Goal: Communication & Community: Answer question/provide support

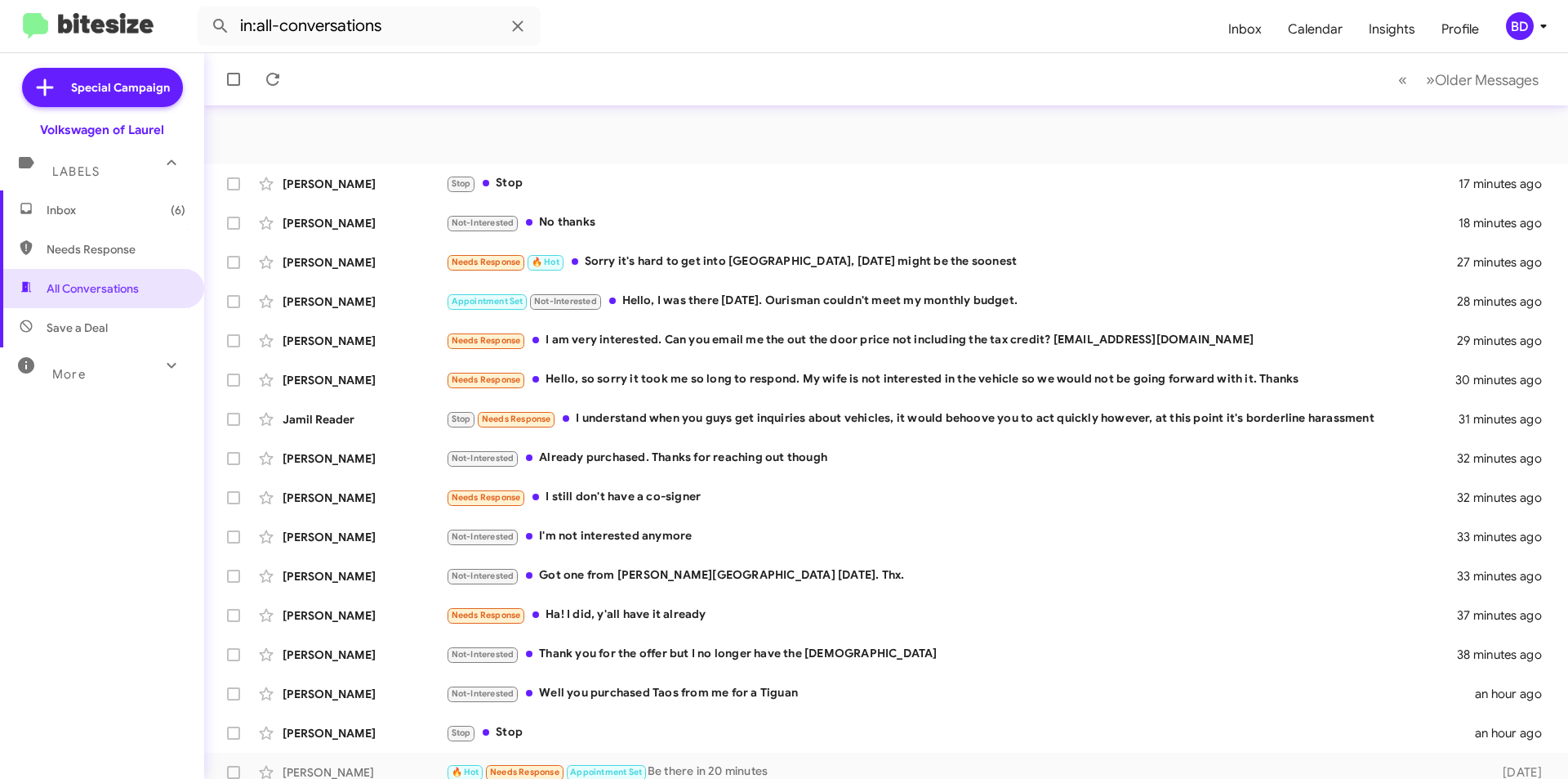
scroll to position [170, 0]
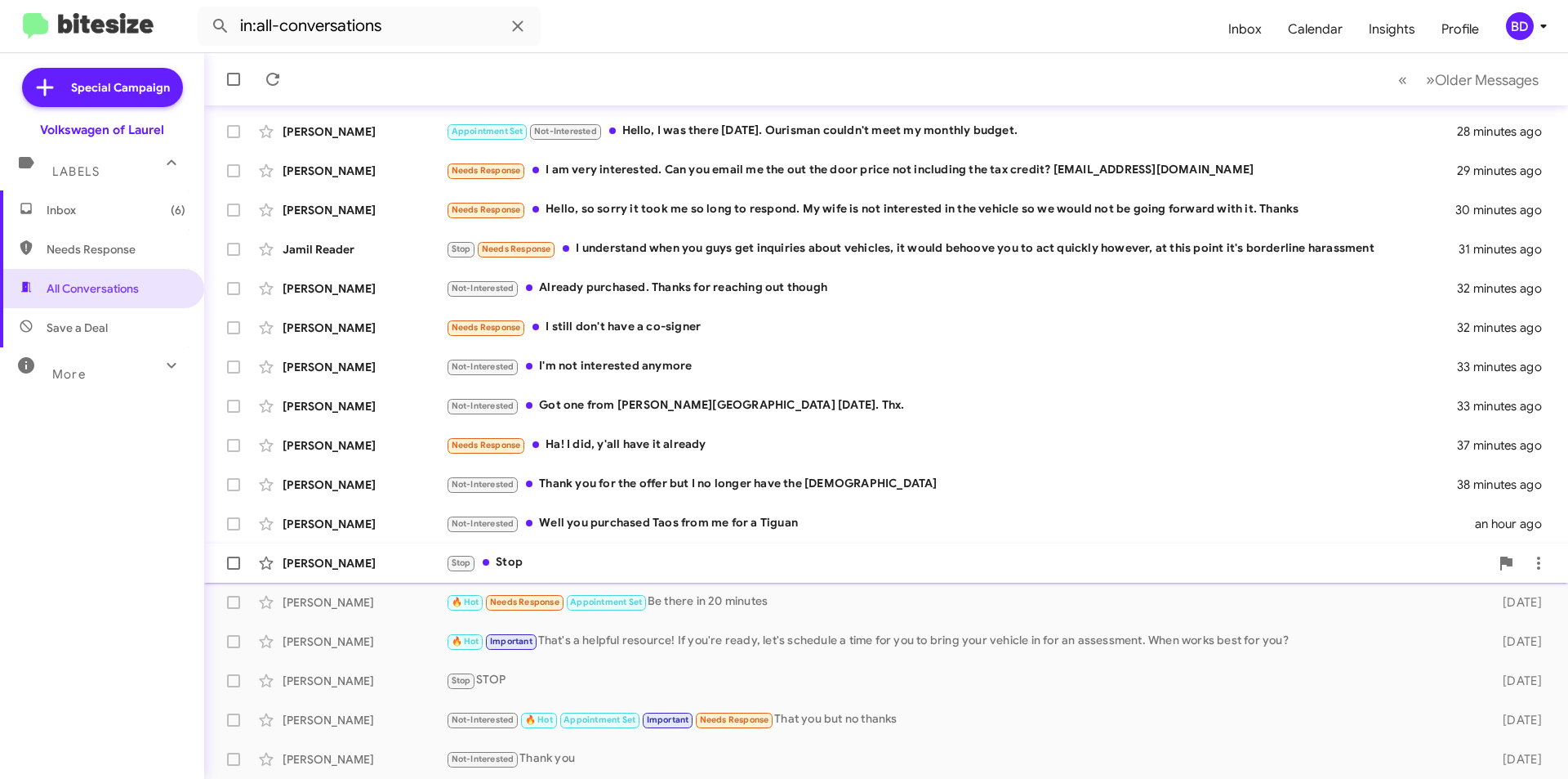
click at [604, 558] on div "Stop Stop" at bounding box center [967, 562] width 1044 height 19
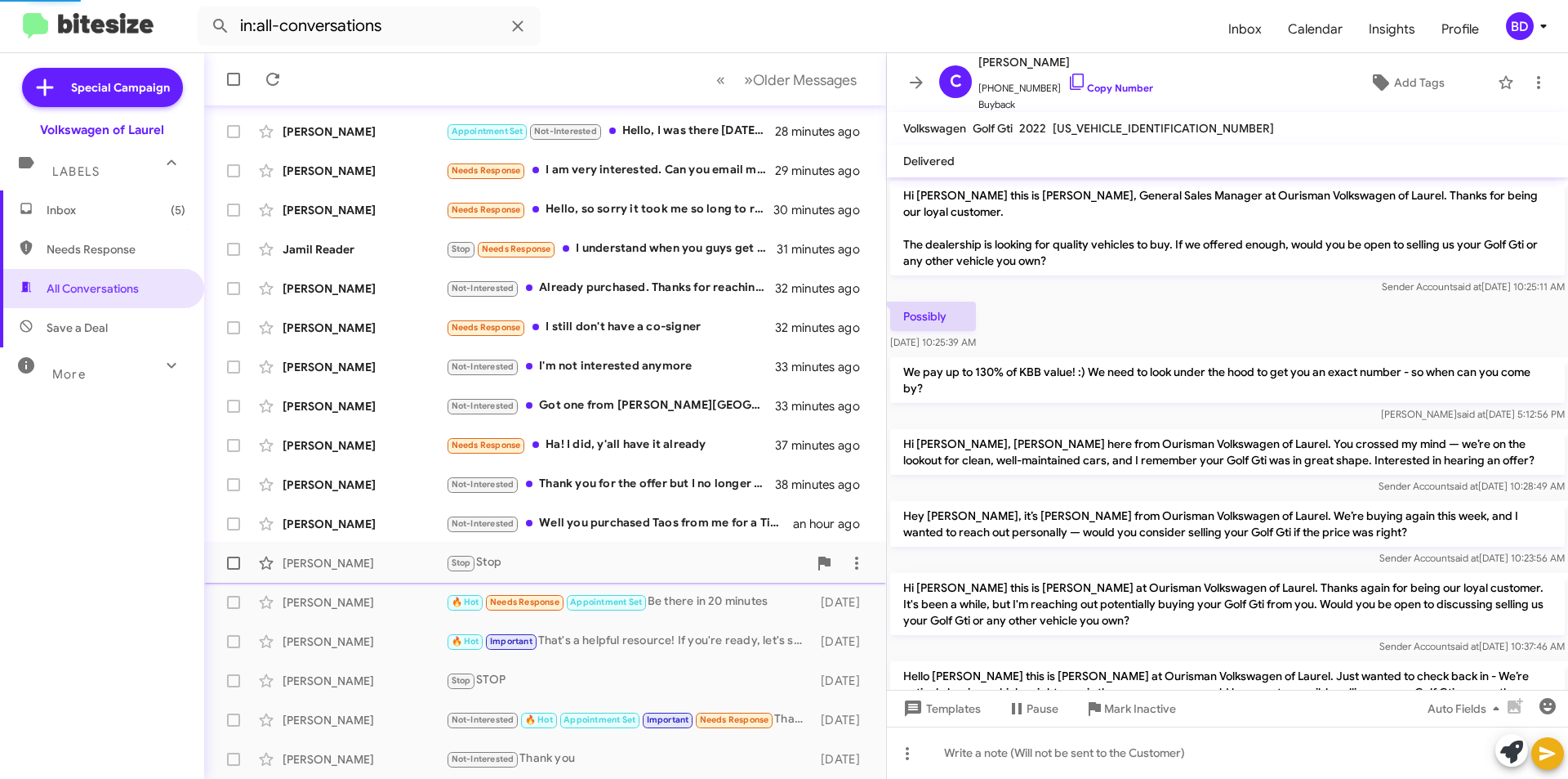
scroll to position [144, 0]
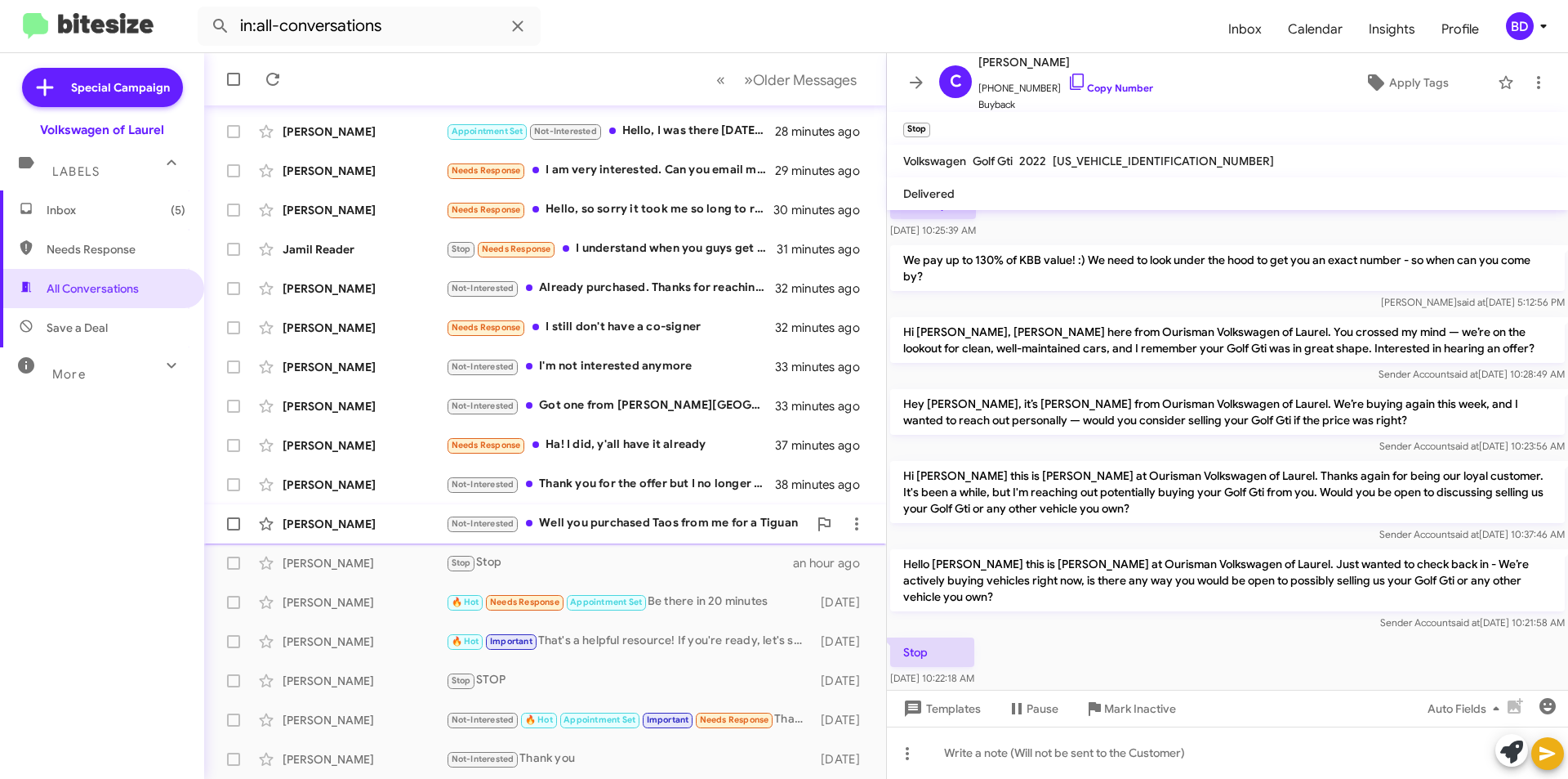
click at [651, 526] on div "Not-Interested Well you purchased Taos from me for a Tiguan" at bounding box center [626, 523] width 362 height 19
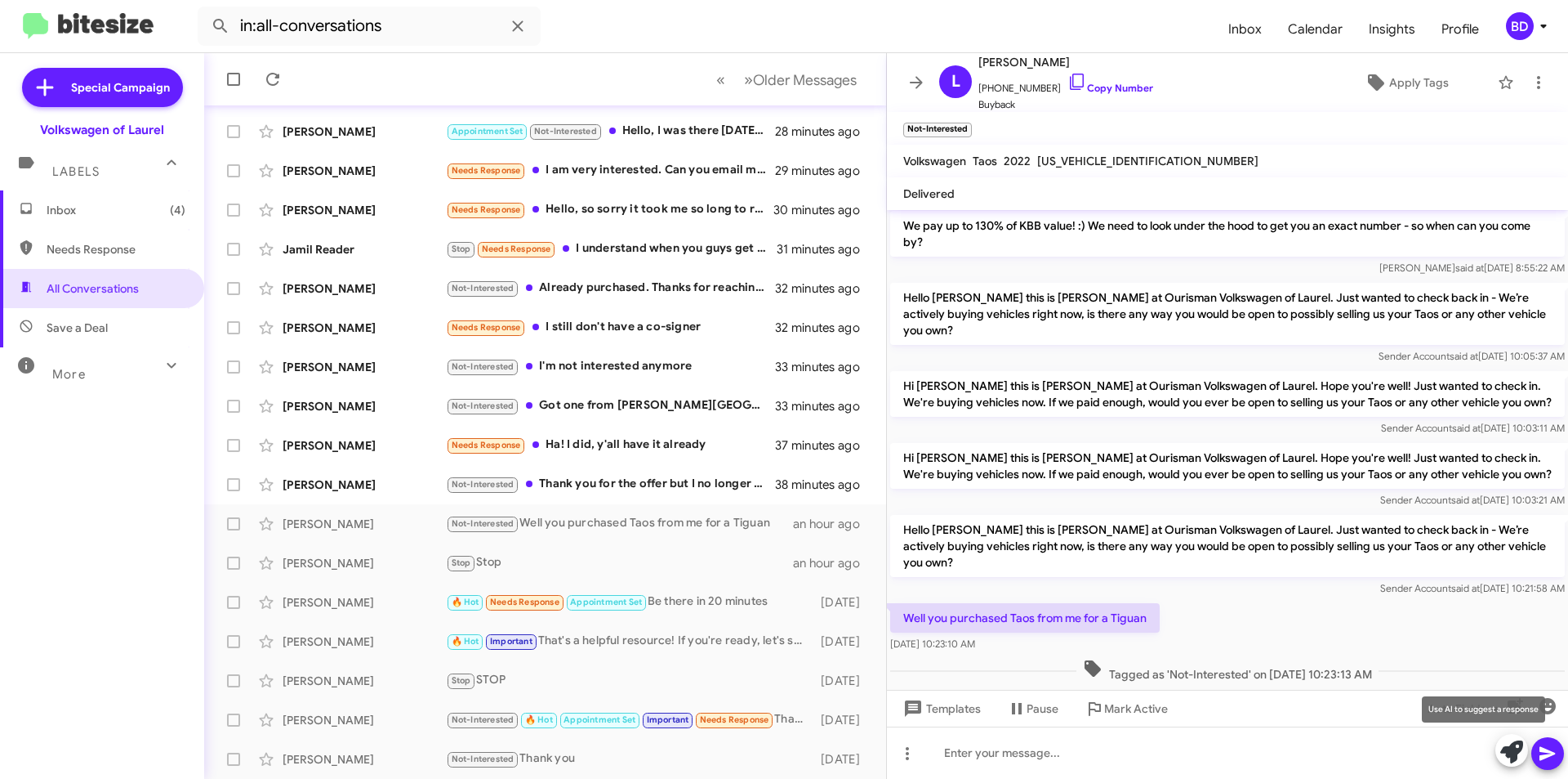
click at [1507, 757] on icon at bounding box center [1512, 752] width 23 height 23
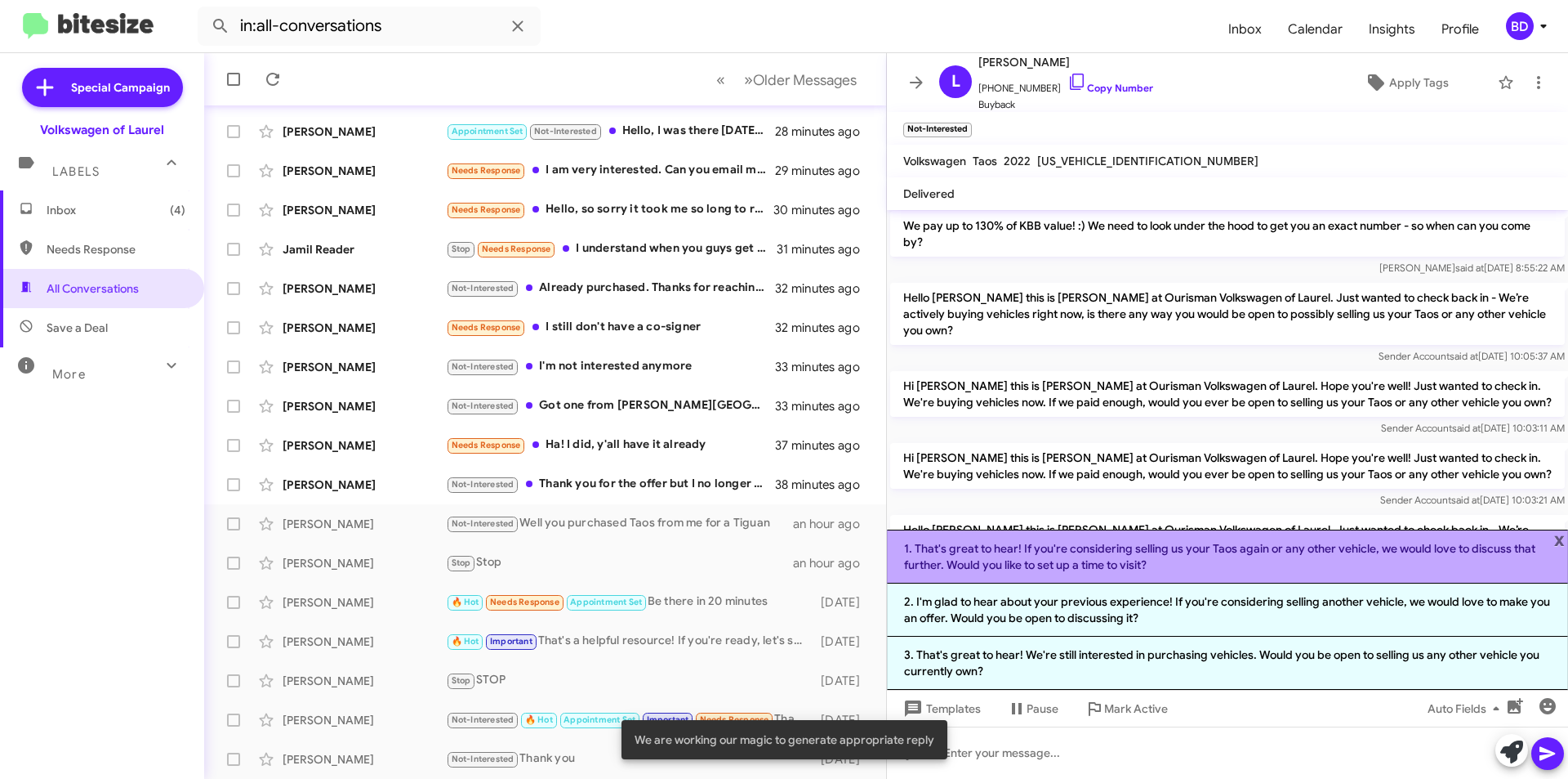
click at [1081, 552] on li "1. That's great to hear! If you're considering selling us your Taos again or an…" at bounding box center [1228, 556] width 682 height 54
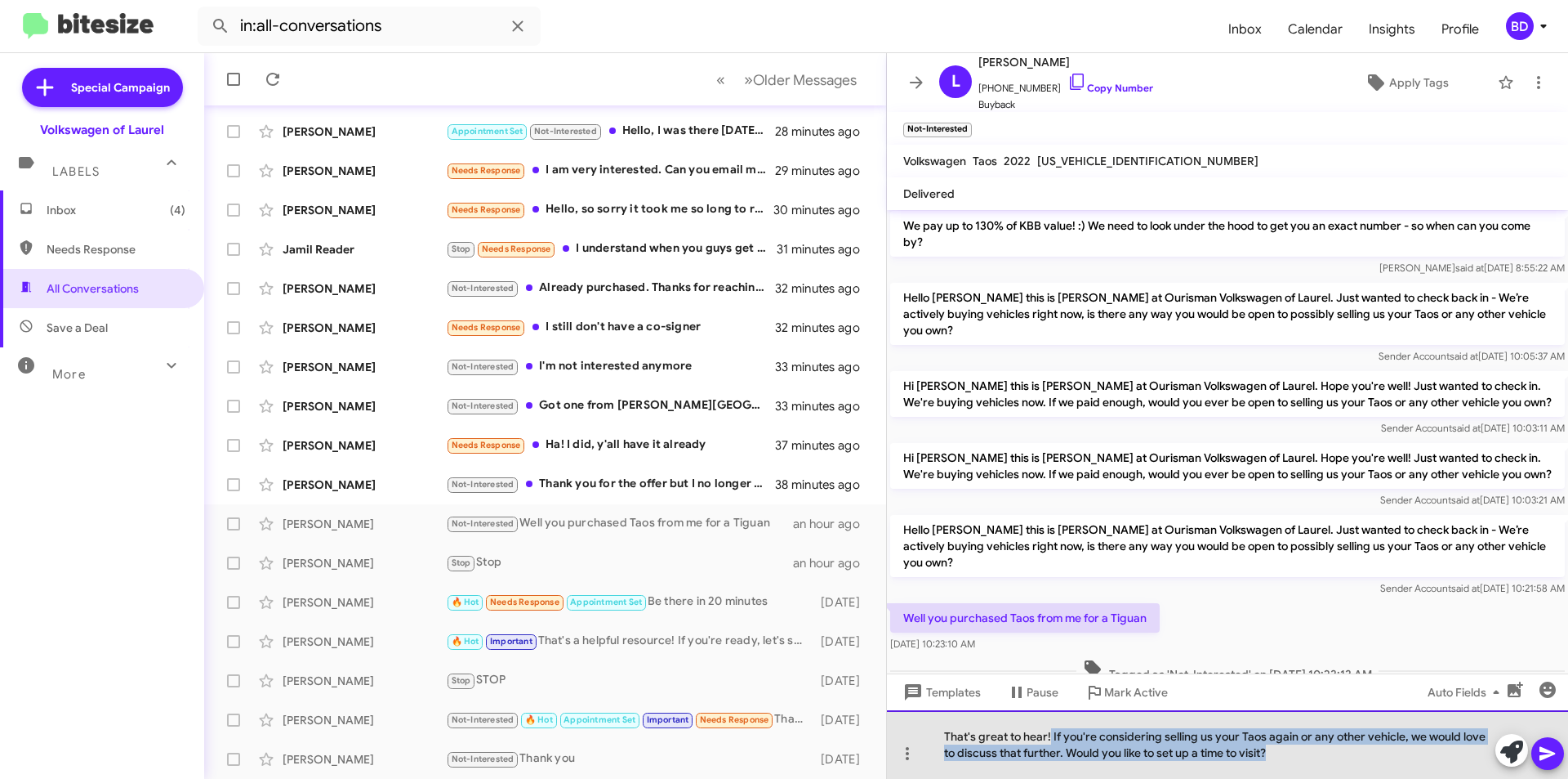
drag, startPoint x: 1050, startPoint y: 737, endPoint x: 1316, endPoint y: 772, distance: 268.3
click at [1316, 772] on div "That's great to hear! If you're considering selling us your Taos again or any o…" at bounding box center [1228, 744] width 682 height 69
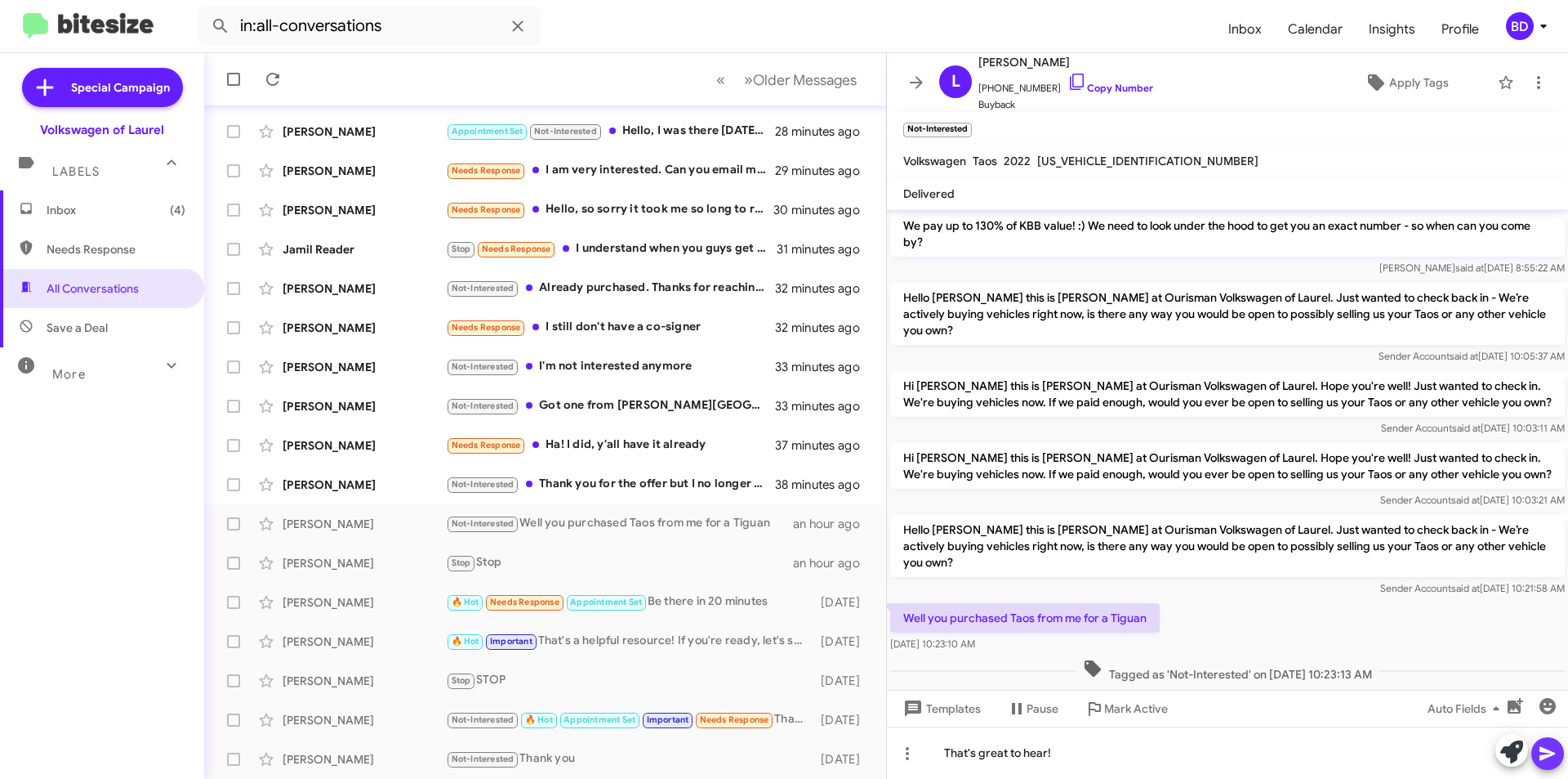
click at [1549, 761] on icon at bounding box center [1548, 753] width 20 height 20
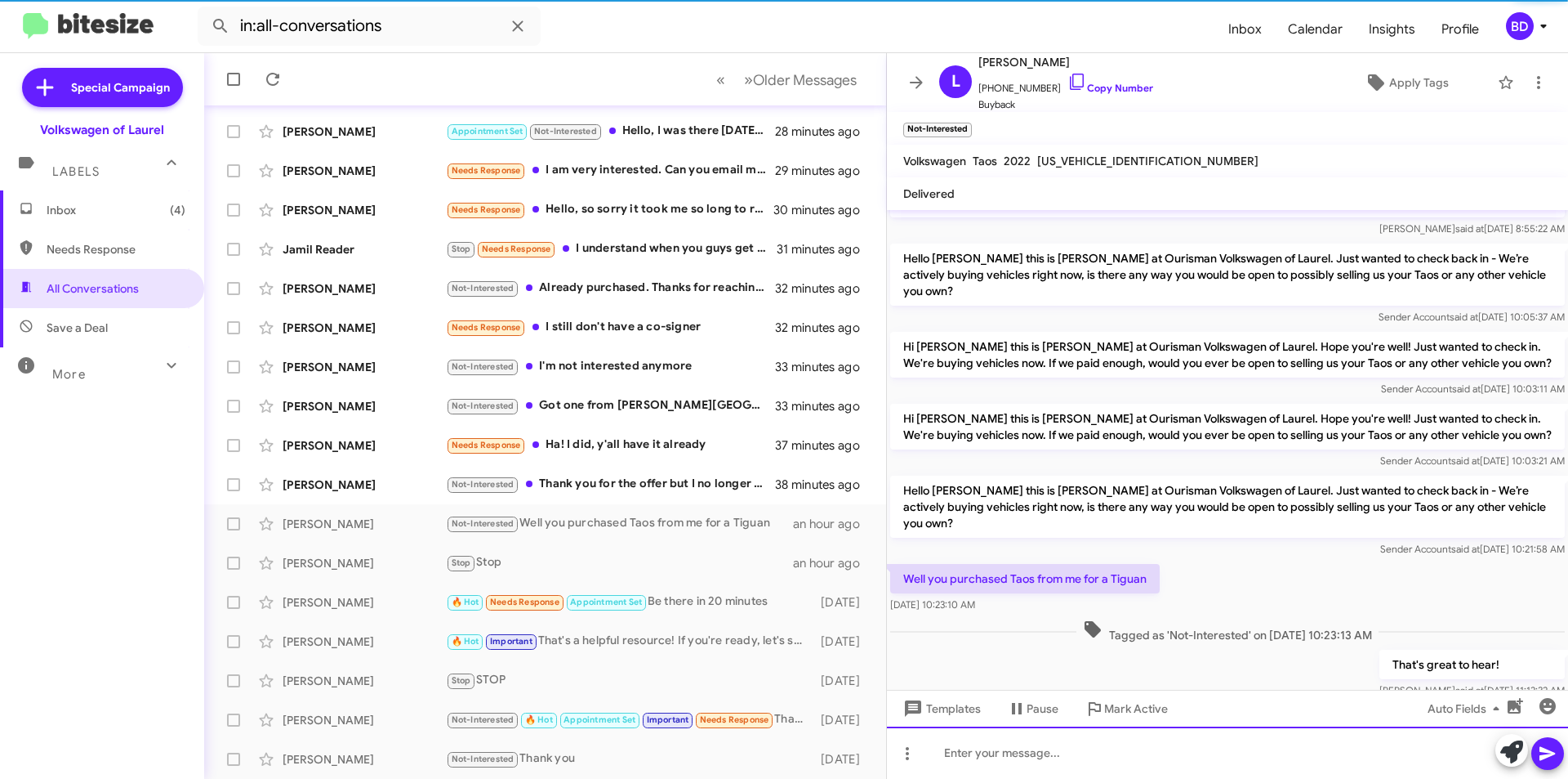
scroll to position [239, 0]
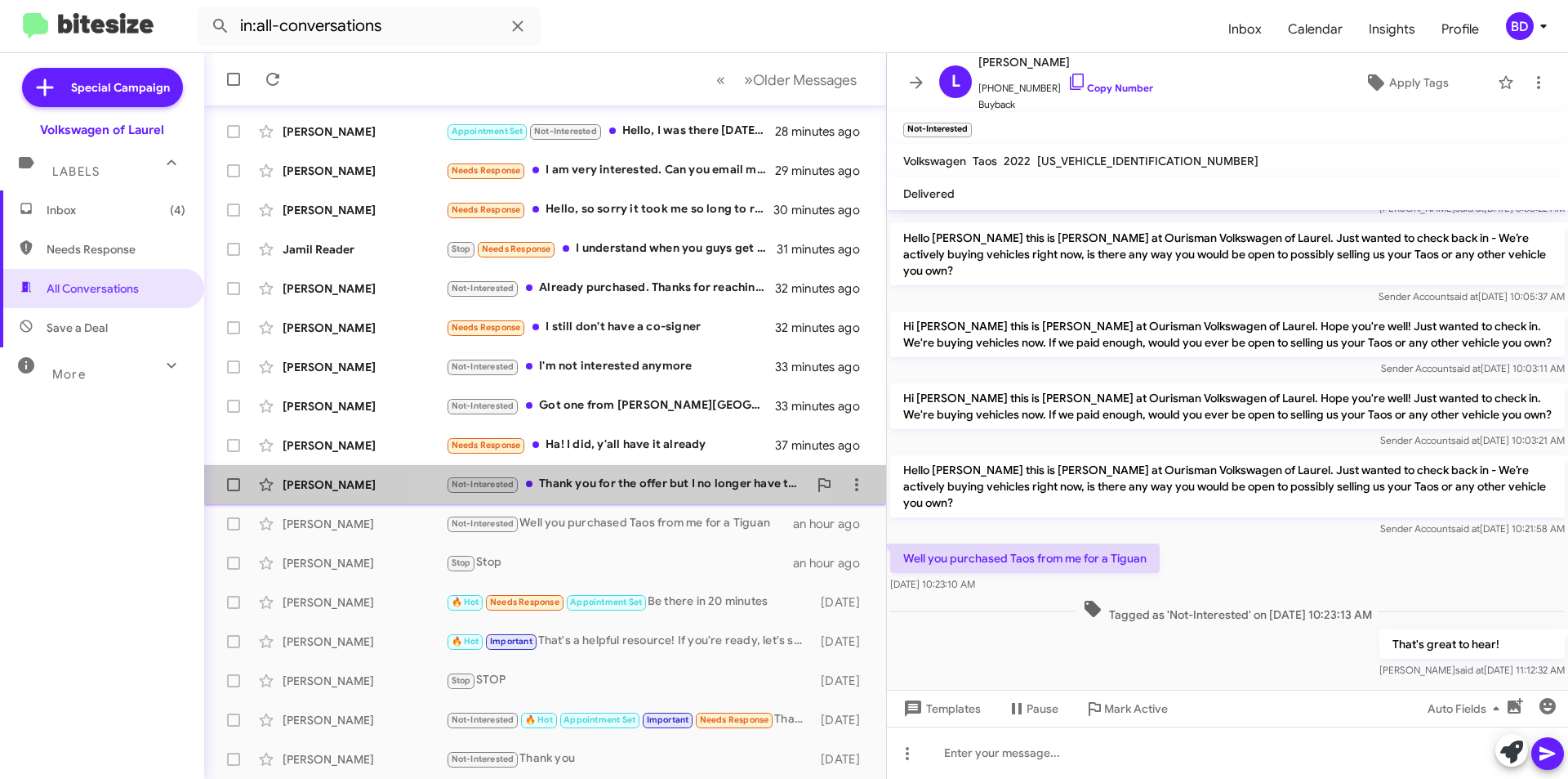
click at [627, 490] on div "Not-Interested Thank you for the offer but I no longer have the Taos" at bounding box center [626, 483] width 362 height 19
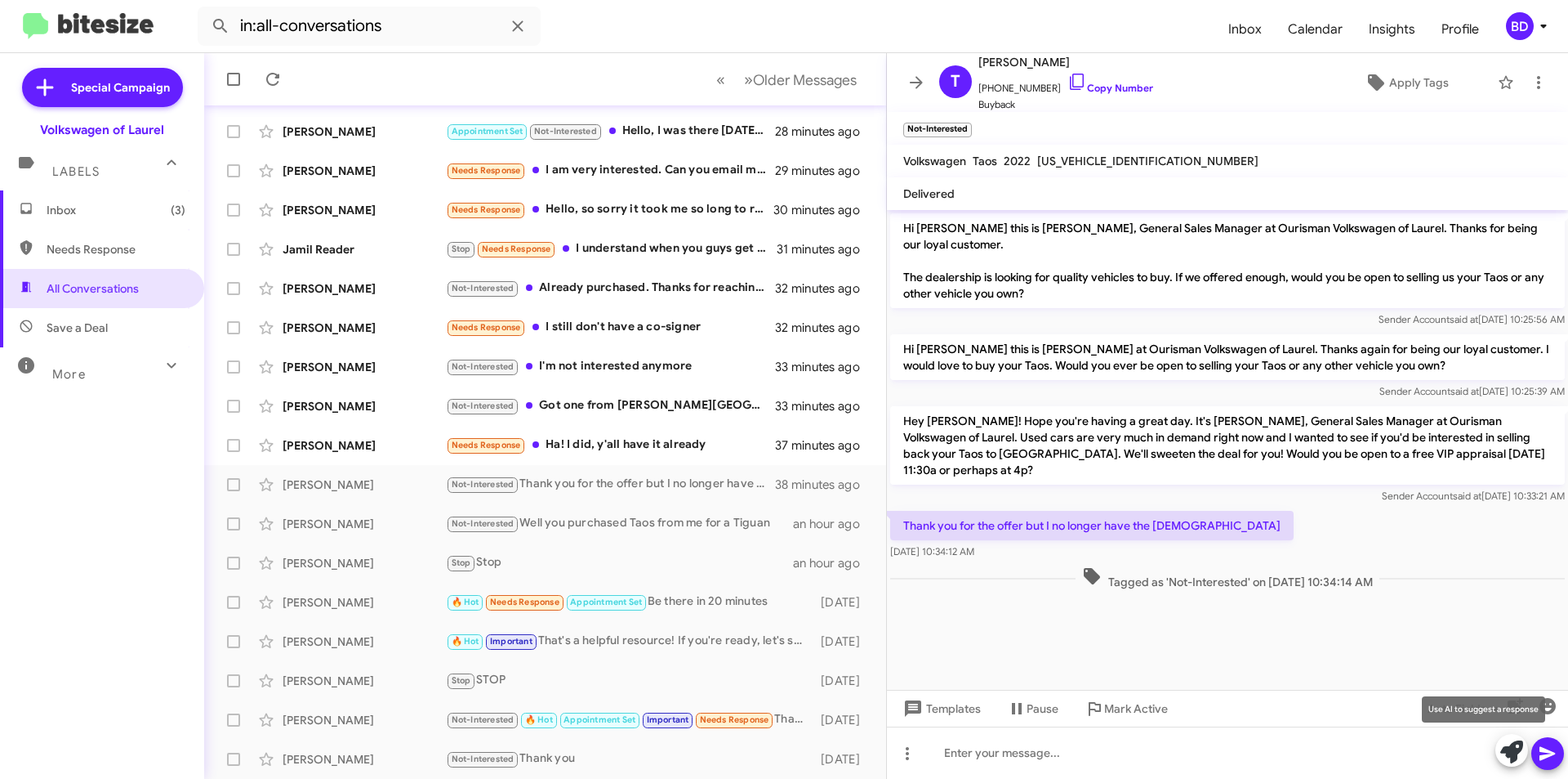
click at [1507, 751] on icon at bounding box center [1512, 752] width 23 height 23
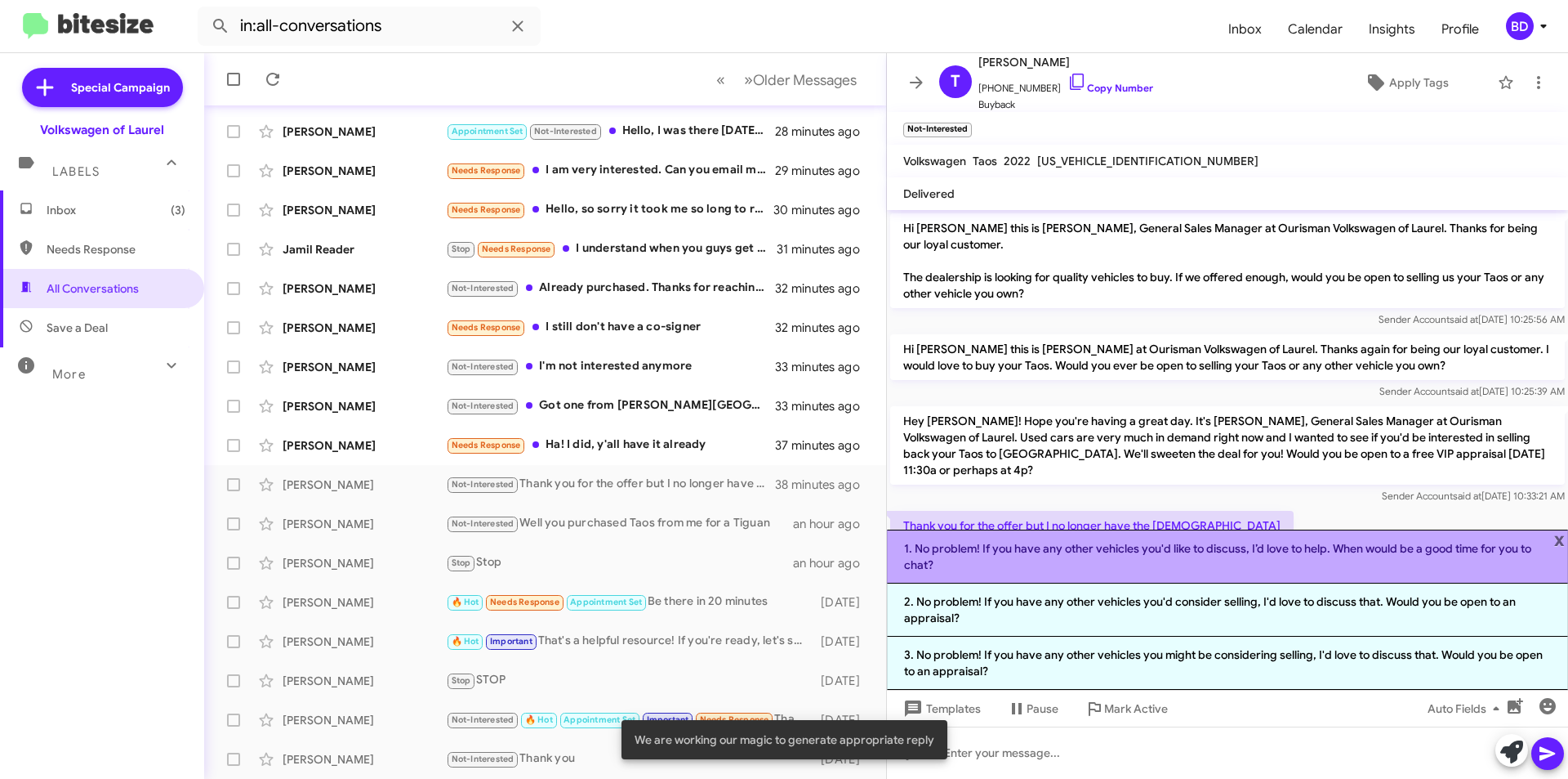
click at [1289, 556] on li "1. No problem! If you have any other vehicles you'd like to discuss, I’d love t…" at bounding box center [1228, 556] width 682 height 54
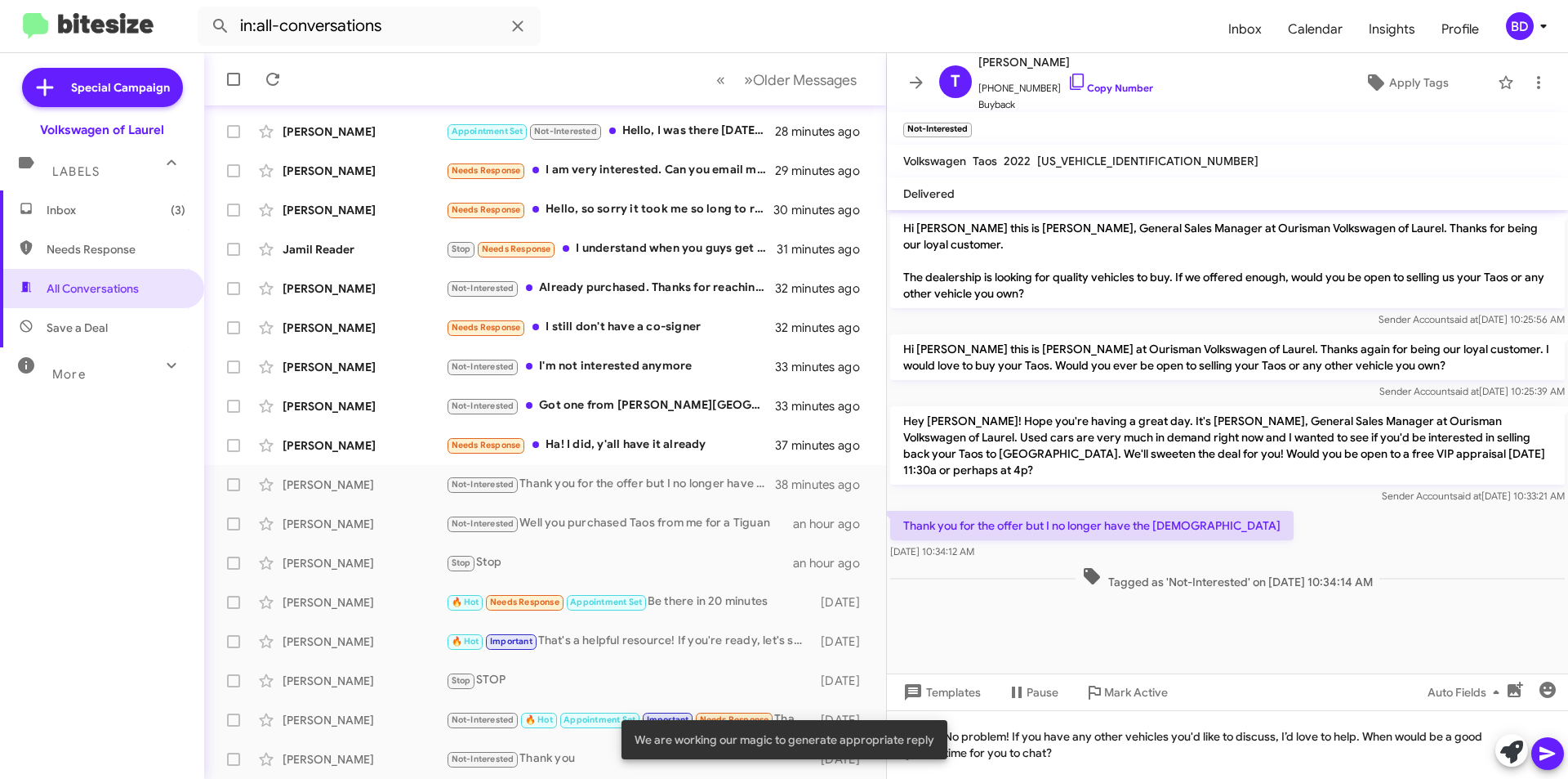
click at [1553, 757] on icon at bounding box center [1548, 753] width 20 height 20
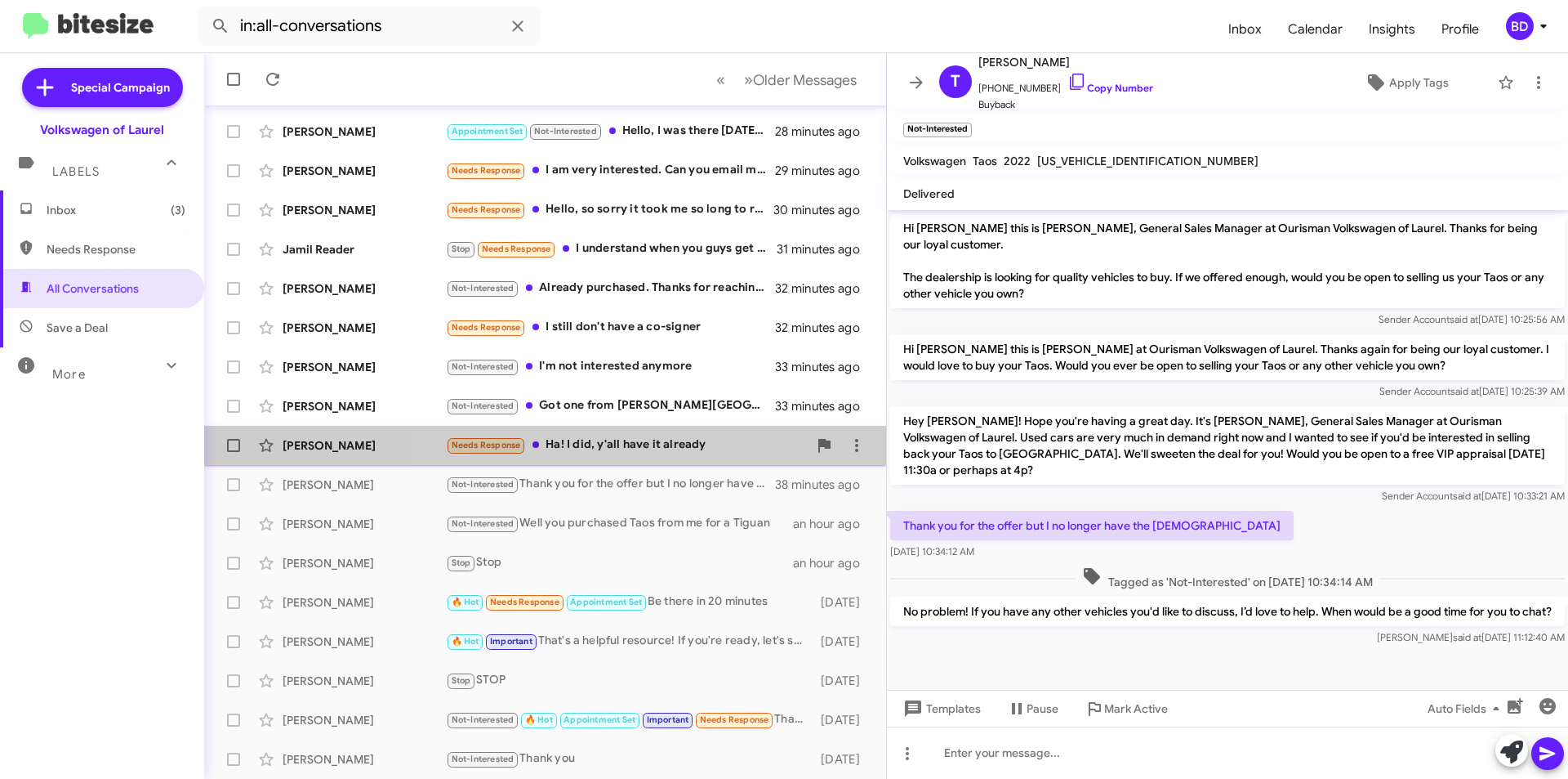
click at [676, 443] on div "Needs Response Ha! I did, y'all have it already" at bounding box center [626, 444] width 362 height 19
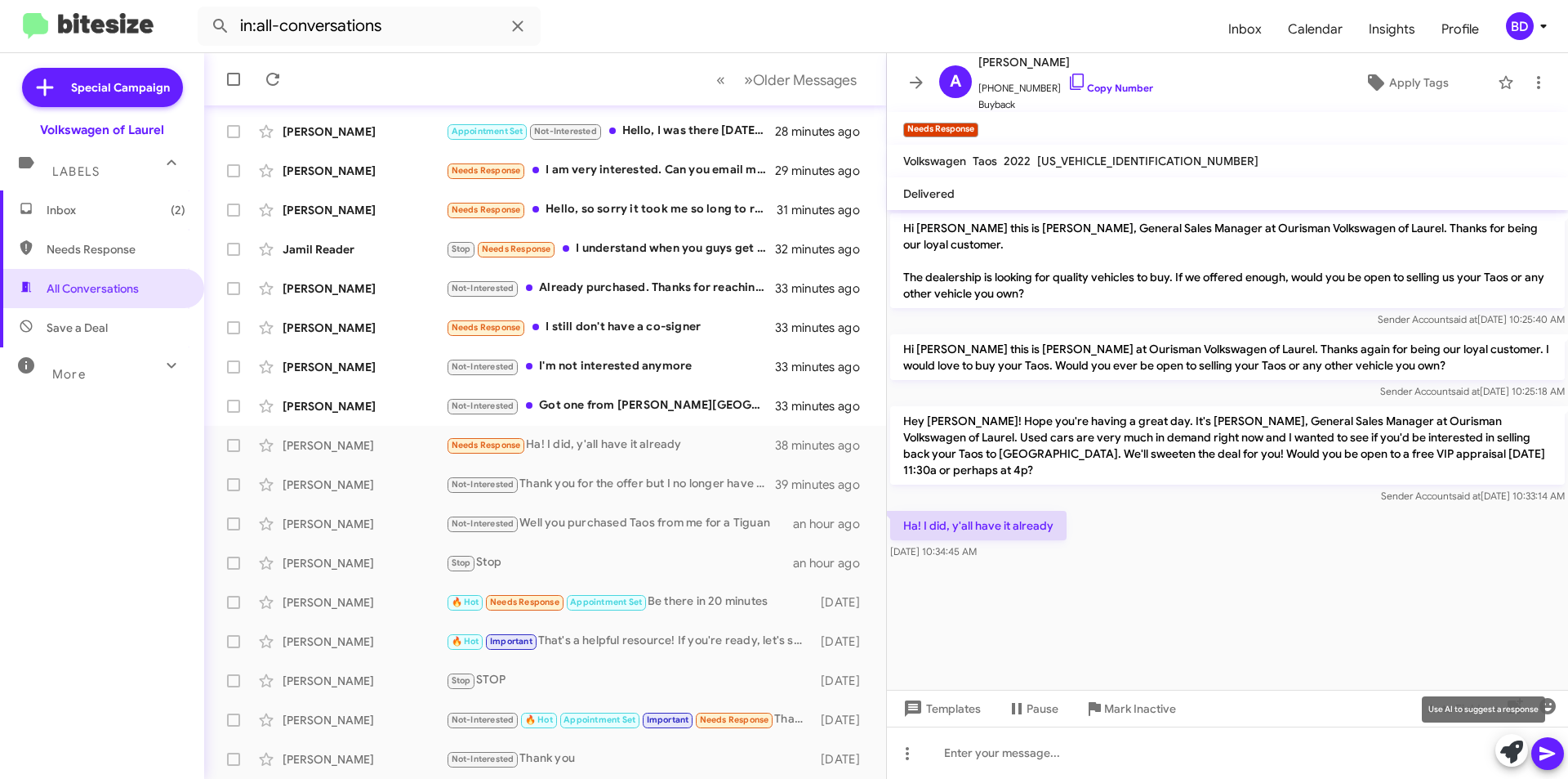
click at [1527, 755] on button at bounding box center [1512, 750] width 33 height 33
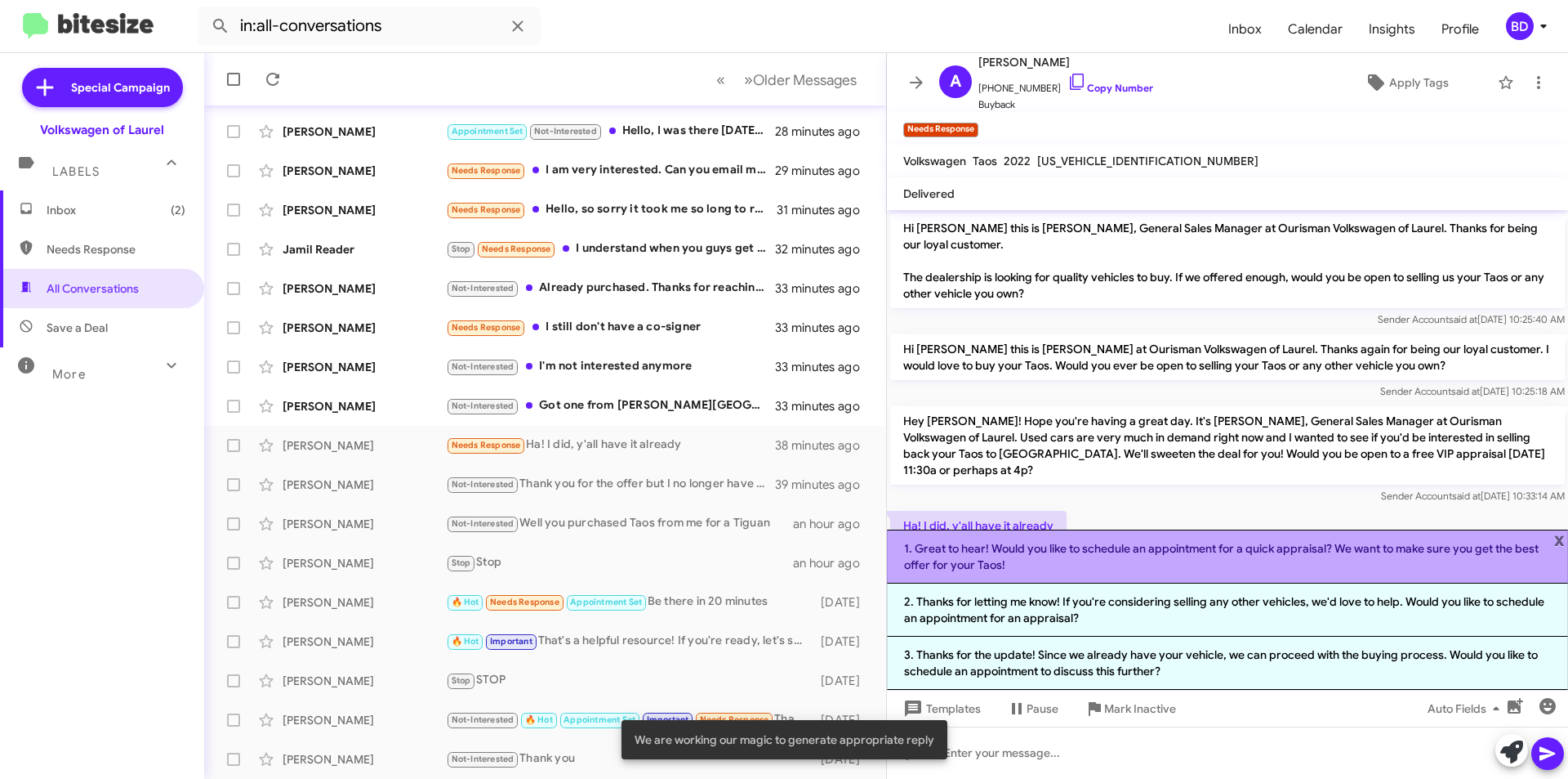
click at [1144, 561] on li "1. Great to hear! Would you like to schedule an appointment for a quick apprais…" at bounding box center [1228, 556] width 682 height 54
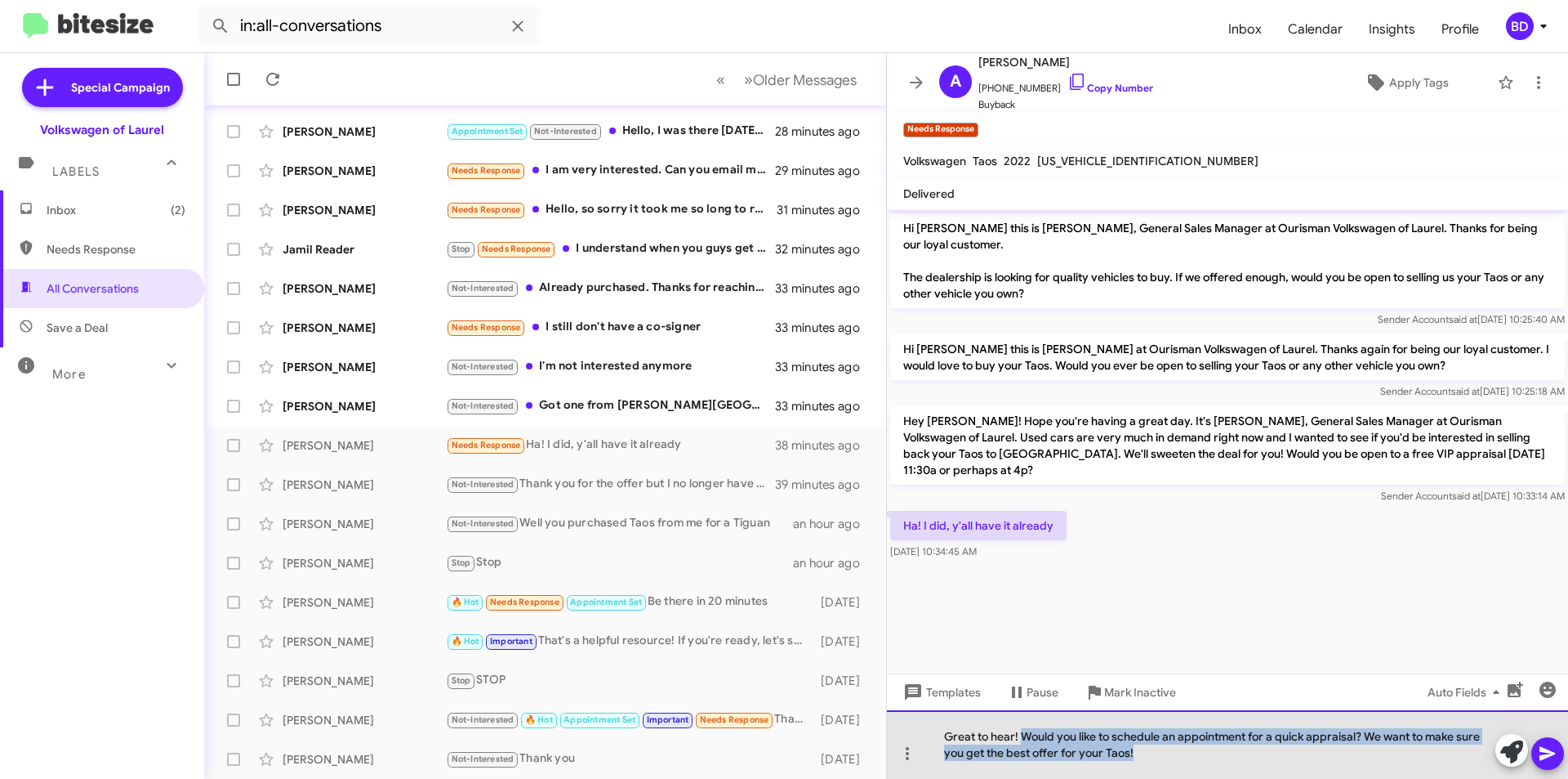
drag, startPoint x: 1021, startPoint y: 734, endPoint x: 1160, endPoint y: 759, distance: 141.2
click at [1160, 759] on div "Great to hear! Would you like to schedule an appointment for a quick appraisal?…" at bounding box center [1228, 744] width 682 height 69
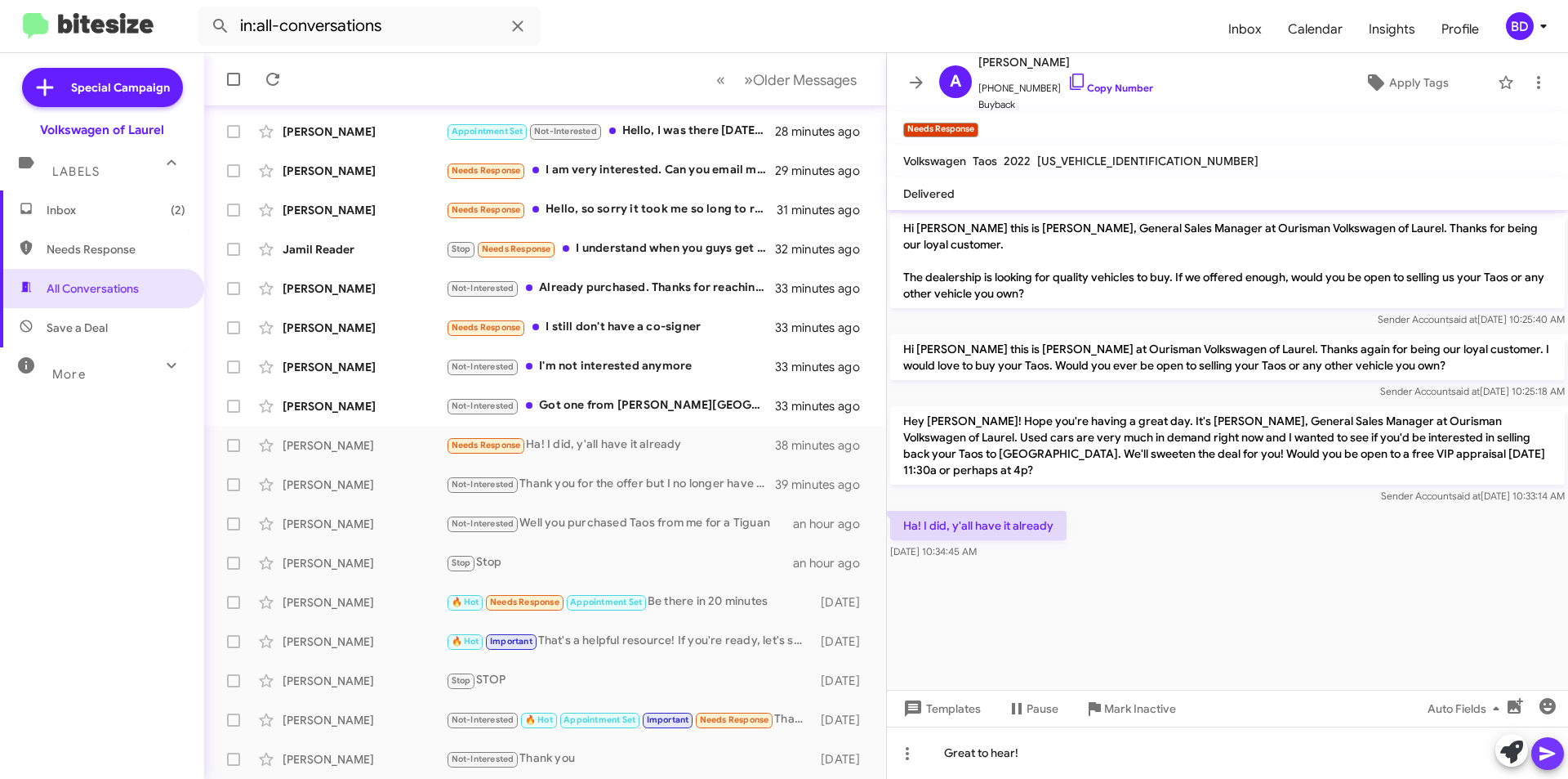
click at [1552, 751] on icon at bounding box center [1548, 753] width 20 height 20
click at [632, 404] on div "Not-Interested Got one from Marlow Heights yesterday. Thx." at bounding box center [626, 405] width 362 height 19
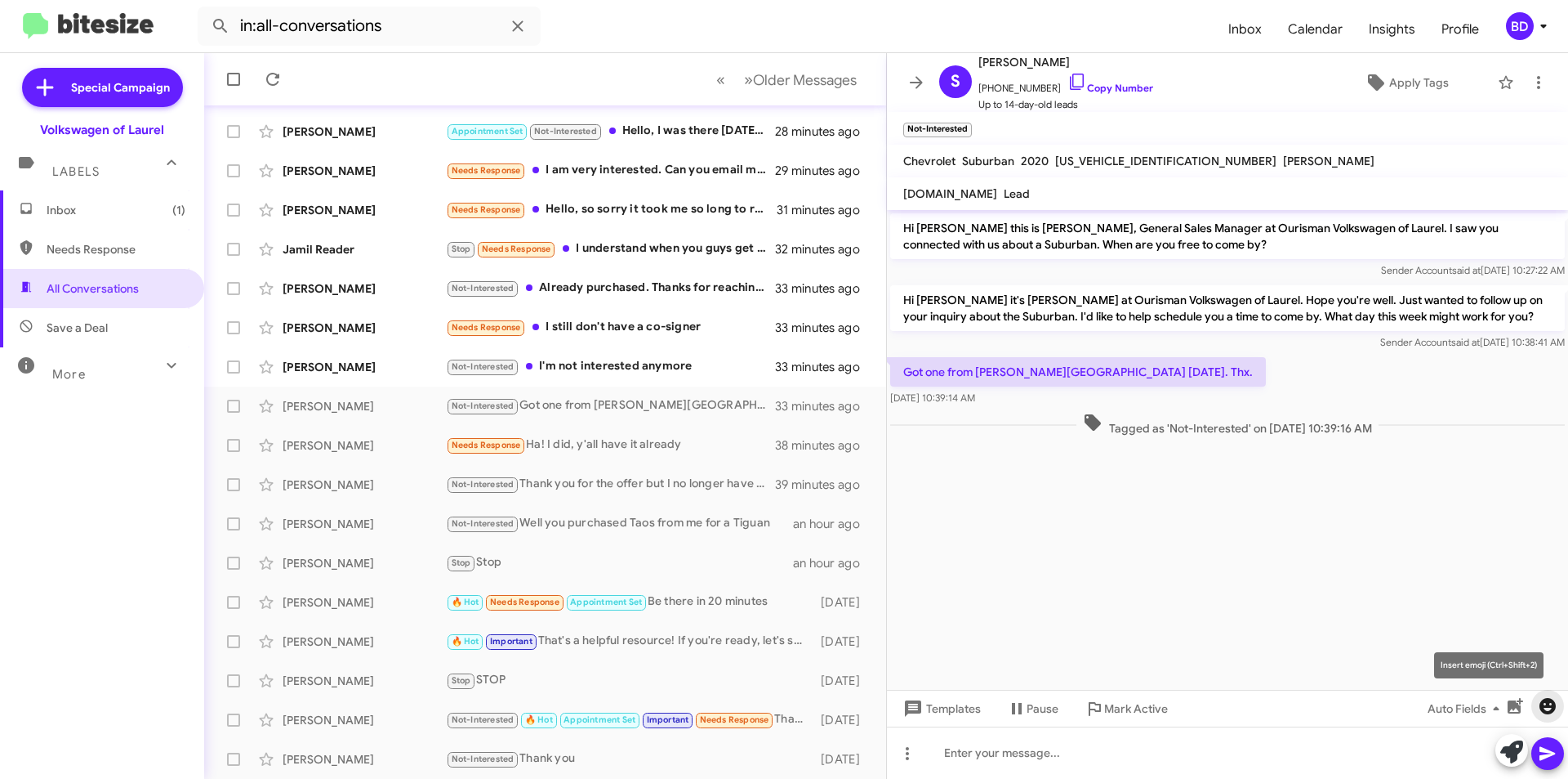
click at [1544, 709] on icon "button" at bounding box center [1548, 706] width 16 height 16
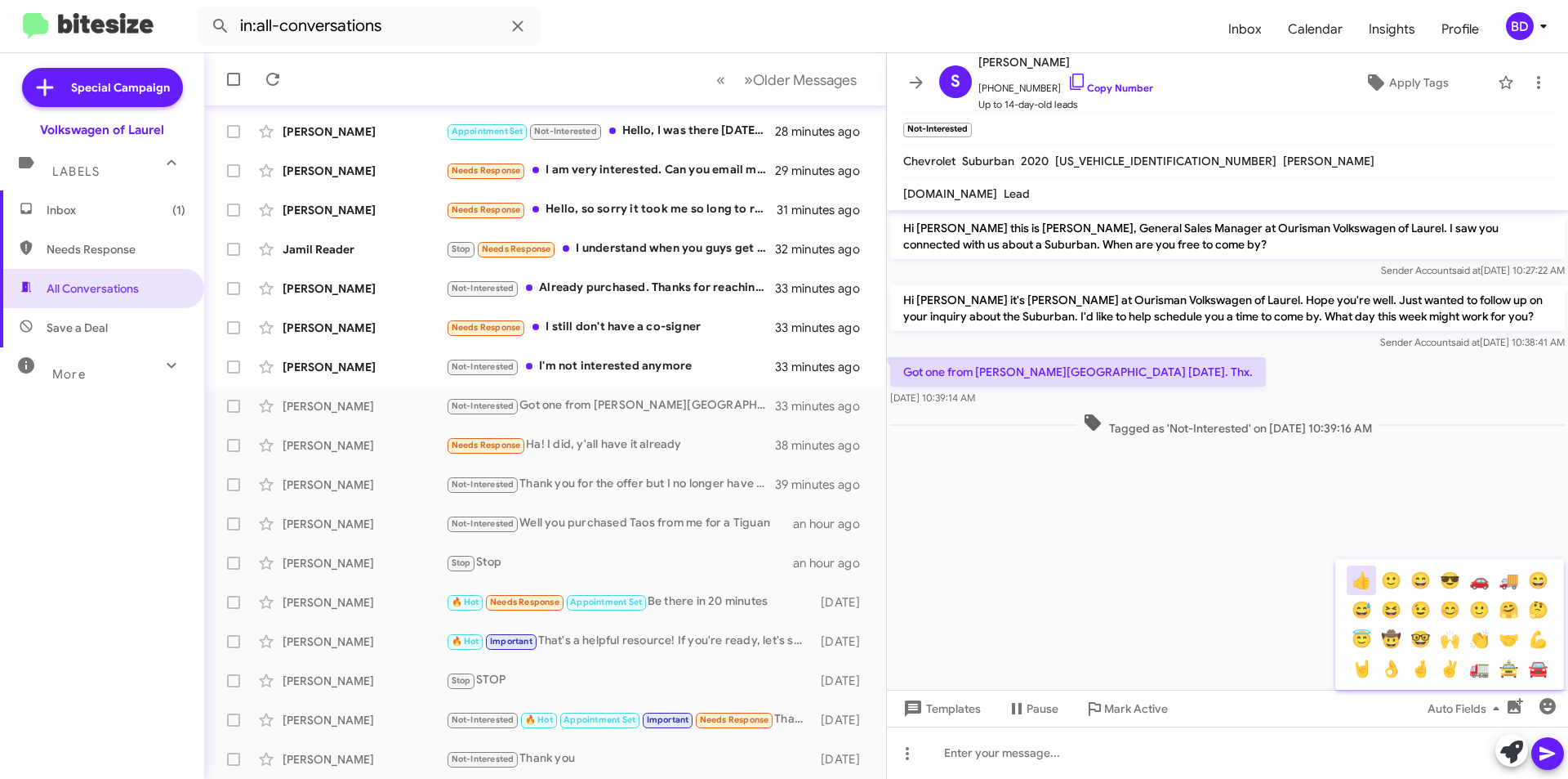
click at [1363, 580] on button "👍" at bounding box center [1362, 580] width 29 height 29
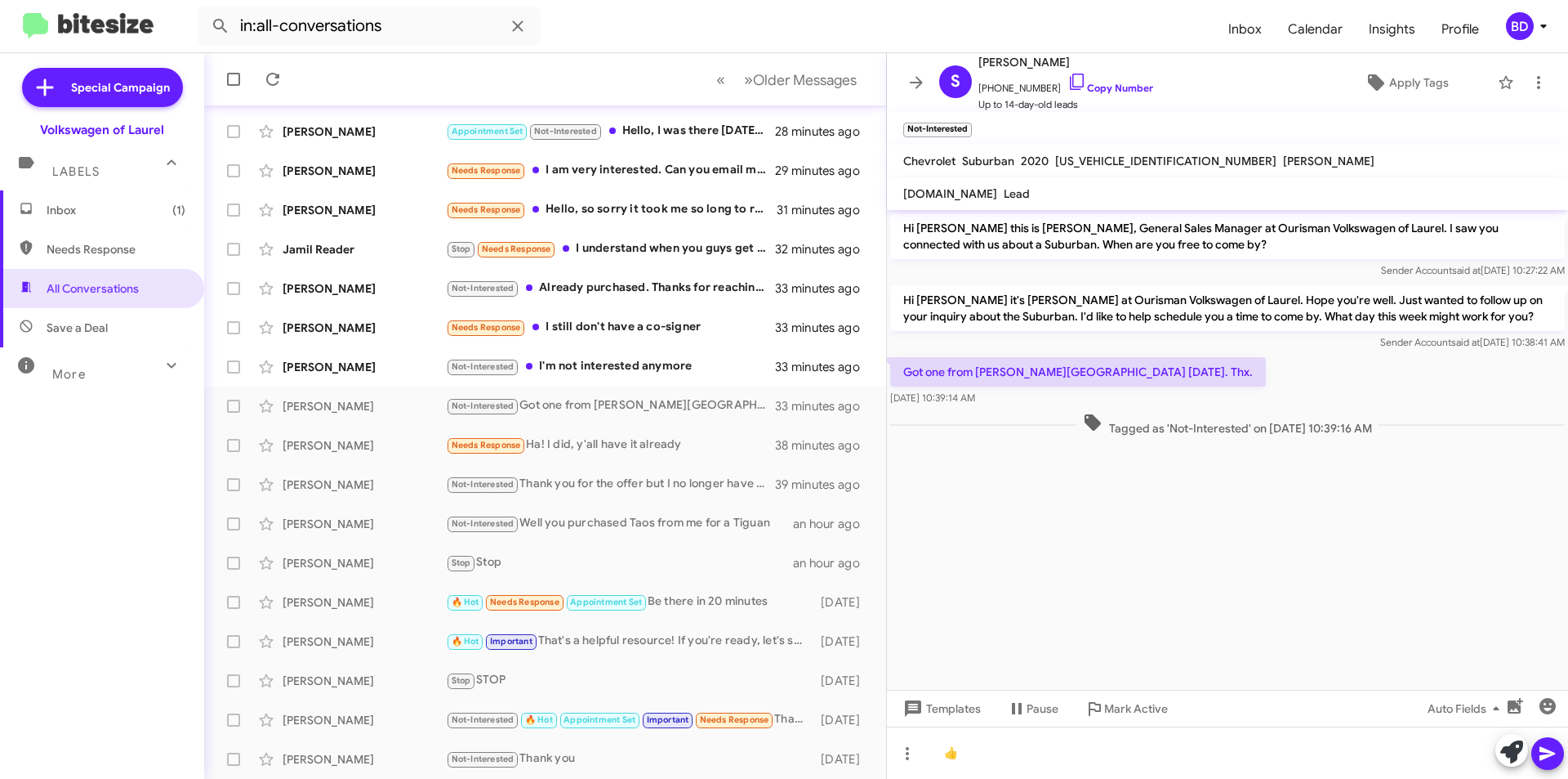
click at [1548, 754] on icon at bounding box center [1547, 754] width 15 height 14
click at [622, 378] on div "Mykia Murphy Not-Interested I'm not interested anymore 33 minutes ago" at bounding box center [545, 367] width 656 height 33
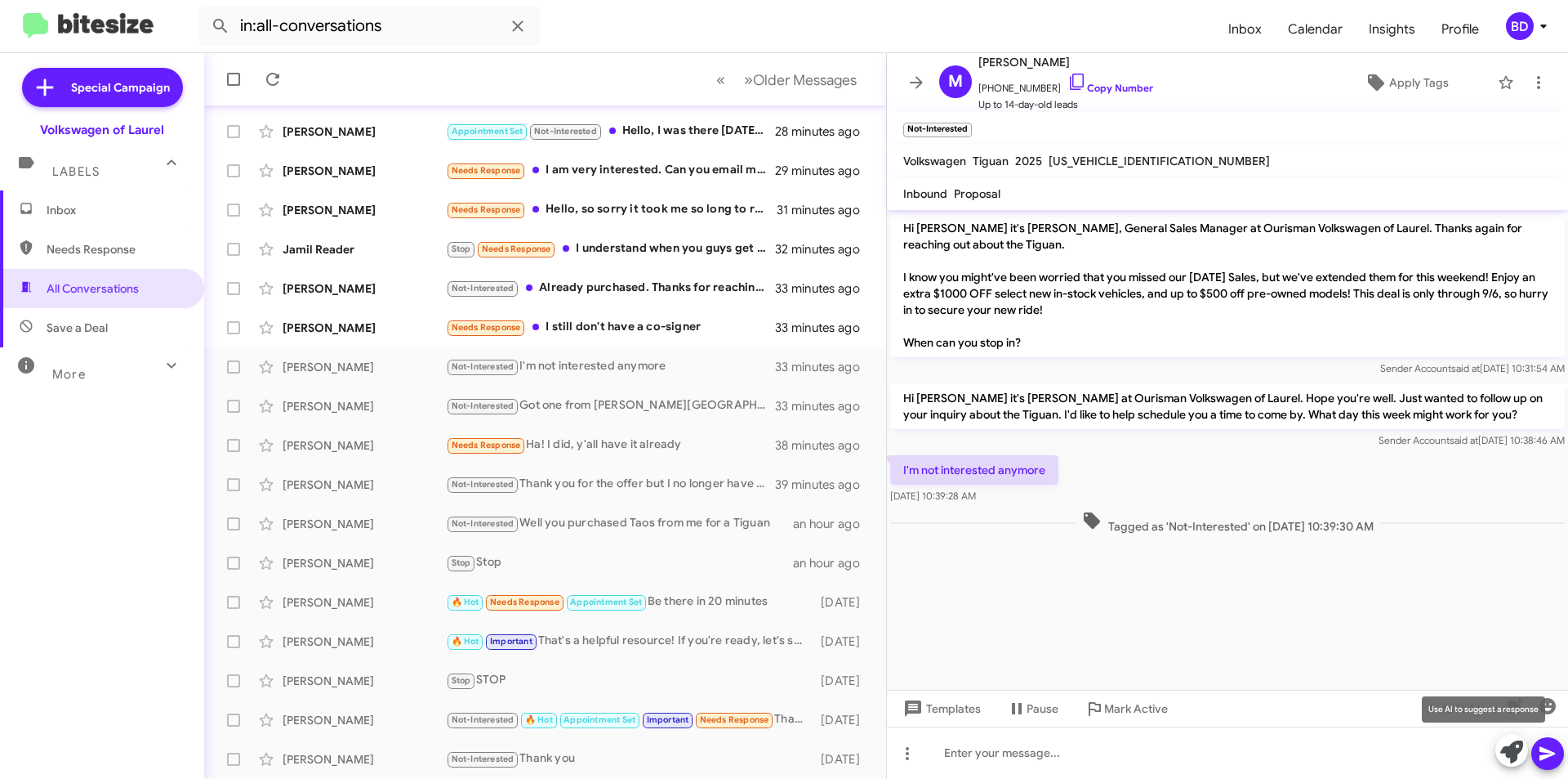
click at [1507, 751] on icon at bounding box center [1512, 752] width 23 height 23
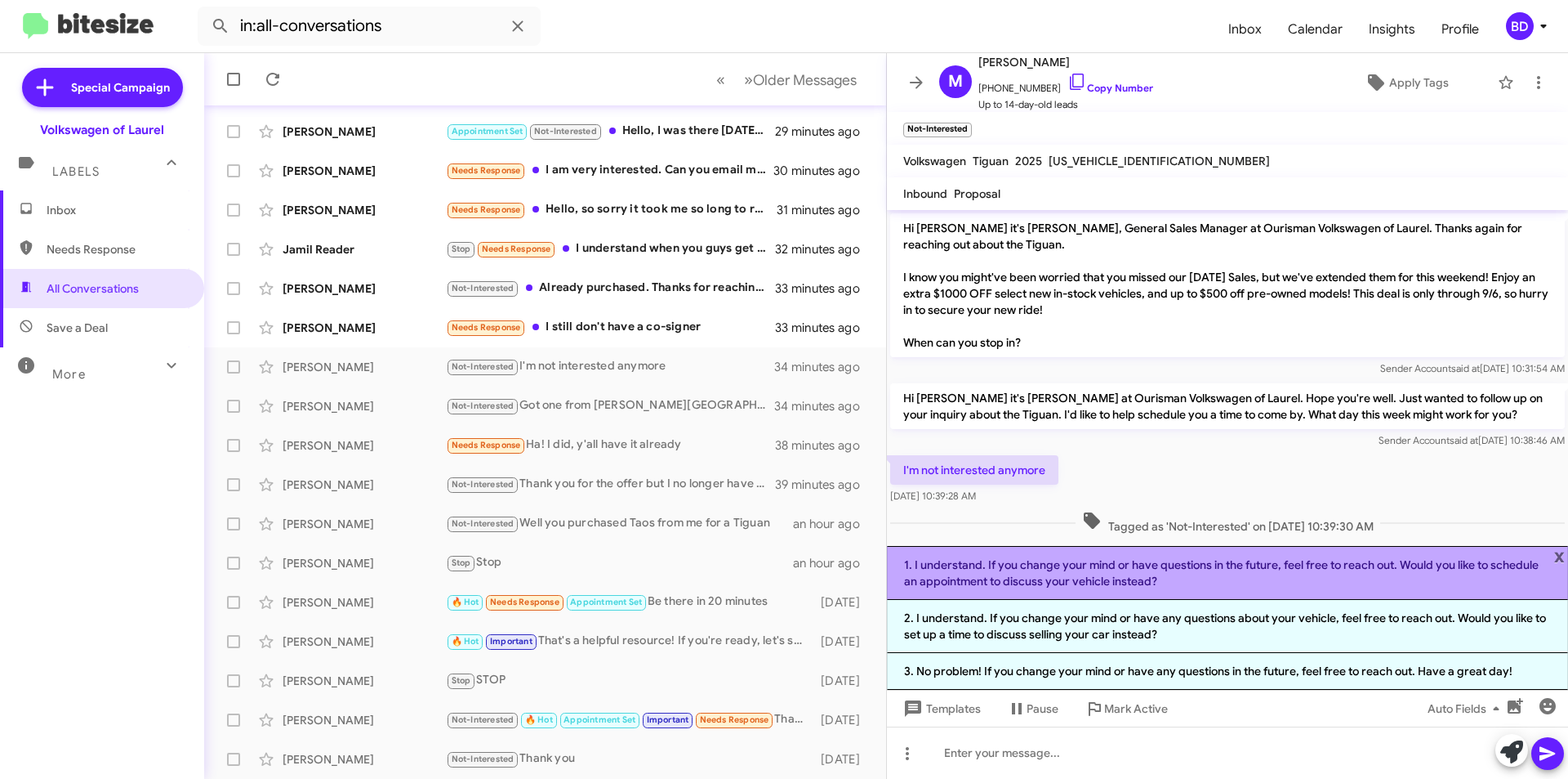
click at [1048, 573] on li "1. I understand. If you change your mind or have questions in the future, feel …" at bounding box center [1228, 572] width 682 height 54
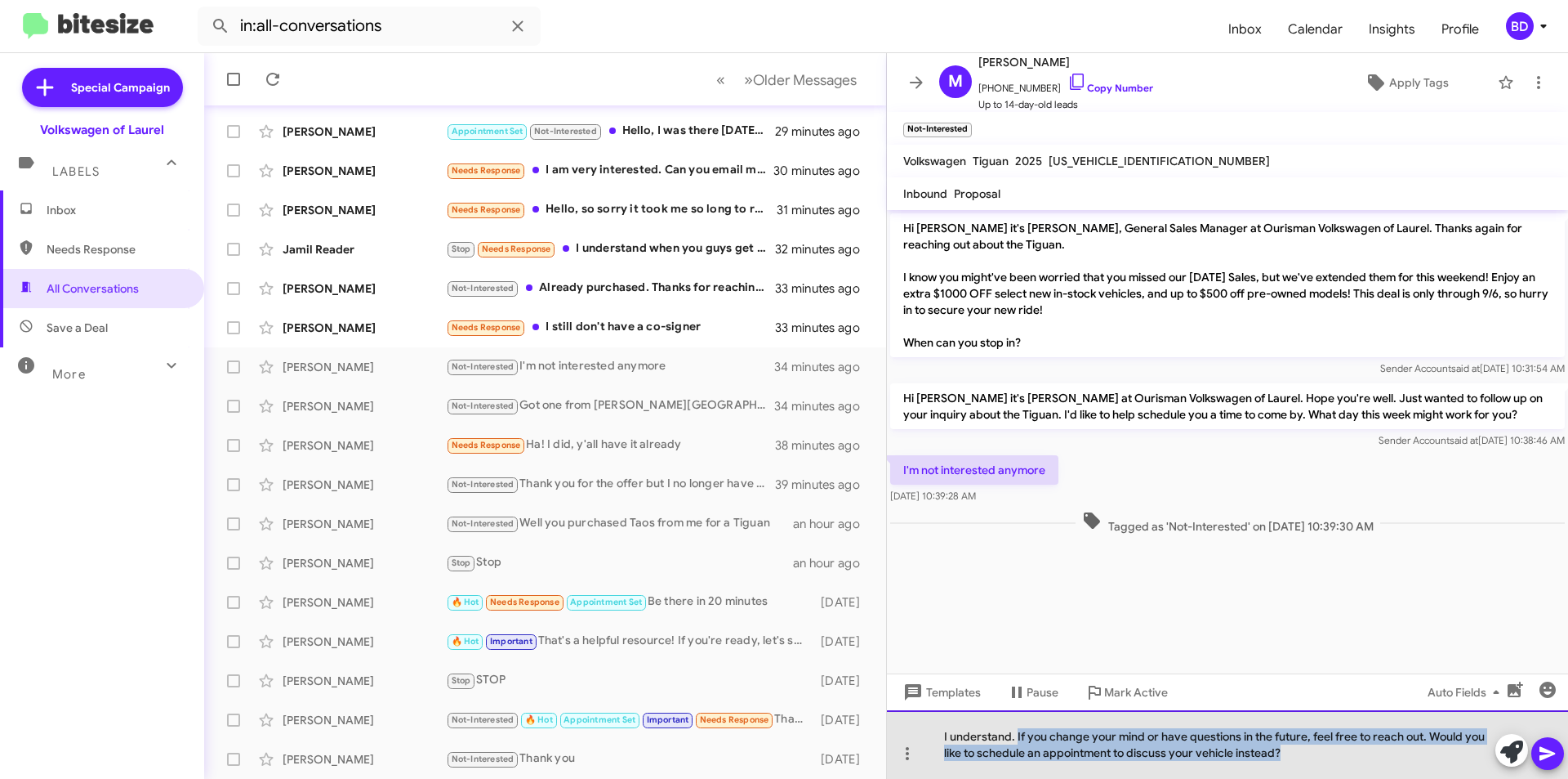
drag, startPoint x: 1016, startPoint y: 737, endPoint x: 1298, endPoint y: 772, distance: 284.2
click at [1298, 772] on div "I understand. If you change your mind or have questions in the future, feel fre…" at bounding box center [1228, 744] width 682 height 69
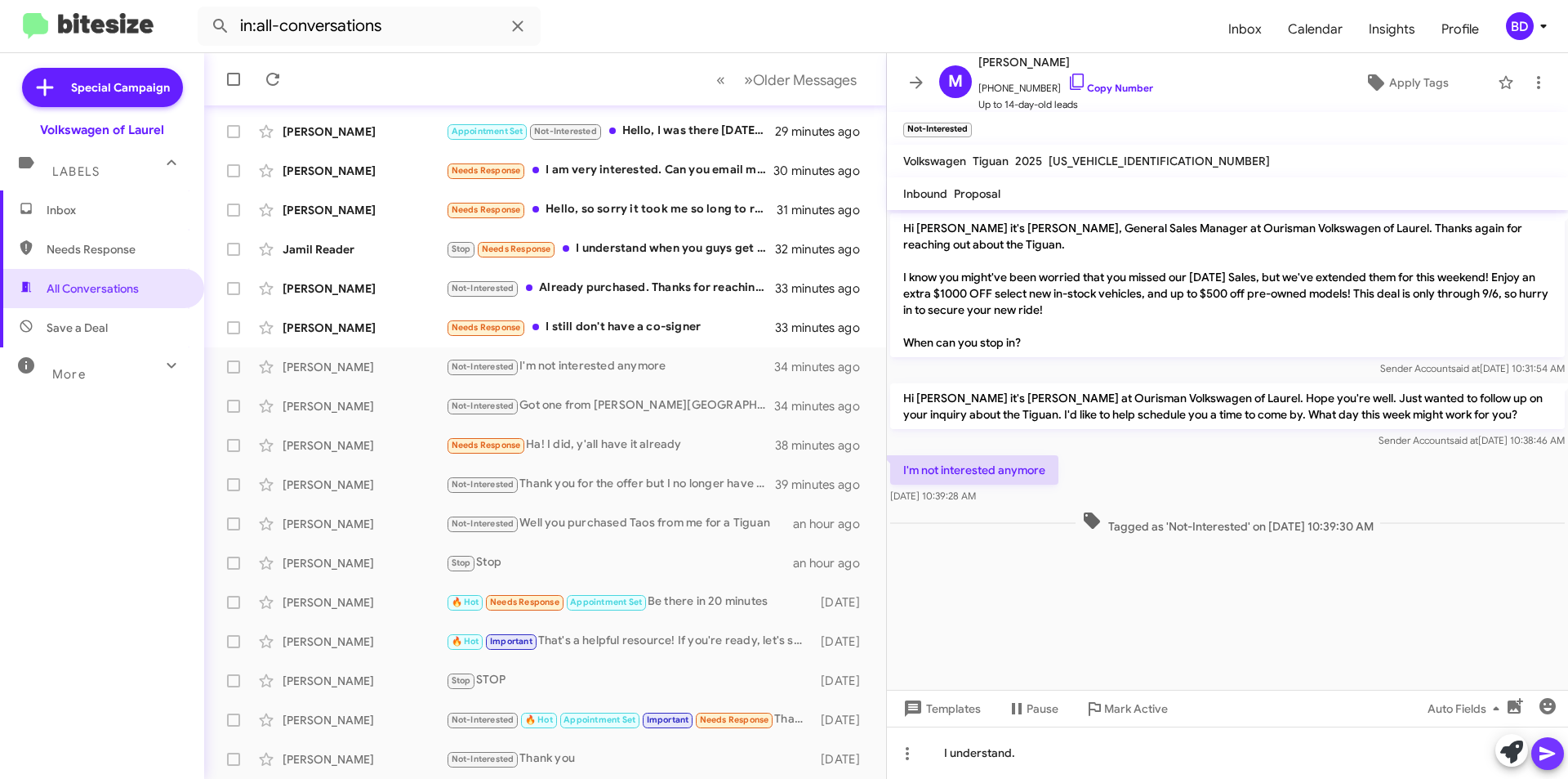
click at [1556, 759] on icon at bounding box center [1548, 753] width 20 height 20
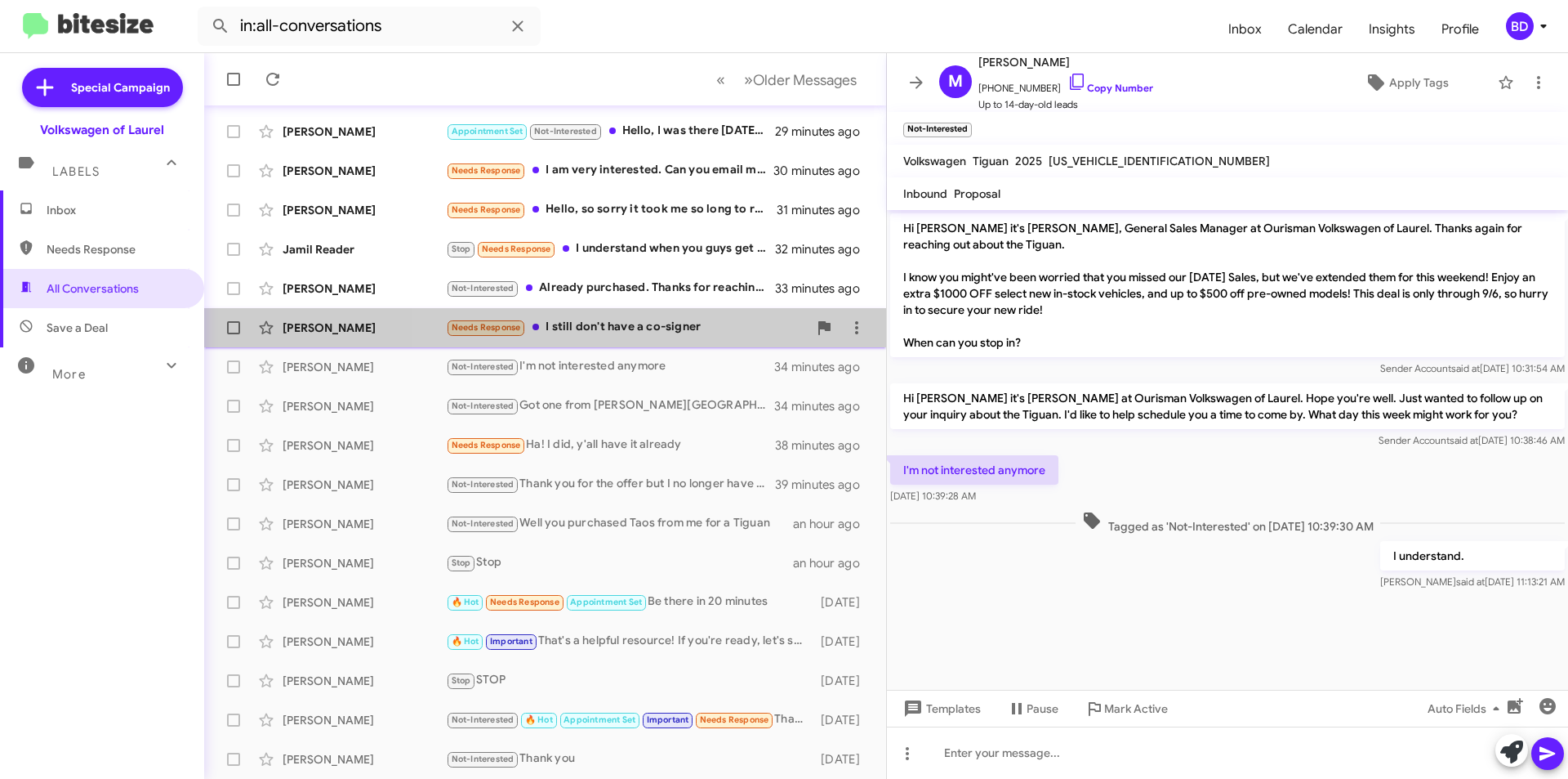
click at [663, 327] on div "Needs Response I still don't have a co-signer" at bounding box center [626, 327] width 362 height 19
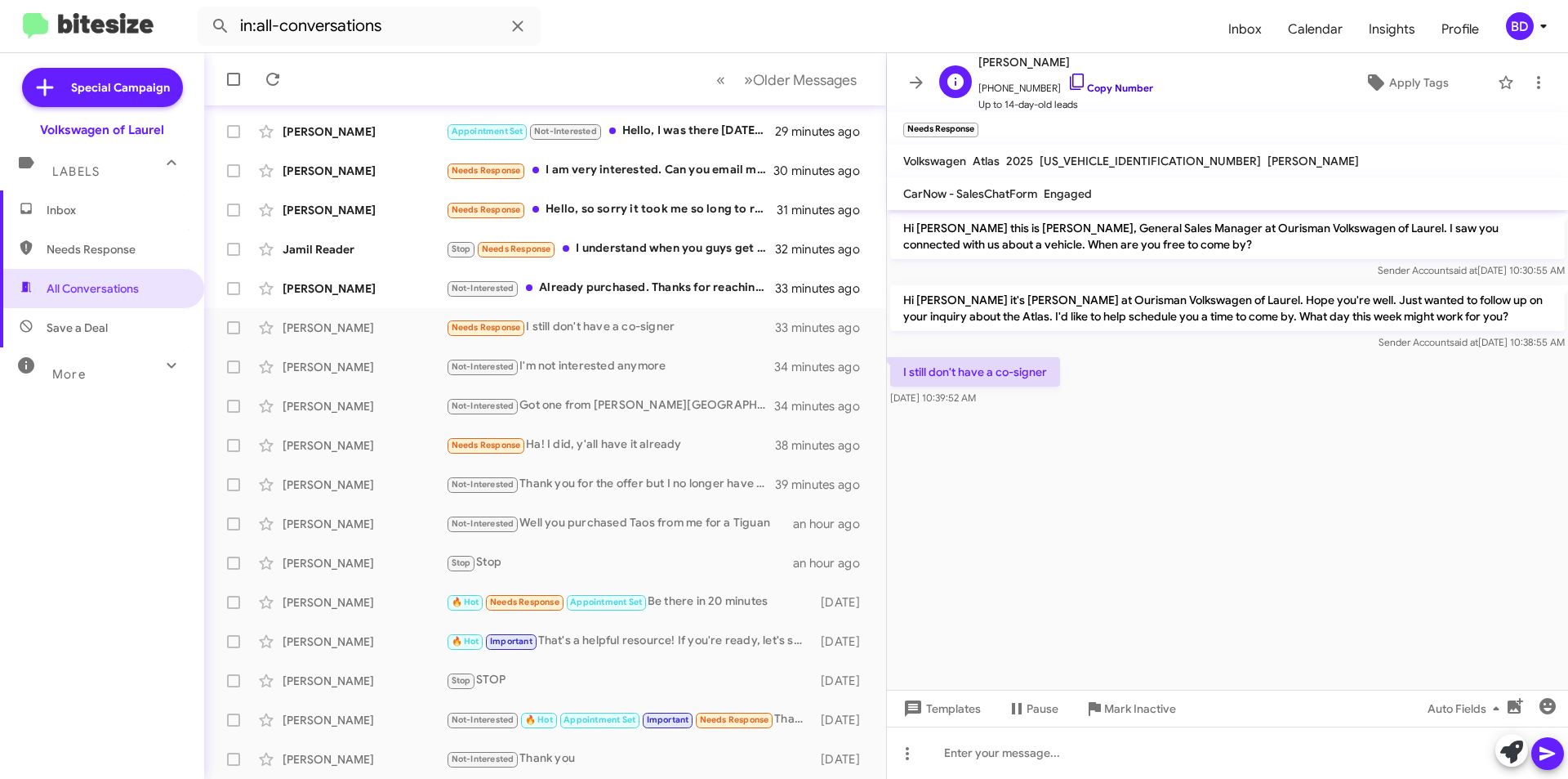
click at [1103, 91] on link "Copy Number" at bounding box center [1111, 88] width 85 height 12
click at [1551, 704] on icon "button" at bounding box center [1548, 706] width 20 height 20
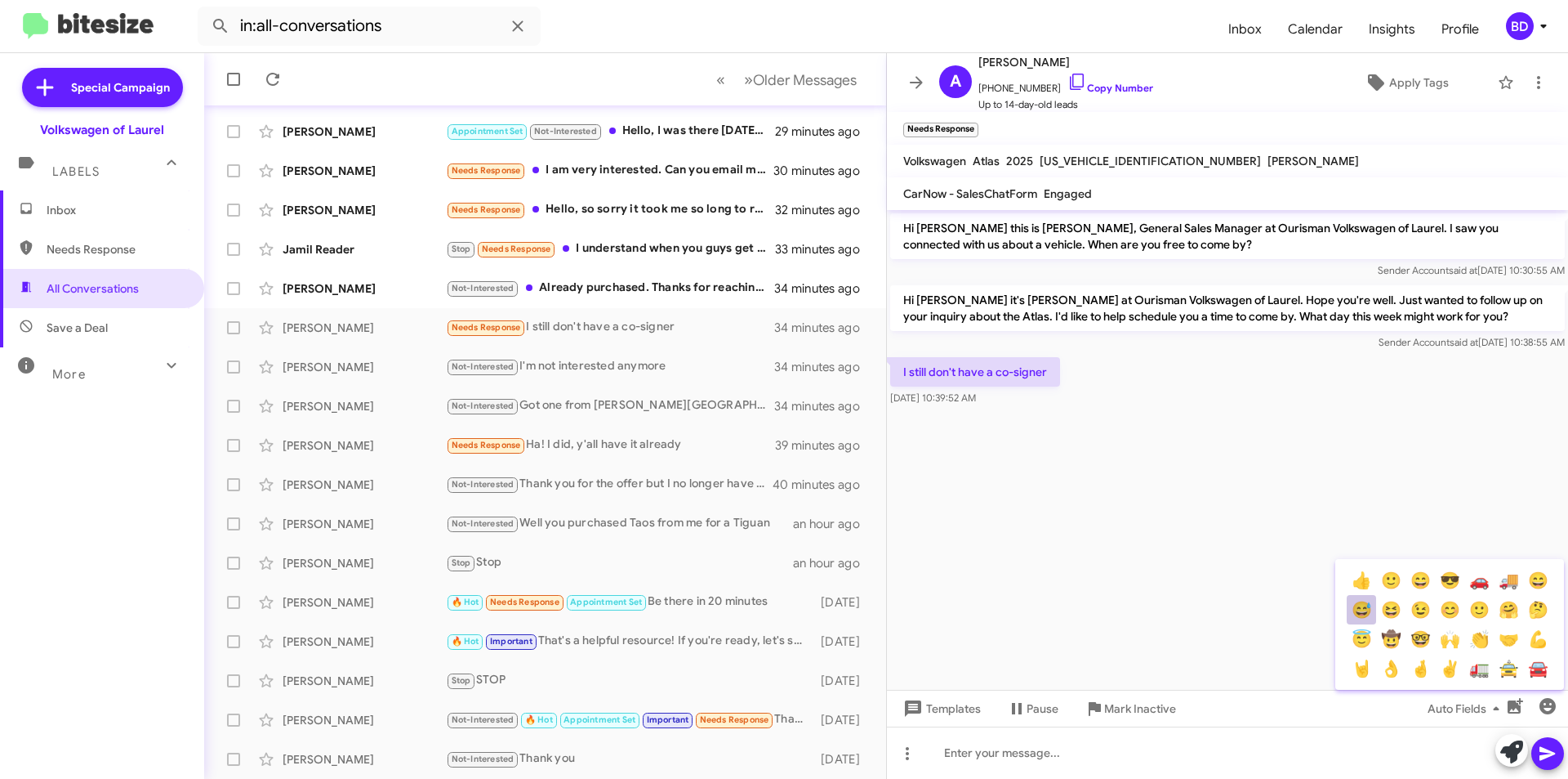
click at [1361, 613] on button "😅" at bounding box center [1362, 609] width 29 height 29
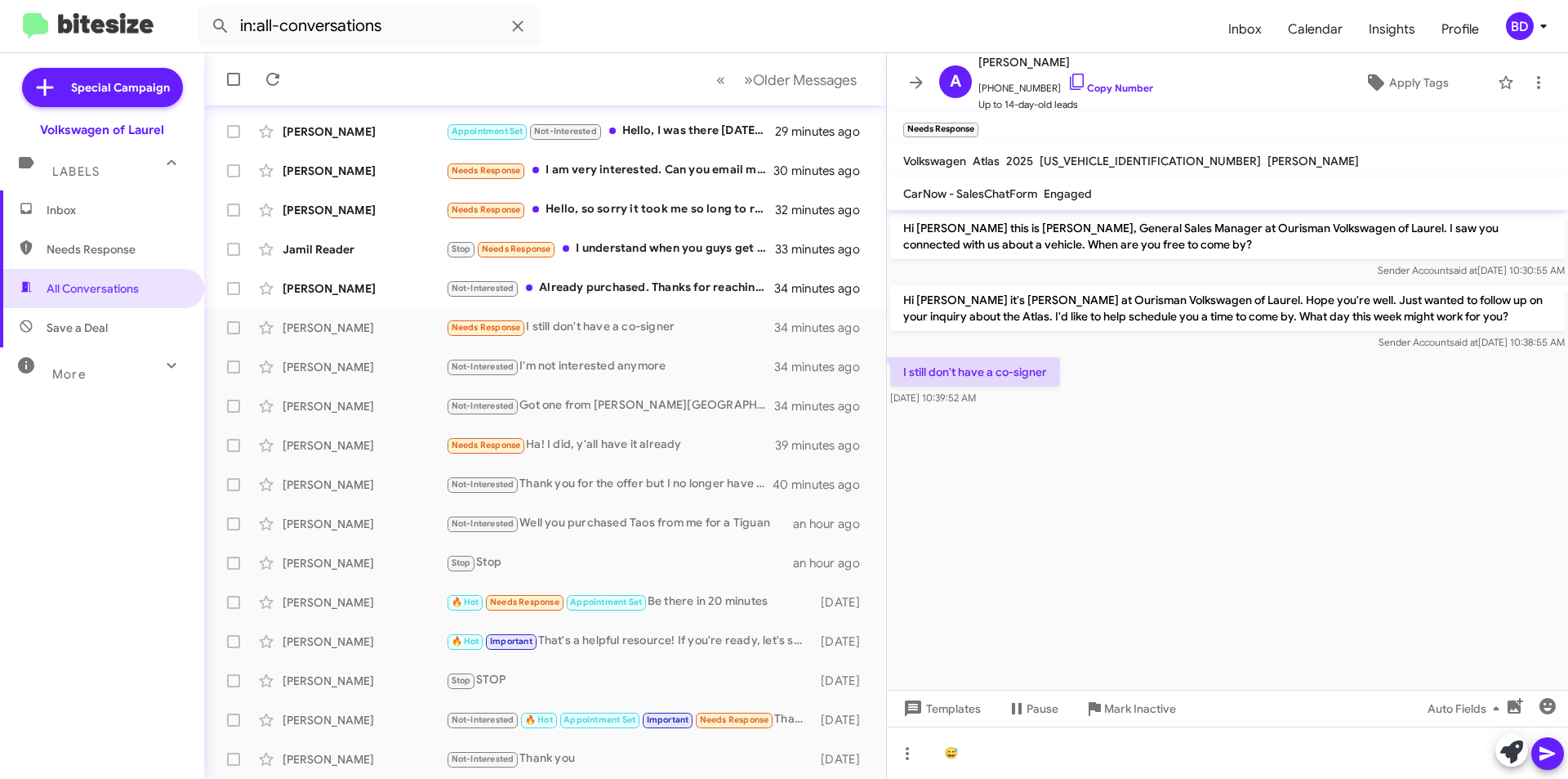
click at [1556, 753] on icon at bounding box center [1548, 753] width 20 height 20
click at [687, 287] on div "Not-Interested Already purchased. Thanks for reaching out though" at bounding box center [626, 288] width 362 height 19
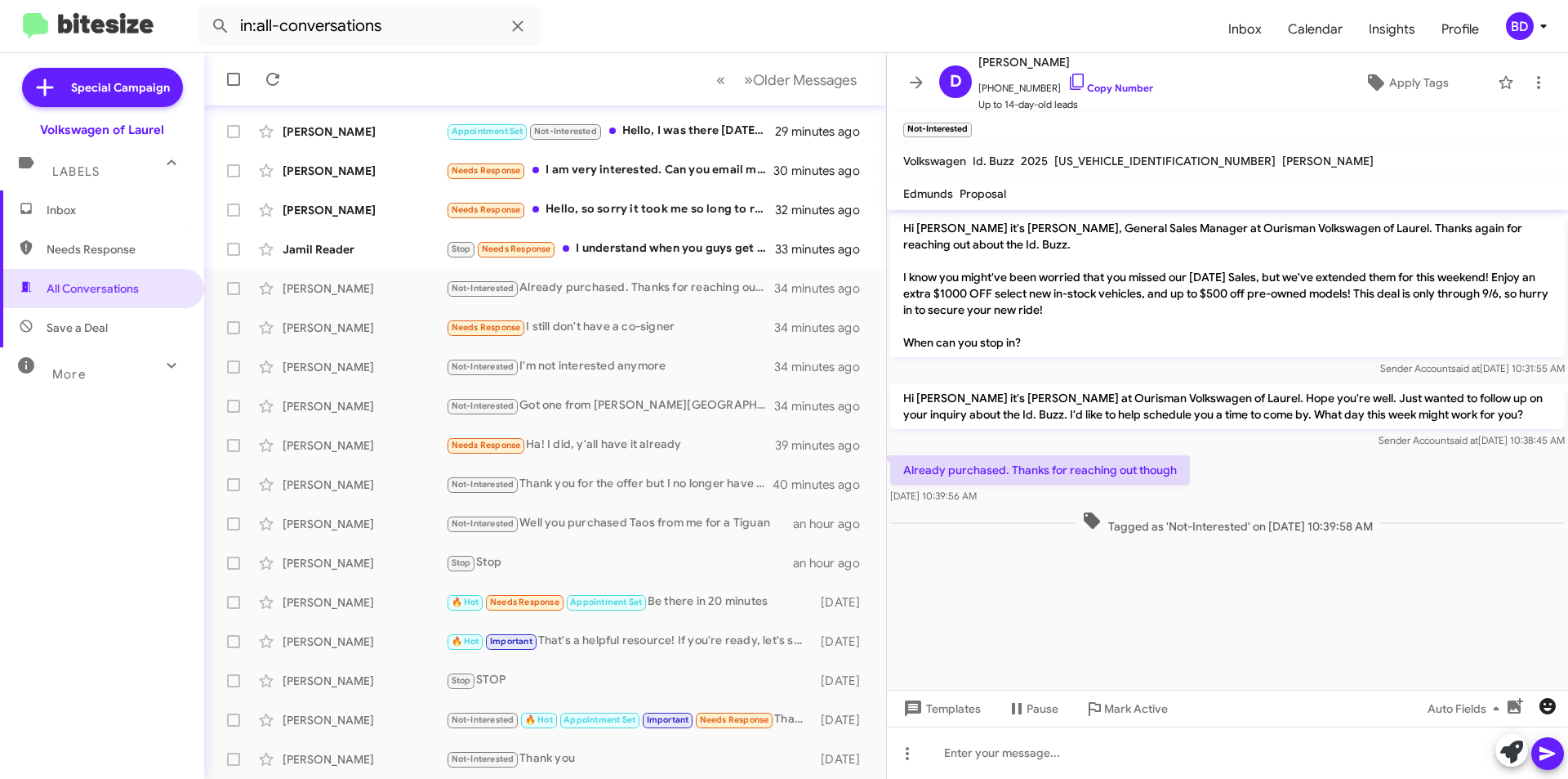
click at [1553, 717] on button "button" at bounding box center [1548, 706] width 33 height 33
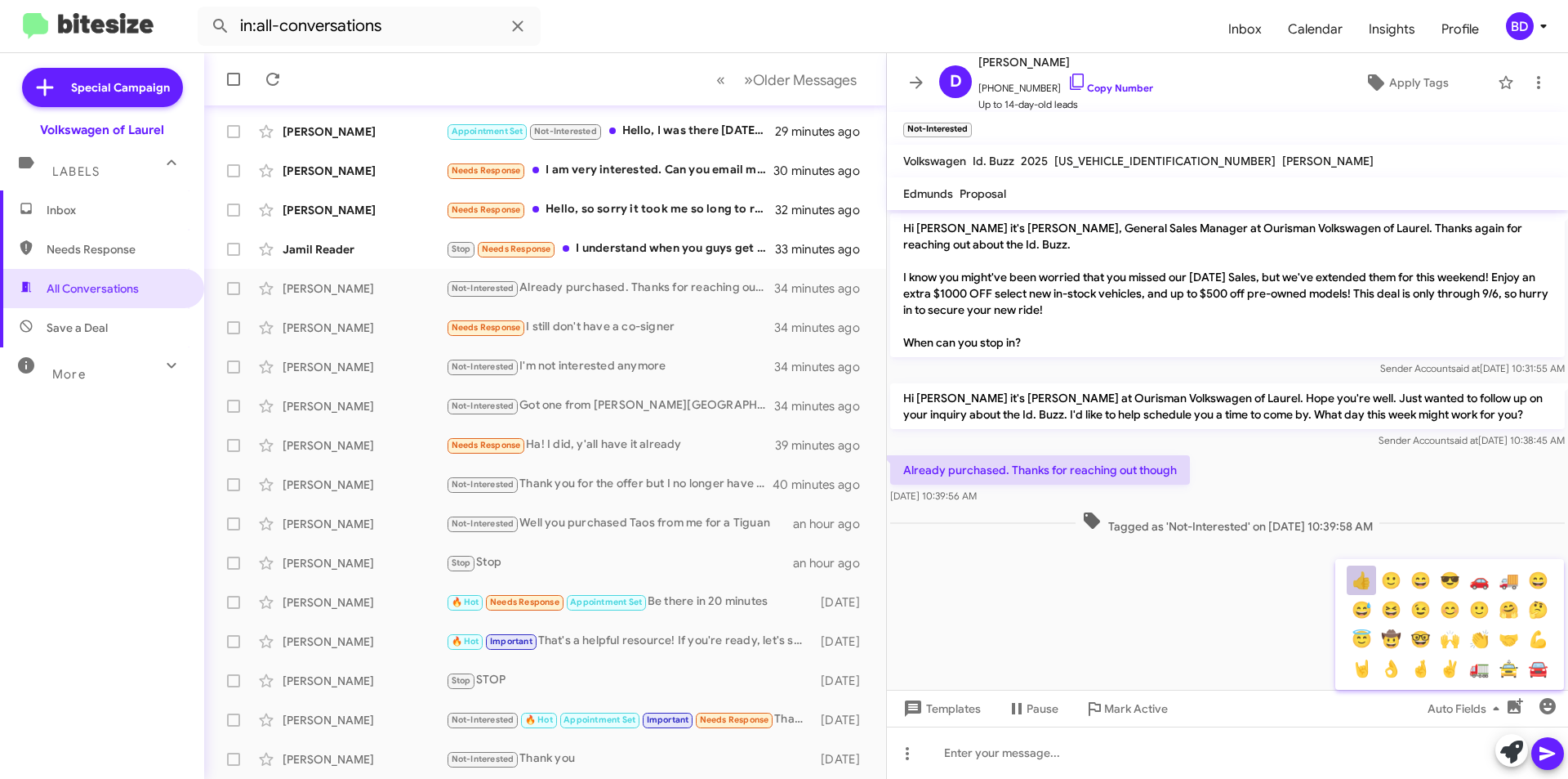
click at [1365, 582] on button "👍" at bounding box center [1362, 580] width 29 height 29
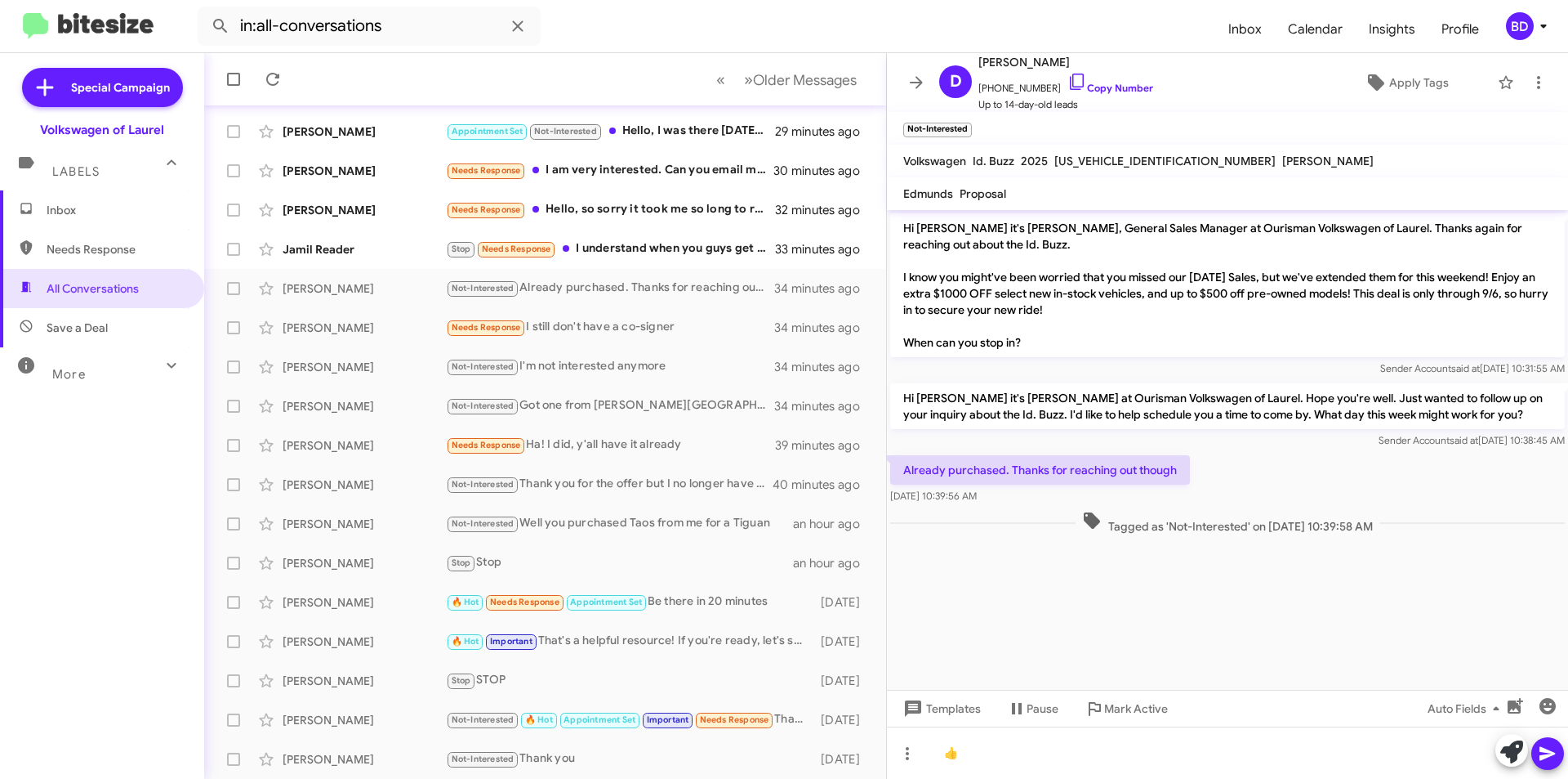
click at [1554, 761] on icon at bounding box center [1548, 753] width 20 height 20
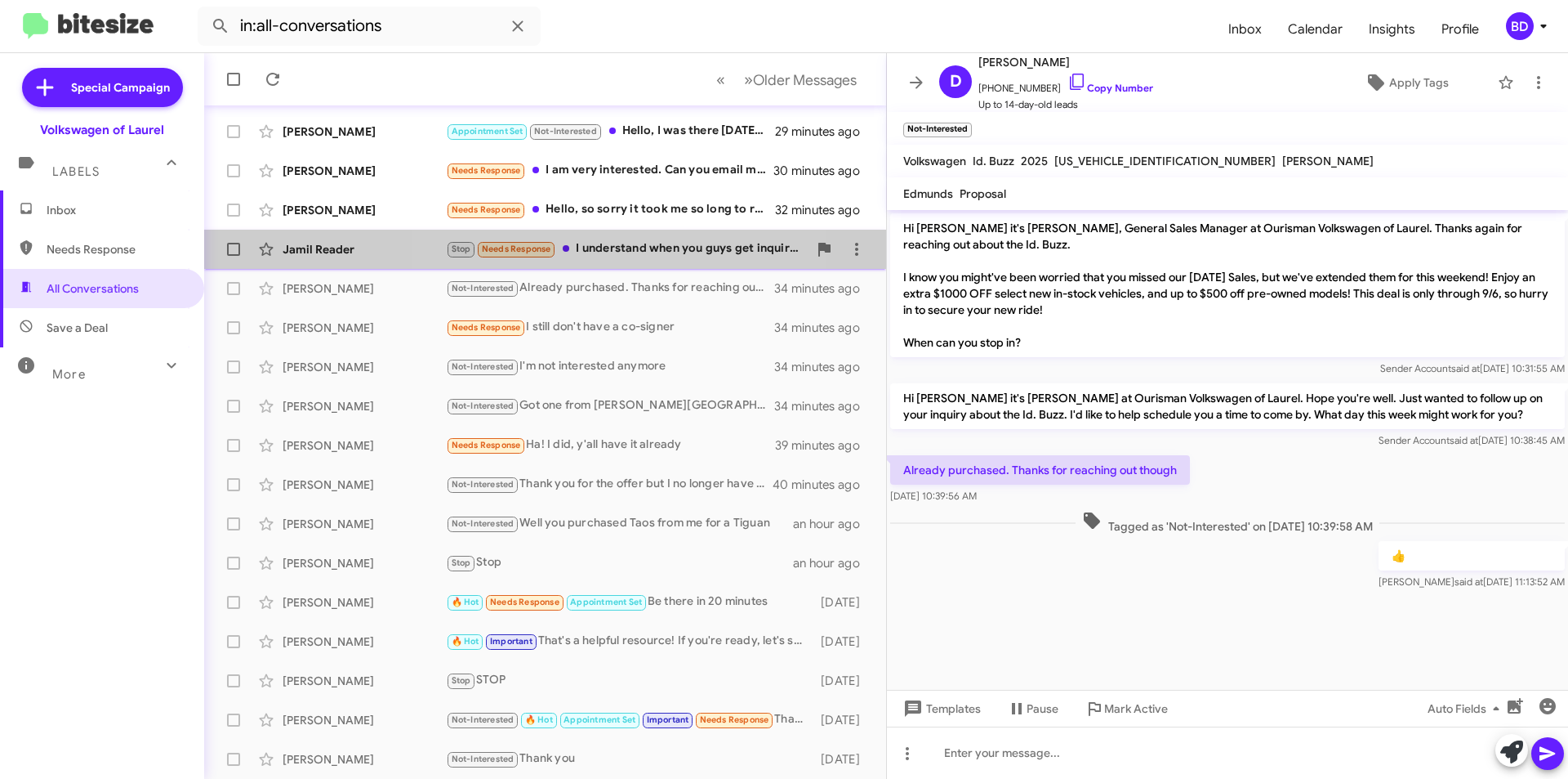
click at [609, 248] on div "Stop Needs Response I understand when you guys get inquiries about vehicles, it…" at bounding box center [626, 248] width 362 height 19
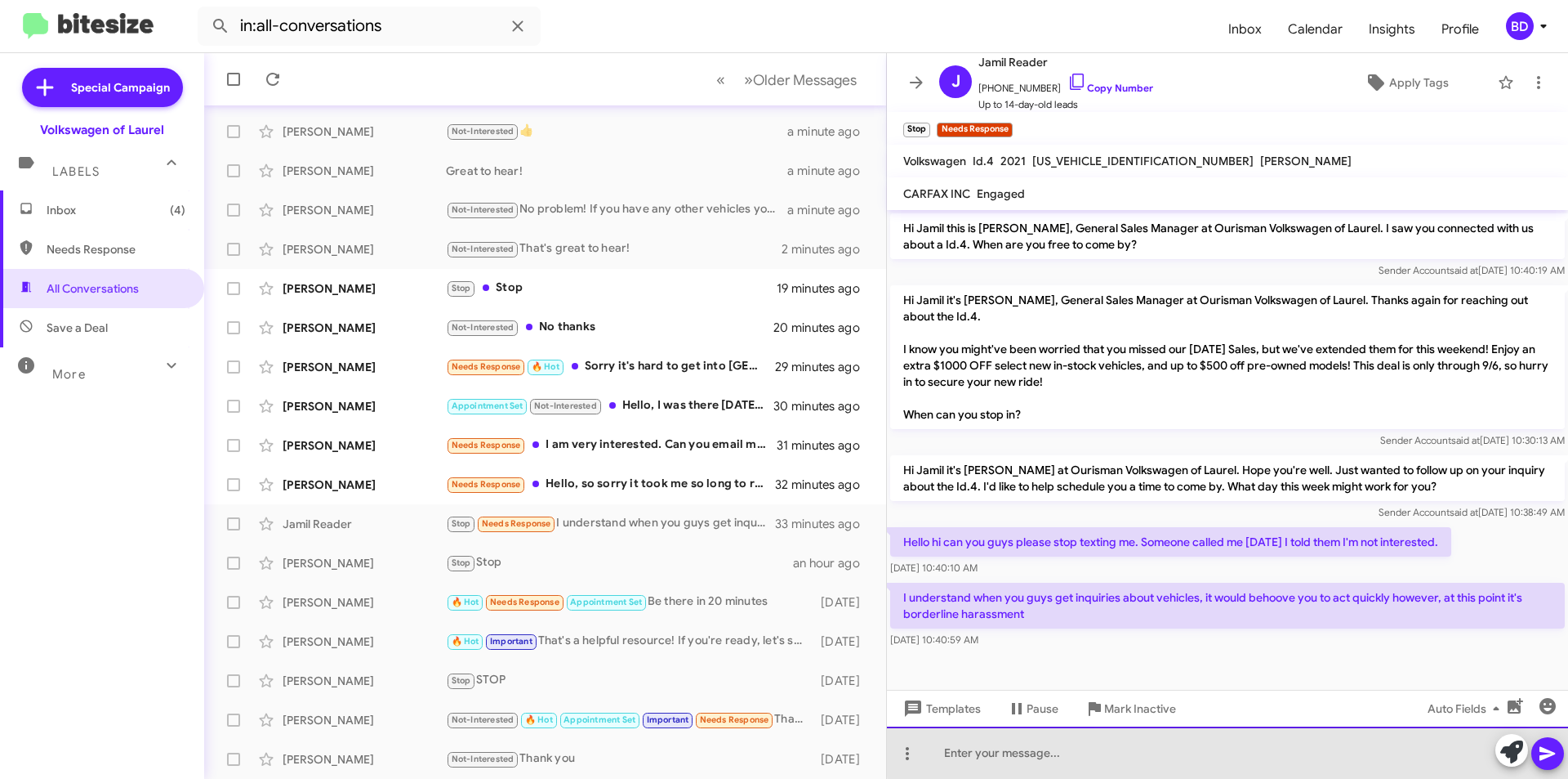
click at [1382, 750] on div at bounding box center [1228, 752] width 682 height 53
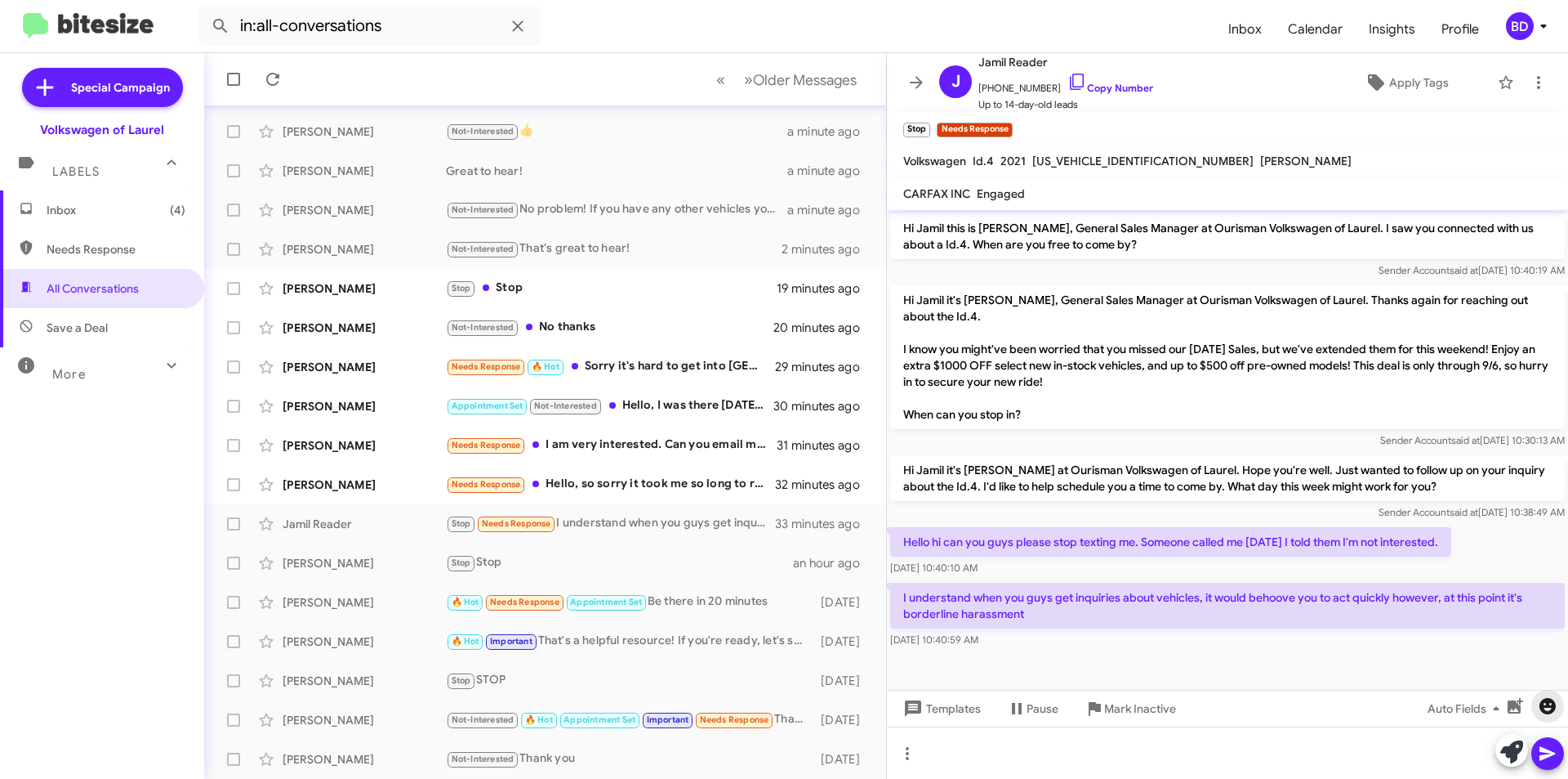
click at [1551, 709] on icon "button" at bounding box center [1548, 706] width 20 height 20
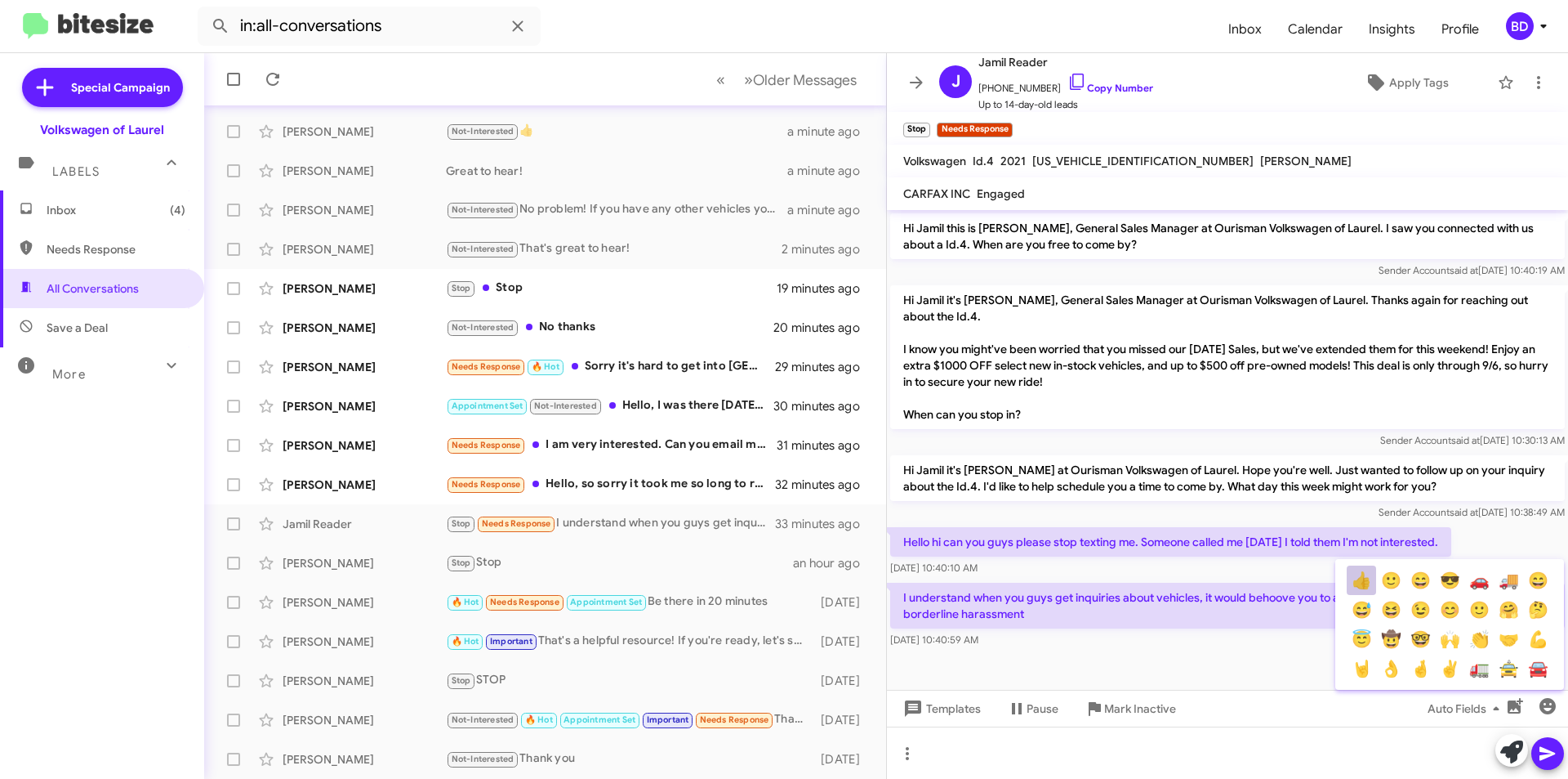
click at [1364, 583] on button "👍" at bounding box center [1362, 580] width 29 height 29
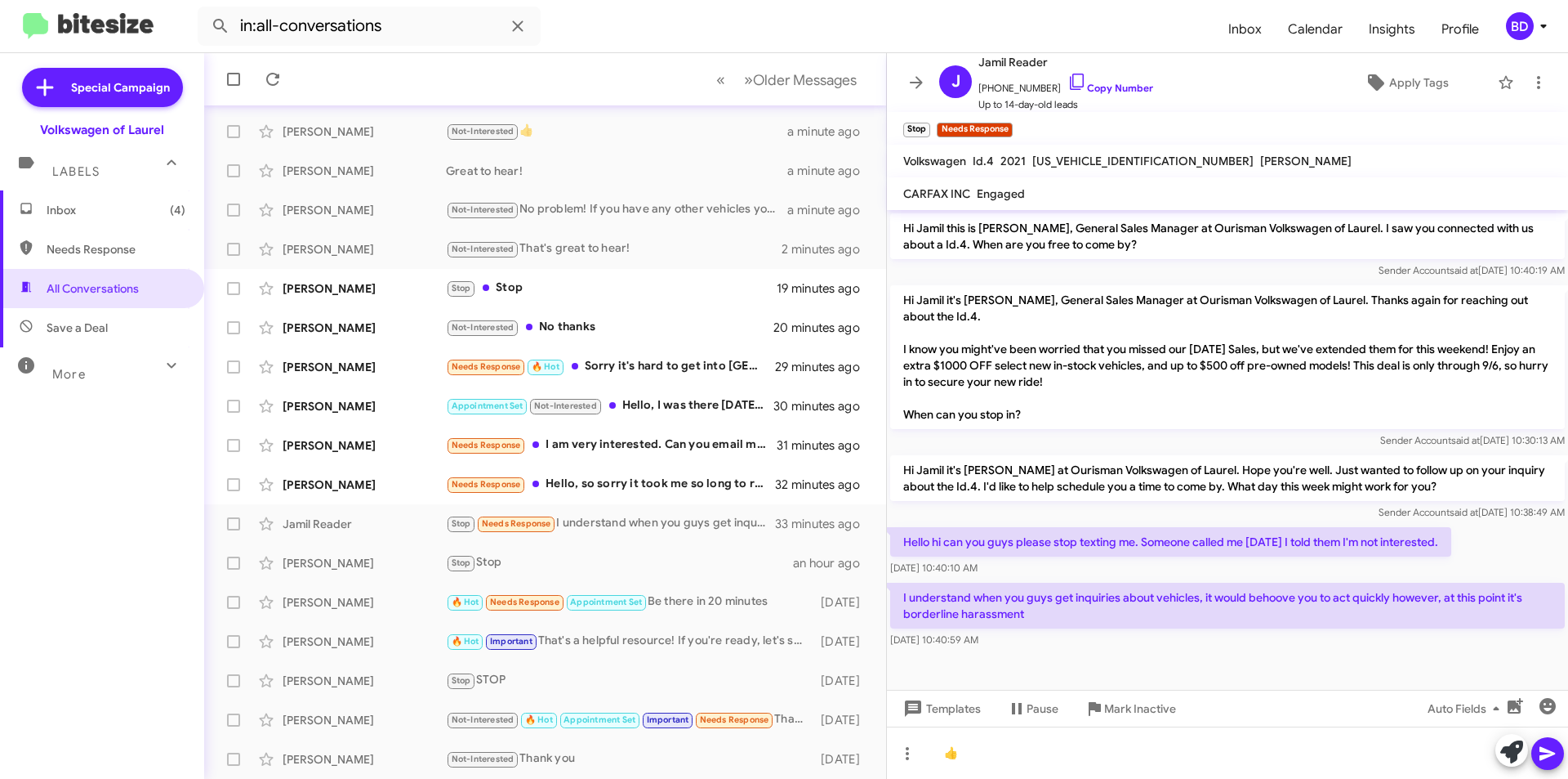
click at [1547, 752] on icon at bounding box center [1548, 753] width 20 height 20
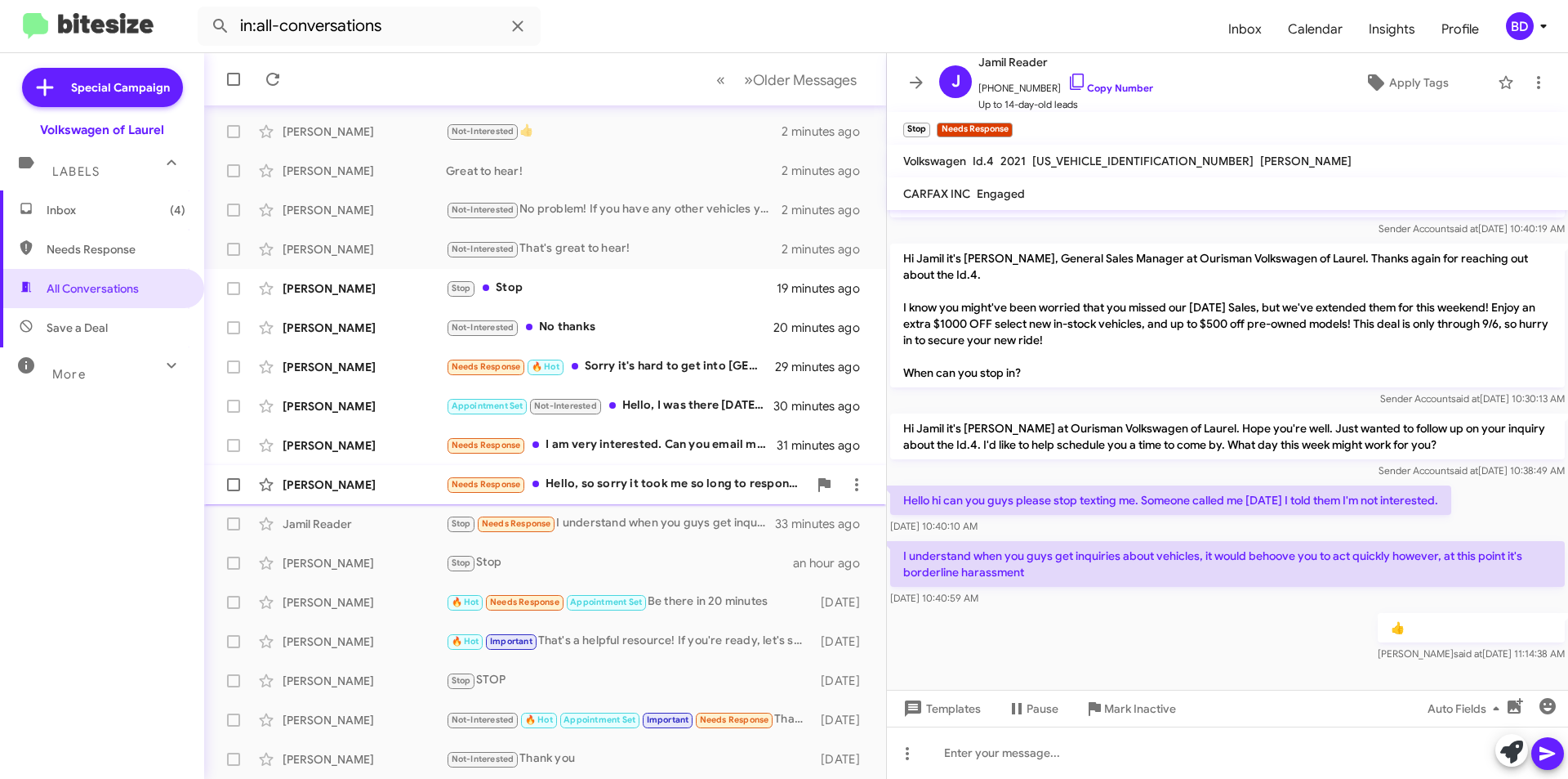
click at [620, 488] on div "Needs Response Hello, so sorry it took me so long to respond. My wife is not in…" at bounding box center [626, 483] width 362 height 19
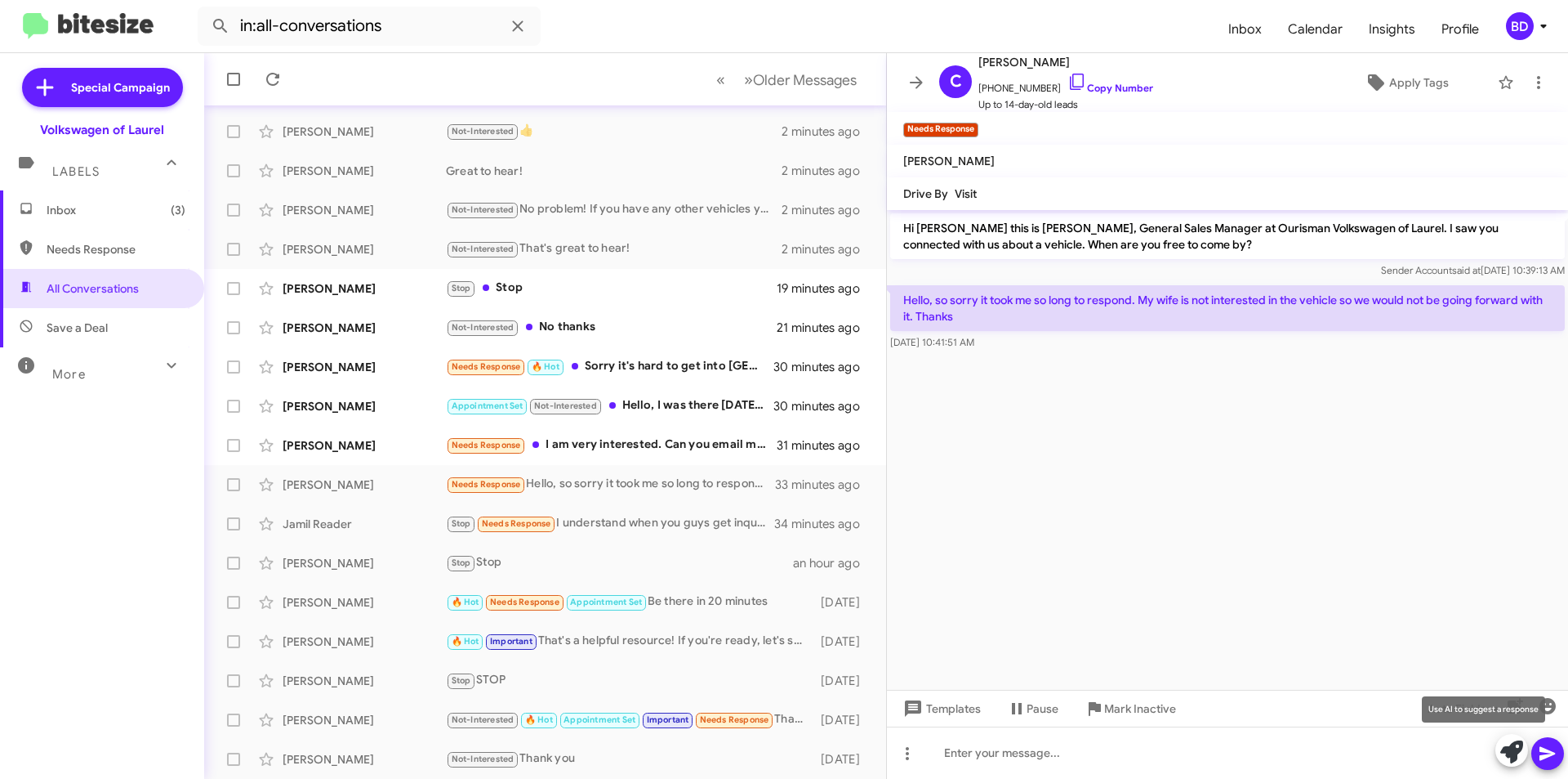
click at [1509, 759] on icon at bounding box center [1512, 752] width 23 height 23
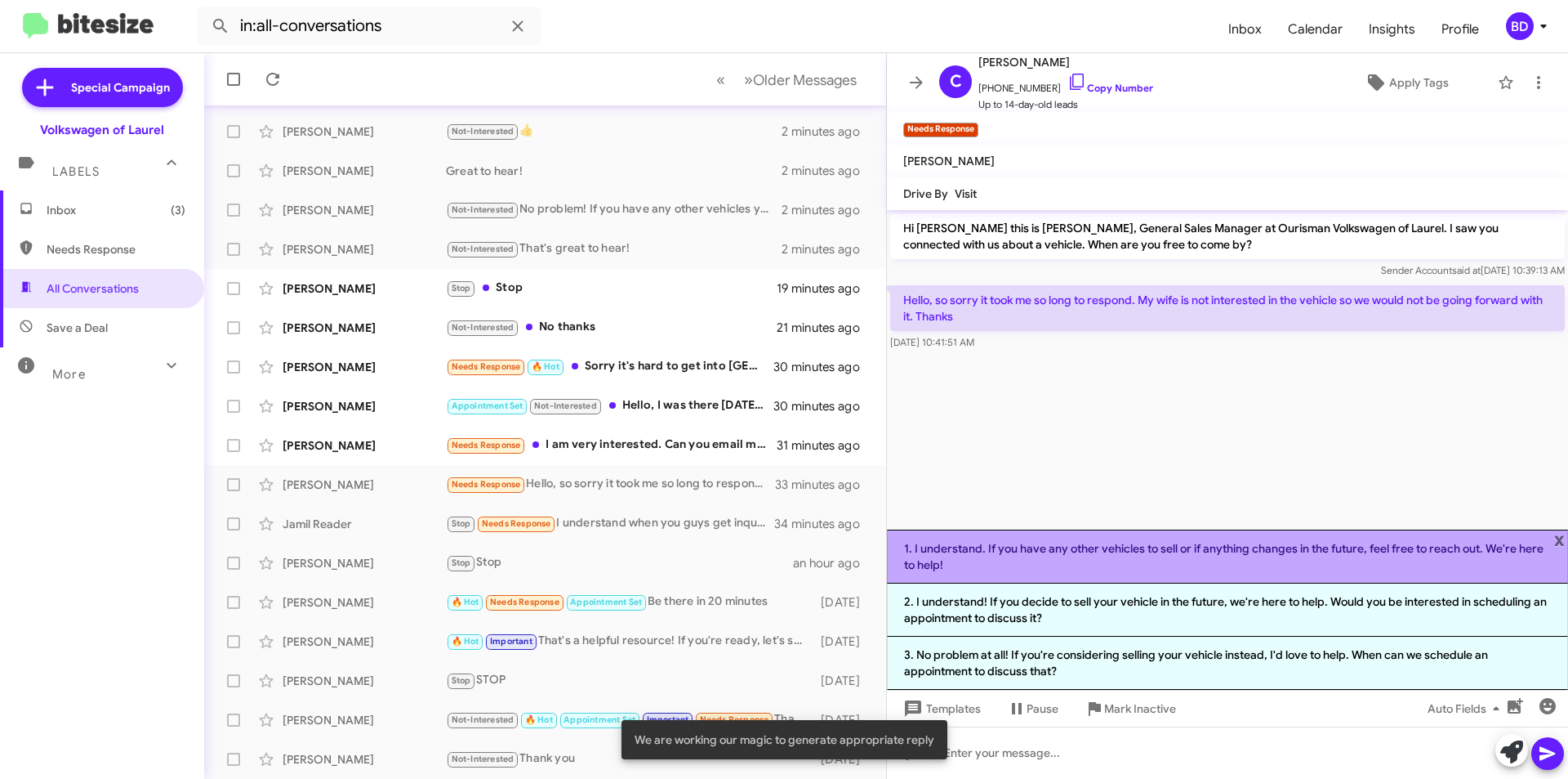
click at [1159, 563] on li "1. I understand. If you have any other vehicles to sell or if anything changes …" at bounding box center [1228, 556] width 682 height 54
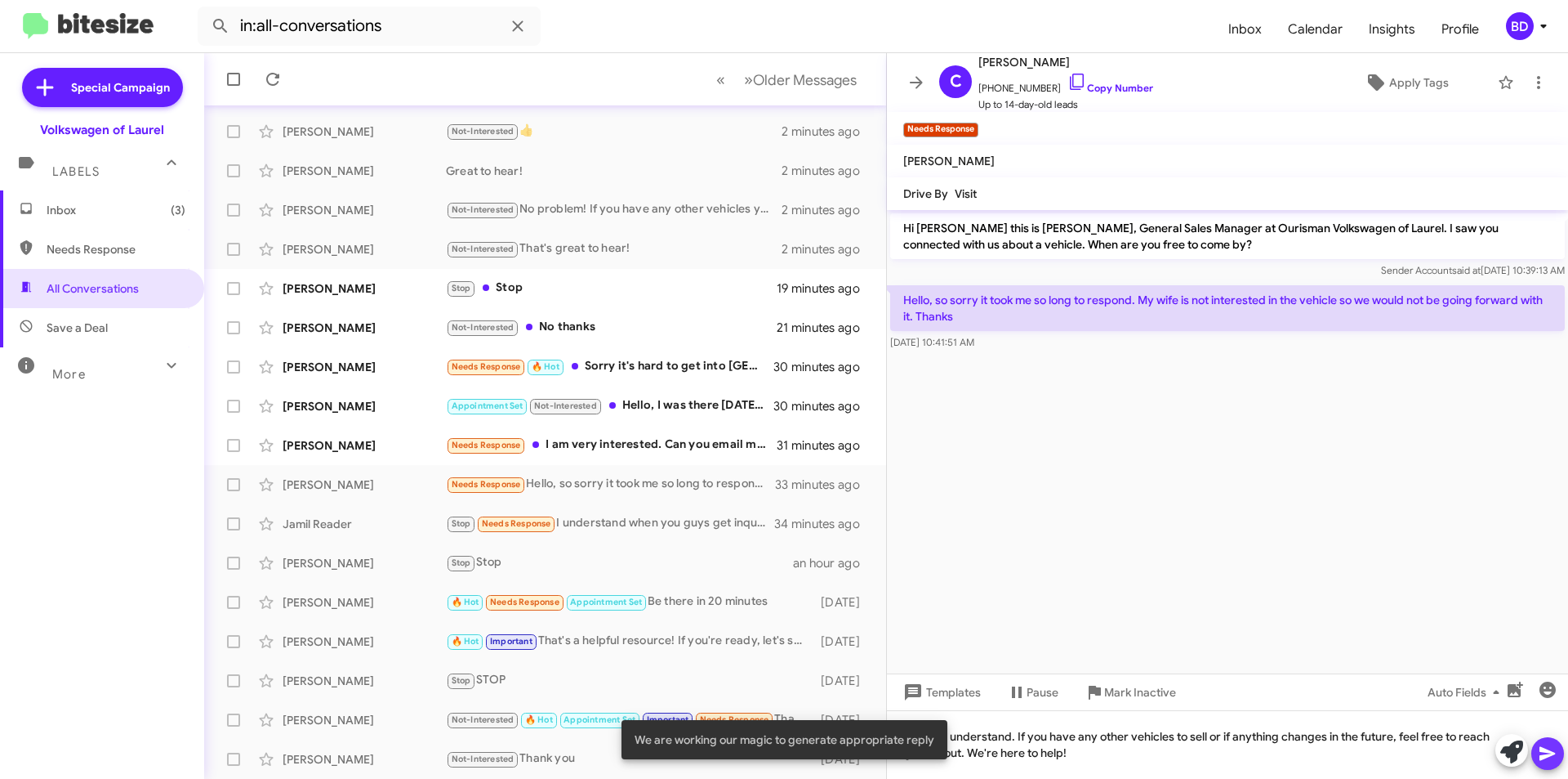
click at [1545, 751] on icon at bounding box center [1547, 754] width 15 height 14
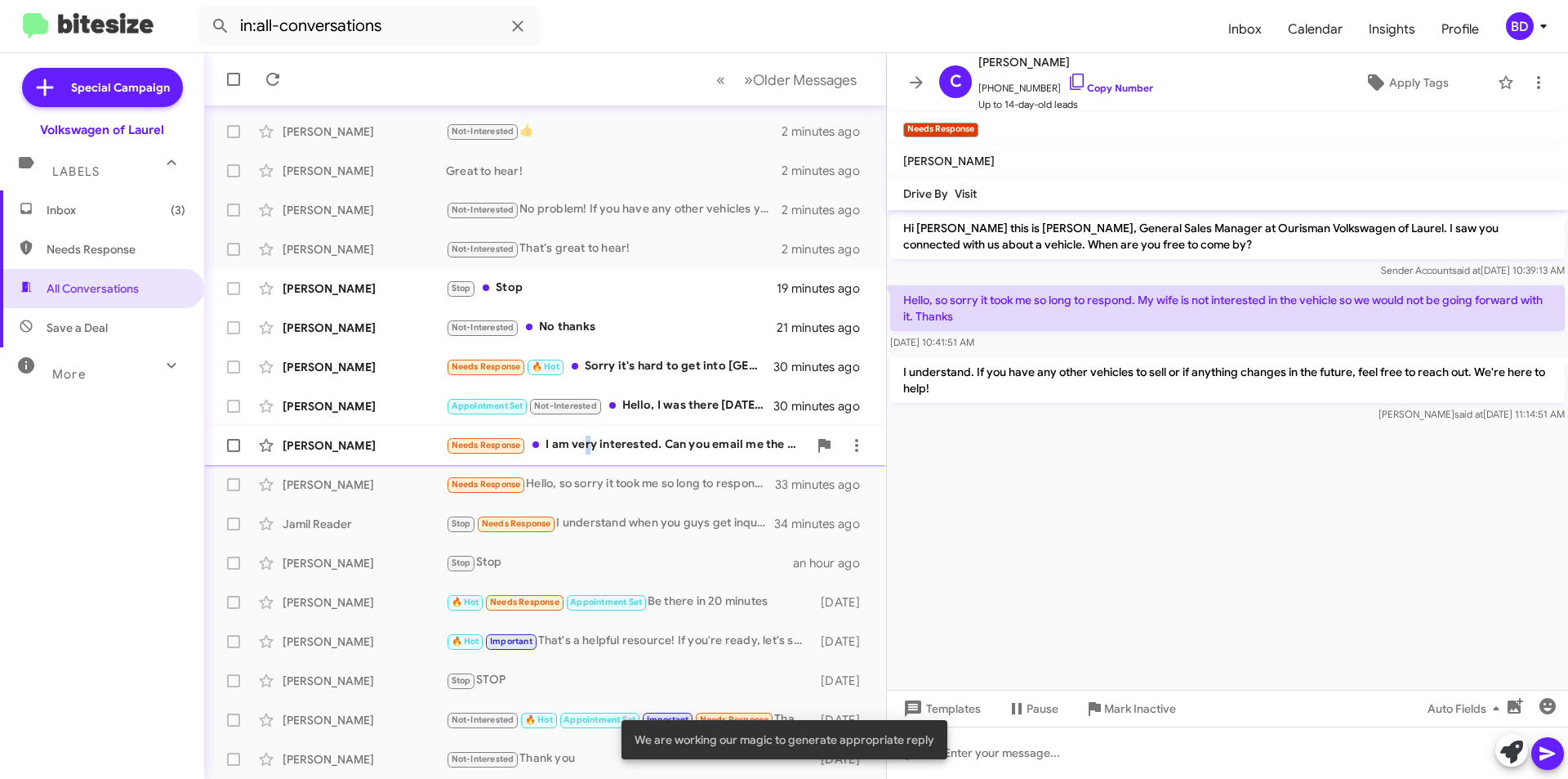
click at [586, 438] on div "Needs Response I am very interested. Can you email me the out the door price no…" at bounding box center [626, 444] width 362 height 19
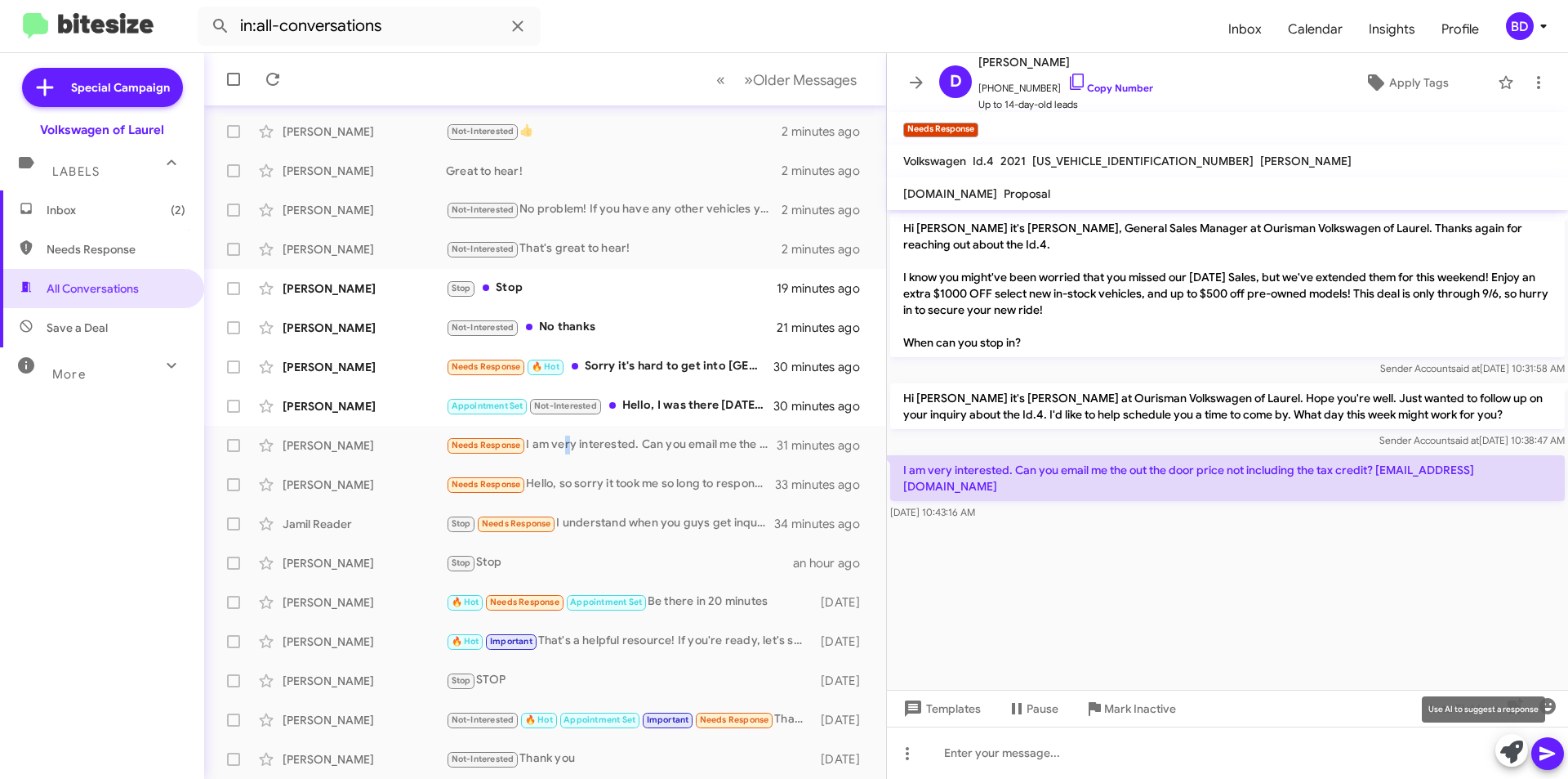
click at [1512, 749] on icon at bounding box center [1512, 752] width 23 height 23
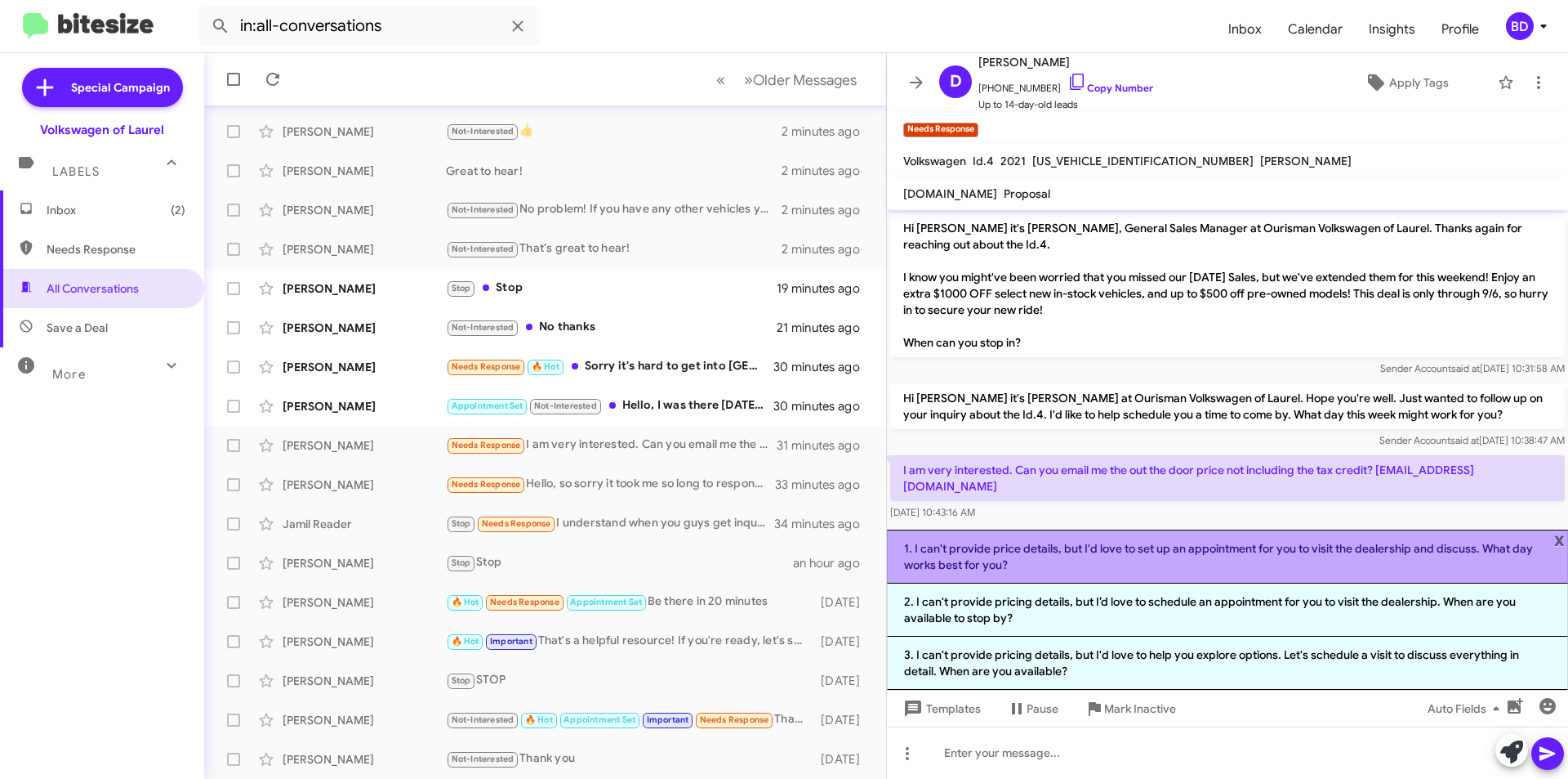
click at [1139, 563] on li "1. I can't provide price details, but I'd love to set up an appointment for you…" at bounding box center [1228, 556] width 682 height 54
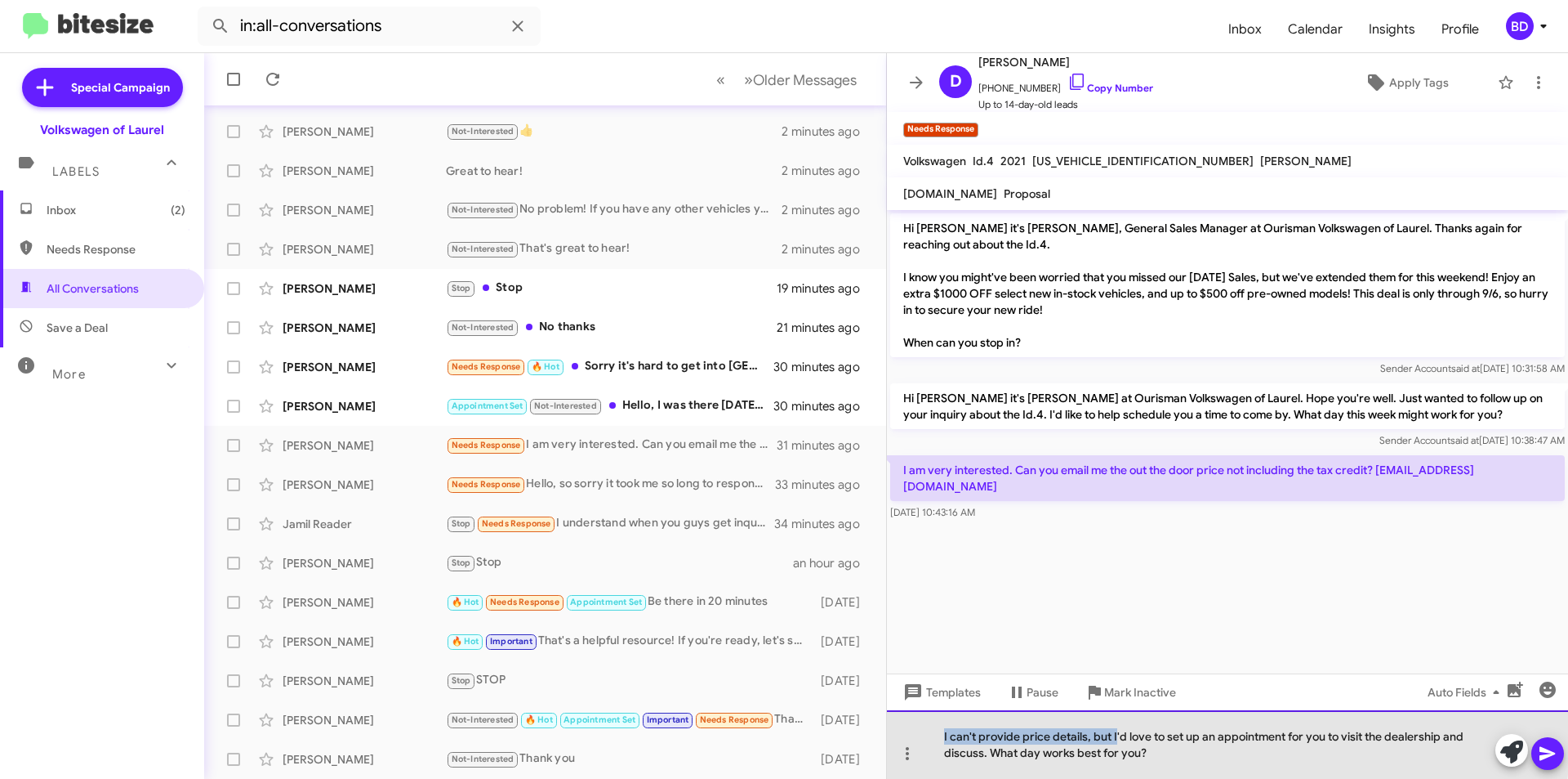
drag, startPoint x: 1114, startPoint y: 737, endPoint x: 922, endPoint y: 724, distance: 192.4
click at [922, 724] on div "I can't provide price details, but I'd love to set up an appointment for you to…" at bounding box center [1228, 744] width 682 height 69
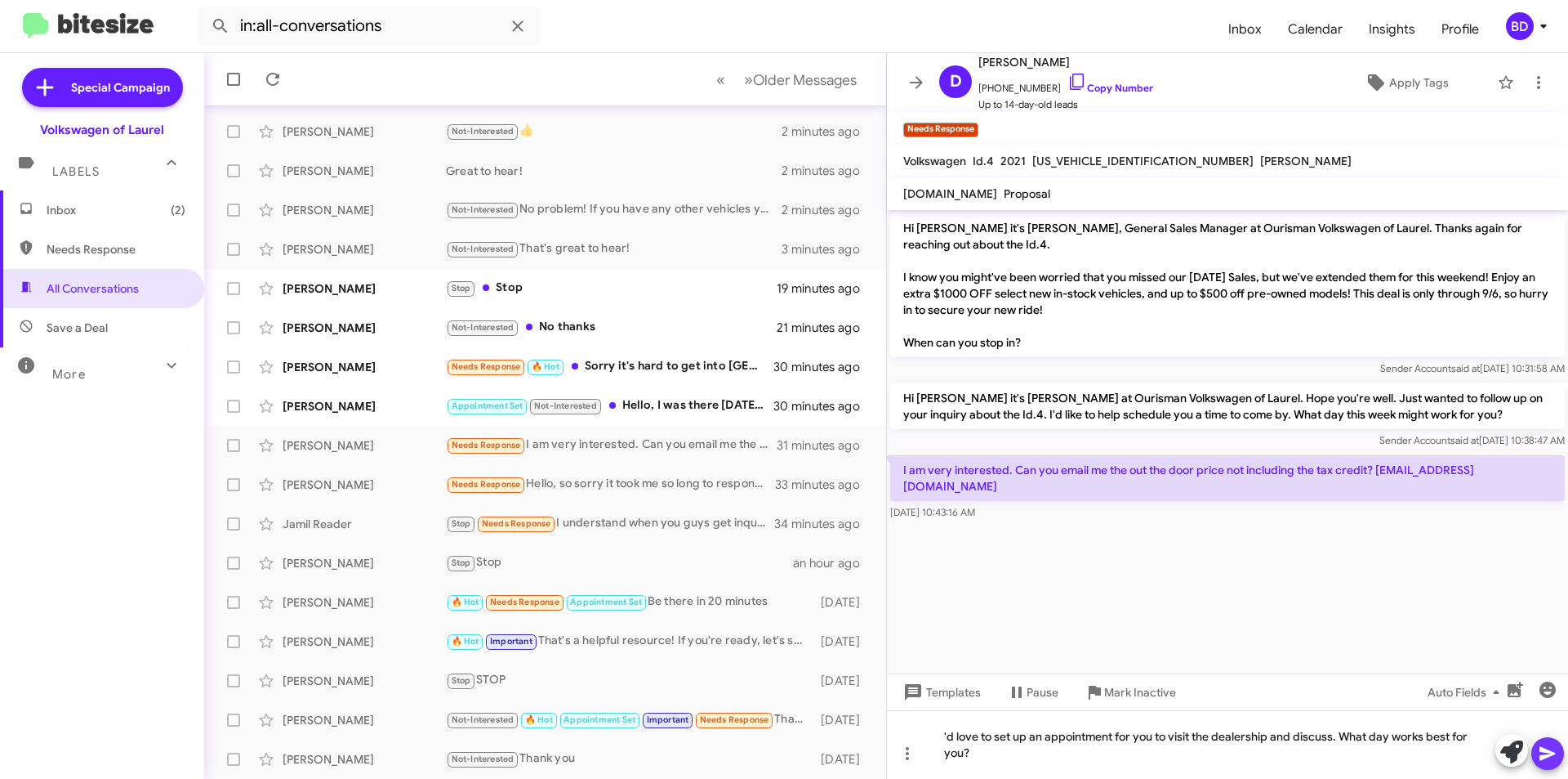
click at [1551, 758] on icon at bounding box center [1548, 753] width 20 height 20
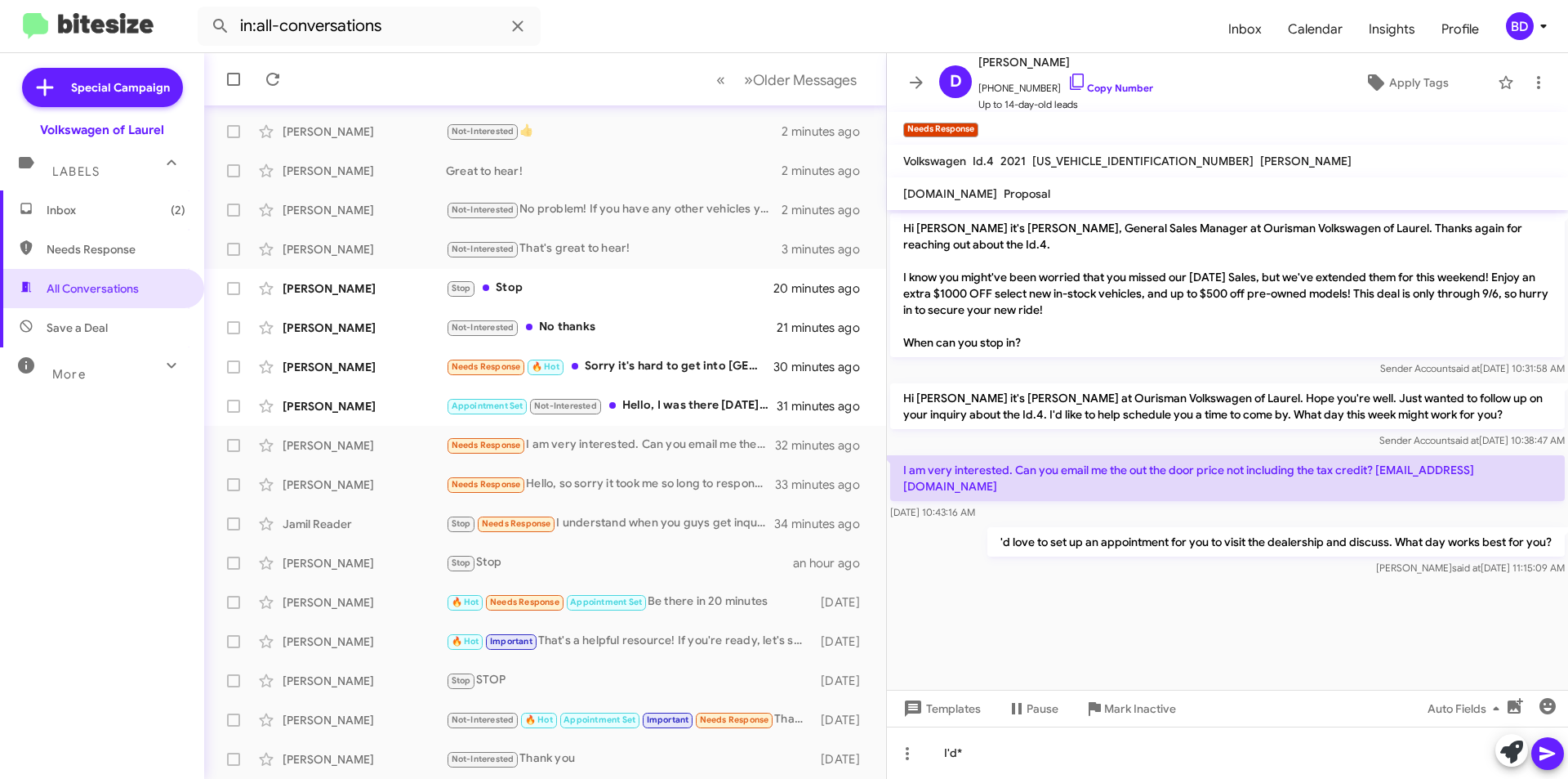
click at [1544, 758] on icon at bounding box center [1547, 754] width 15 height 14
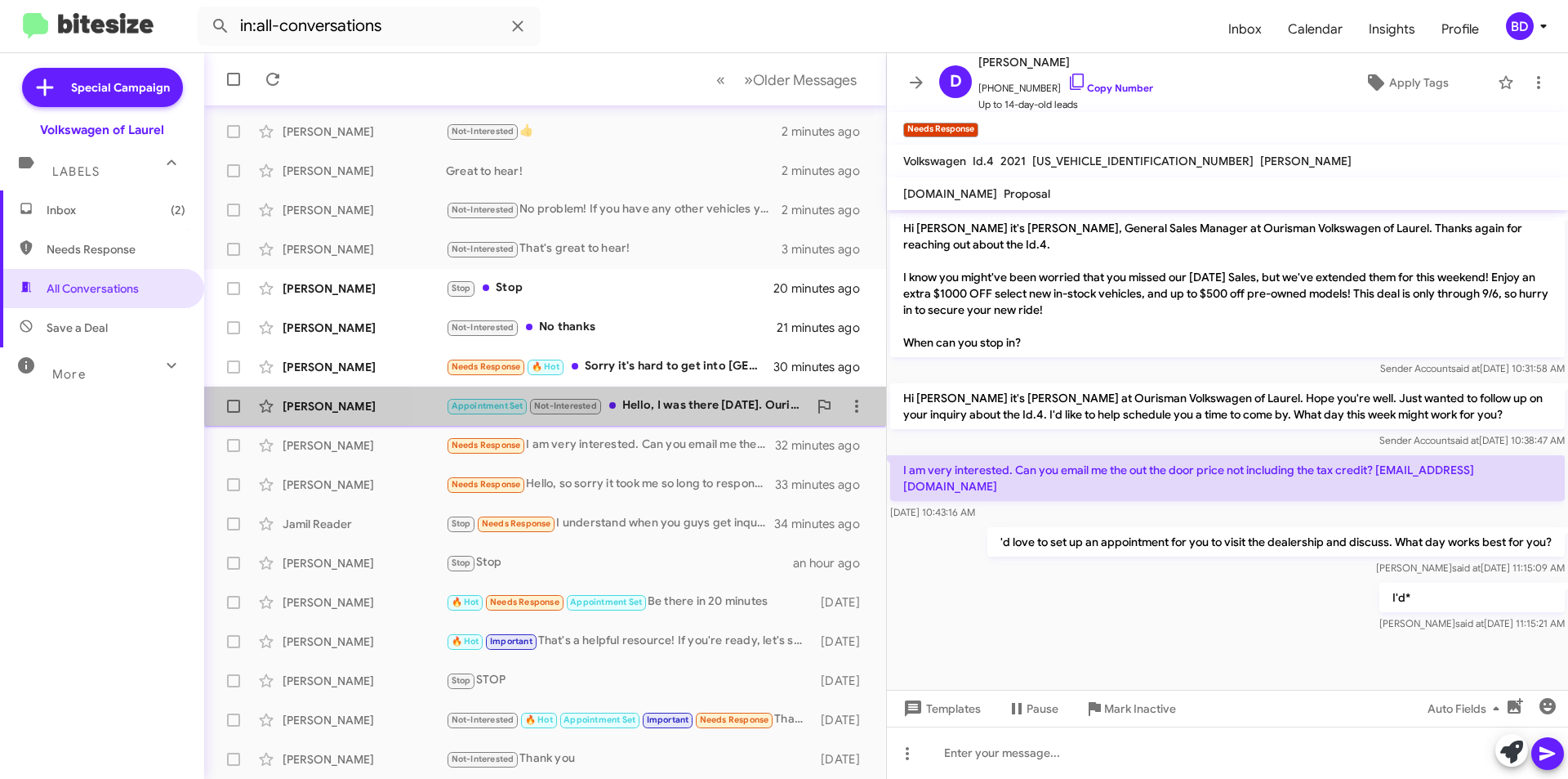
click at [723, 395] on div "Ruvette Miller Appointment Set Not-Interested Hello, I was there on Friday the …" at bounding box center [545, 406] width 656 height 33
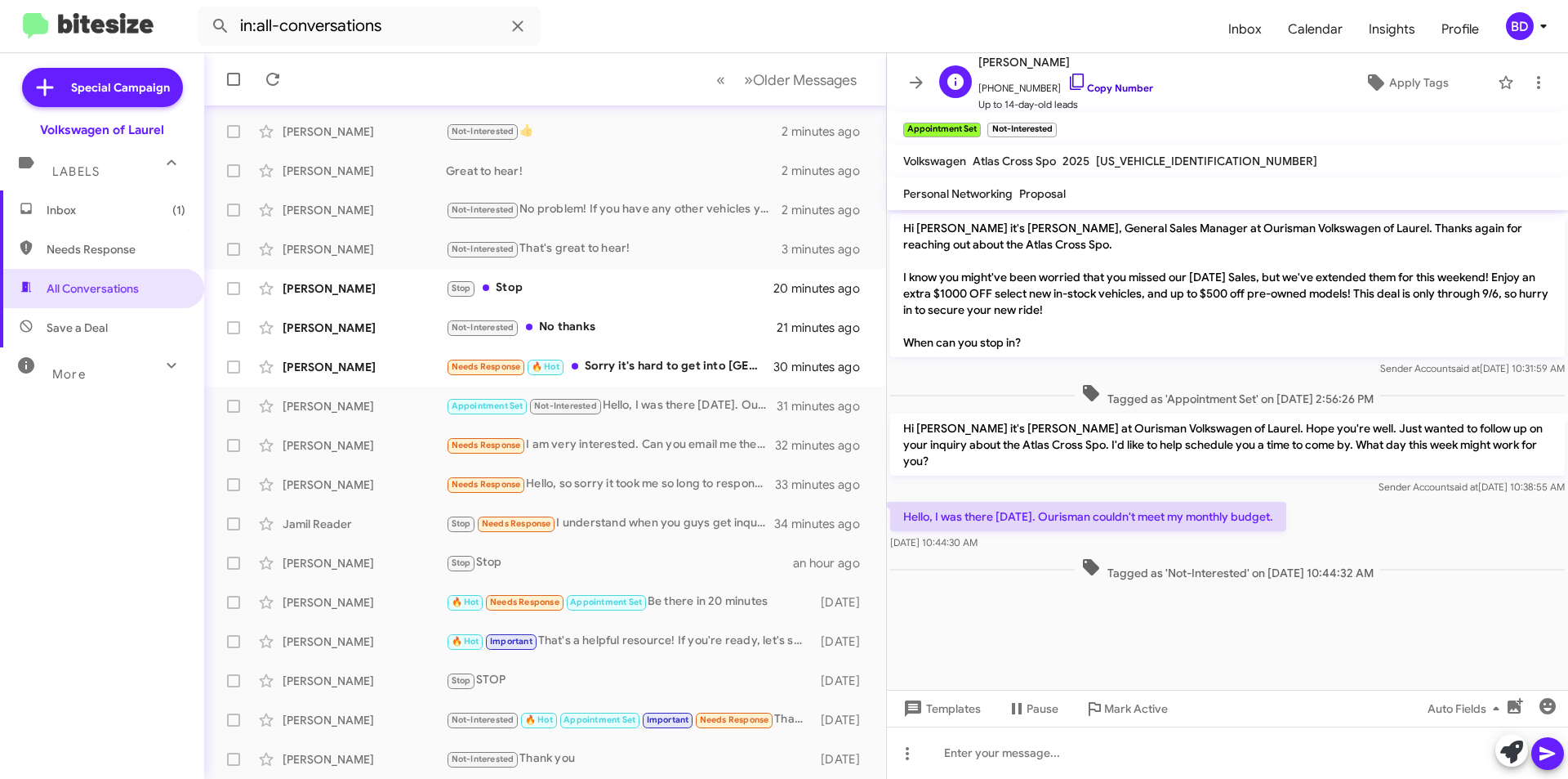
click at [1110, 85] on link "Copy Number" at bounding box center [1111, 88] width 85 height 12
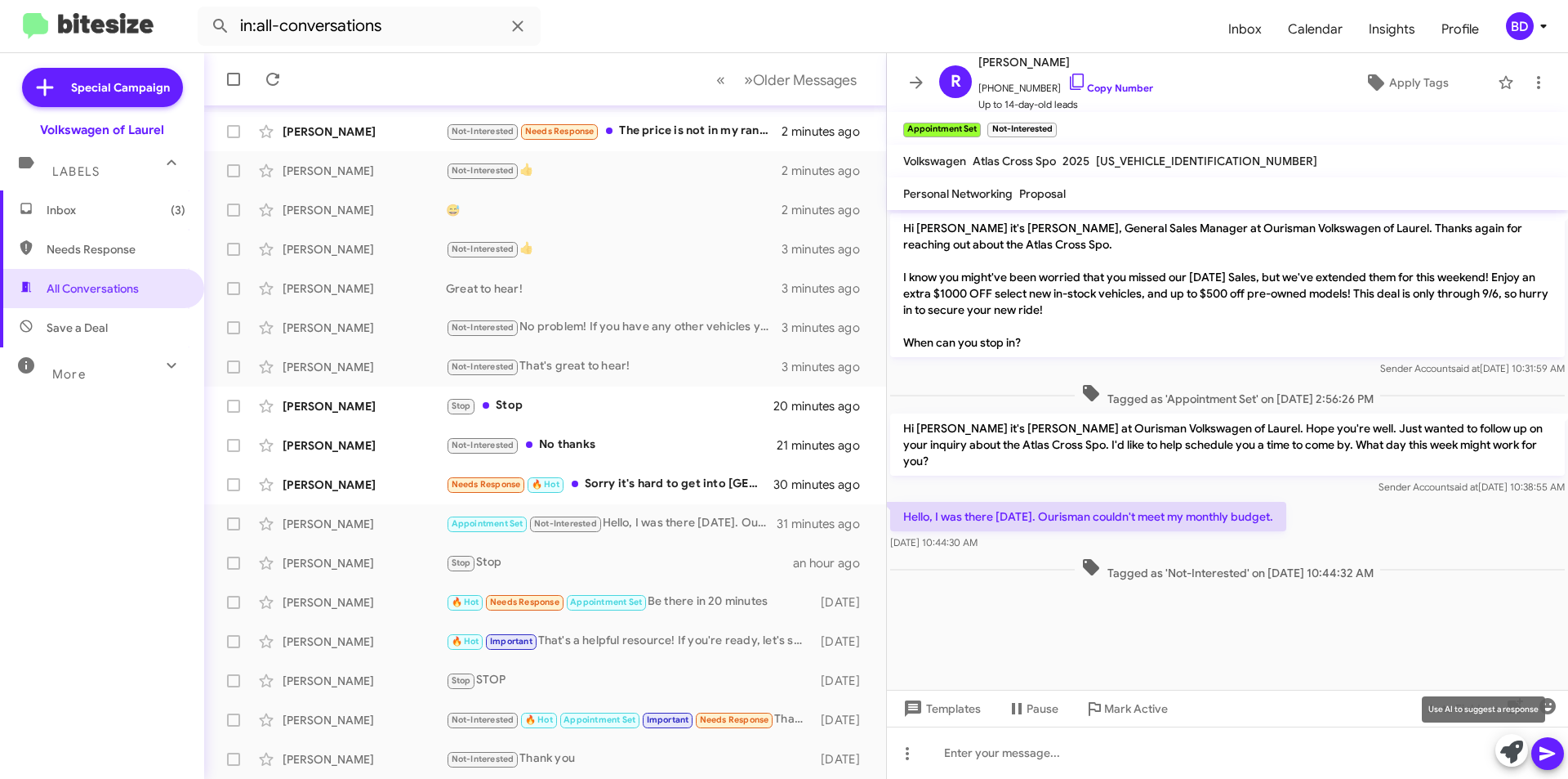
click at [1511, 751] on icon at bounding box center [1512, 752] width 23 height 23
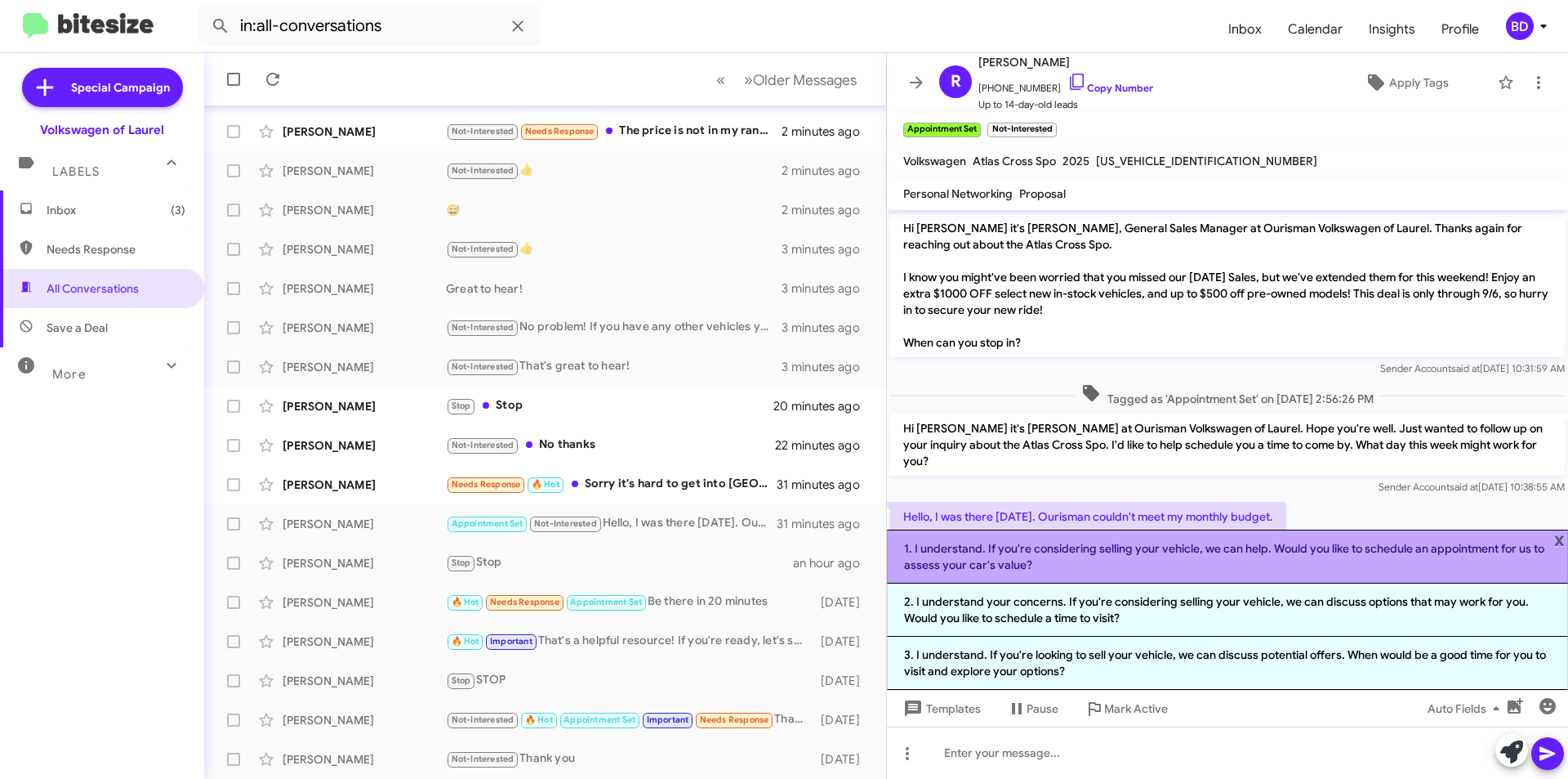
click at [1032, 562] on li "1. I understand. If you're considering selling your vehicle, we can help. Would…" at bounding box center [1228, 556] width 682 height 54
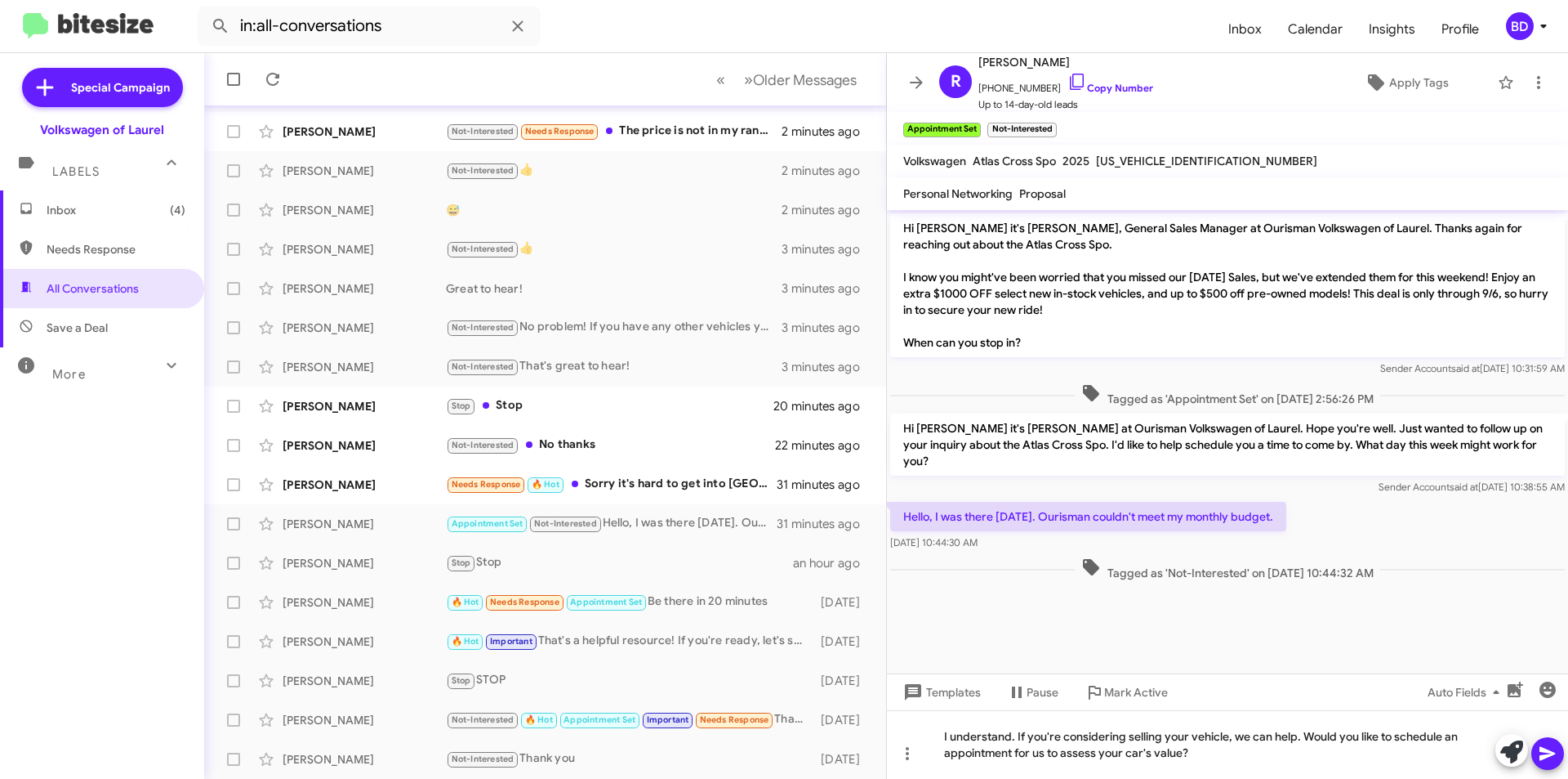
click at [1548, 758] on icon at bounding box center [1548, 753] width 20 height 20
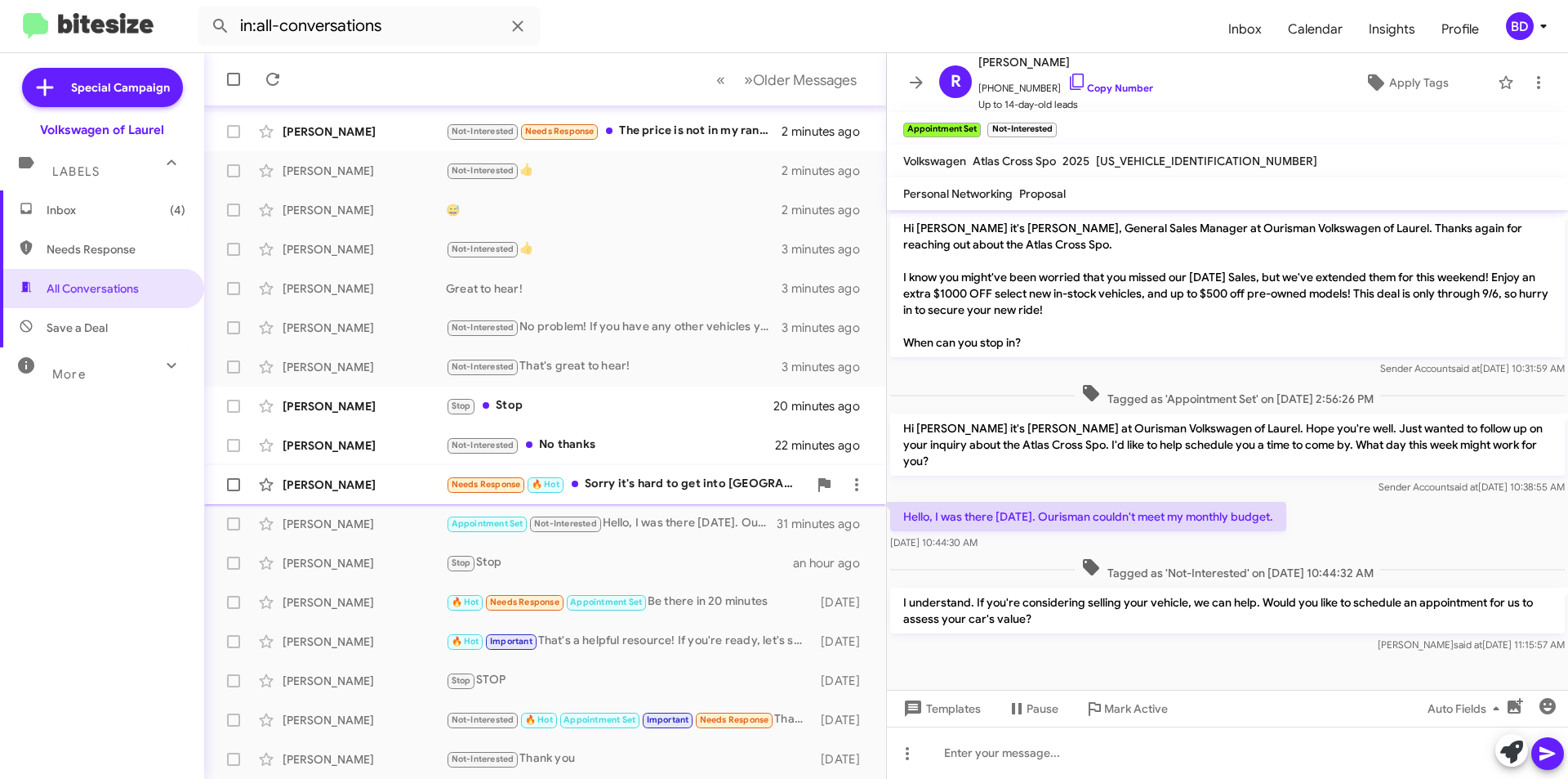
click at [717, 492] on div "Needs Response 🔥 Hot Sorry it's hard to get into Laurel, Saturday might be the …" at bounding box center [626, 483] width 362 height 19
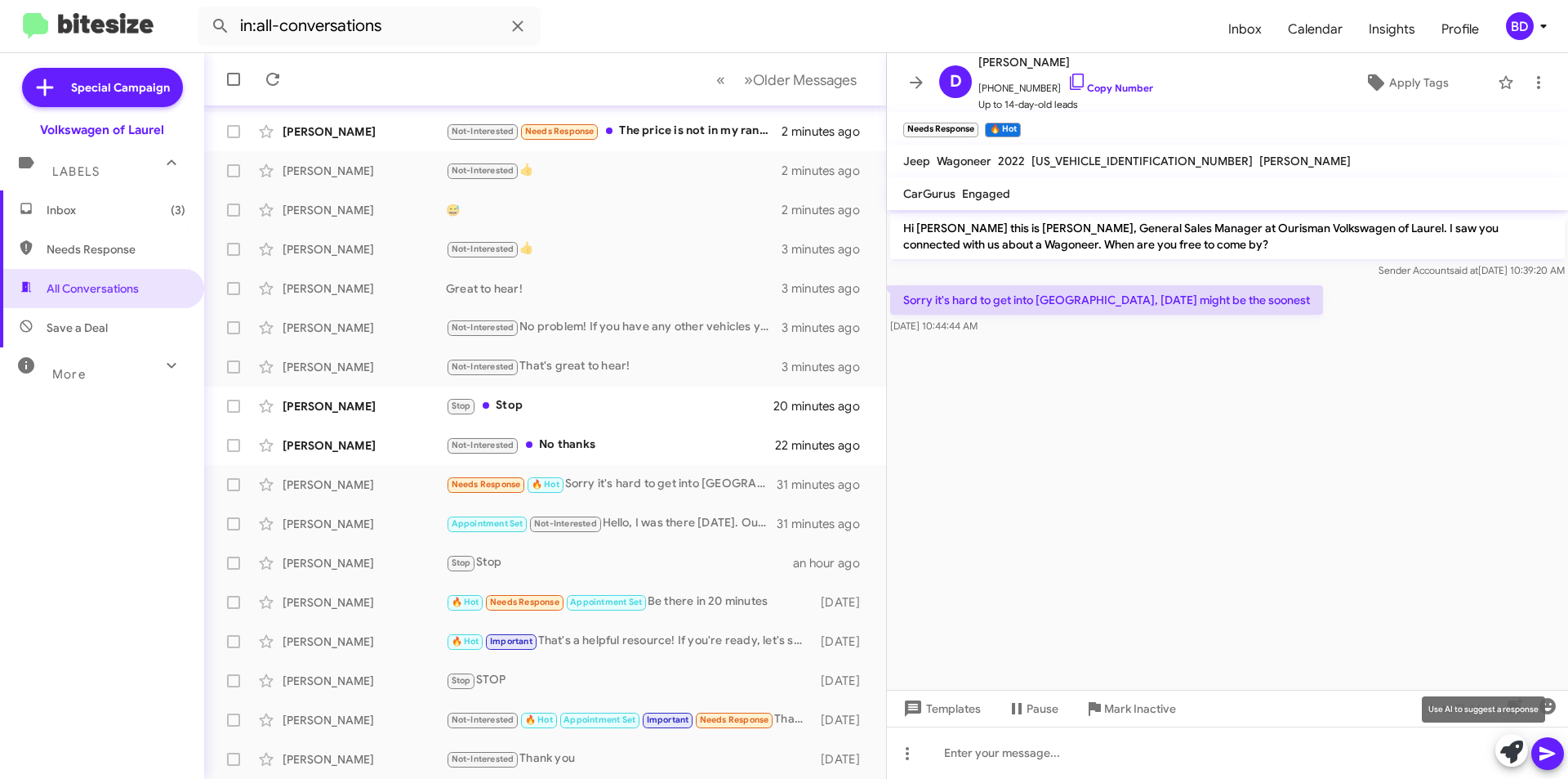
click at [1508, 751] on icon at bounding box center [1512, 752] width 23 height 23
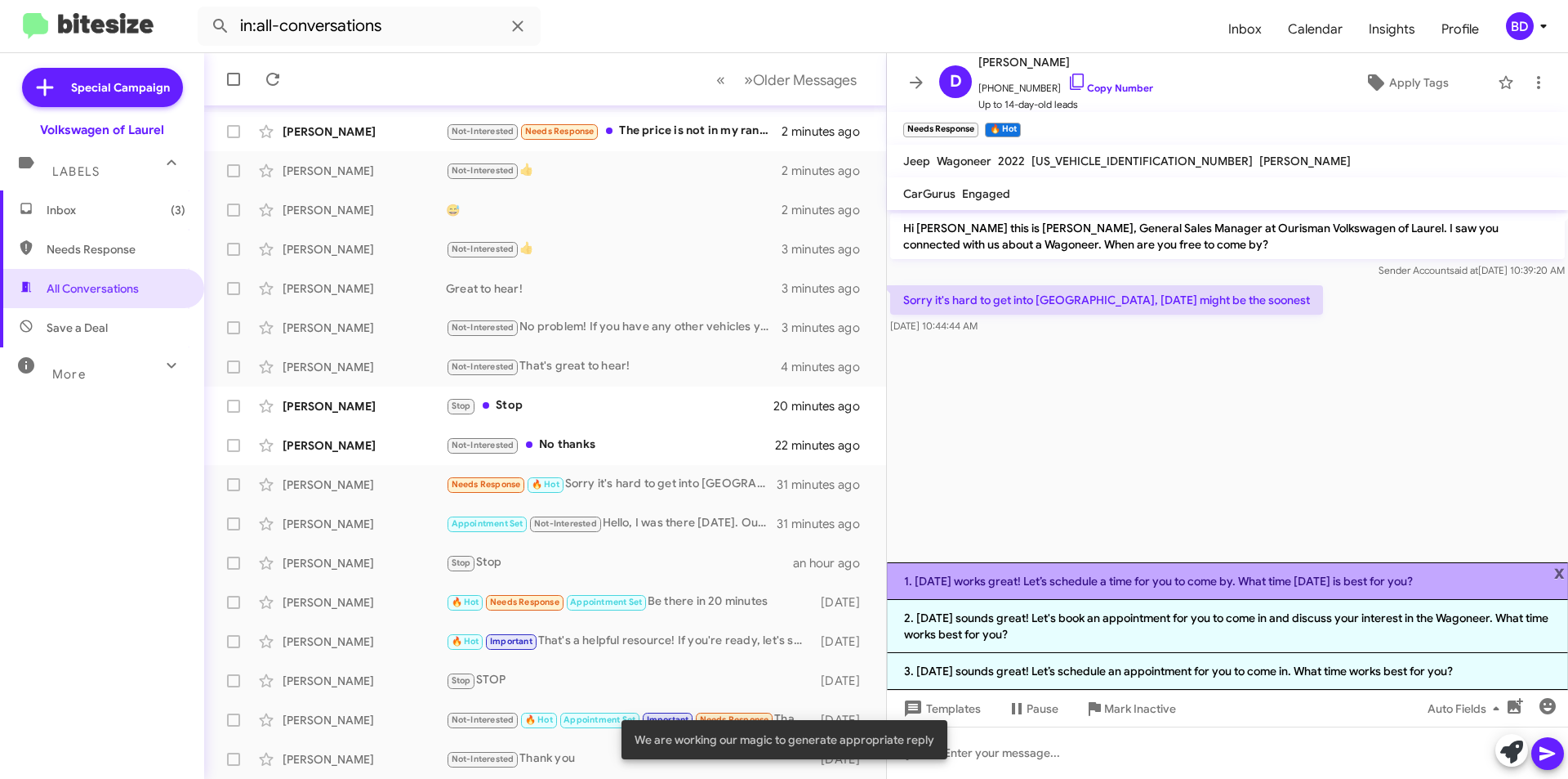
click at [1145, 580] on li "1. Saturday works great! Let’s schedule a time for you to come by. What time on…" at bounding box center [1228, 581] width 682 height 37
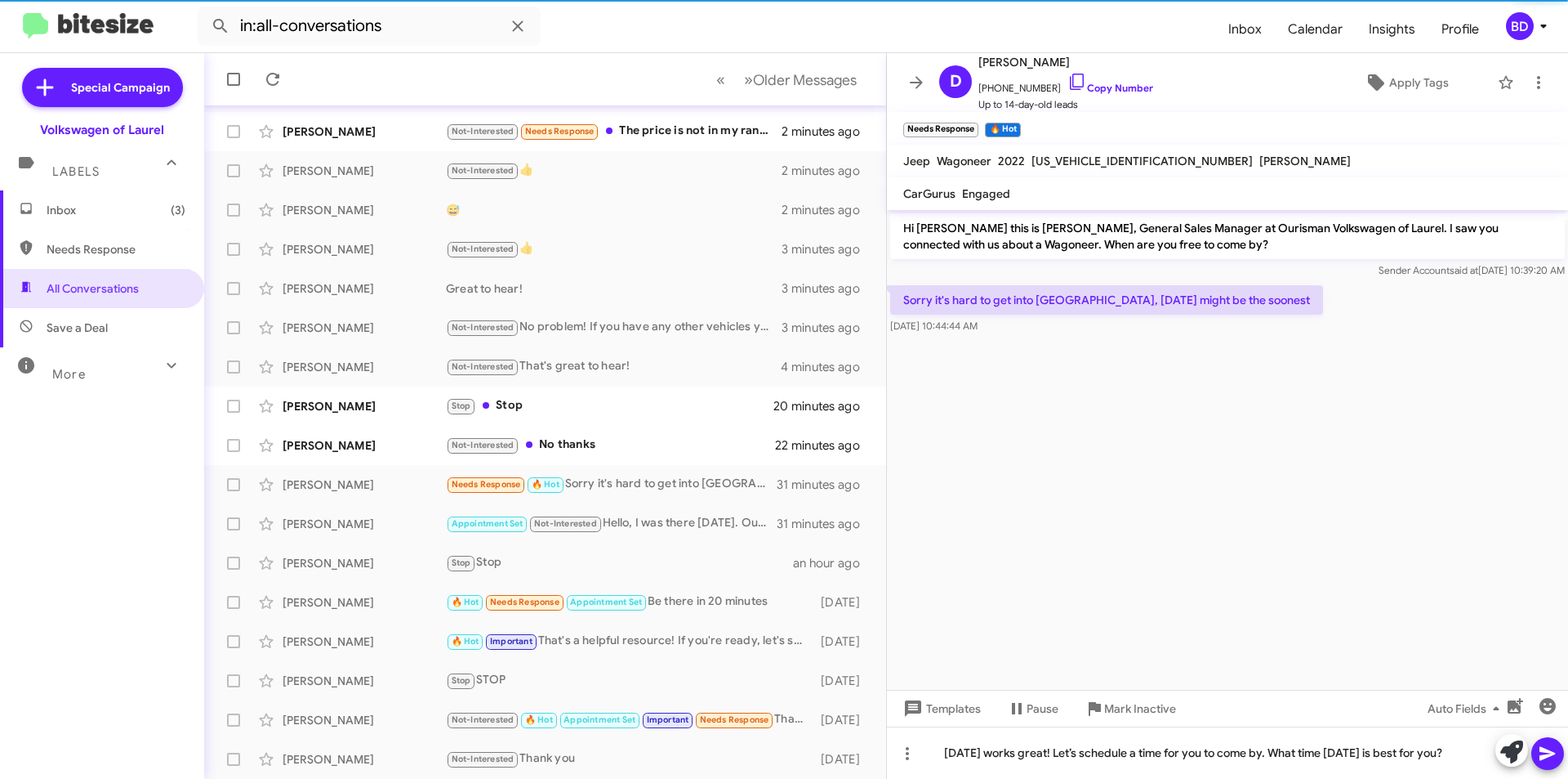
click at [1548, 759] on icon at bounding box center [1548, 753] width 20 height 20
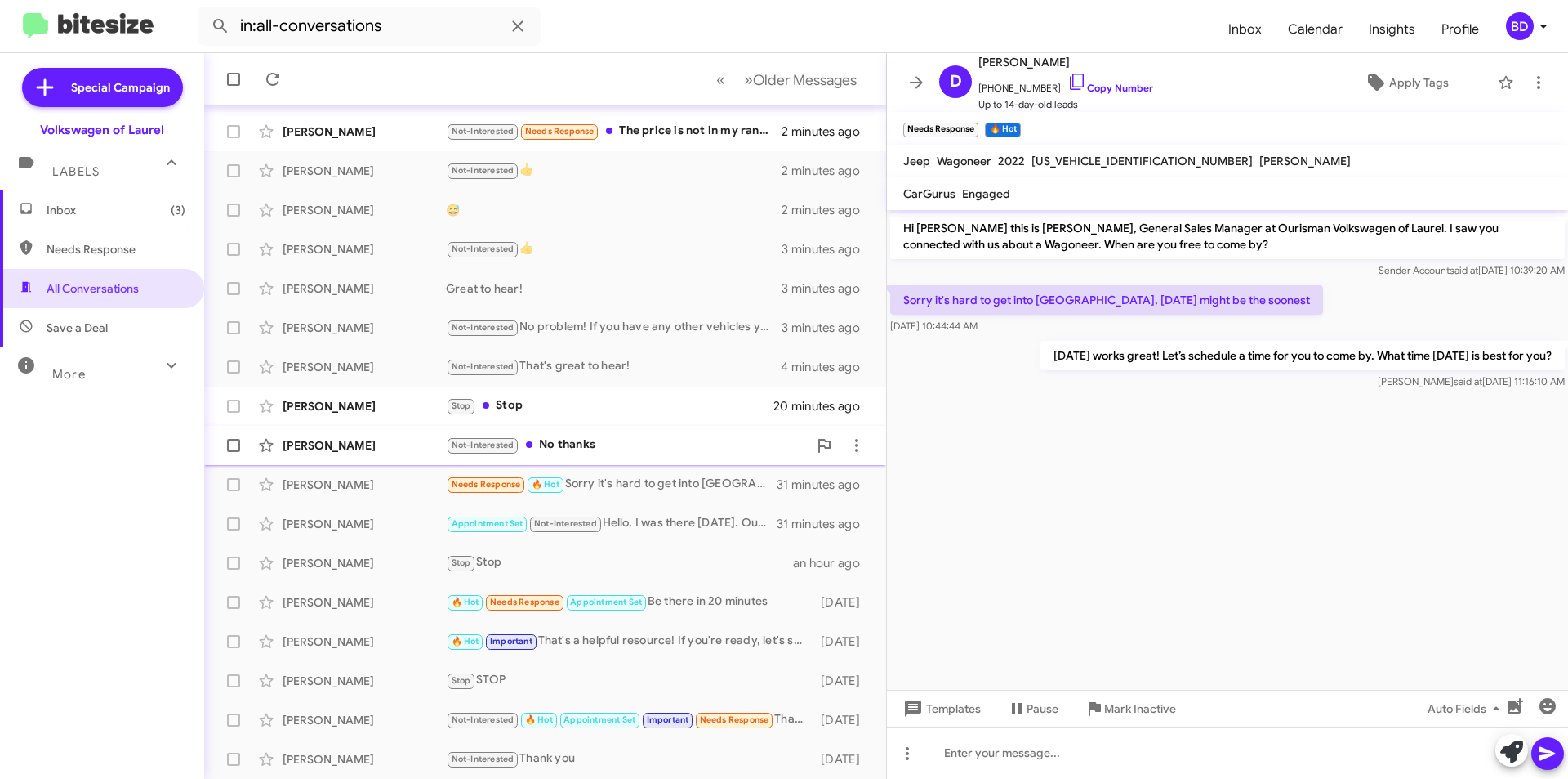
click at [552, 446] on div "Not-Interested No thanks" at bounding box center [626, 444] width 362 height 19
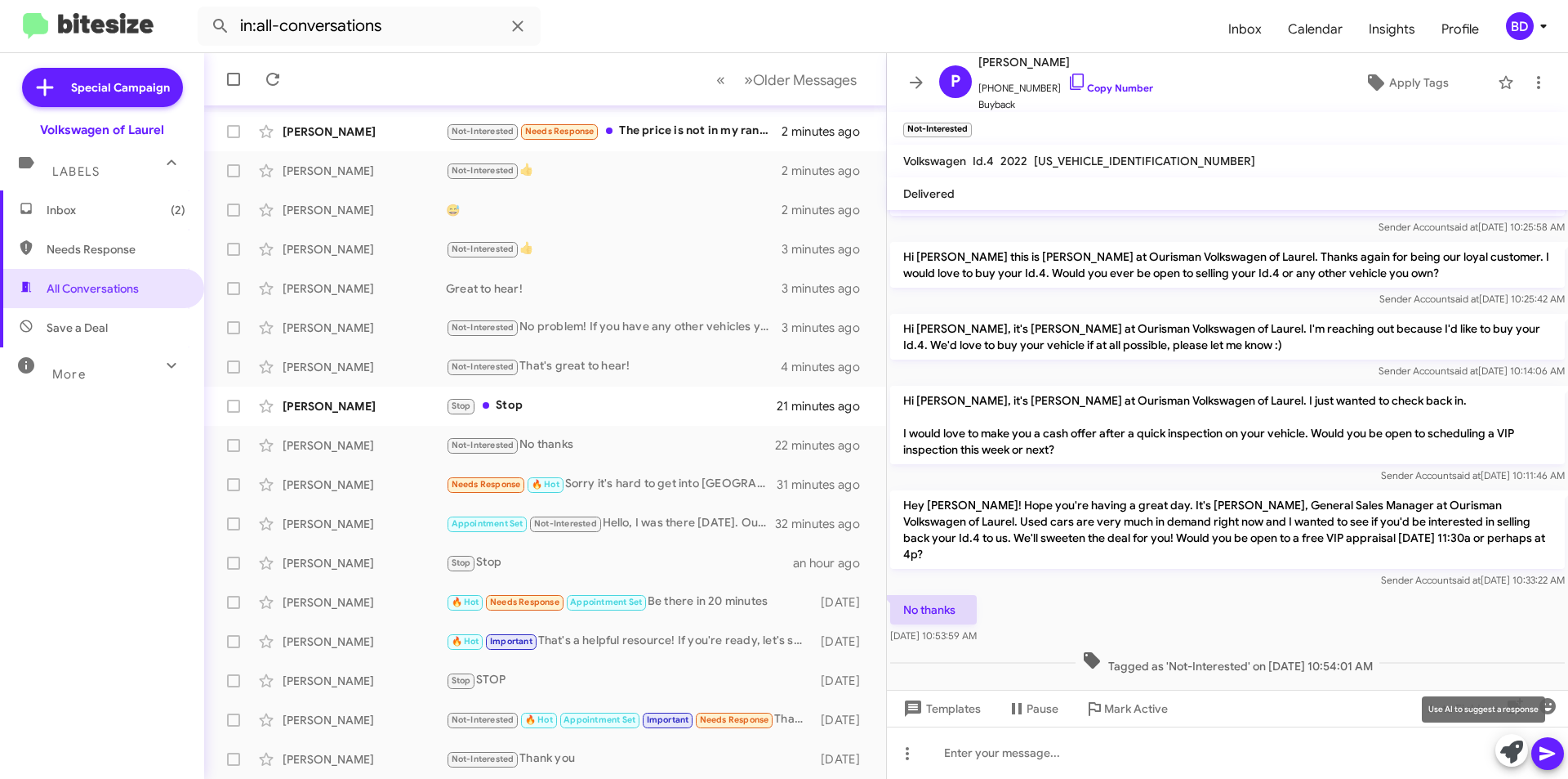
click at [1509, 753] on icon at bounding box center [1512, 752] width 23 height 23
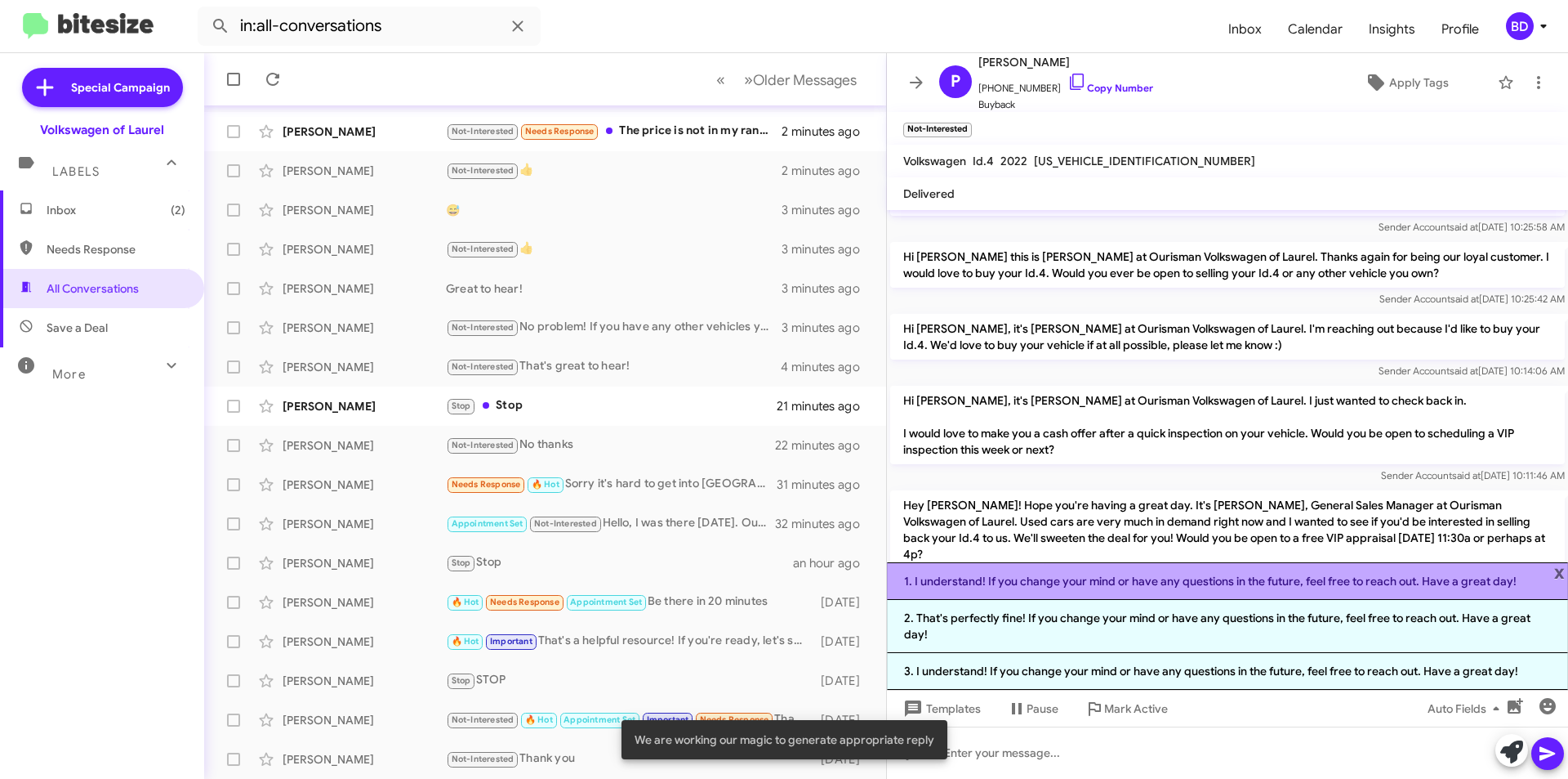
click at [1161, 582] on li "1. I understand! If you change your mind or have any questions in the future, f…" at bounding box center [1228, 581] width 682 height 37
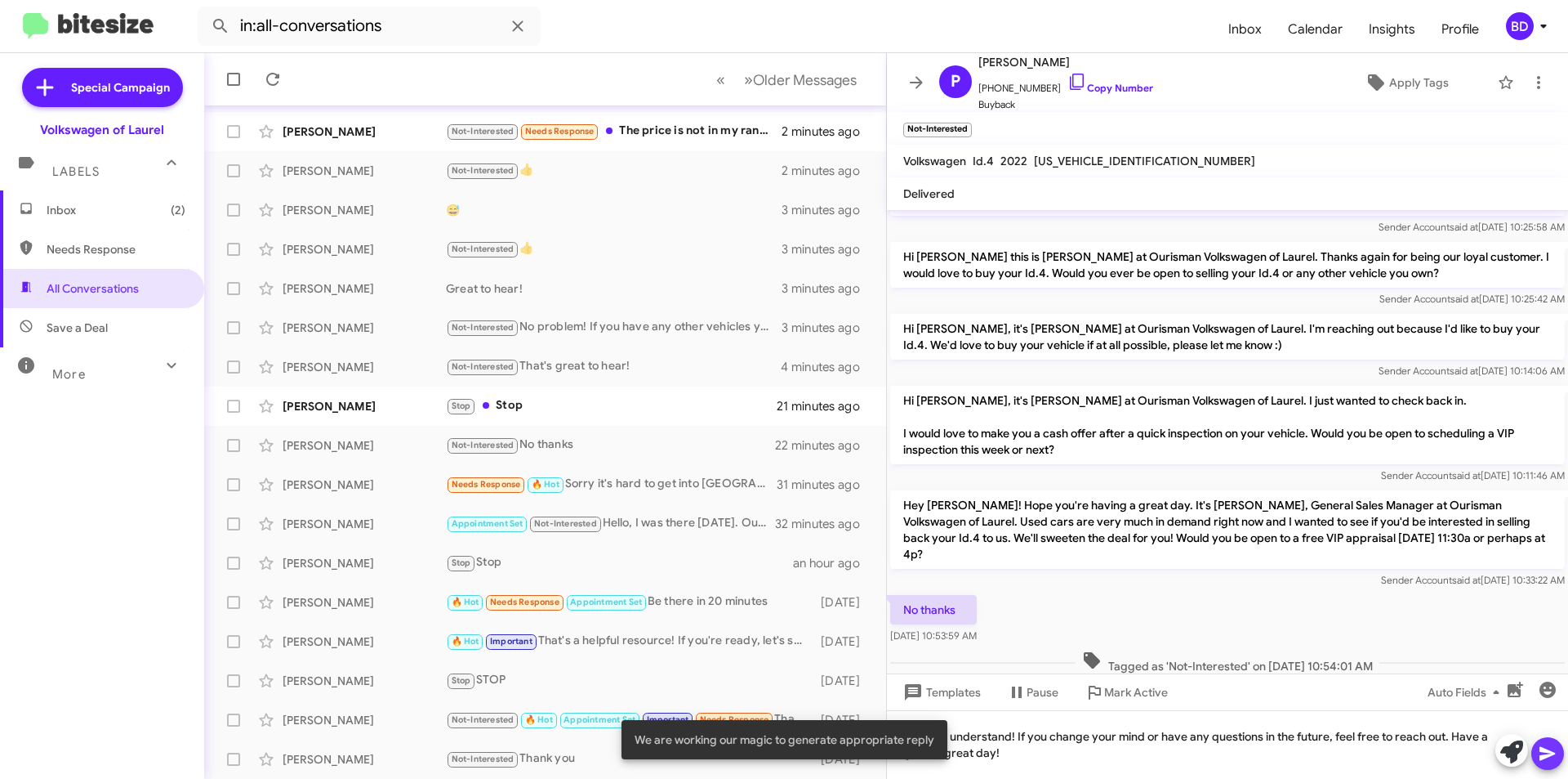
click at [1558, 757] on button at bounding box center [1548, 753] width 33 height 33
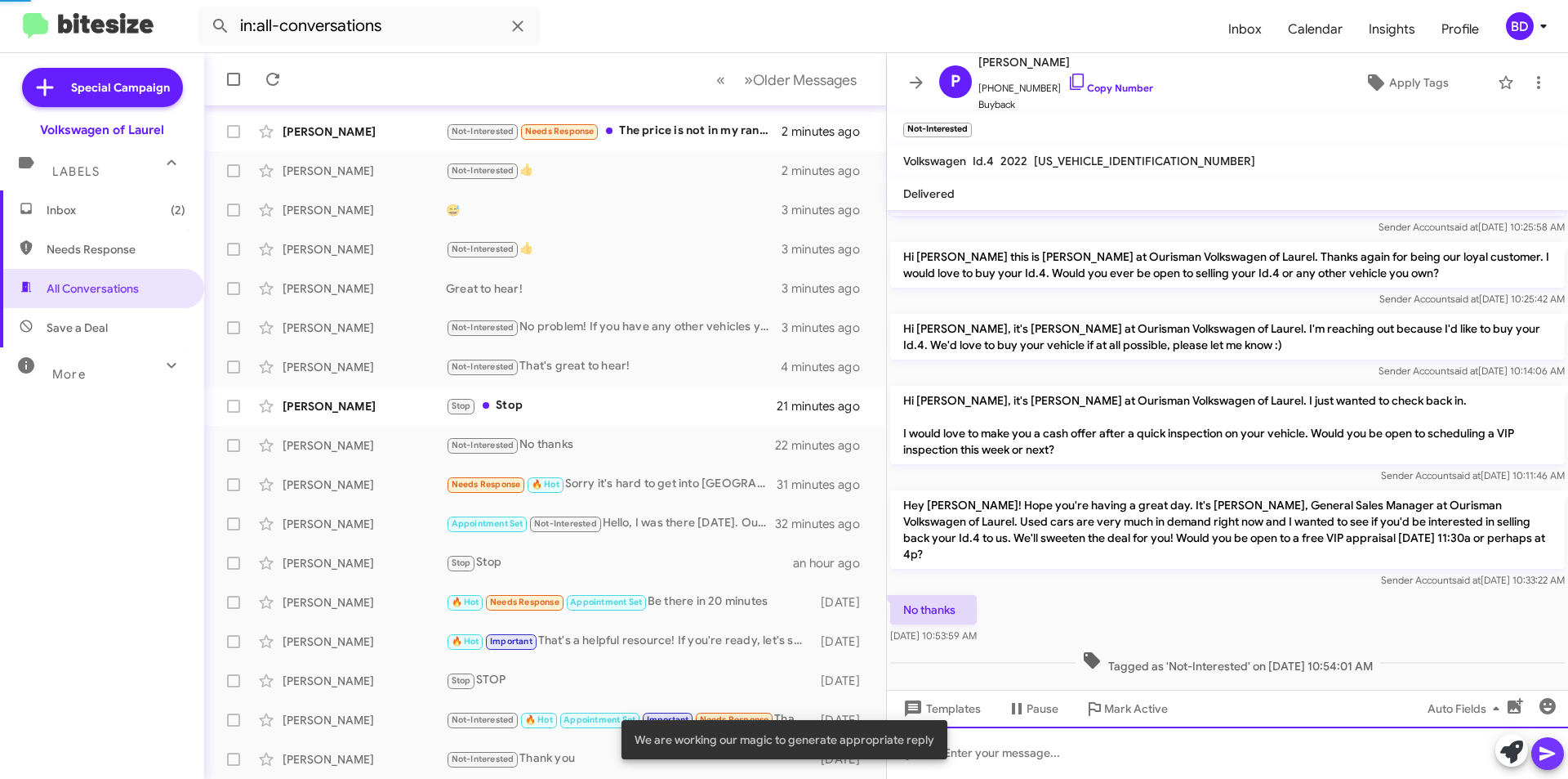
scroll to position [0, 0]
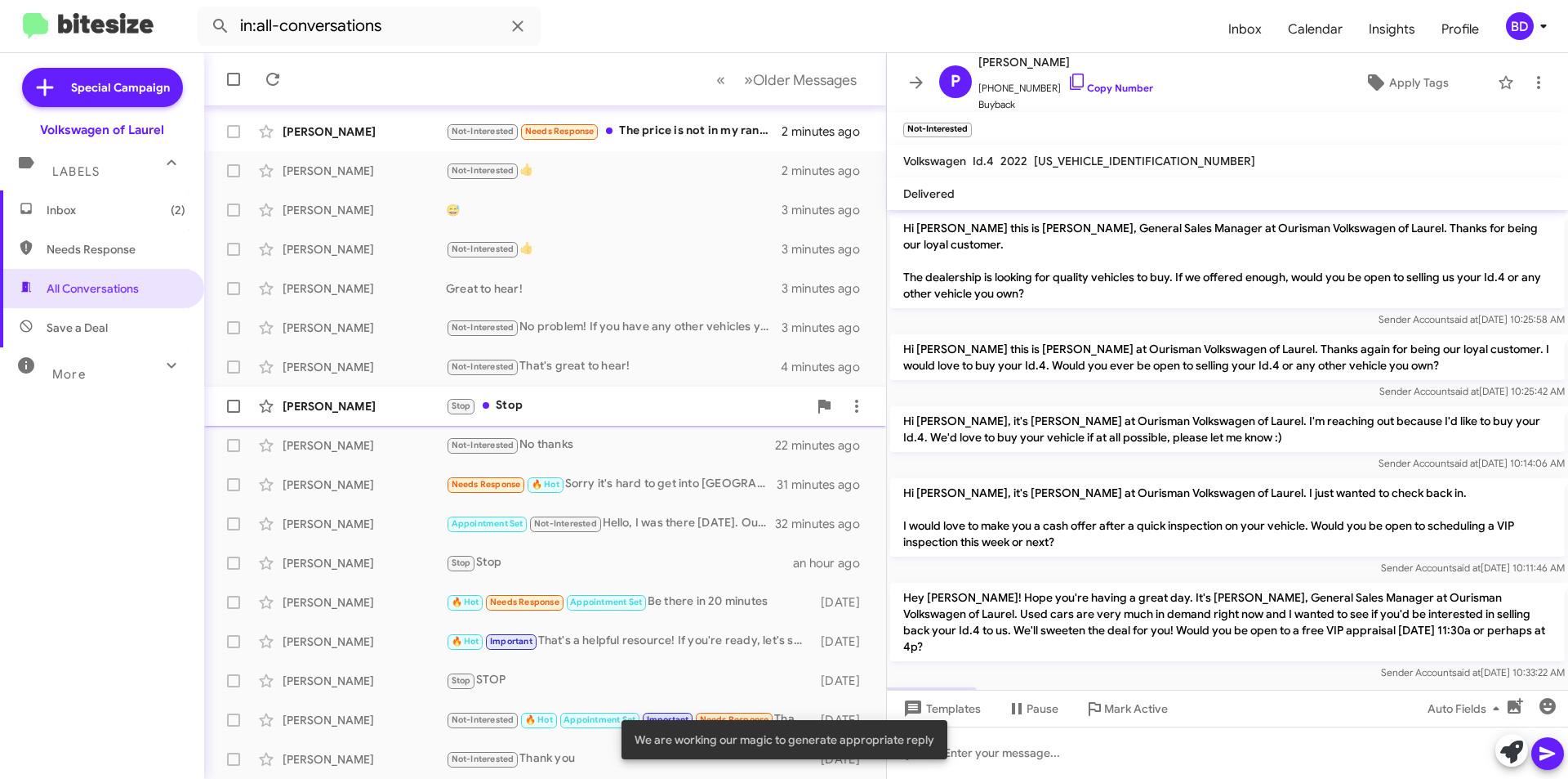
click at [512, 403] on div "Stop Stop" at bounding box center [626, 405] width 362 height 19
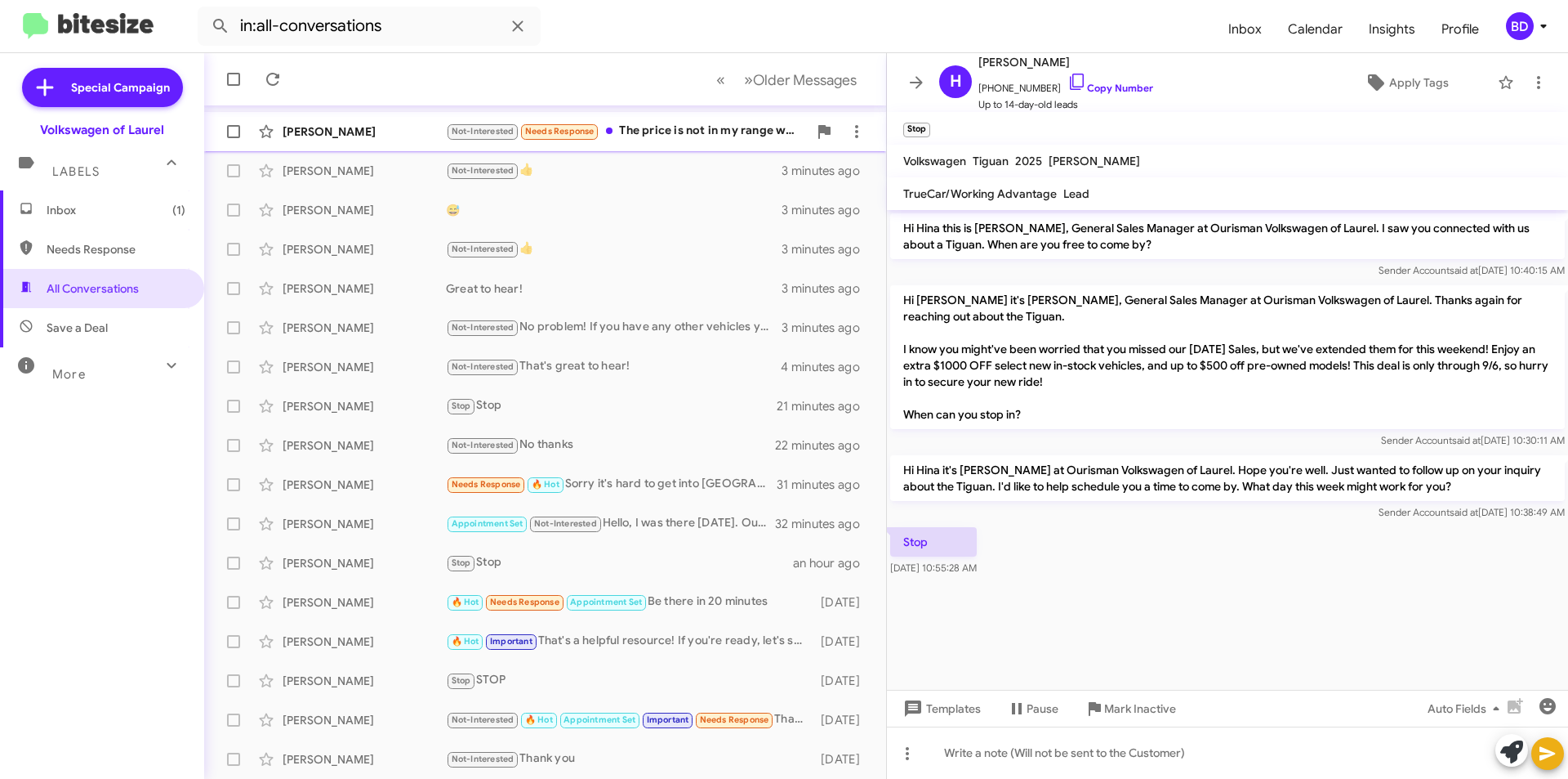
click at [699, 134] on div "Not-Interested Needs Response The price is not in my range where I want to be. …" at bounding box center [626, 131] width 362 height 19
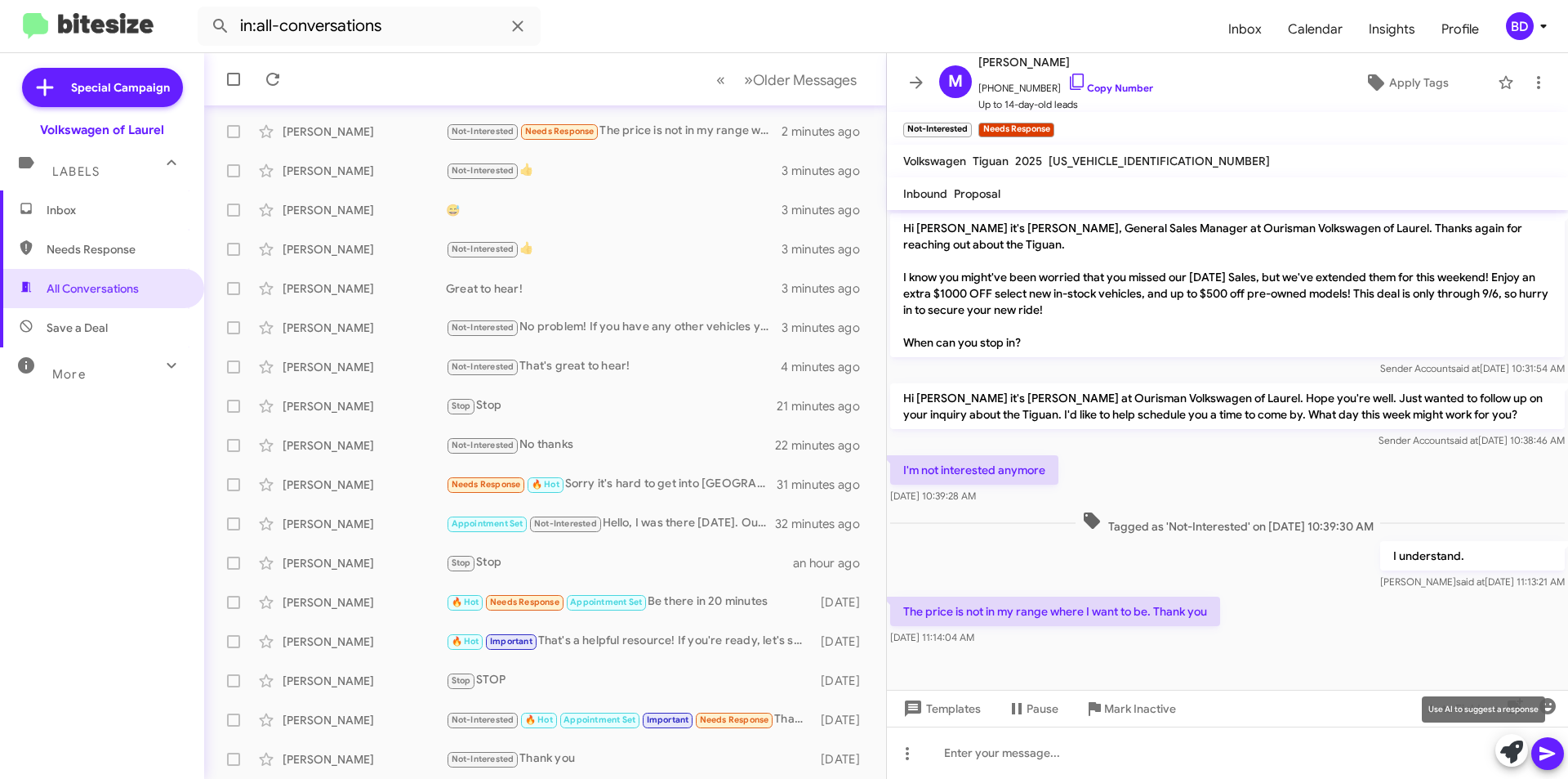
click at [1507, 751] on icon at bounding box center [1512, 752] width 23 height 23
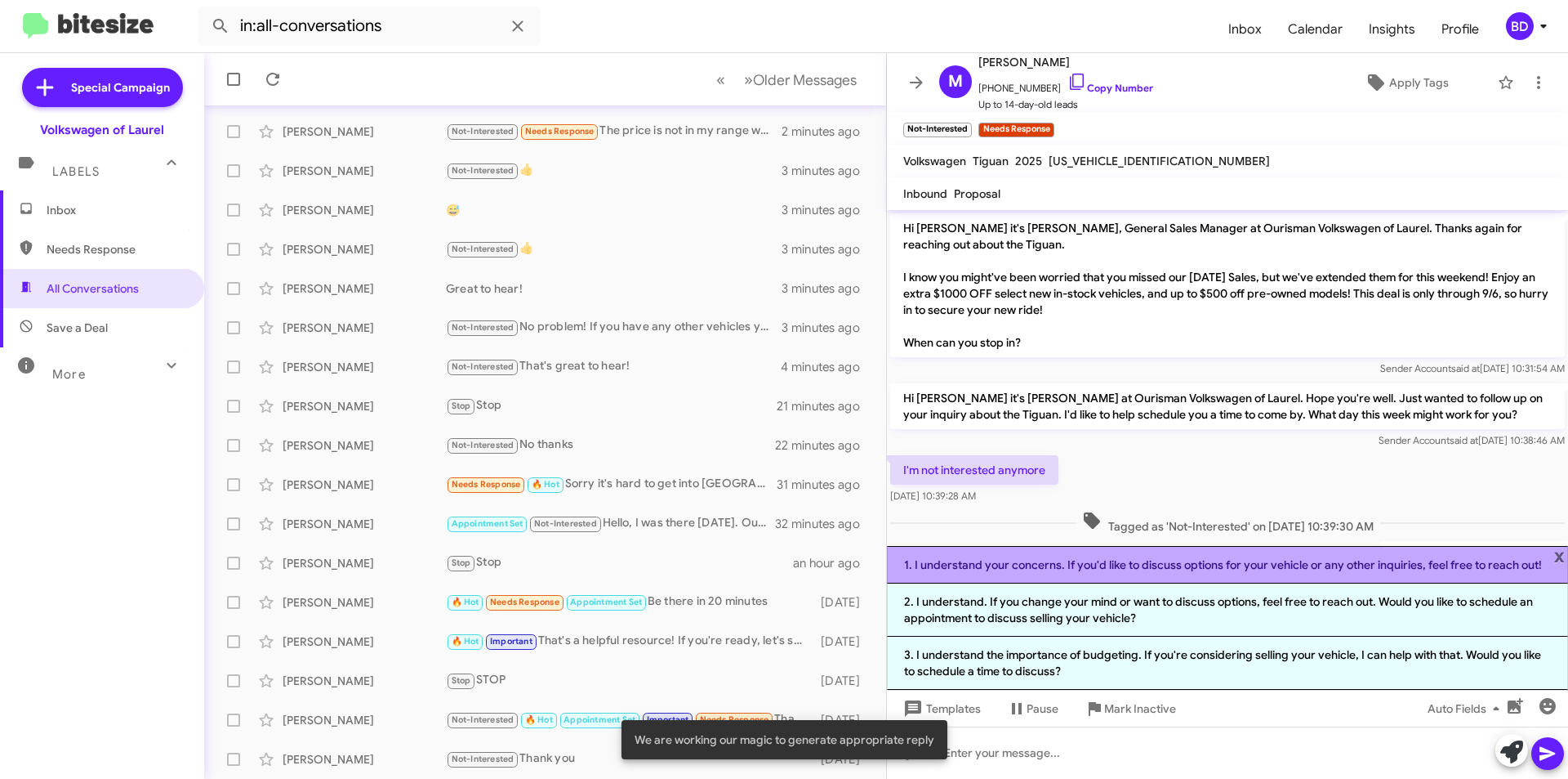
click at [1235, 563] on li "1. I understand your concerns. If you'd like to discuss options for your vehicl…" at bounding box center [1228, 564] width 682 height 37
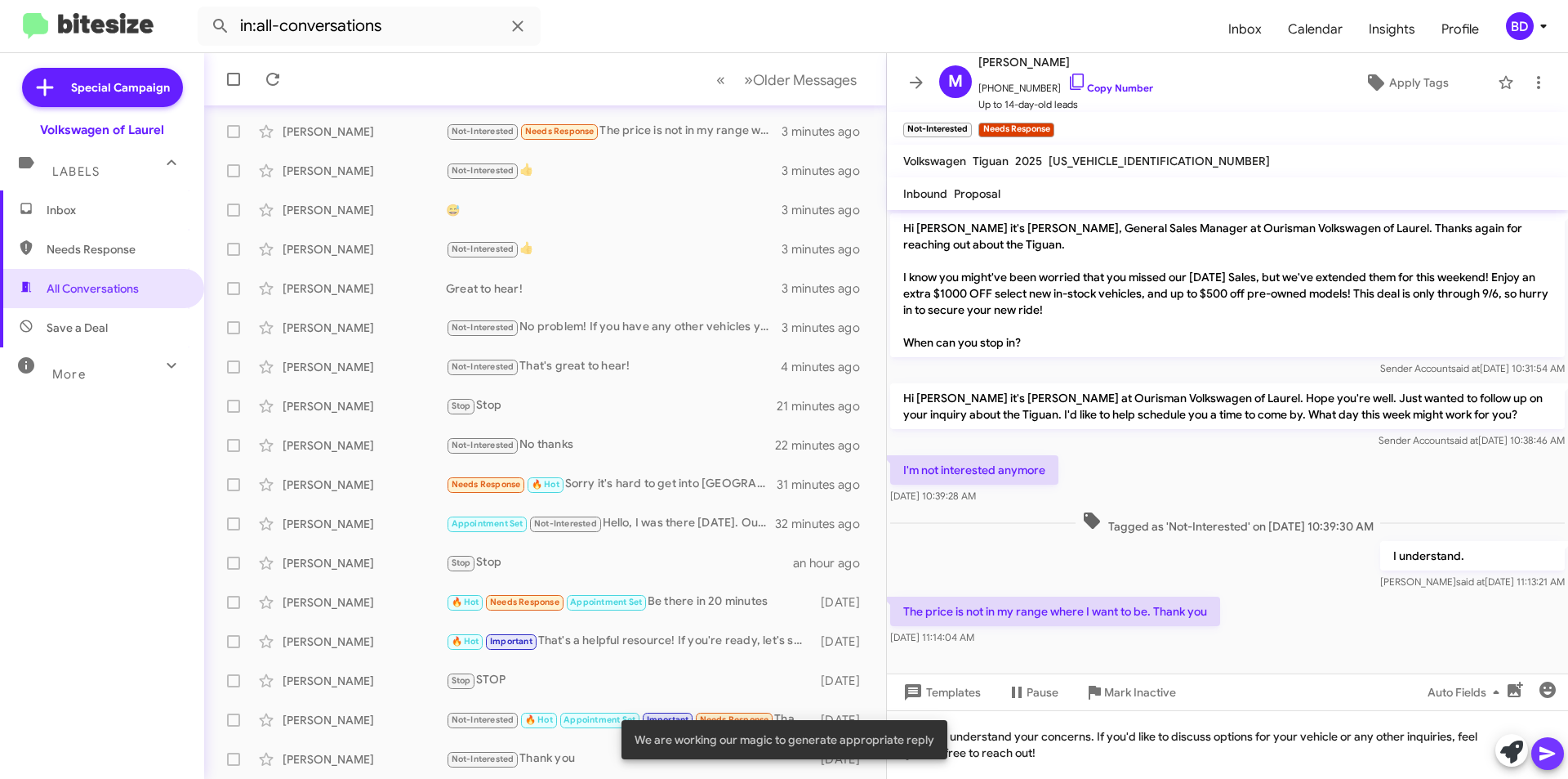
click at [1550, 752] on icon at bounding box center [1548, 753] width 20 height 20
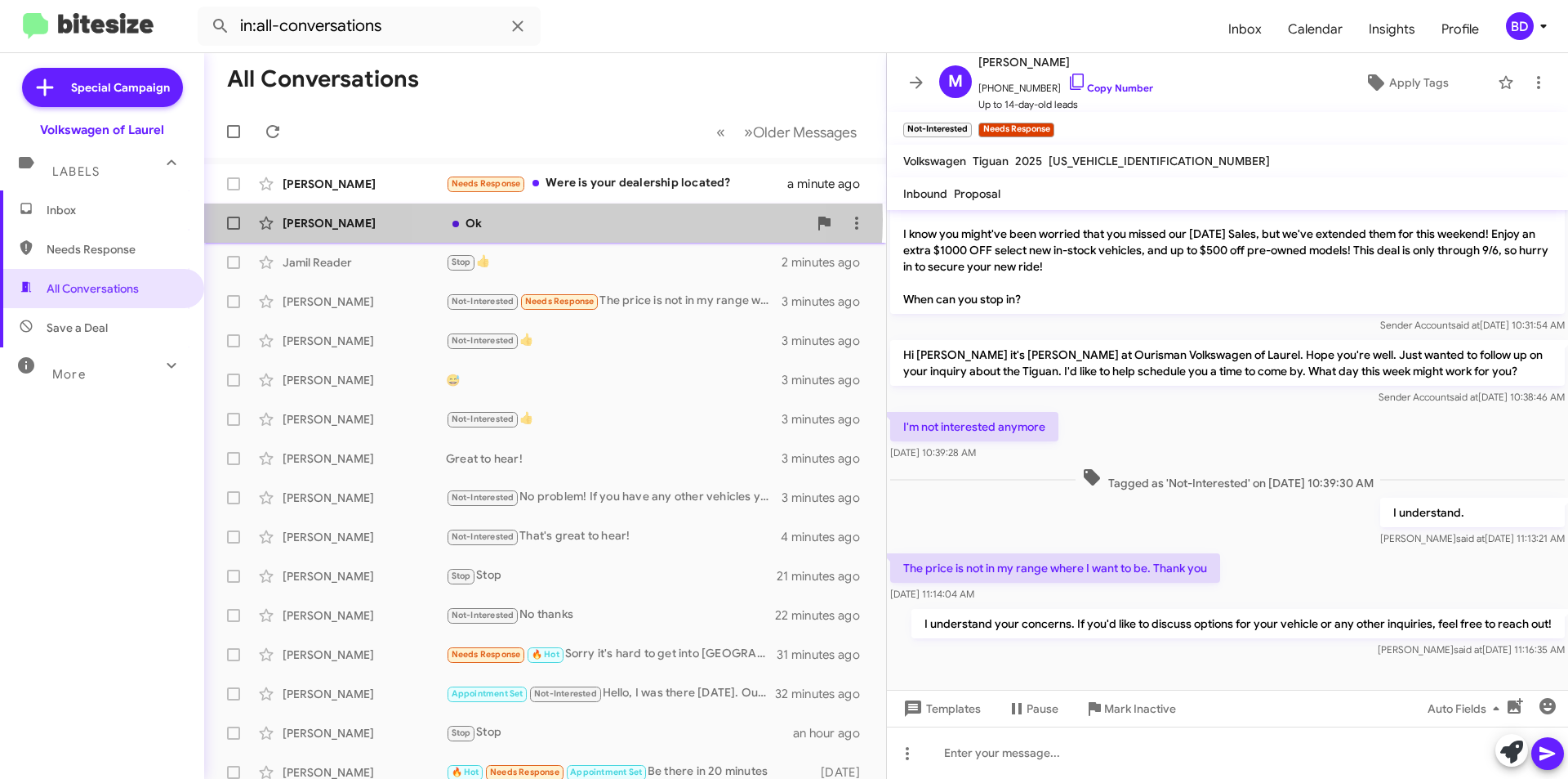
click at [543, 220] on div "Ok" at bounding box center [626, 223] width 362 height 16
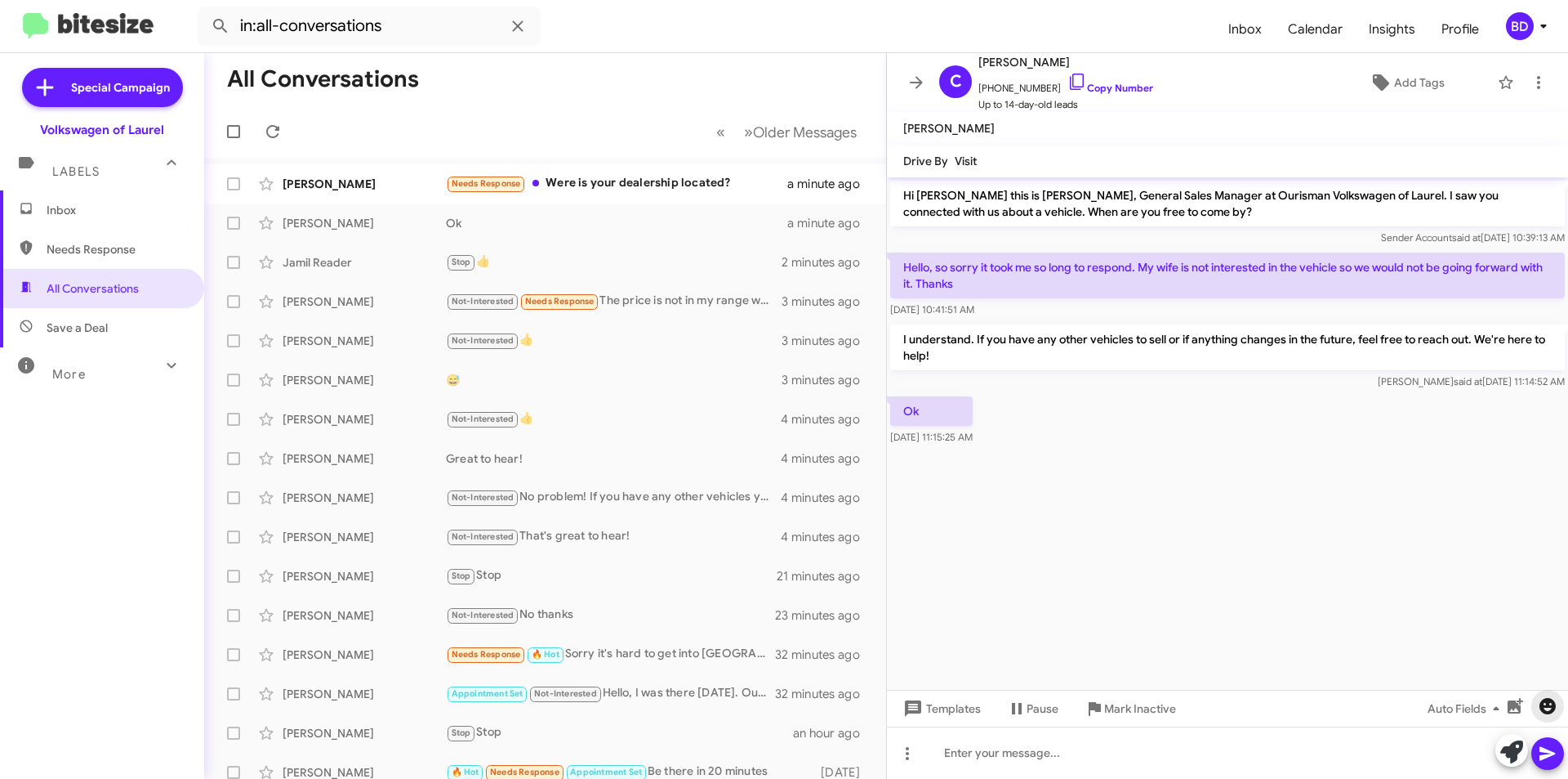
click at [1548, 707] on icon "button" at bounding box center [1548, 706] width 16 height 16
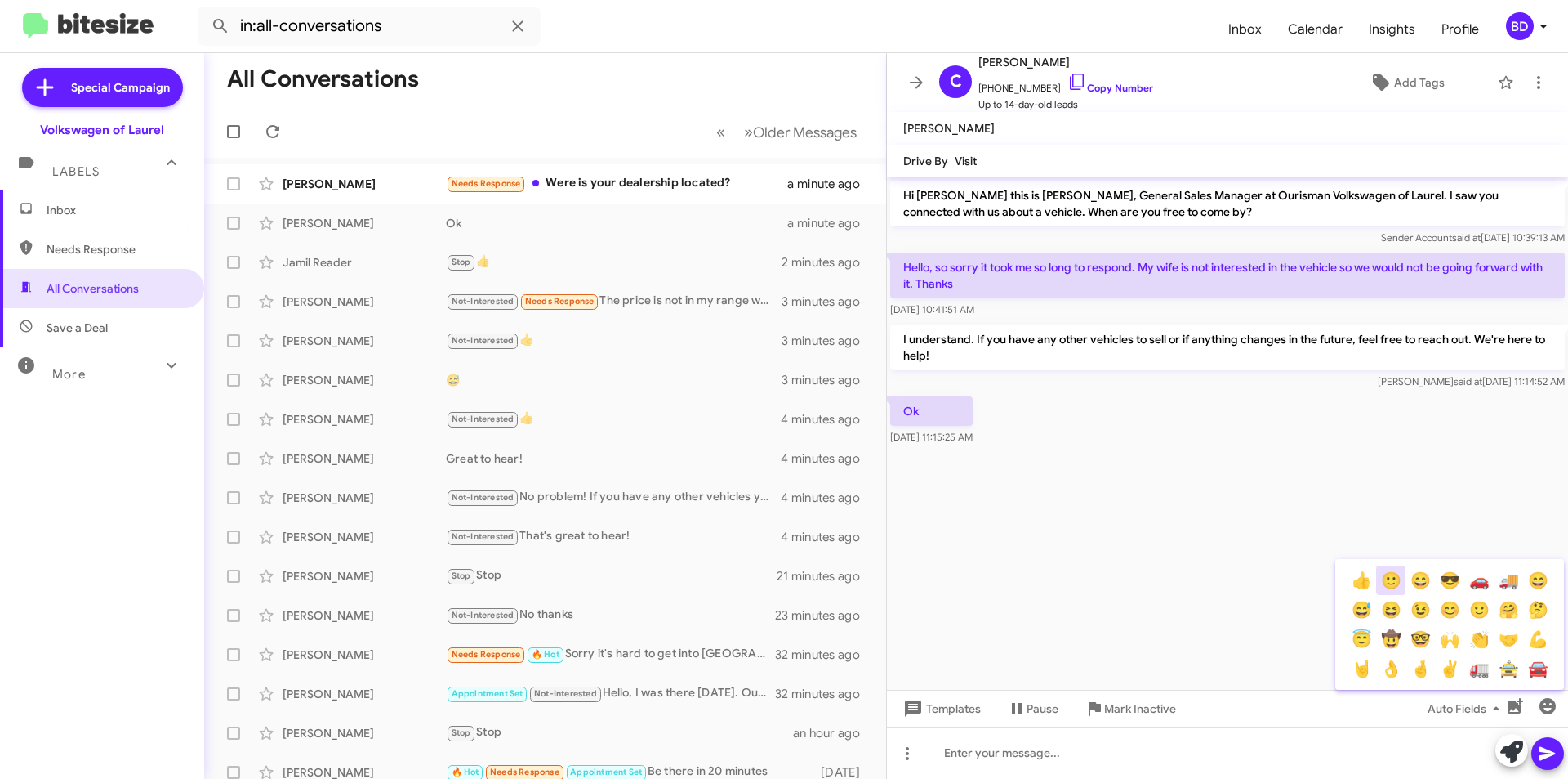
click at [1395, 580] on button "🙂" at bounding box center [1391, 580] width 29 height 29
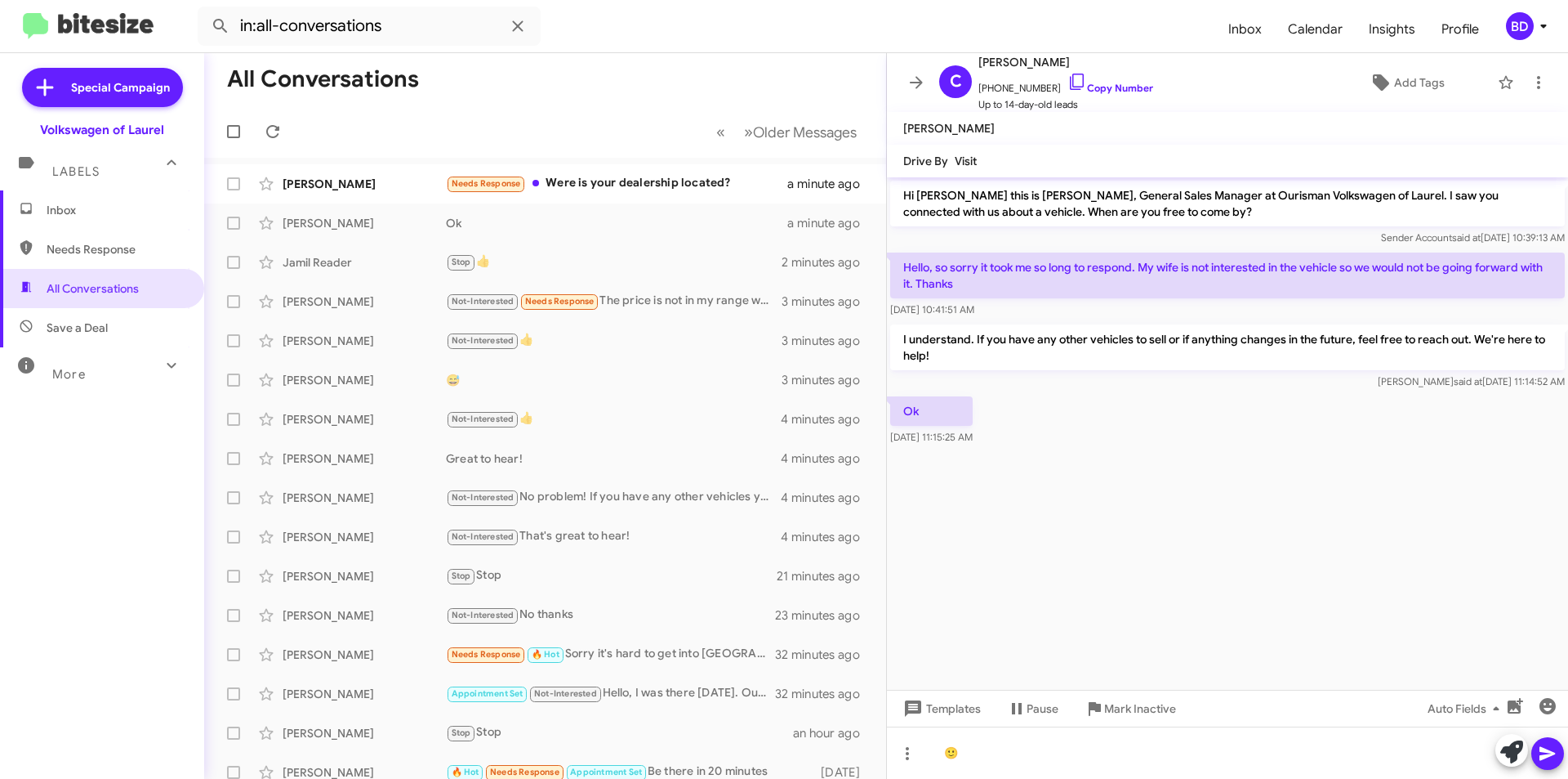
click at [1552, 754] on icon at bounding box center [1547, 754] width 15 height 14
click at [646, 177] on div "Needs Response Were is your dealership located?" at bounding box center [626, 183] width 362 height 19
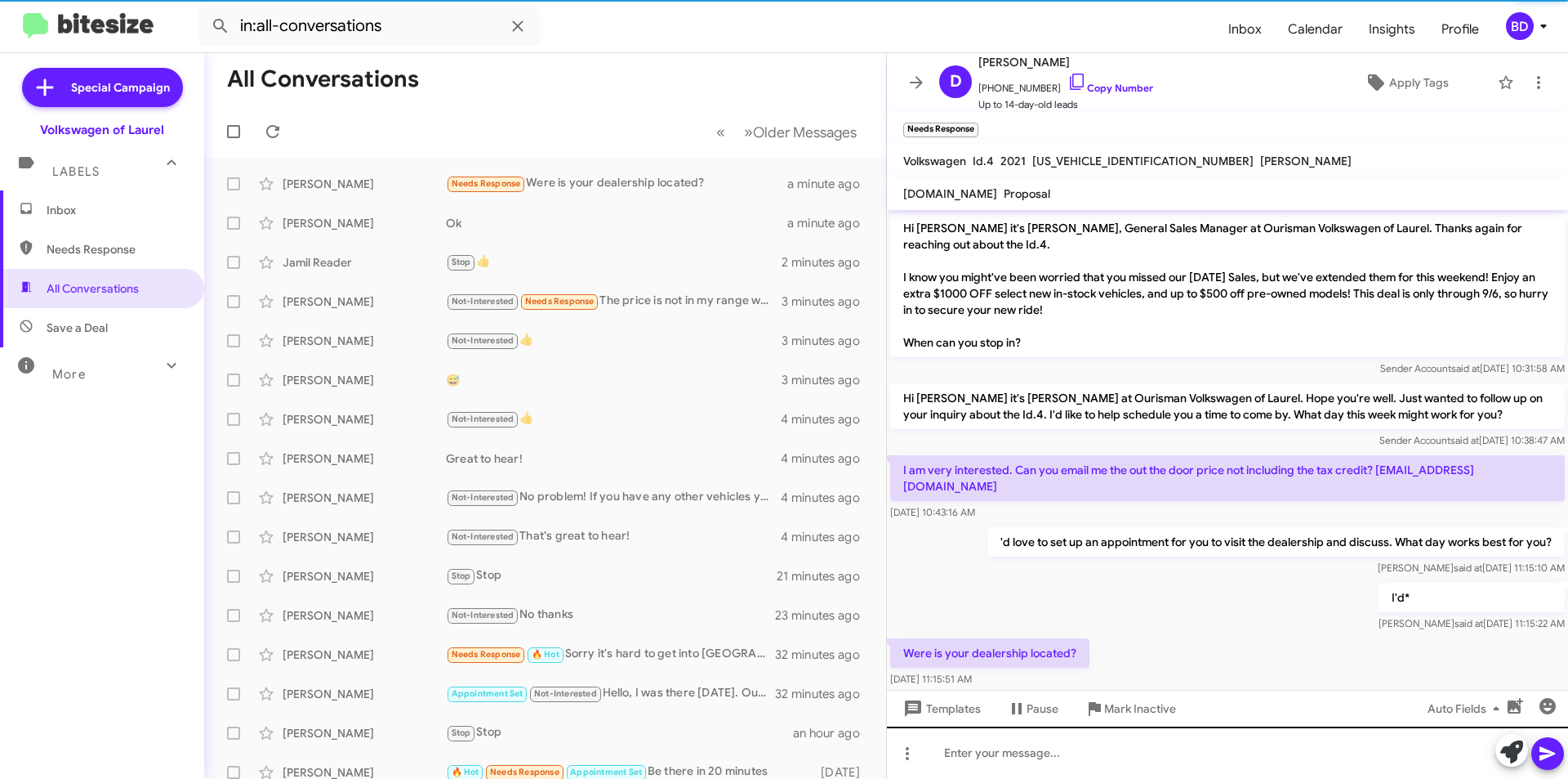
scroll to position [9, 0]
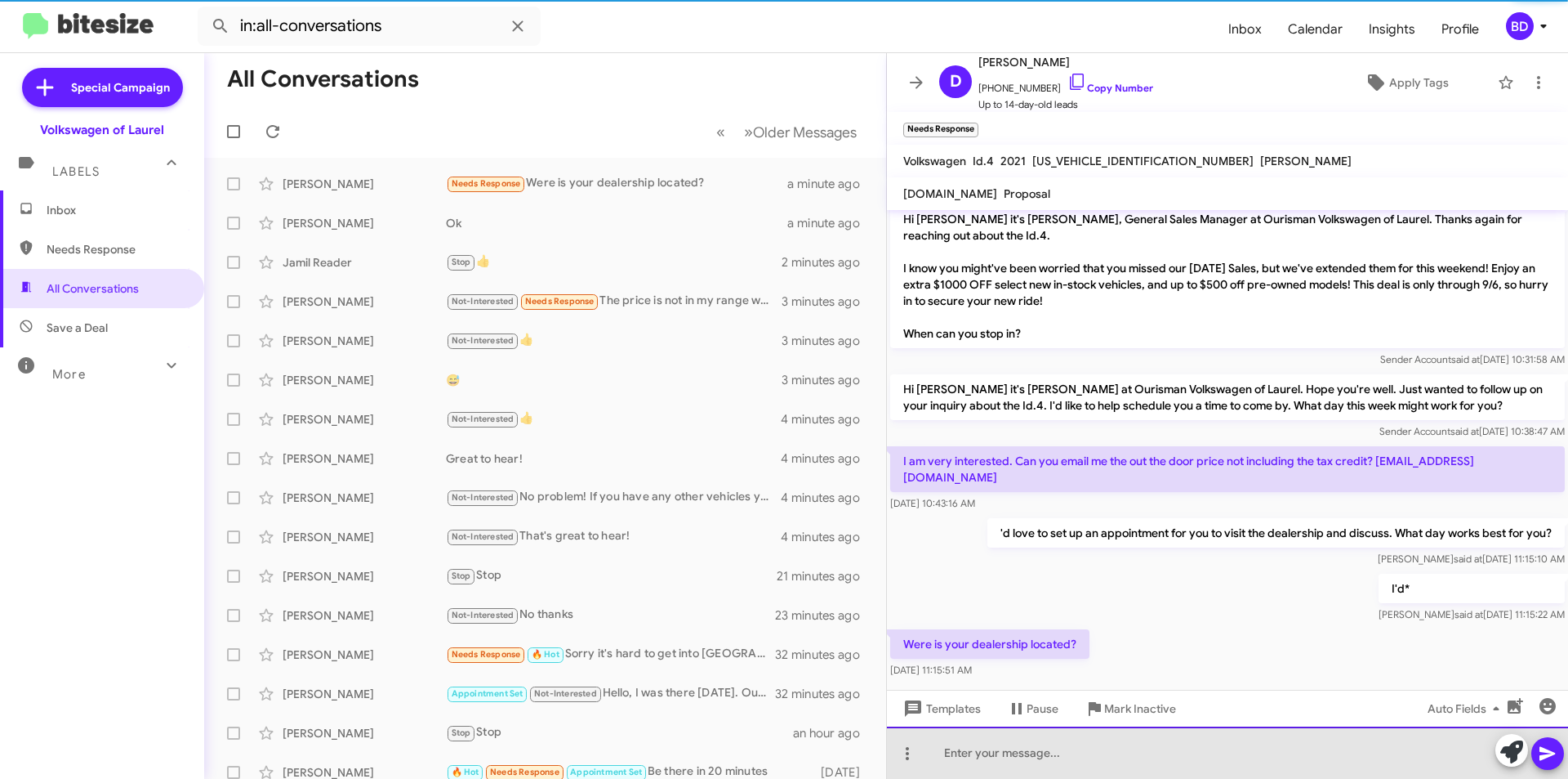
click at [1047, 754] on div at bounding box center [1228, 752] width 682 height 53
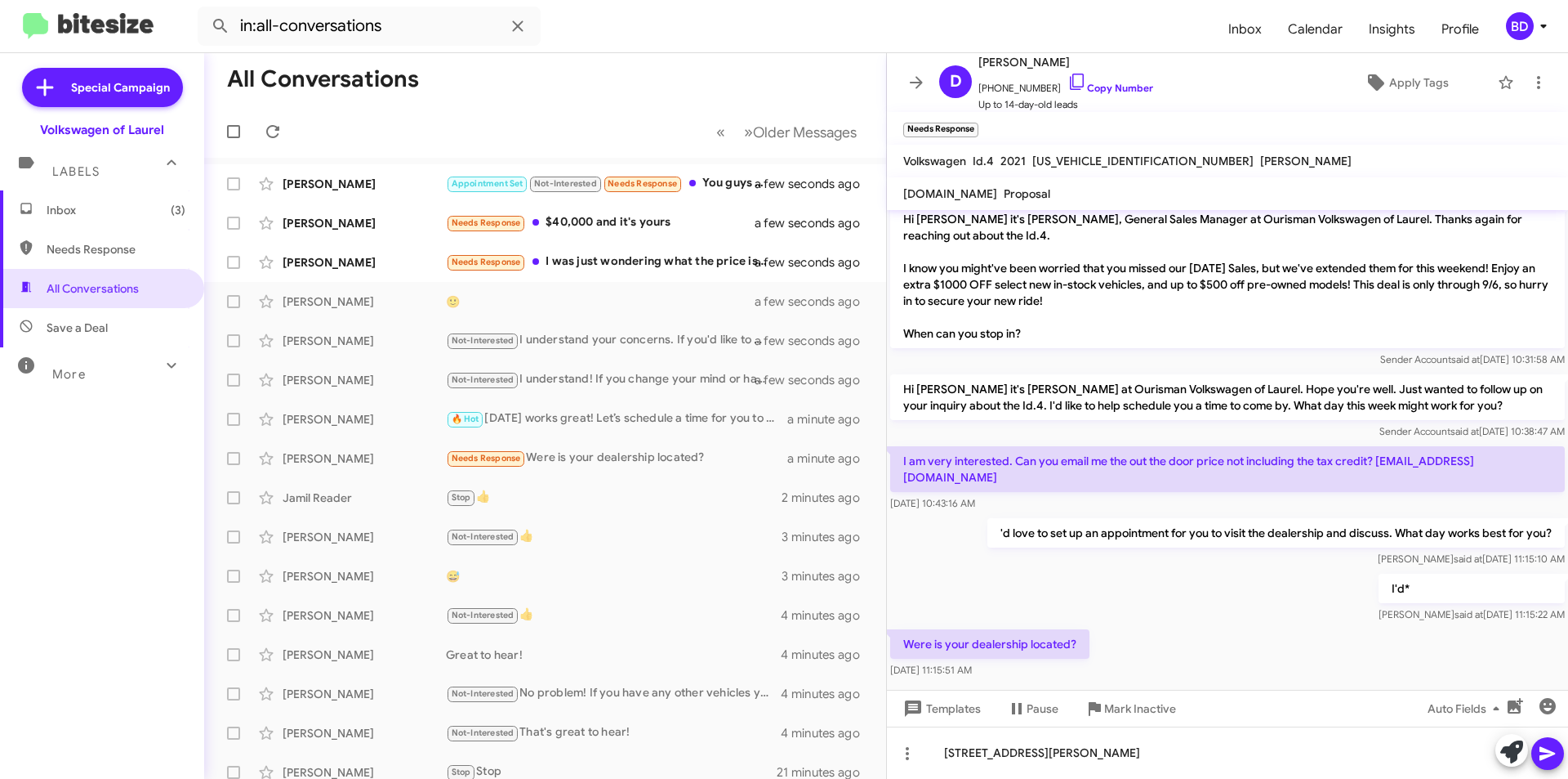
click at [1557, 767] on div at bounding box center [1530, 751] width 69 height 36
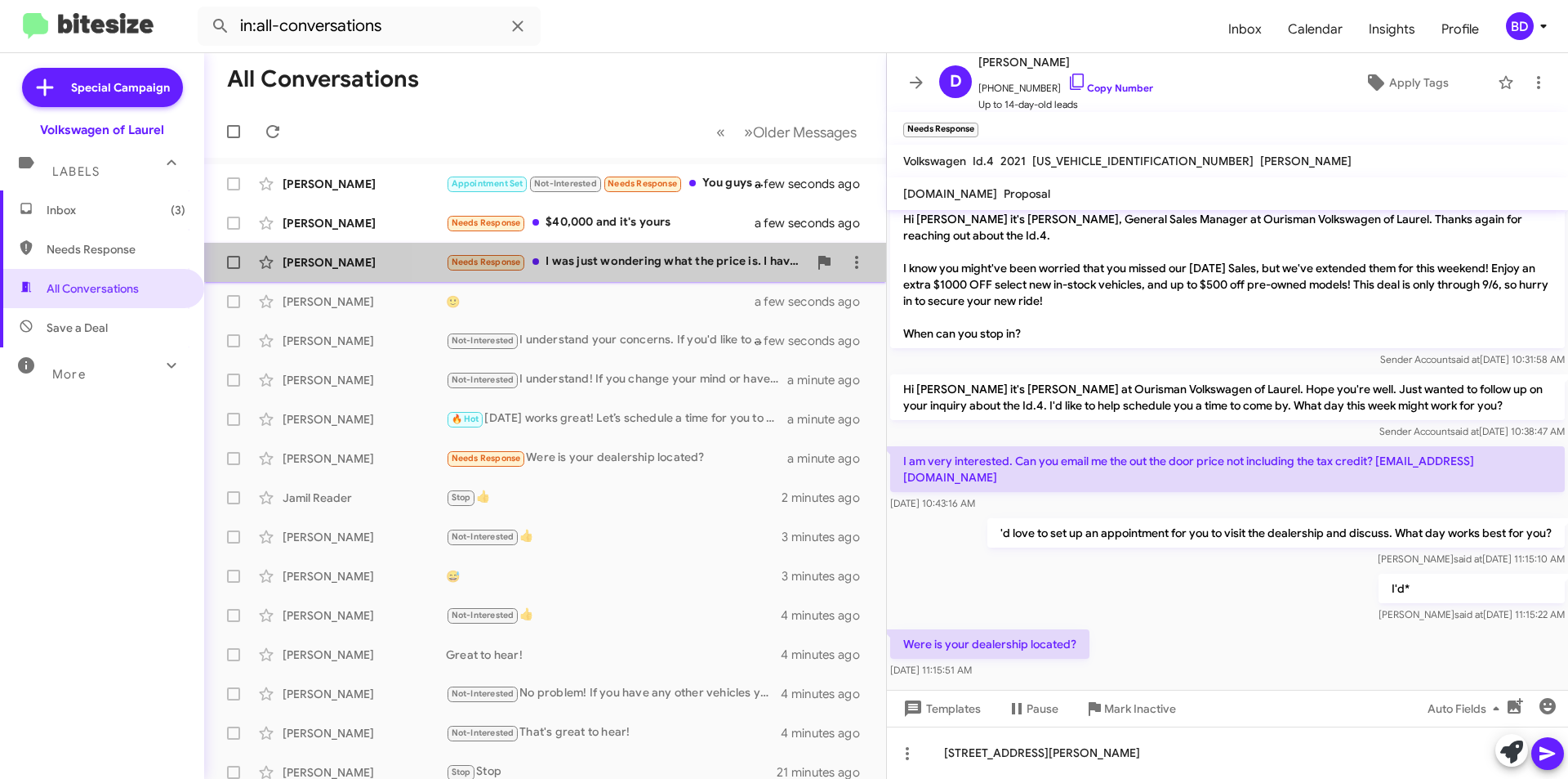
click at [674, 266] on div "Needs Response I was just wondering what the price is. I have a BMW now that ju…" at bounding box center [626, 262] width 362 height 19
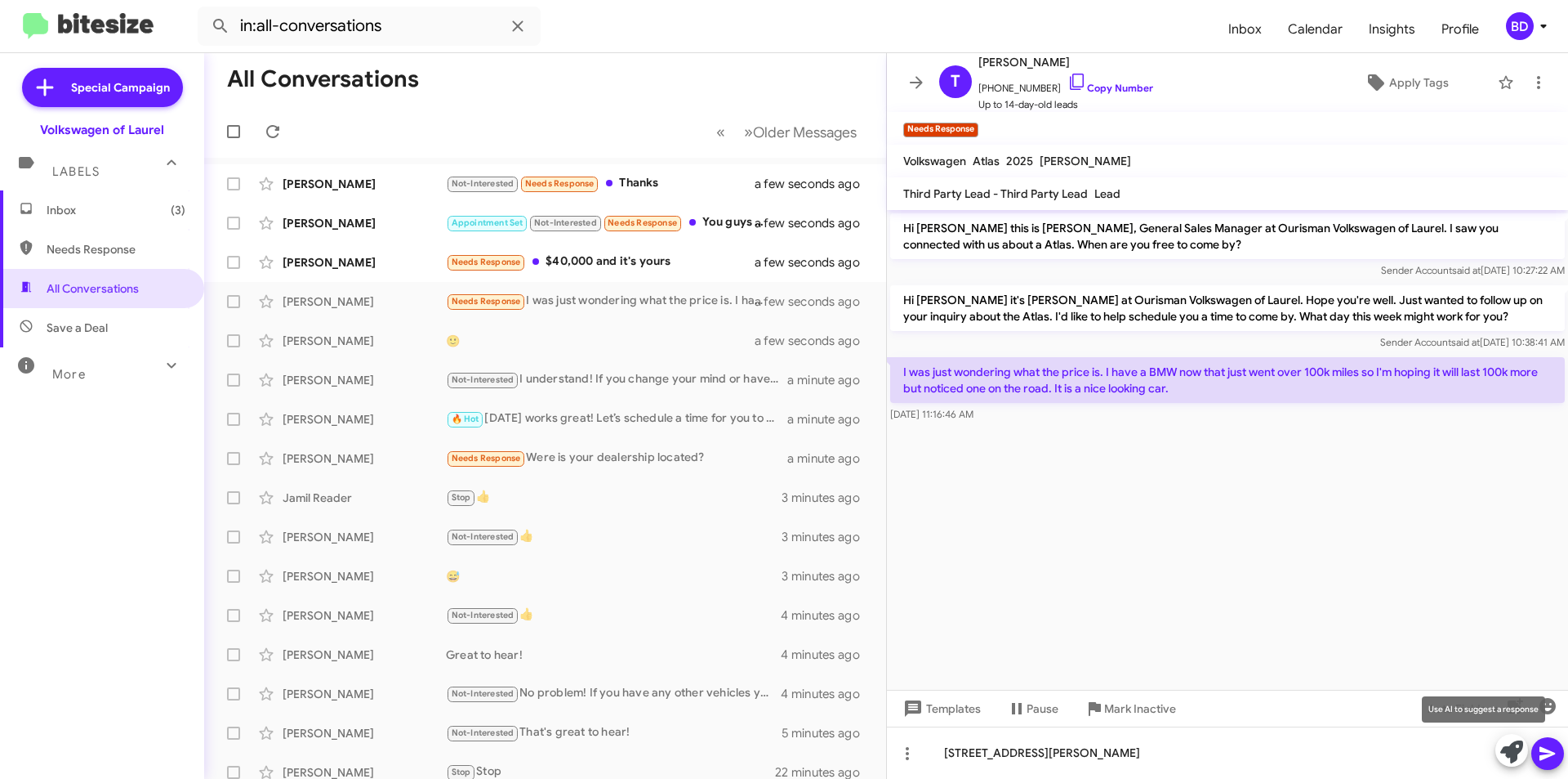
click at [1505, 751] on icon at bounding box center [1512, 752] width 23 height 23
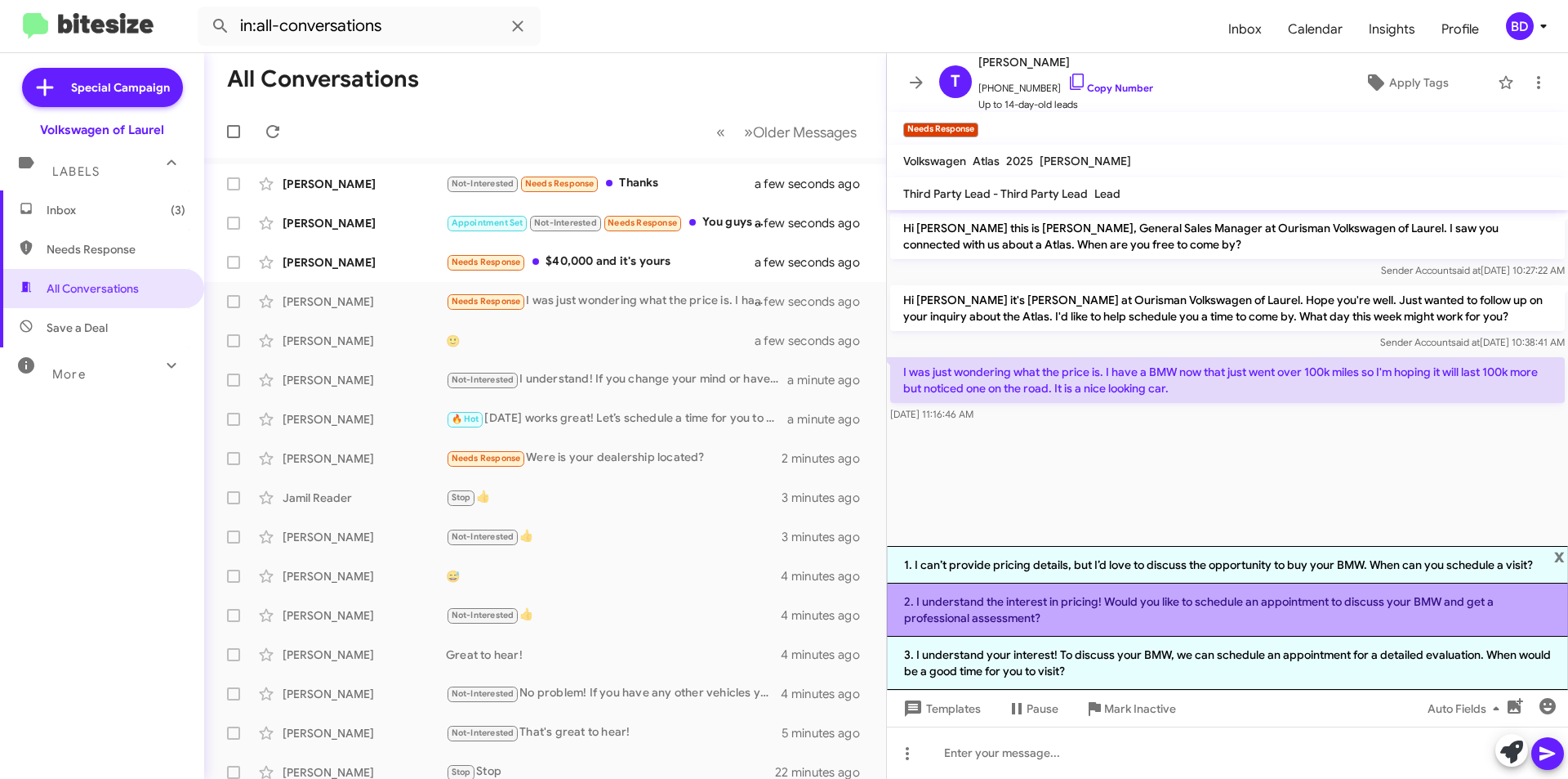
click at [1146, 608] on li "2. I understand the interest in pricing! Would you like to schedule an appointm…" at bounding box center [1228, 610] width 682 height 53
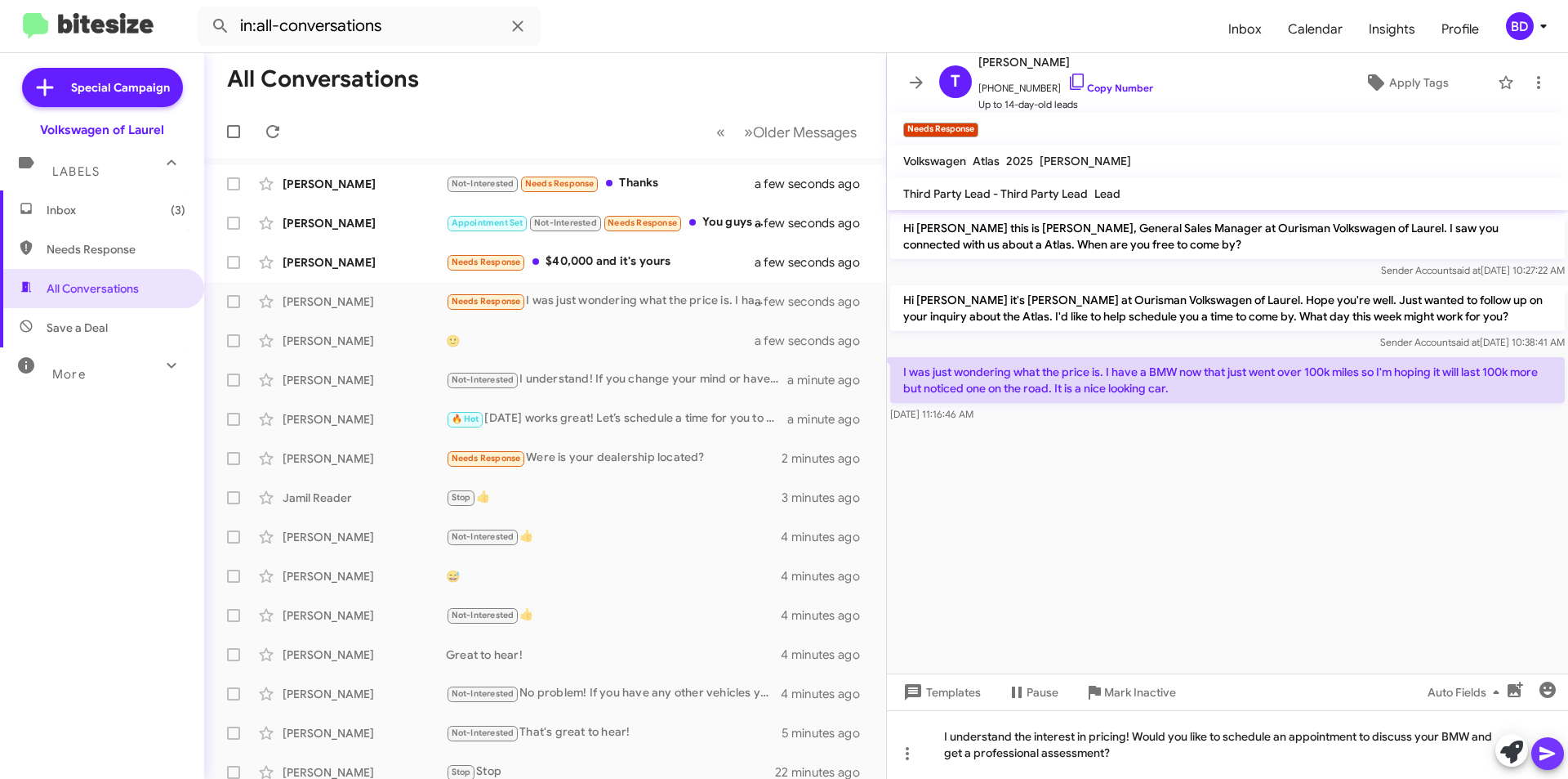
click at [1548, 758] on icon at bounding box center [1547, 754] width 15 height 14
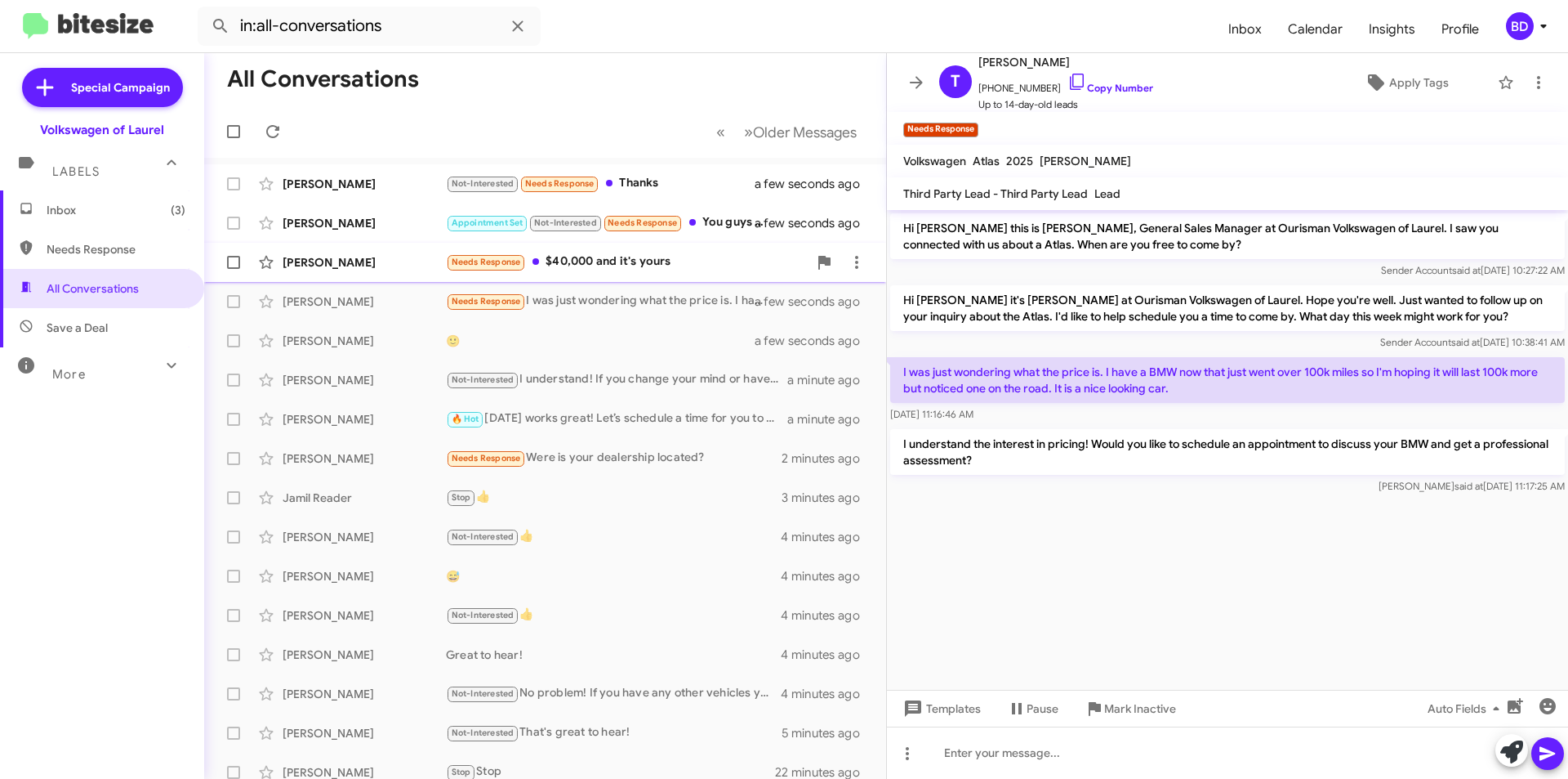
click at [659, 256] on div "Needs Response $40,000 and it's yours" at bounding box center [626, 262] width 362 height 19
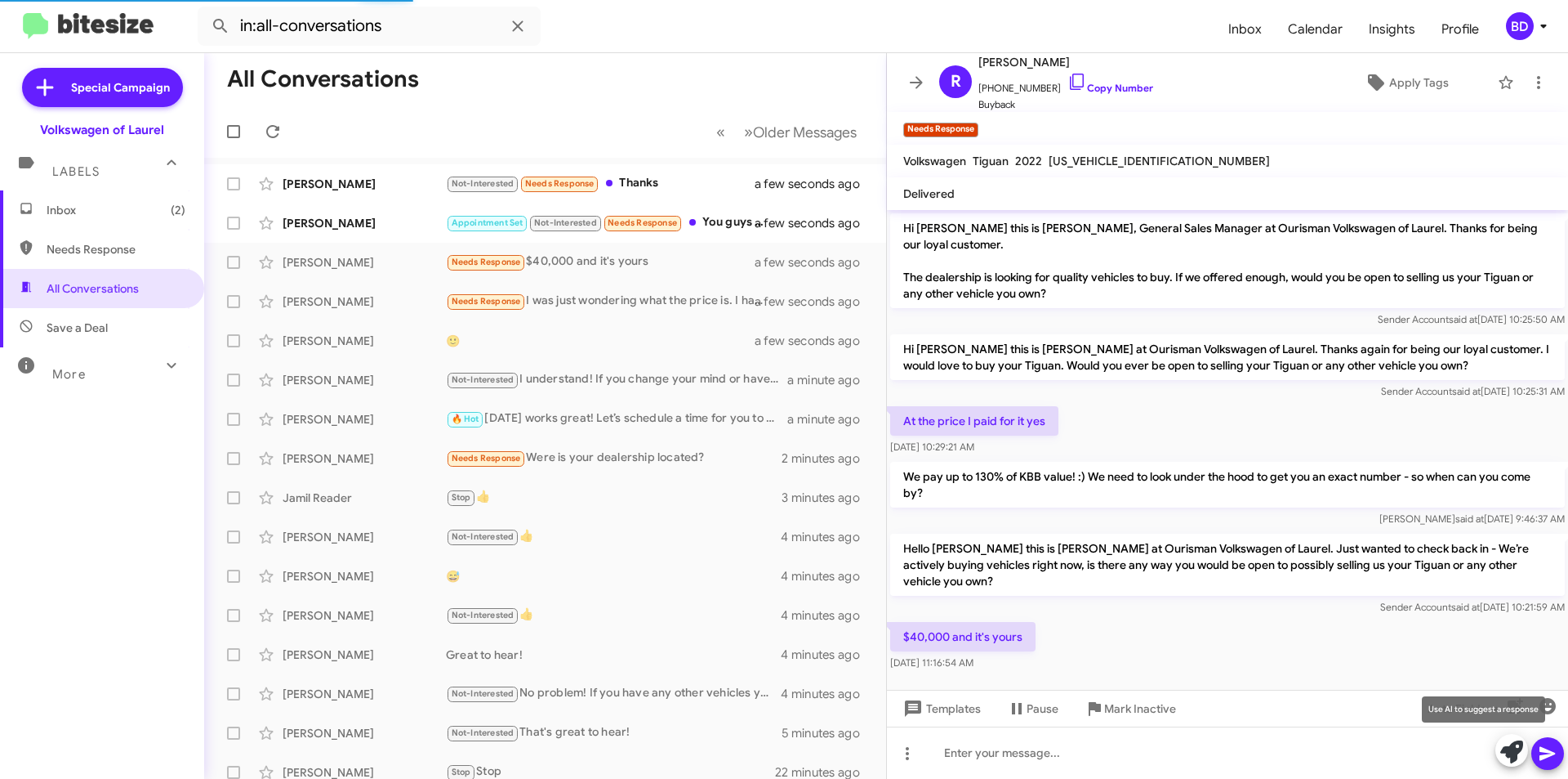
click at [1519, 749] on icon at bounding box center [1512, 752] width 23 height 23
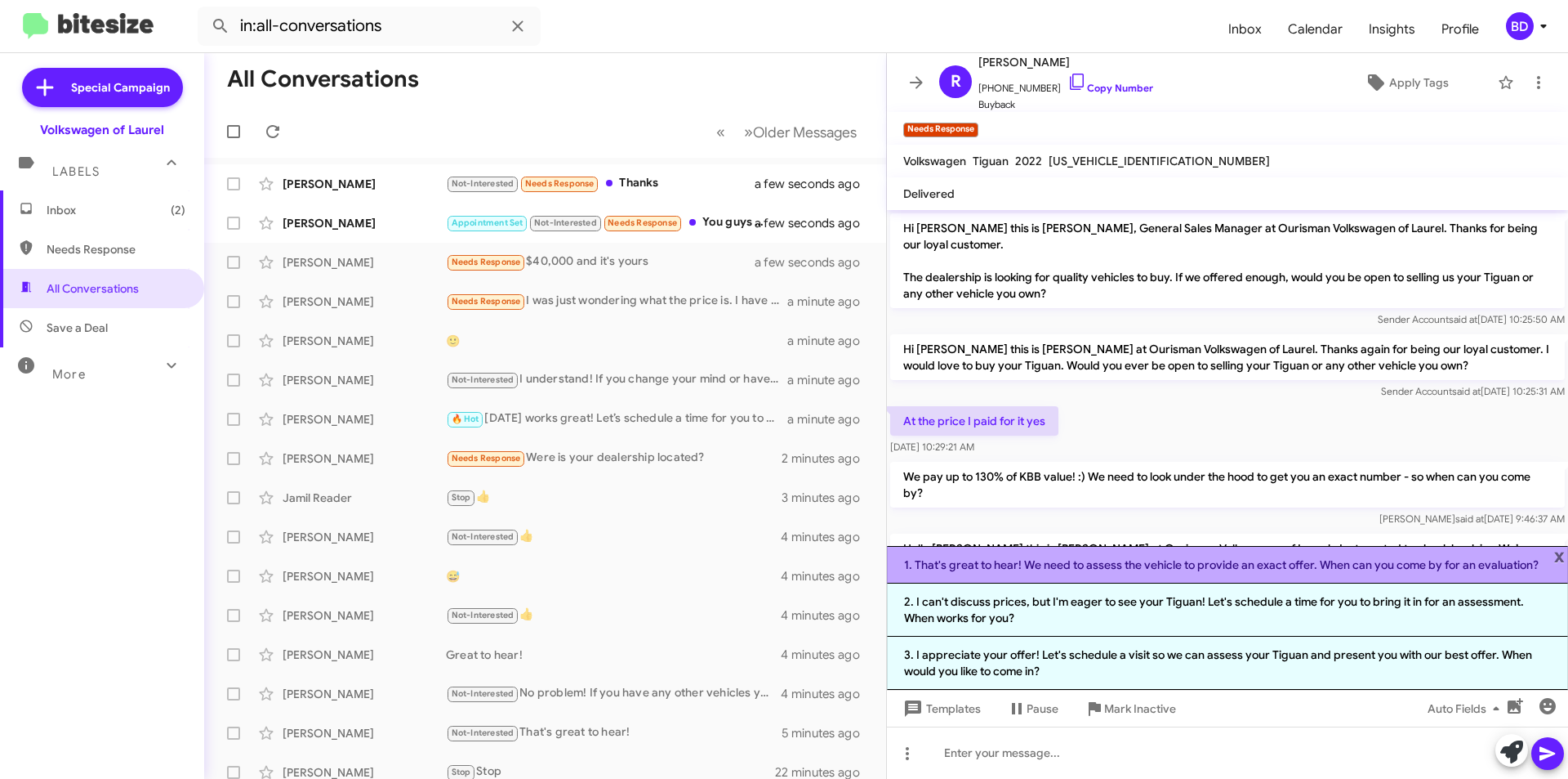
click at [1055, 564] on li "1. That's great to hear! We need to assess the vehicle to provide an exact offe…" at bounding box center [1228, 564] width 682 height 37
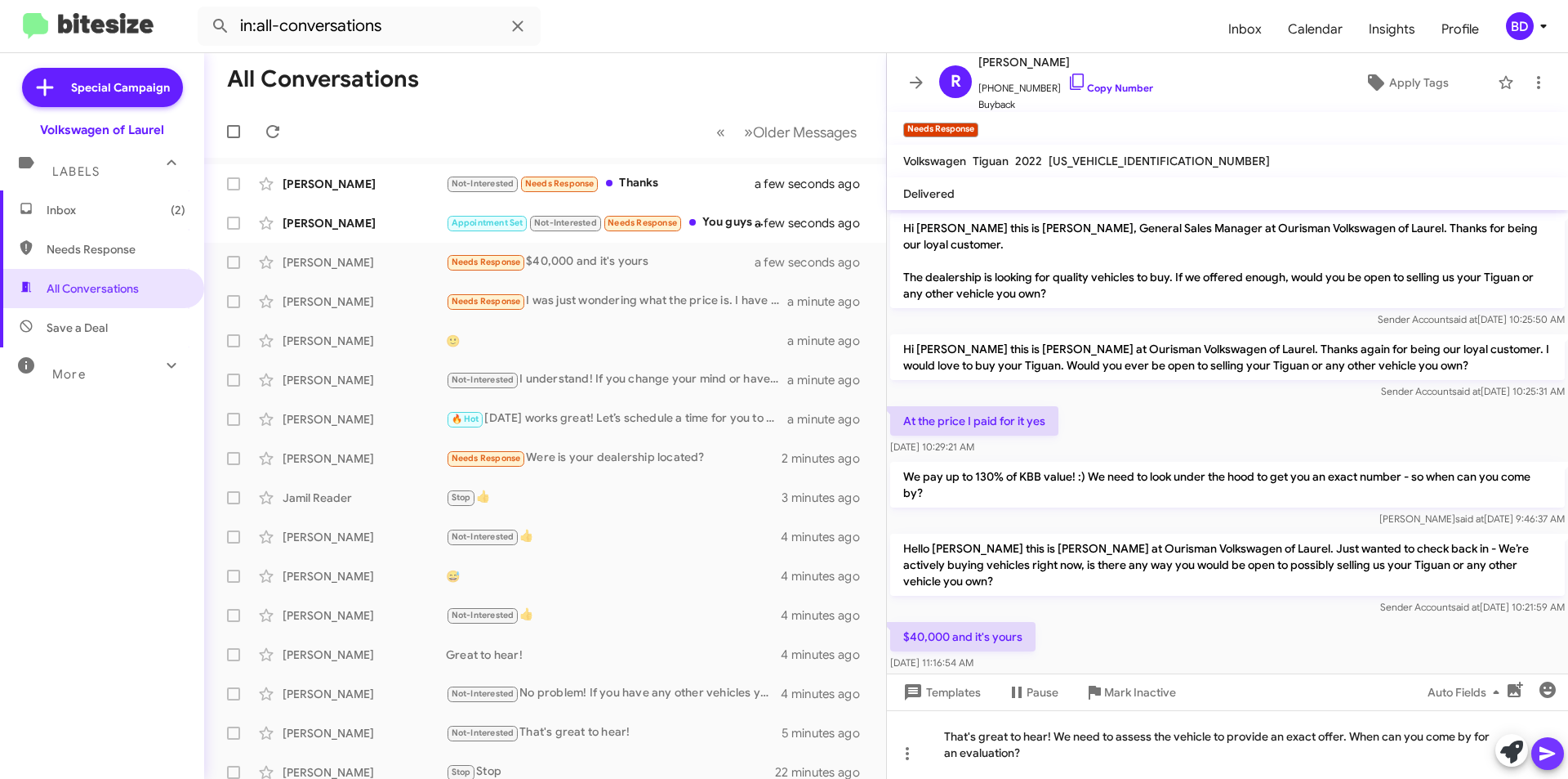
click at [1554, 756] on icon at bounding box center [1548, 753] width 20 height 20
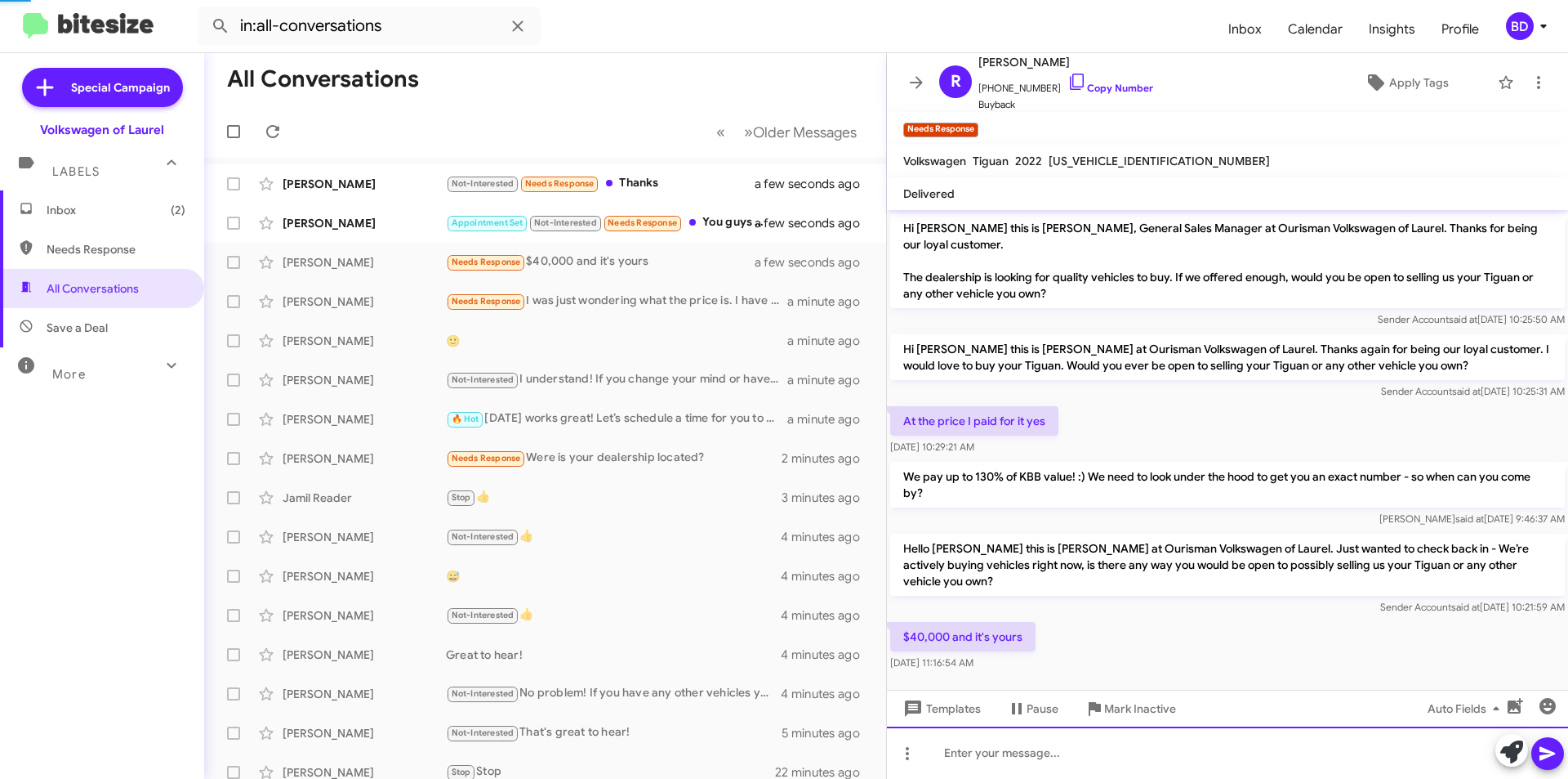
scroll to position [53, 0]
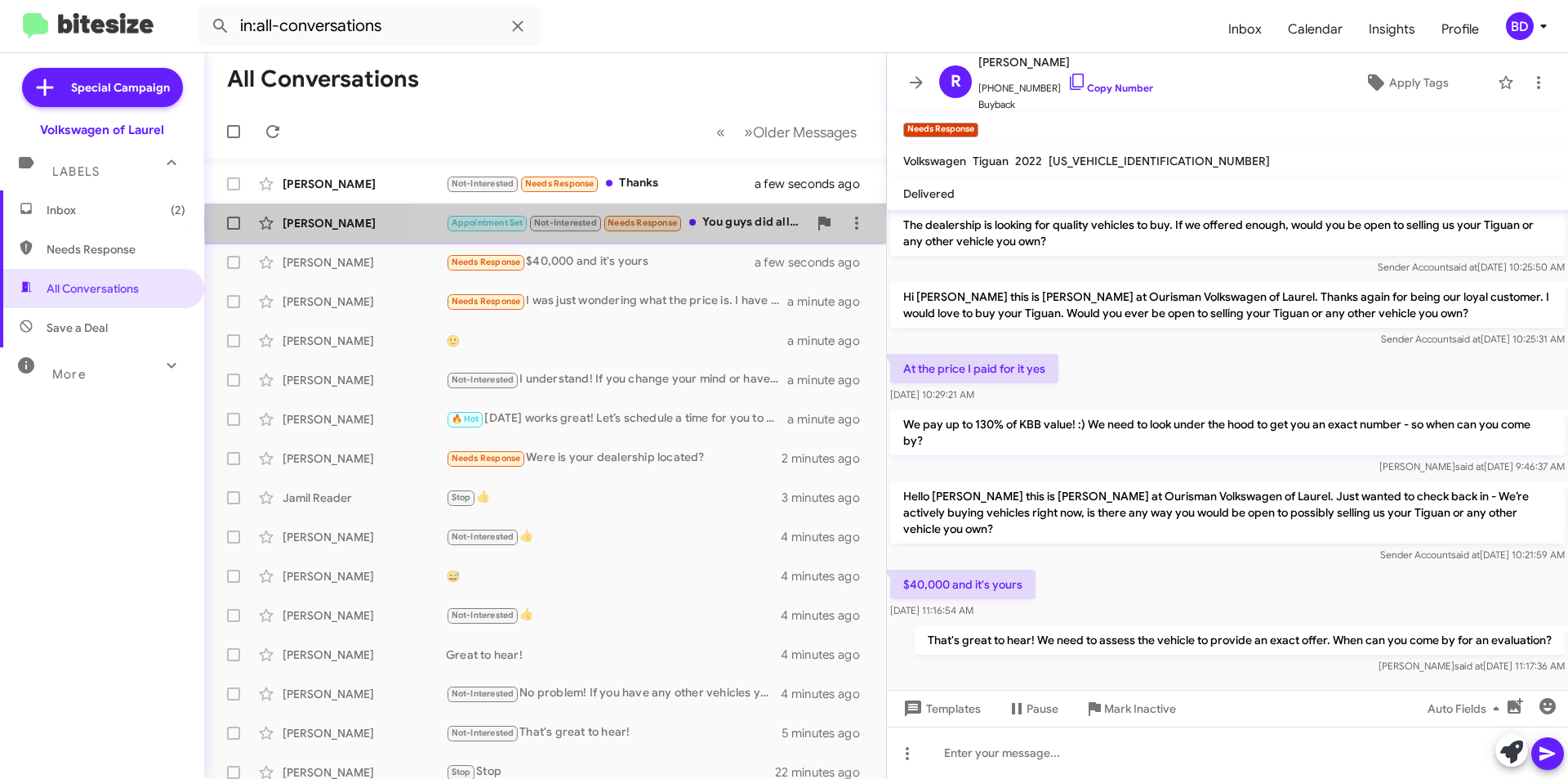
click at [717, 223] on div "Appointment Set Not-Interested Needs Response You guys did all of that on Frida…" at bounding box center [626, 223] width 362 height 19
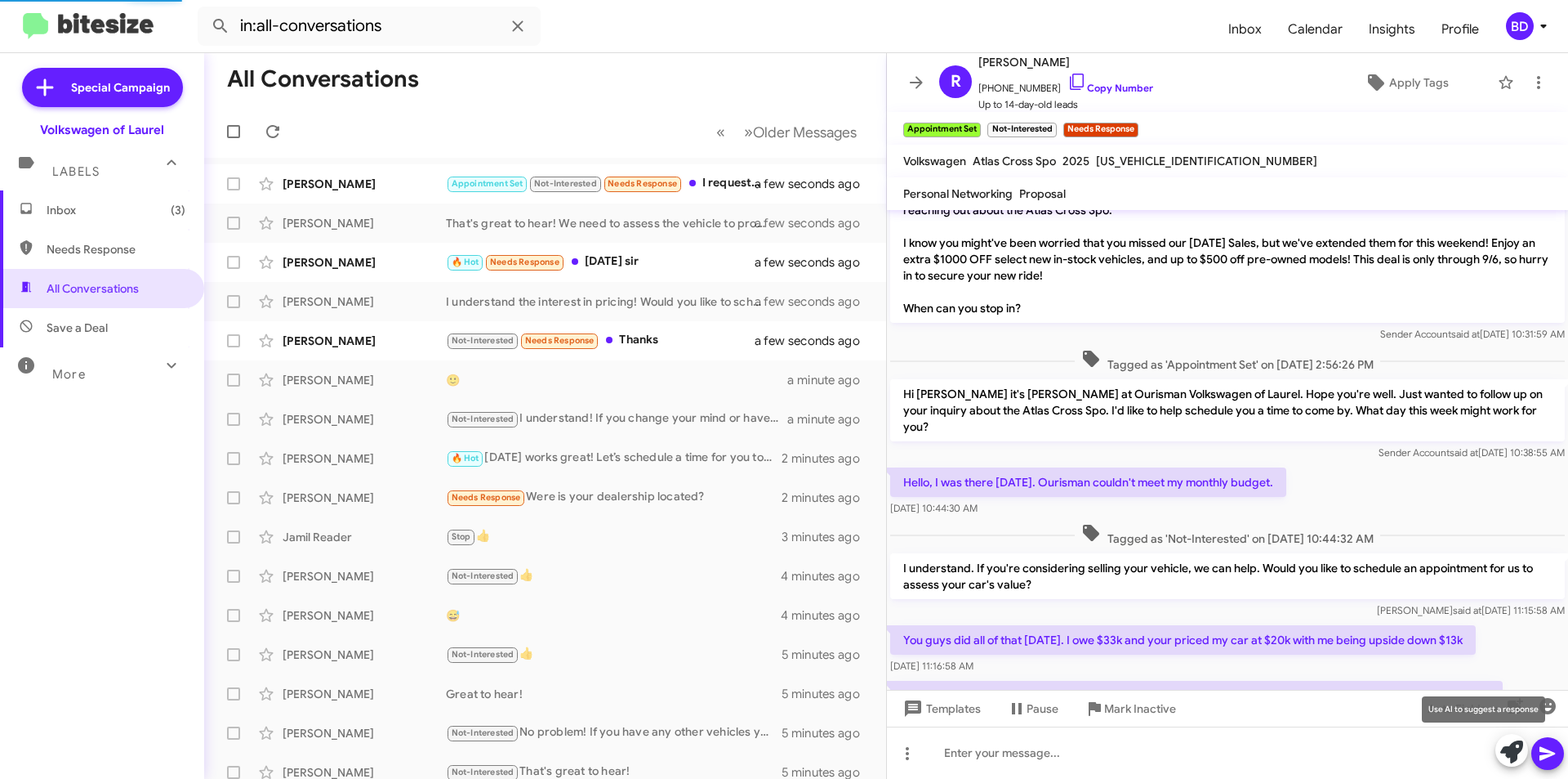
scroll to position [94, 0]
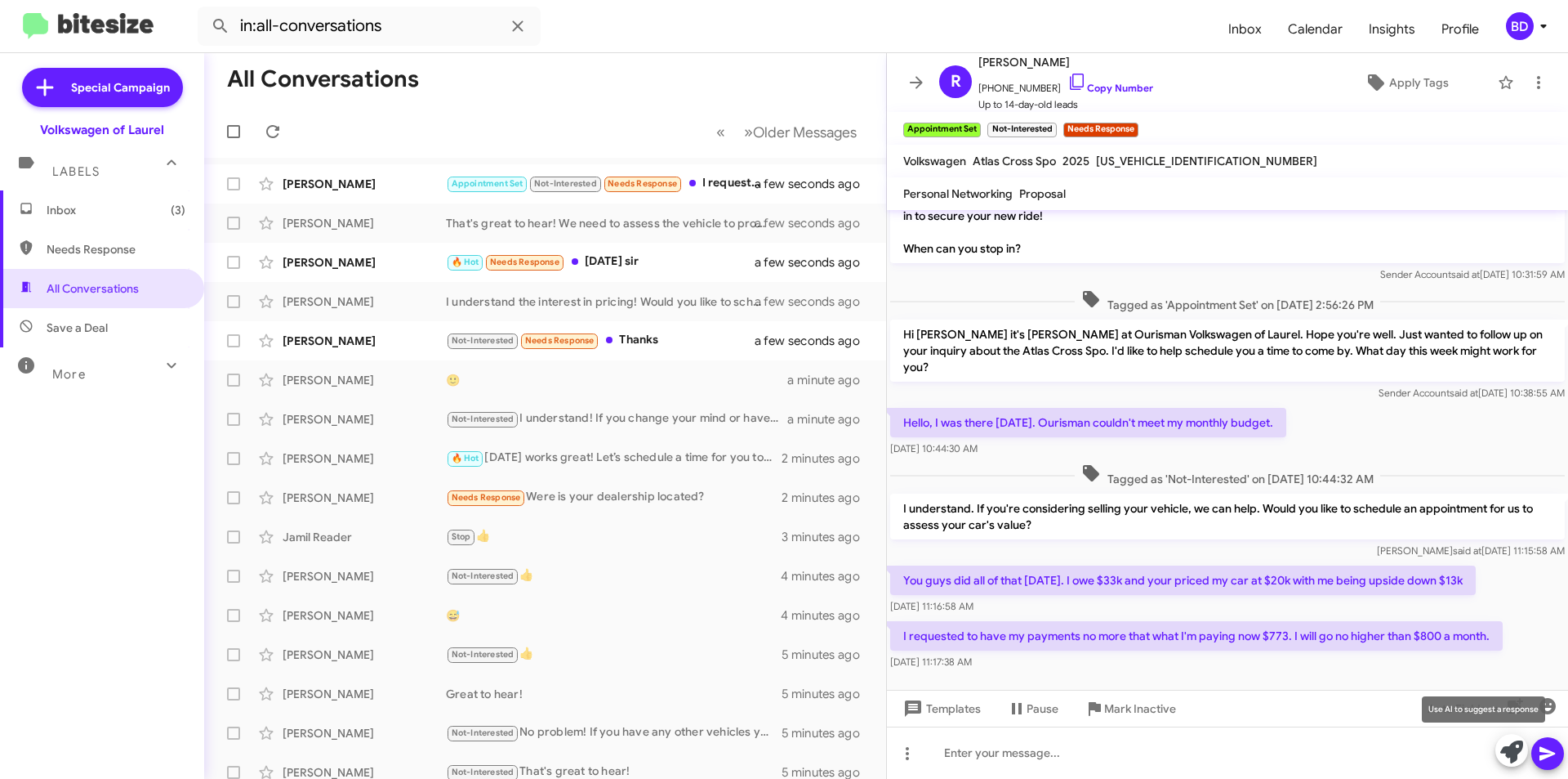
click at [1513, 755] on icon at bounding box center [1512, 752] width 23 height 23
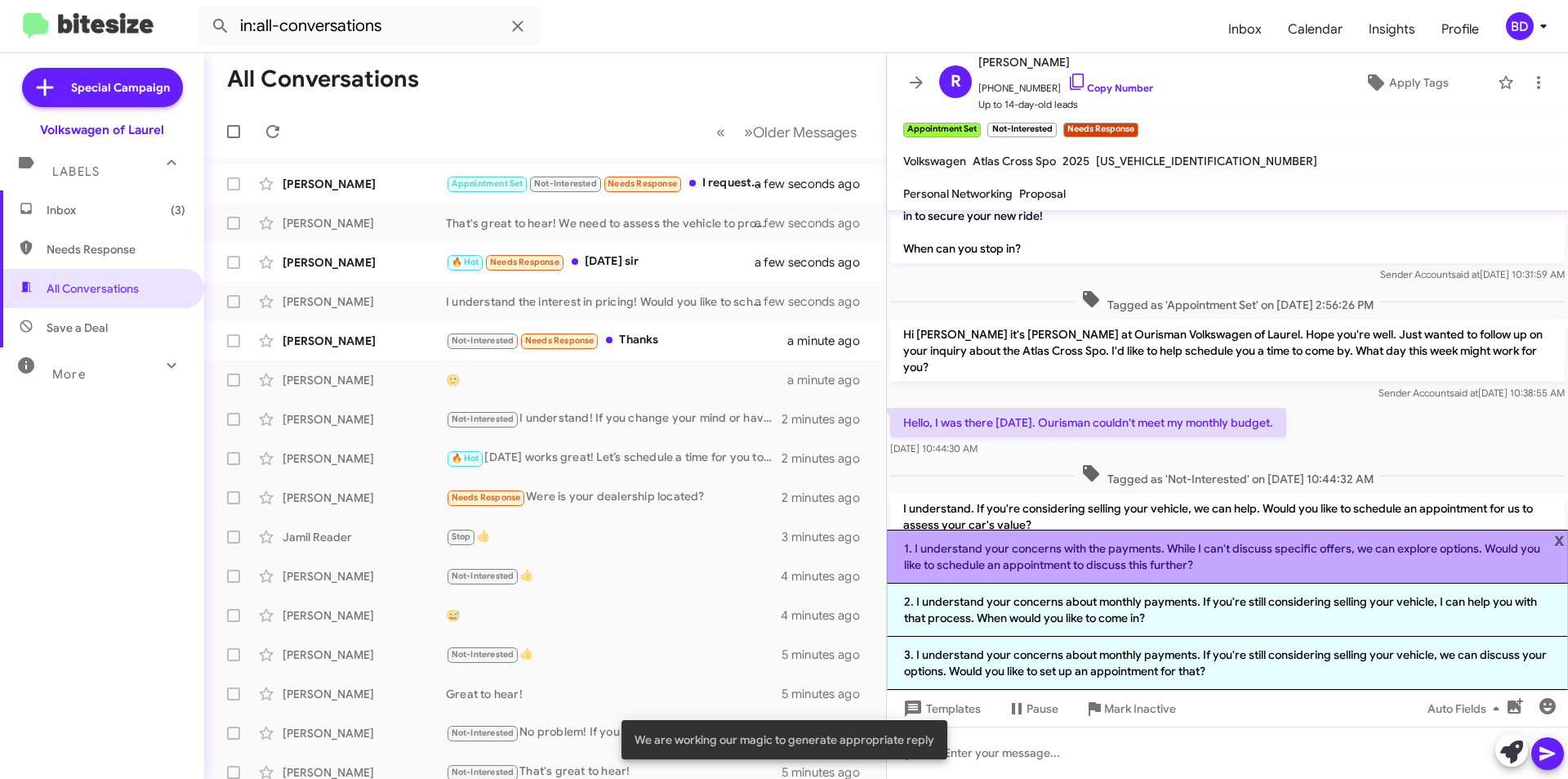
click at [1153, 552] on li "1. I understand your concerns with the payments. While I can't discuss specific…" at bounding box center [1228, 556] width 682 height 54
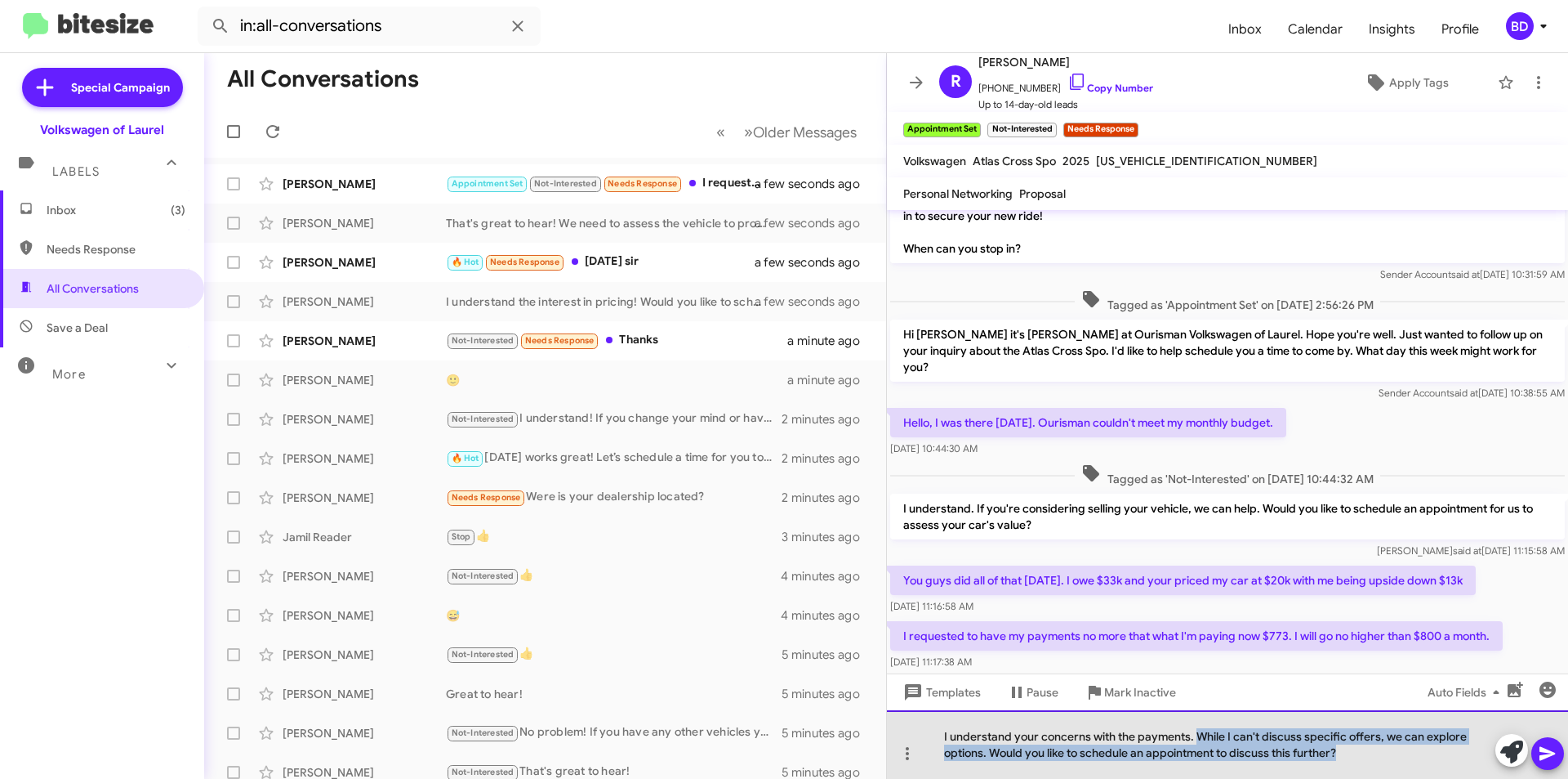
drag, startPoint x: 1197, startPoint y: 738, endPoint x: 1346, endPoint y: 761, distance: 150.8
click at [1346, 761] on div "I understand your concerns with the payments. While I can't discuss specific of…" at bounding box center [1228, 744] width 682 height 69
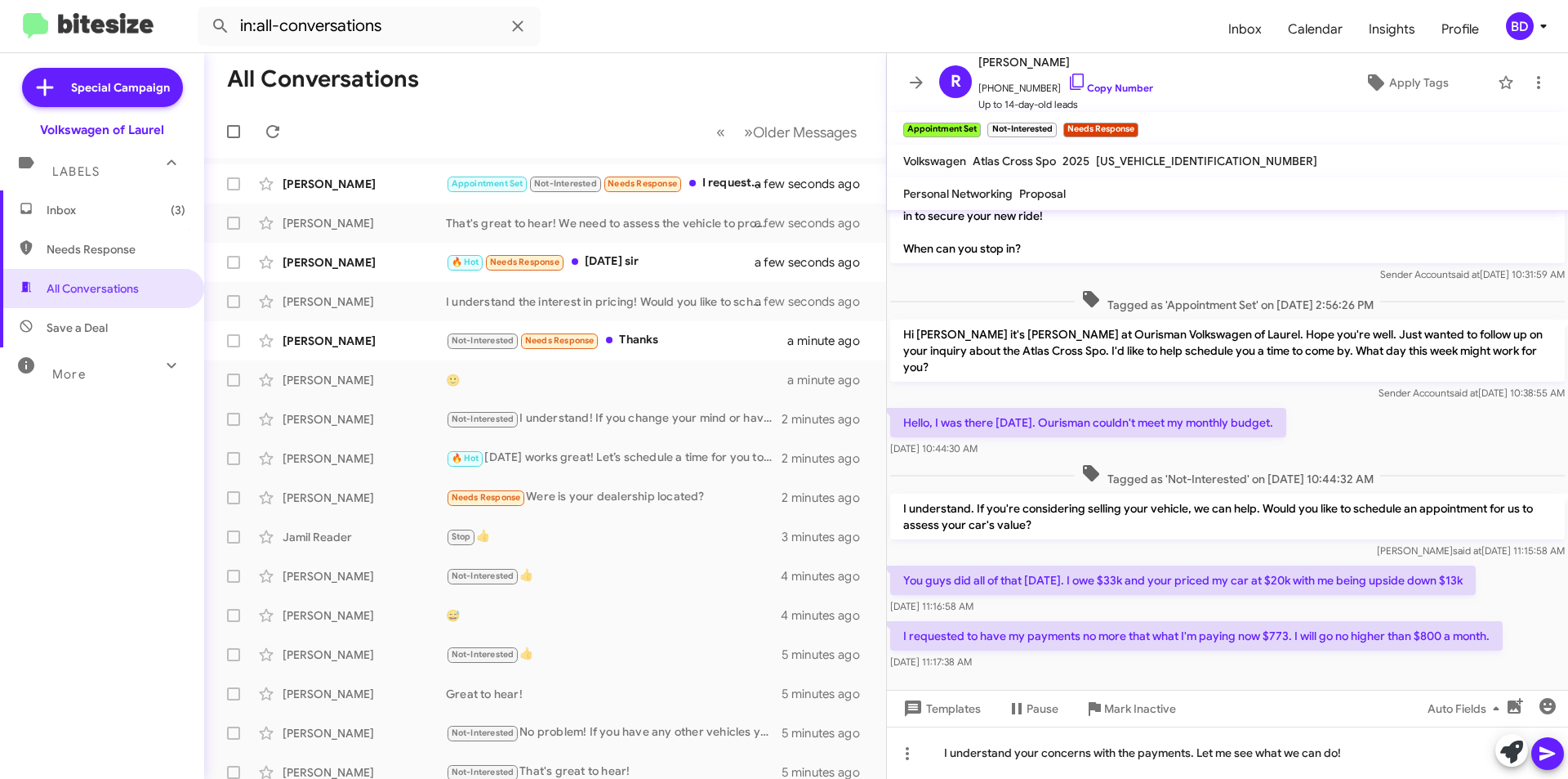
click at [1549, 759] on icon at bounding box center [1548, 753] width 20 height 20
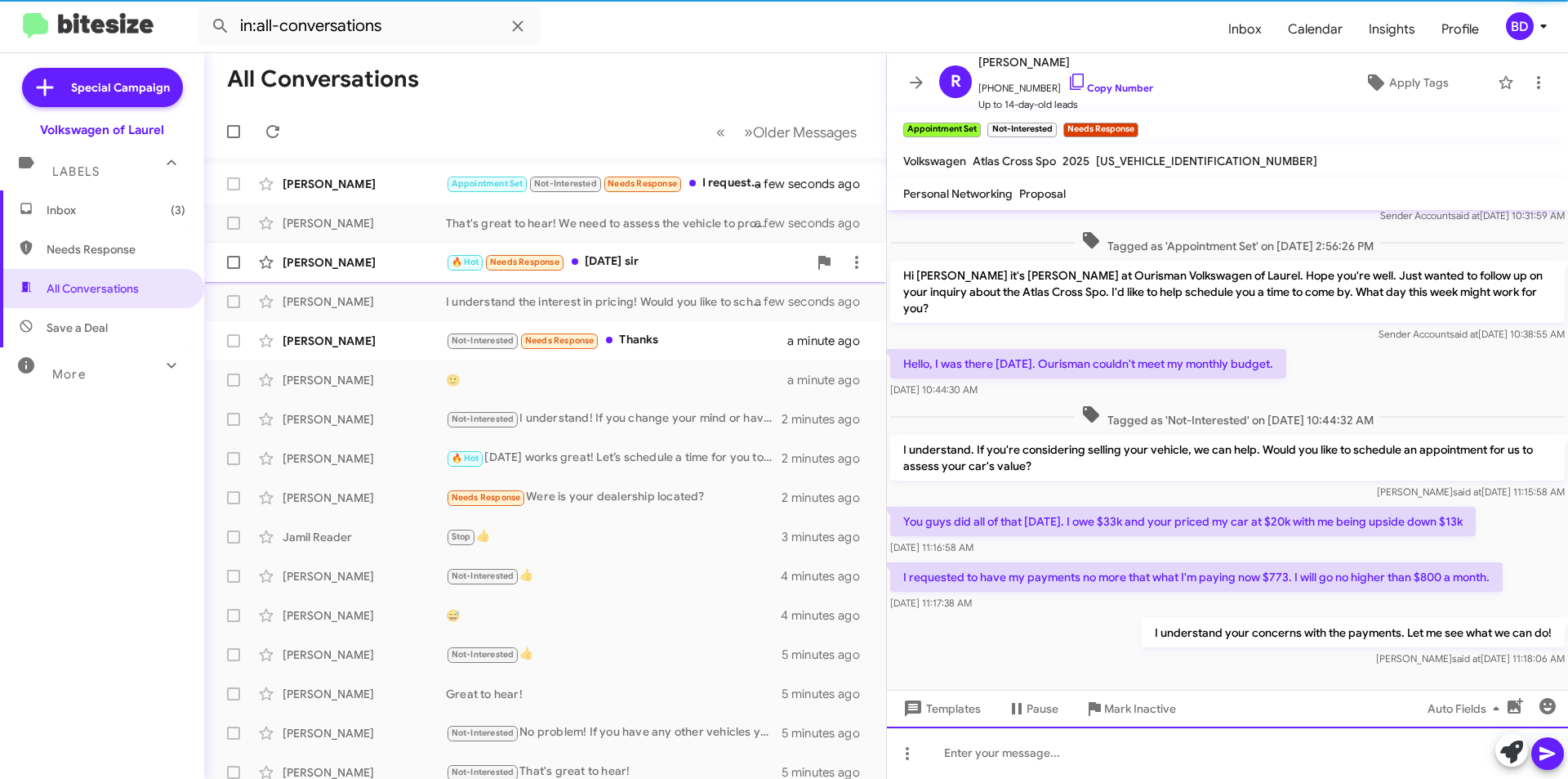
scroll to position [154, 0]
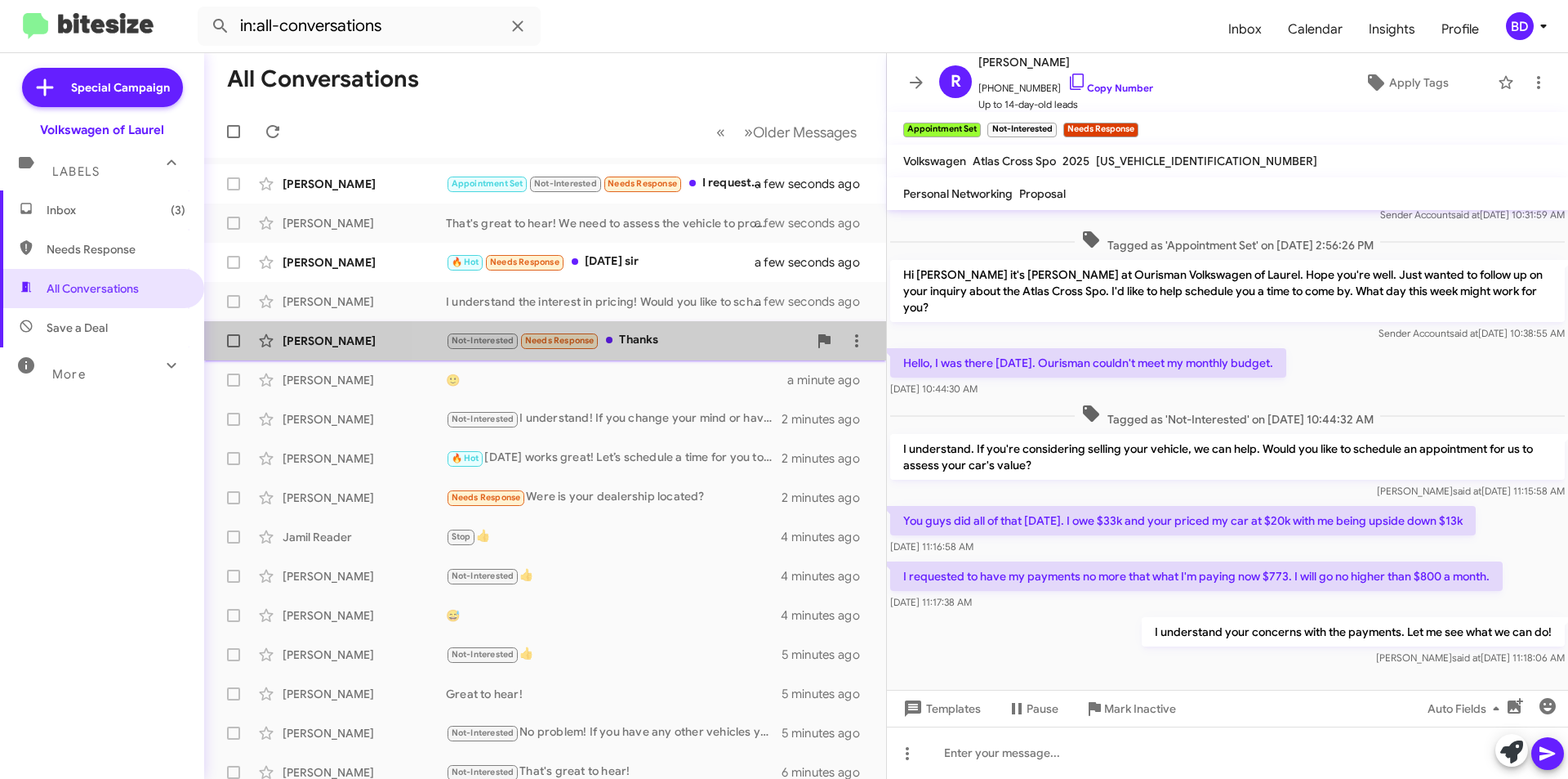
click at [659, 345] on div "Not-Interested Needs Response Thanks" at bounding box center [626, 340] width 362 height 19
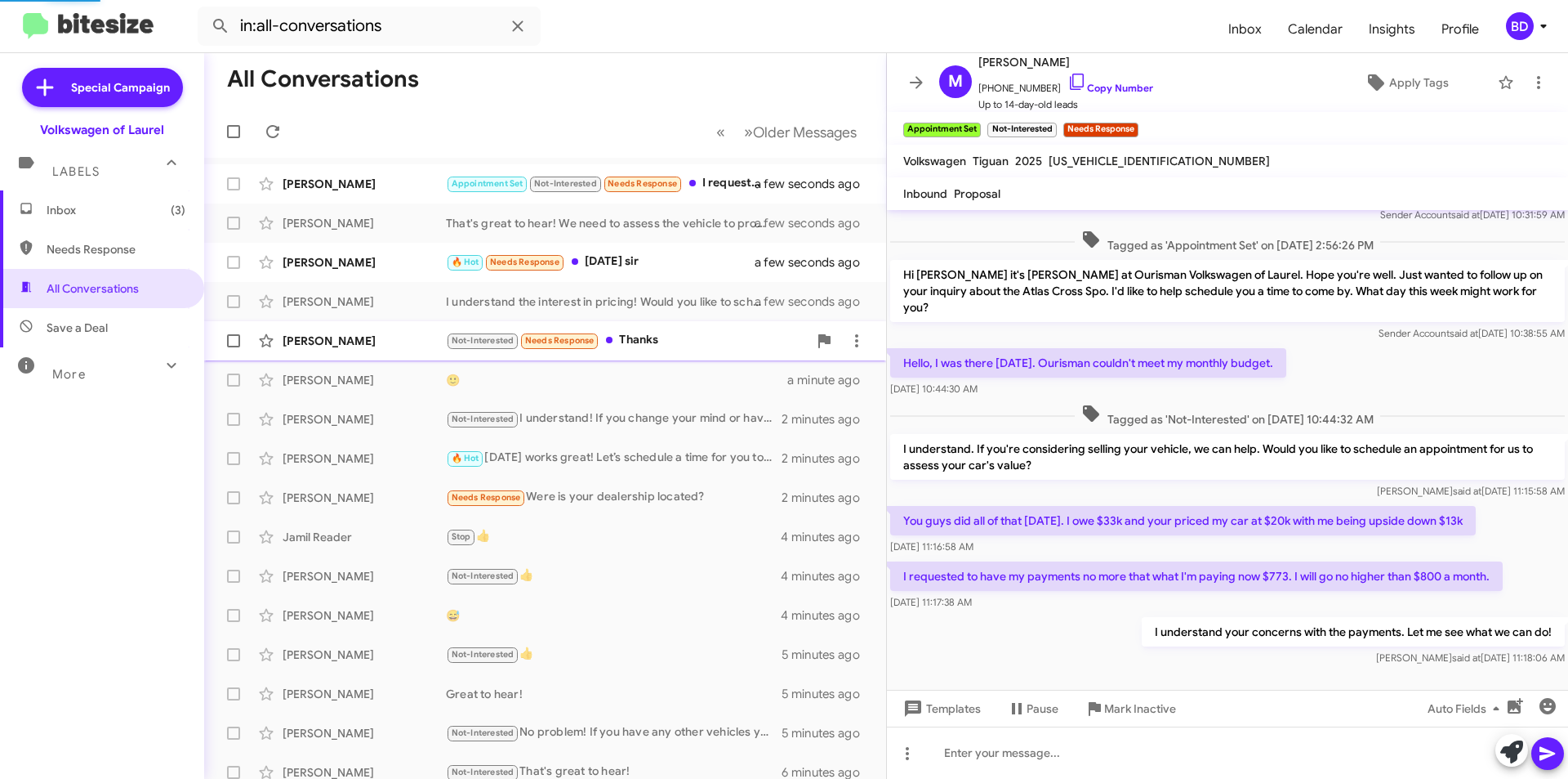
scroll to position [103, 0]
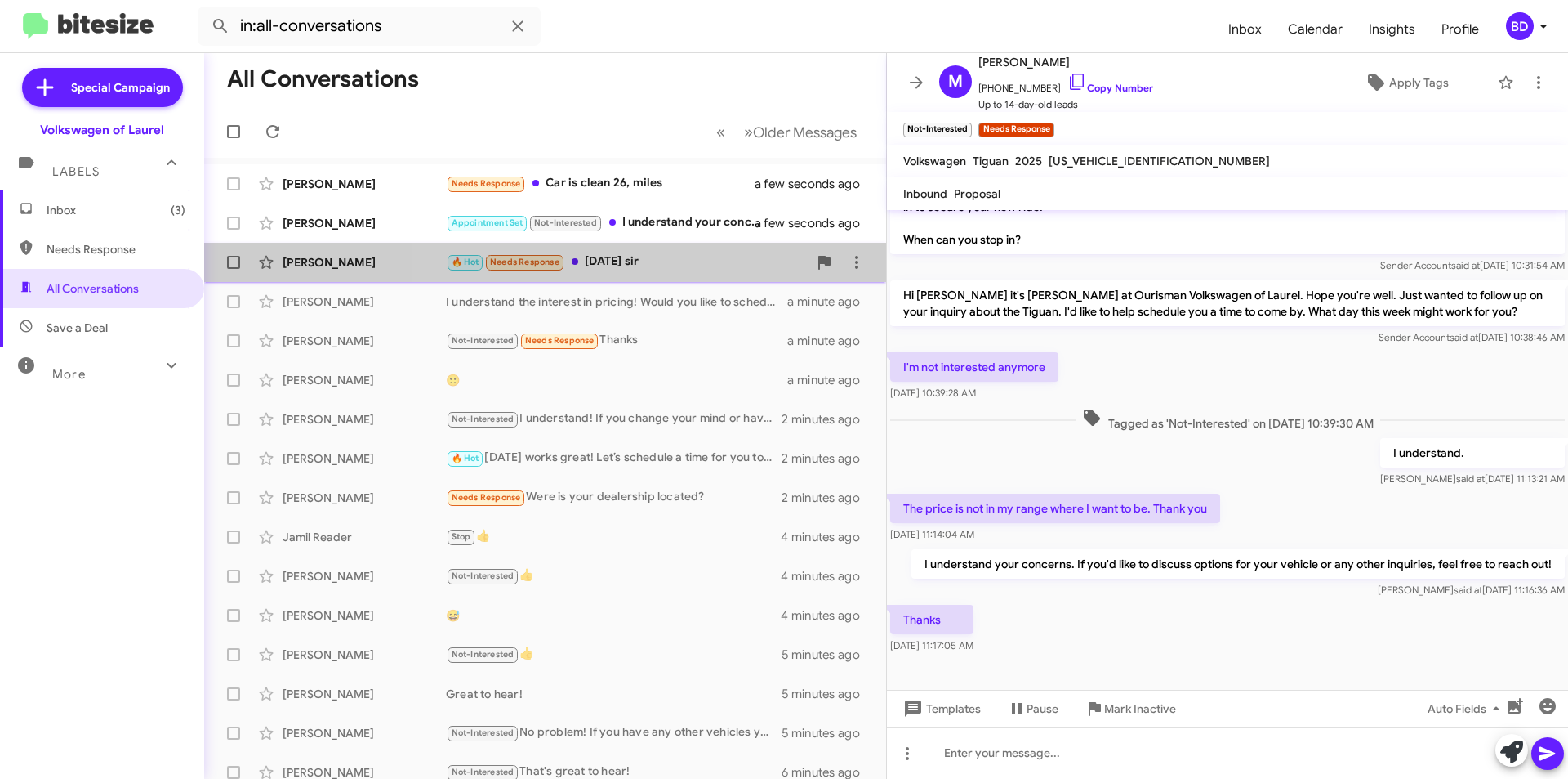
click at [651, 260] on div "🔥 Hot Needs Response This Saturday sir" at bounding box center [626, 262] width 362 height 19
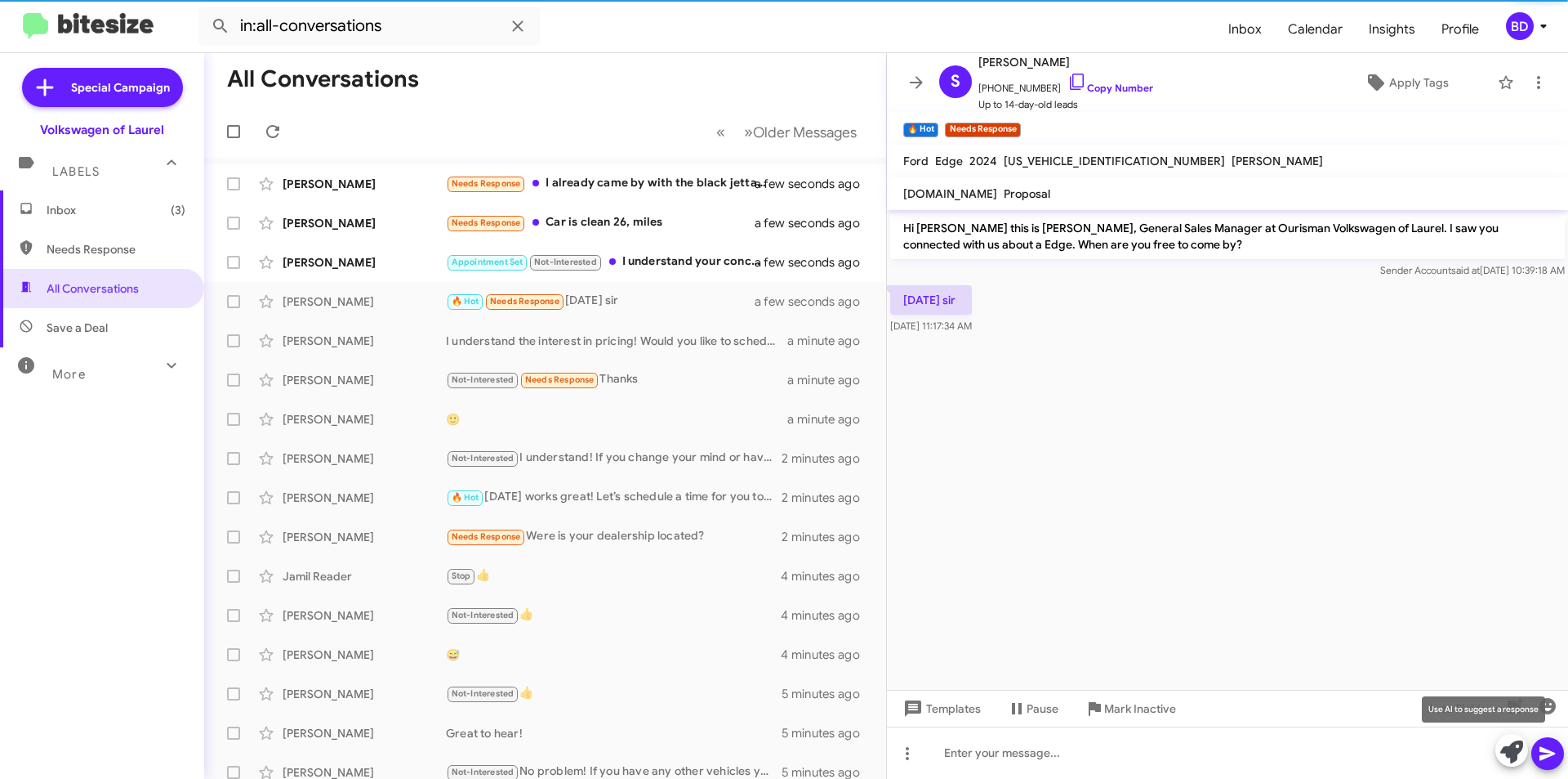
click at [1517, 756] on icon at bounding box center [1512, 752] width 23 height 23
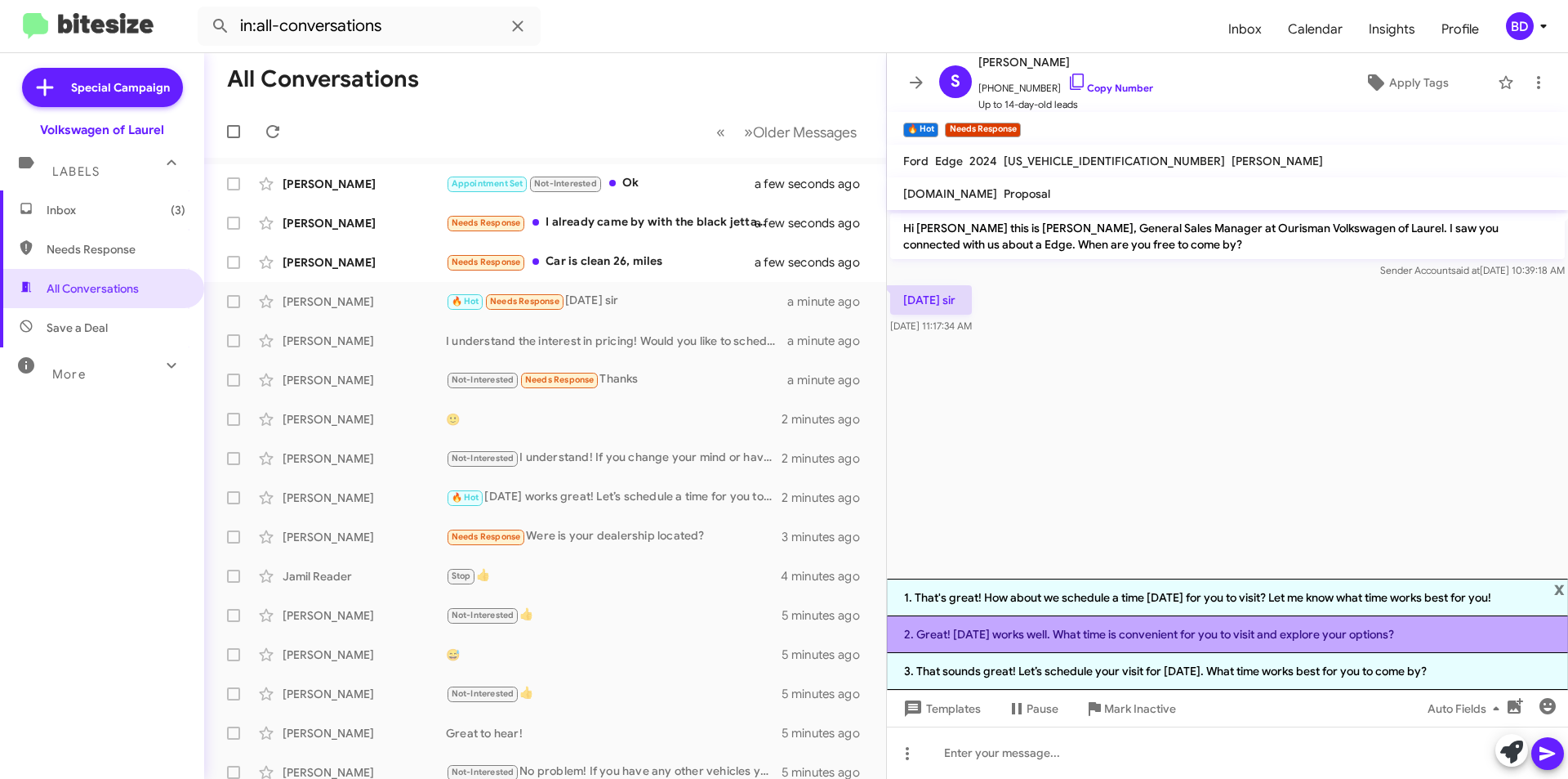
click at [1136, 637] on li "2. Great! Saturday works well. What time is convenient for you to visit and exp…" at bounding box center [1228, 634] width 682 height 37
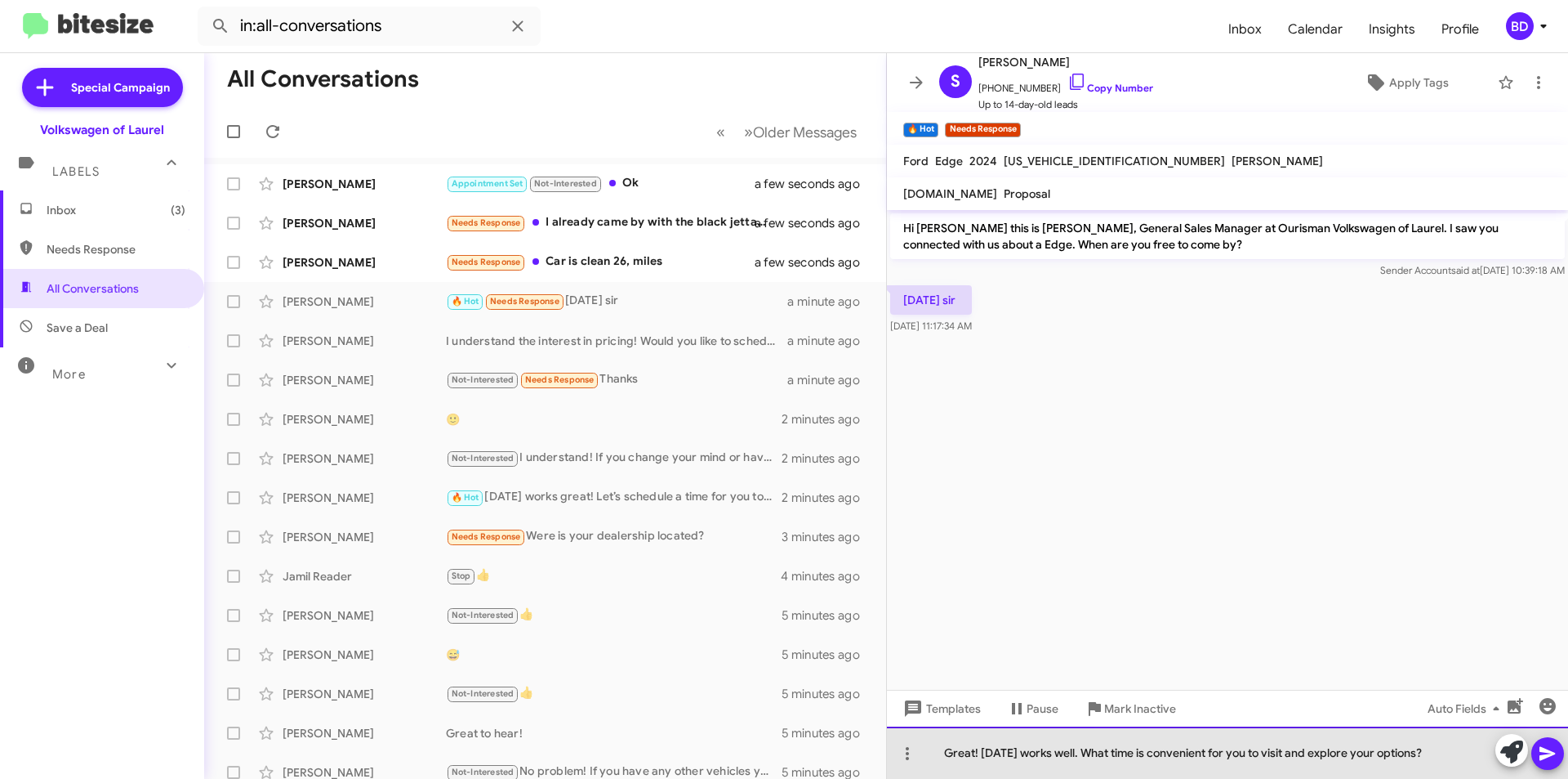
drag, startPoint x: 1435, startPoint y: 753, endPoint x: 1260, endPoint y: 735, distance: 175.9
click at [1260, 735] on div "Great! Saturday works well. What time is convenient for you to visit and explor…" at bounding box center [1228, 752] width 682 height 53
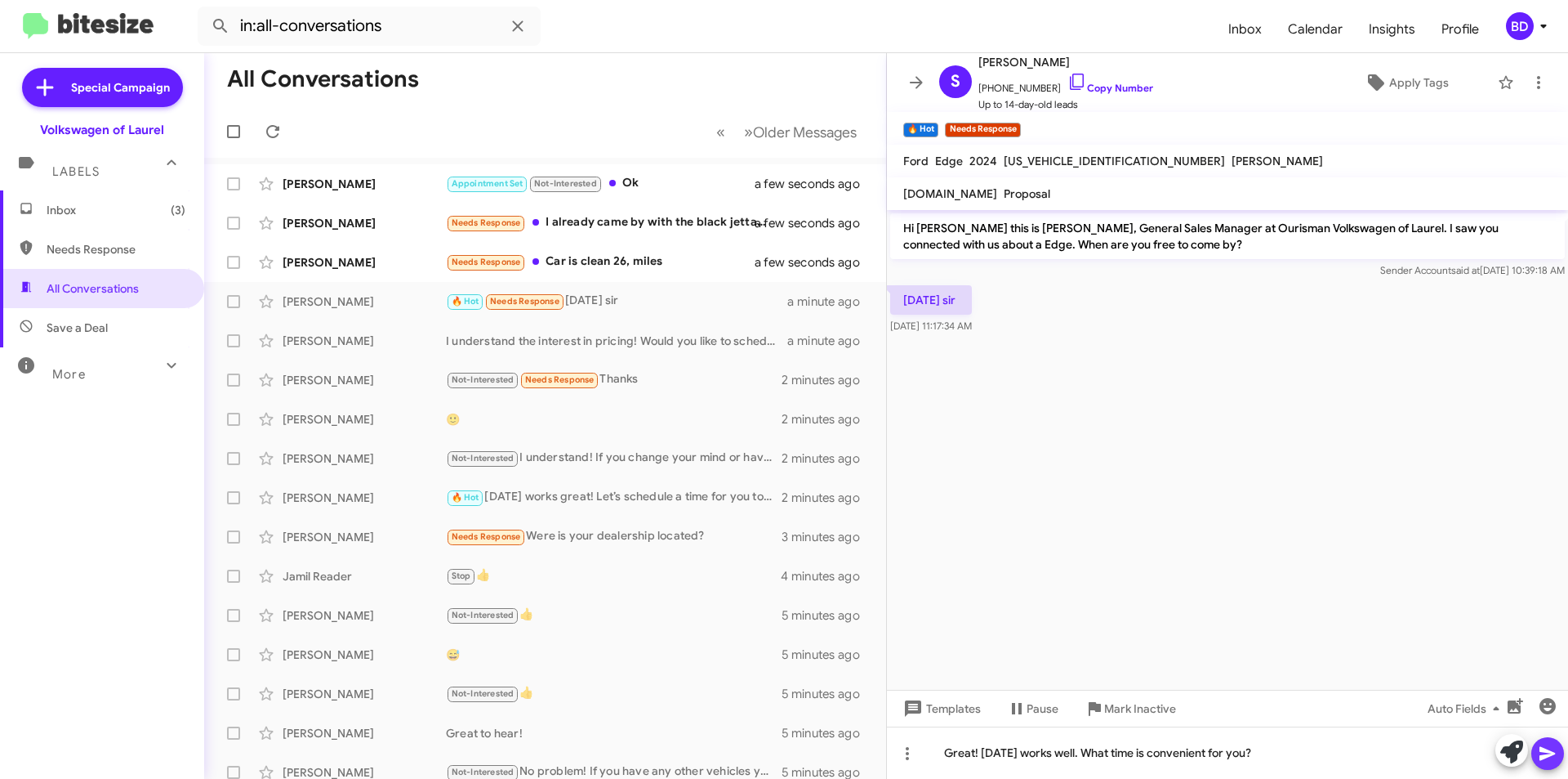
click at [1548, 754] on icon at bounding box center [1547, 754] width 15 height 14
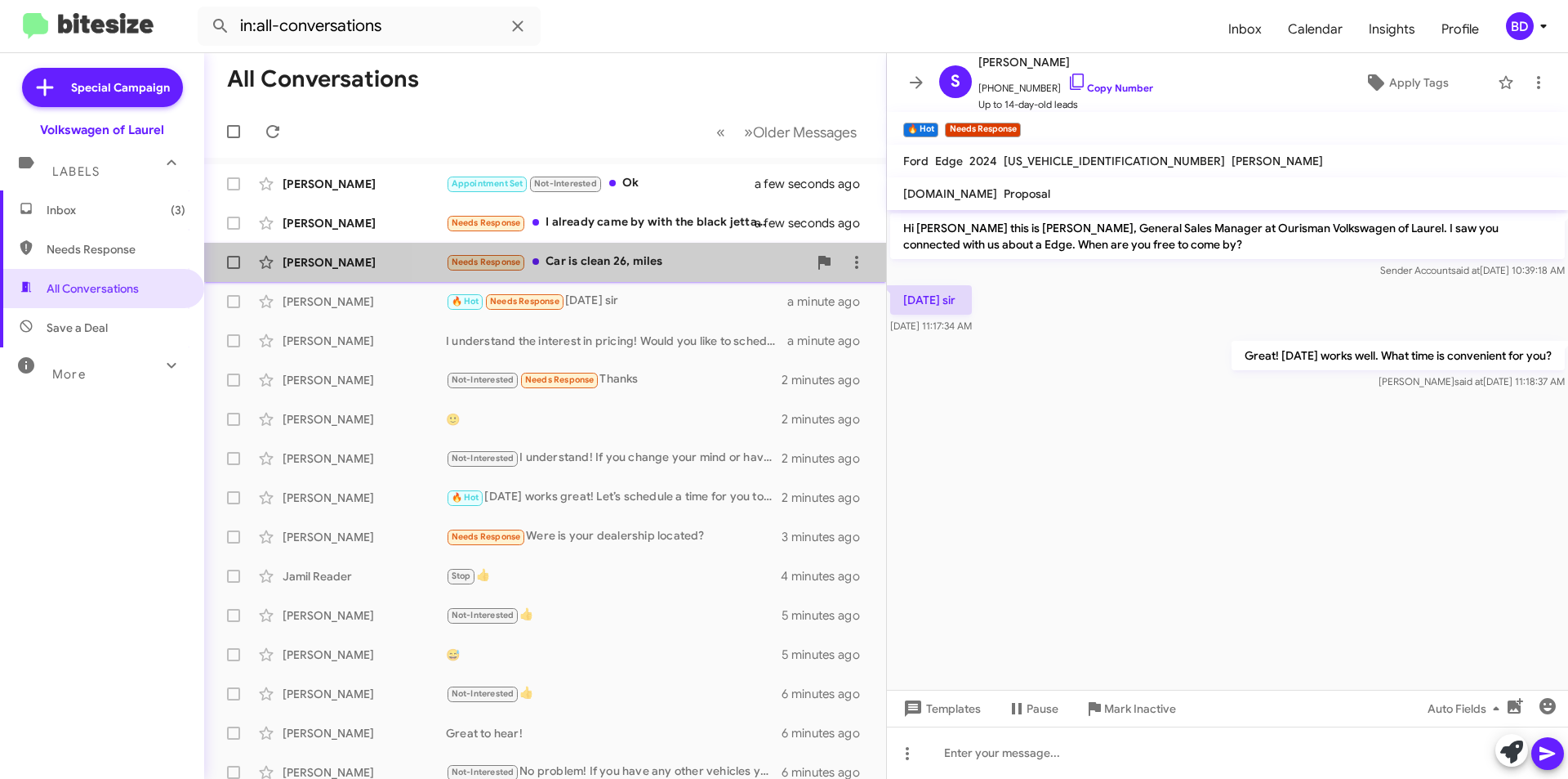
click at [654, 264] on div "Needs Response Car is clean 26, miles" at bounding box center [626, 262] width 362 height 19
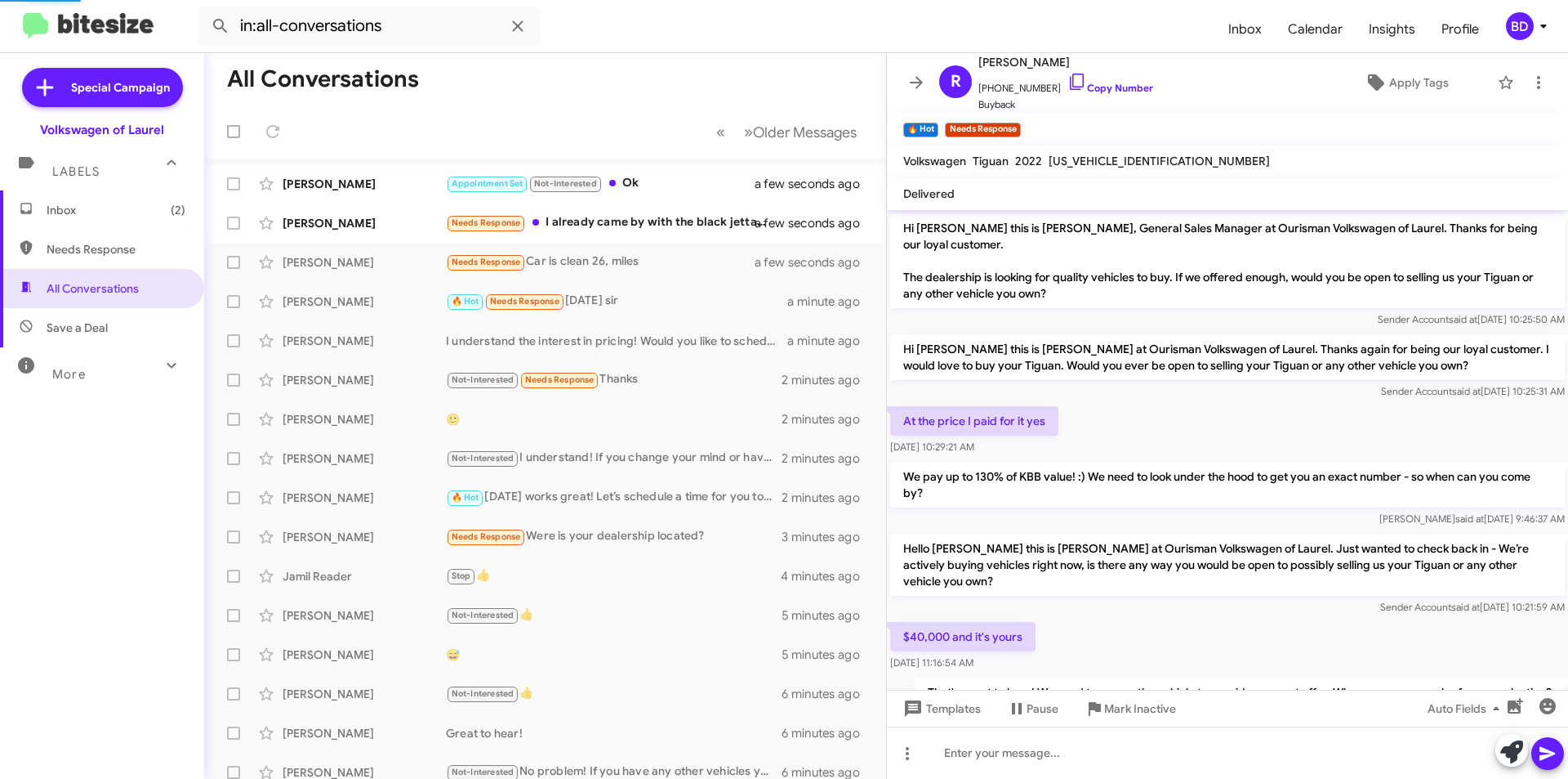
scroll to position [112, 0]
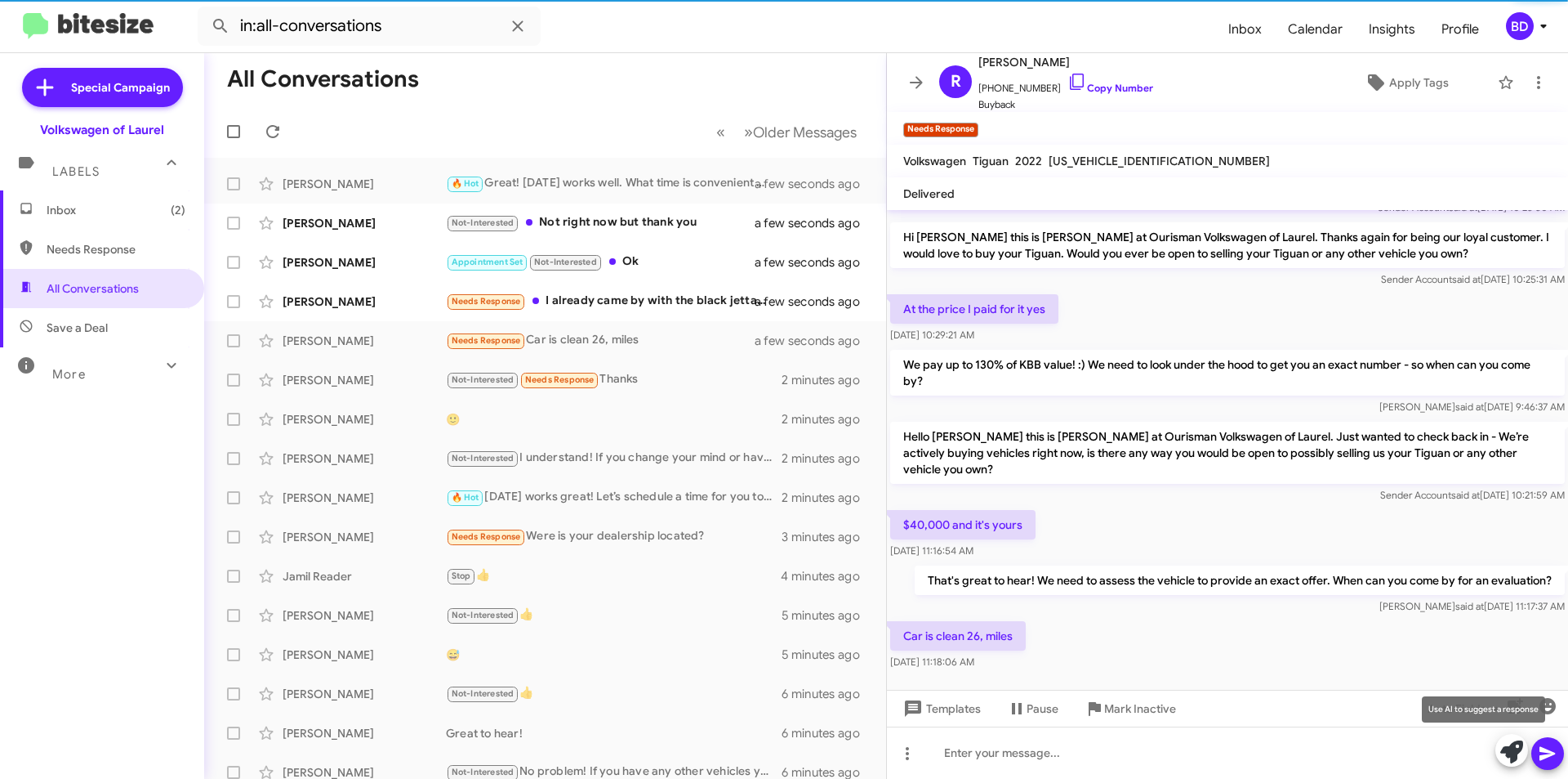
click at [1514, 755] on icon at bounding box center [1512, 752] width 23 height 23
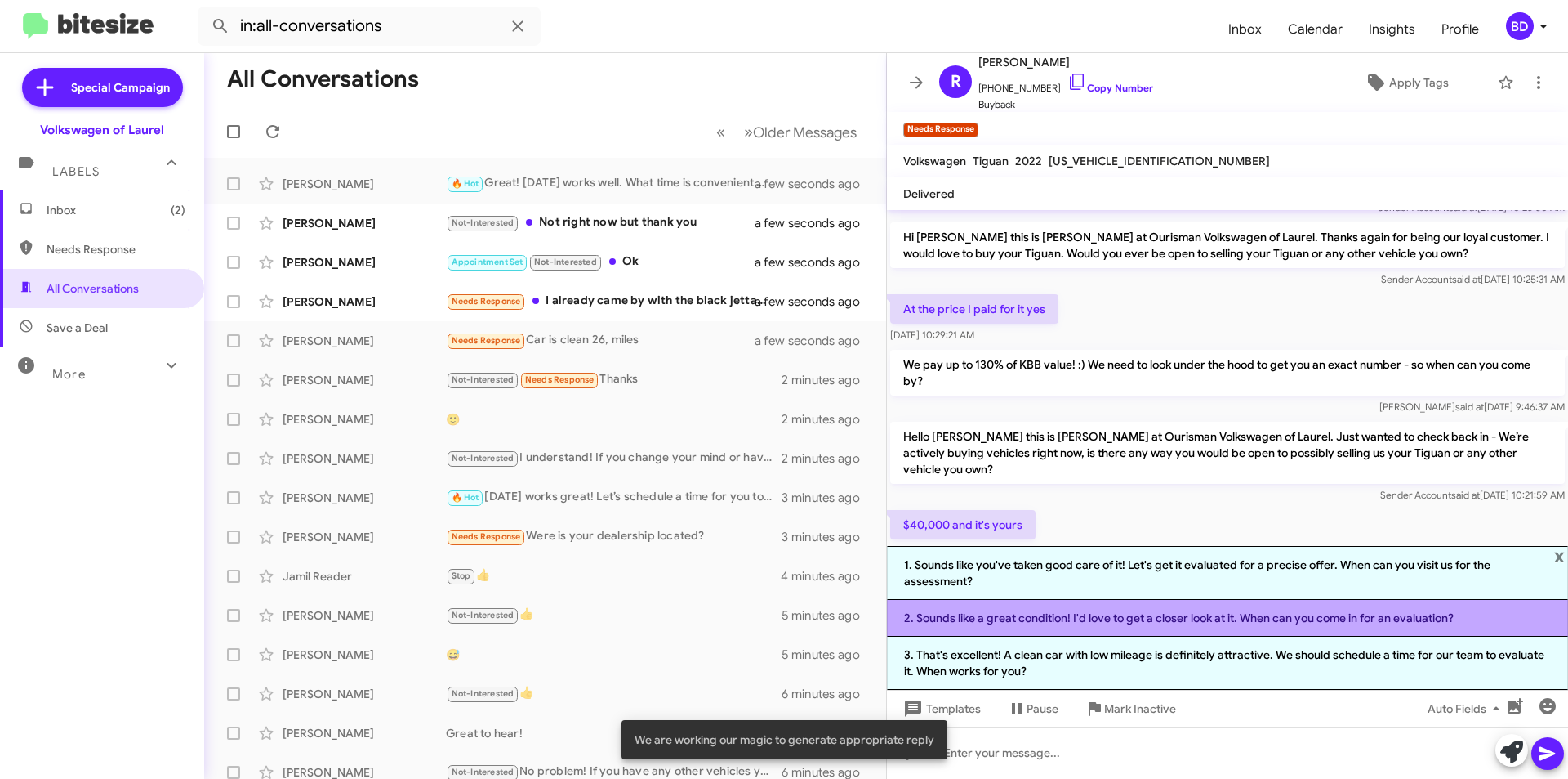
click at [1063, 623] on li "2. Sounds like a great condition! I'd love to get a closer look at it. When can…" at bounding box center [1228, 618] width 682 height 37
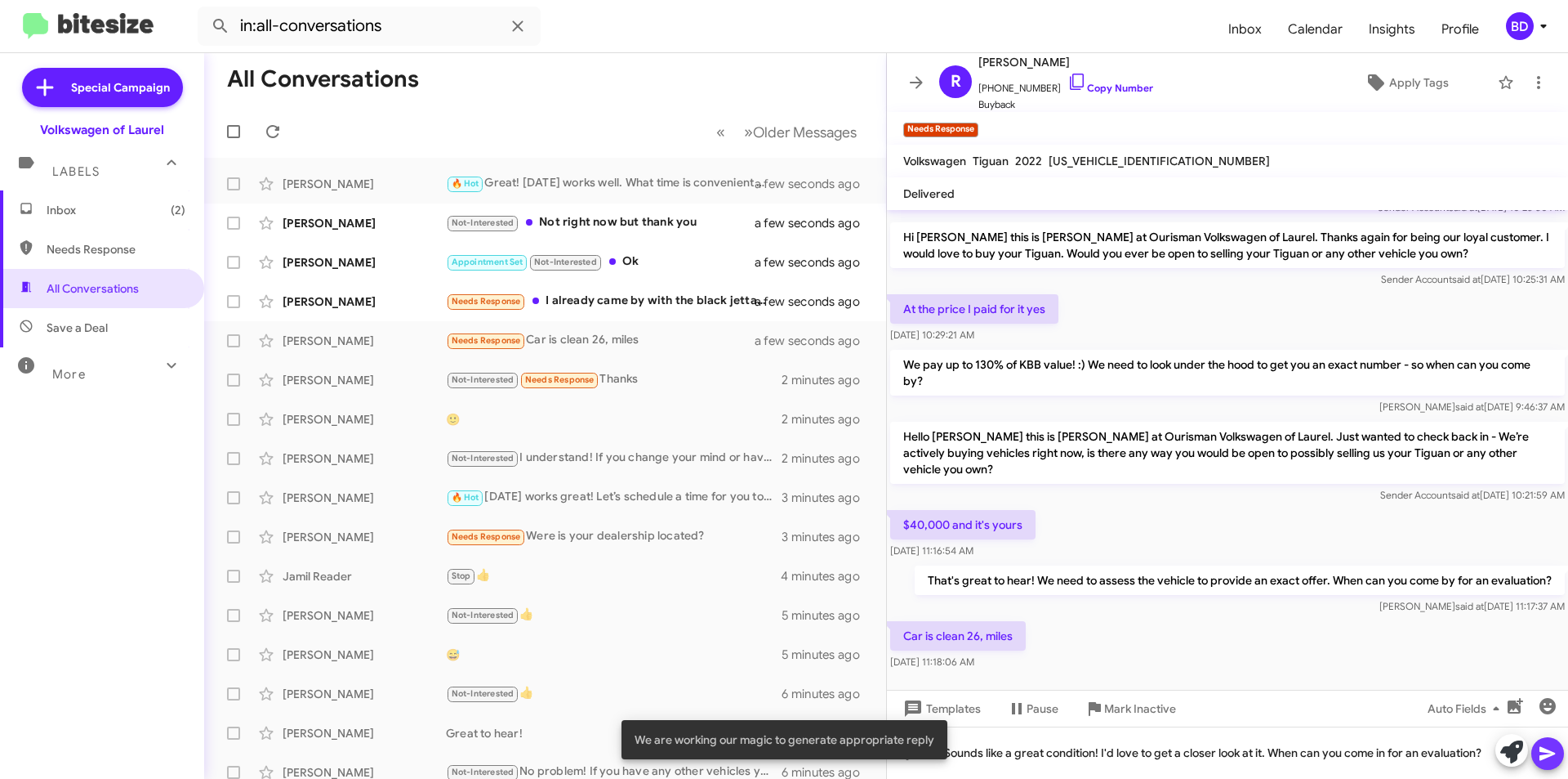
click at [1554, 751] on icon at bounding box center [1548, 753] width 20 height 20
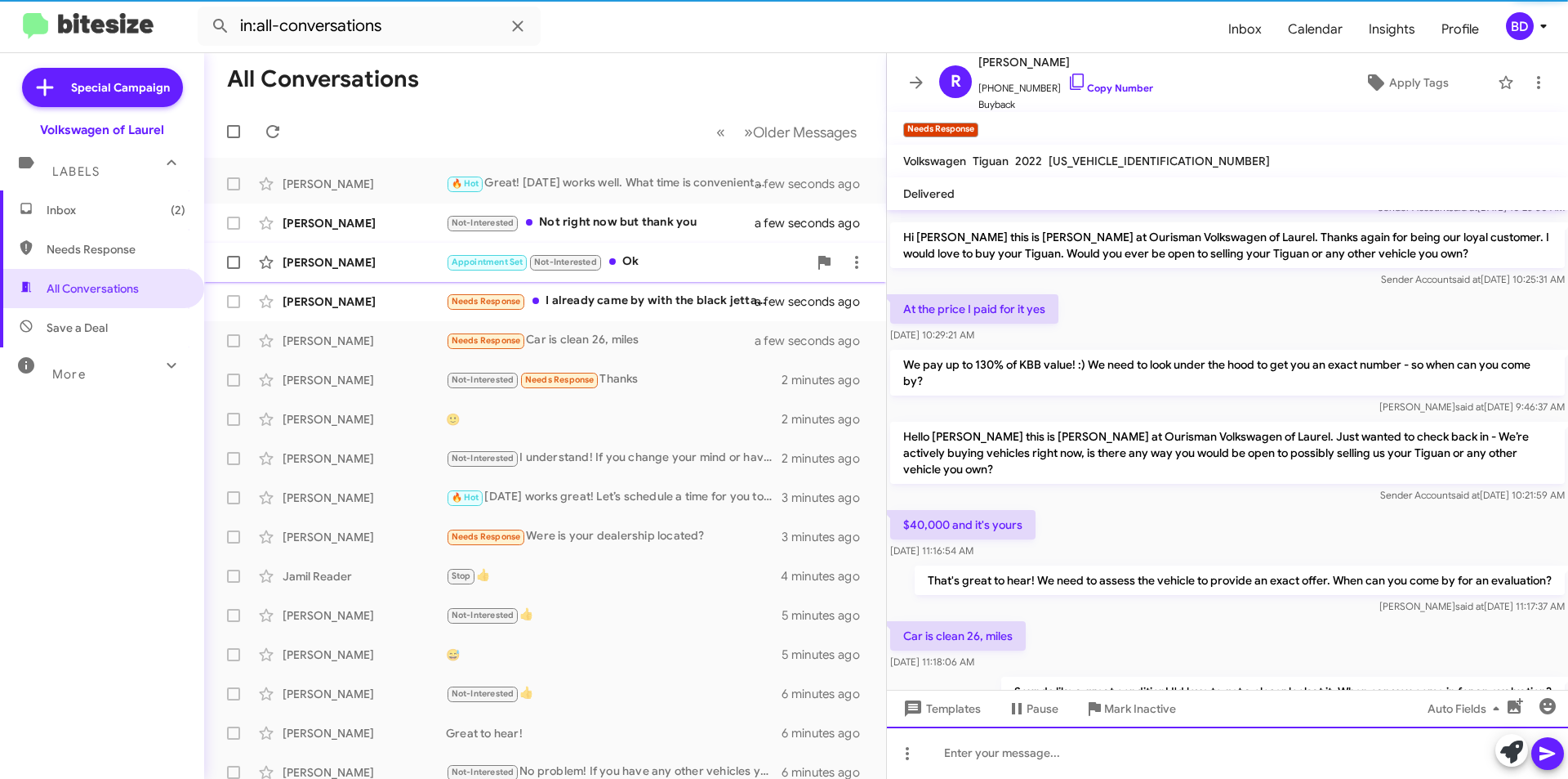
scroll to position [0, 0]
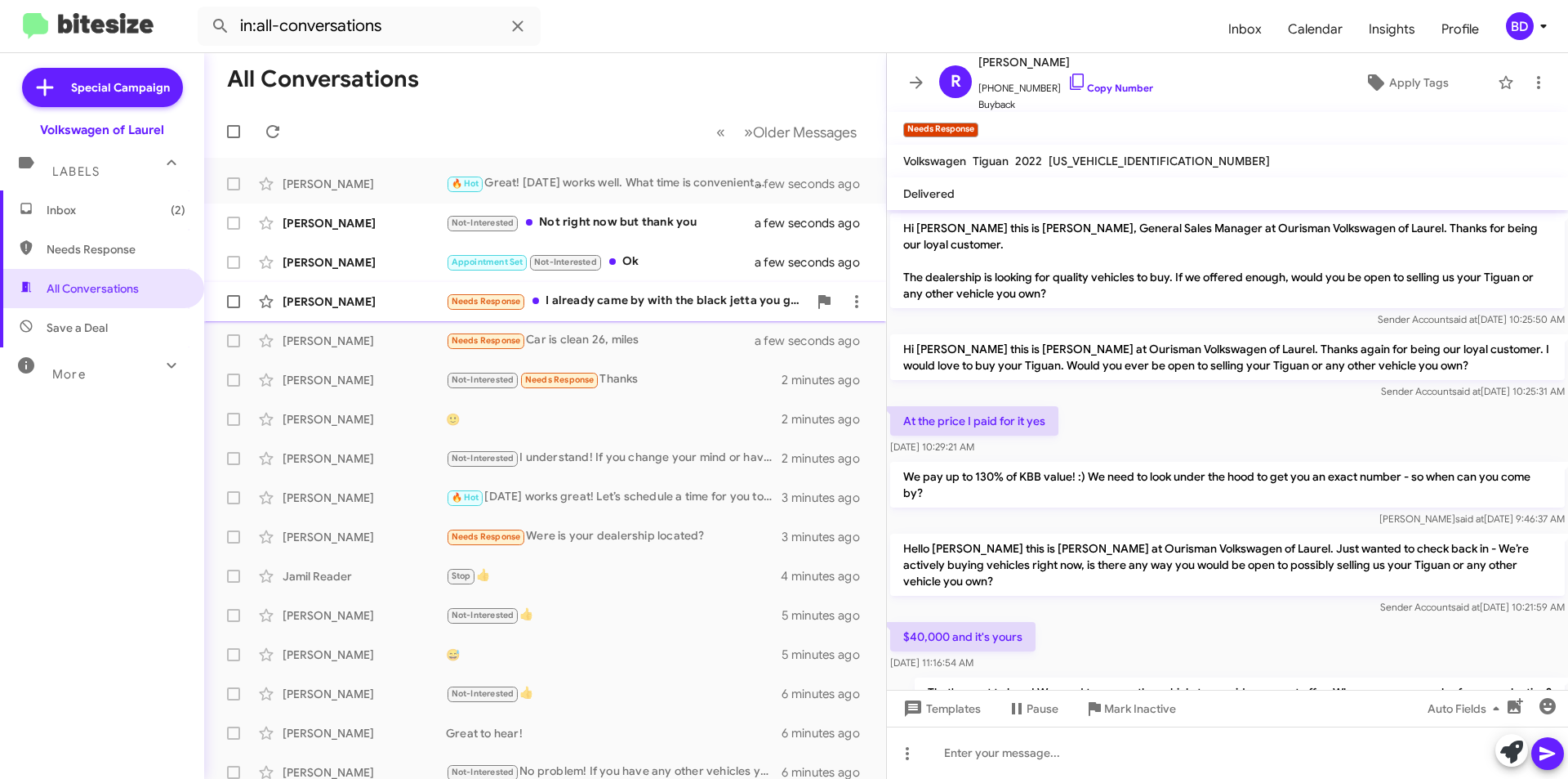
click at [609, 308] on div "Needs Response I already came by with the black jetta you guys told me it would…" at bounding box center [626, 301] width 362 height 19
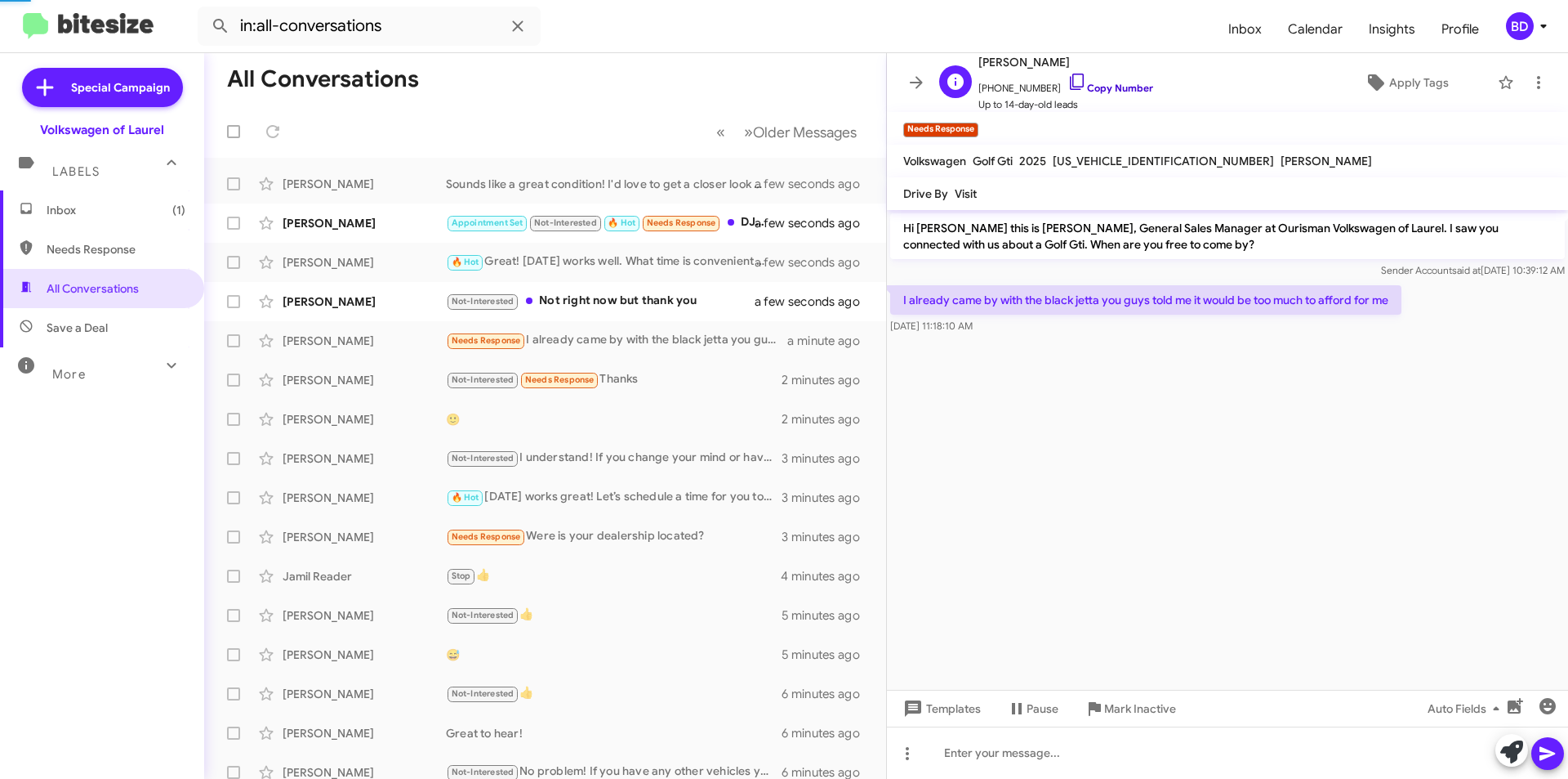
click at [1094, 89] on link "Copy Number" at bounding box center [1111, 88] width 85 height 12
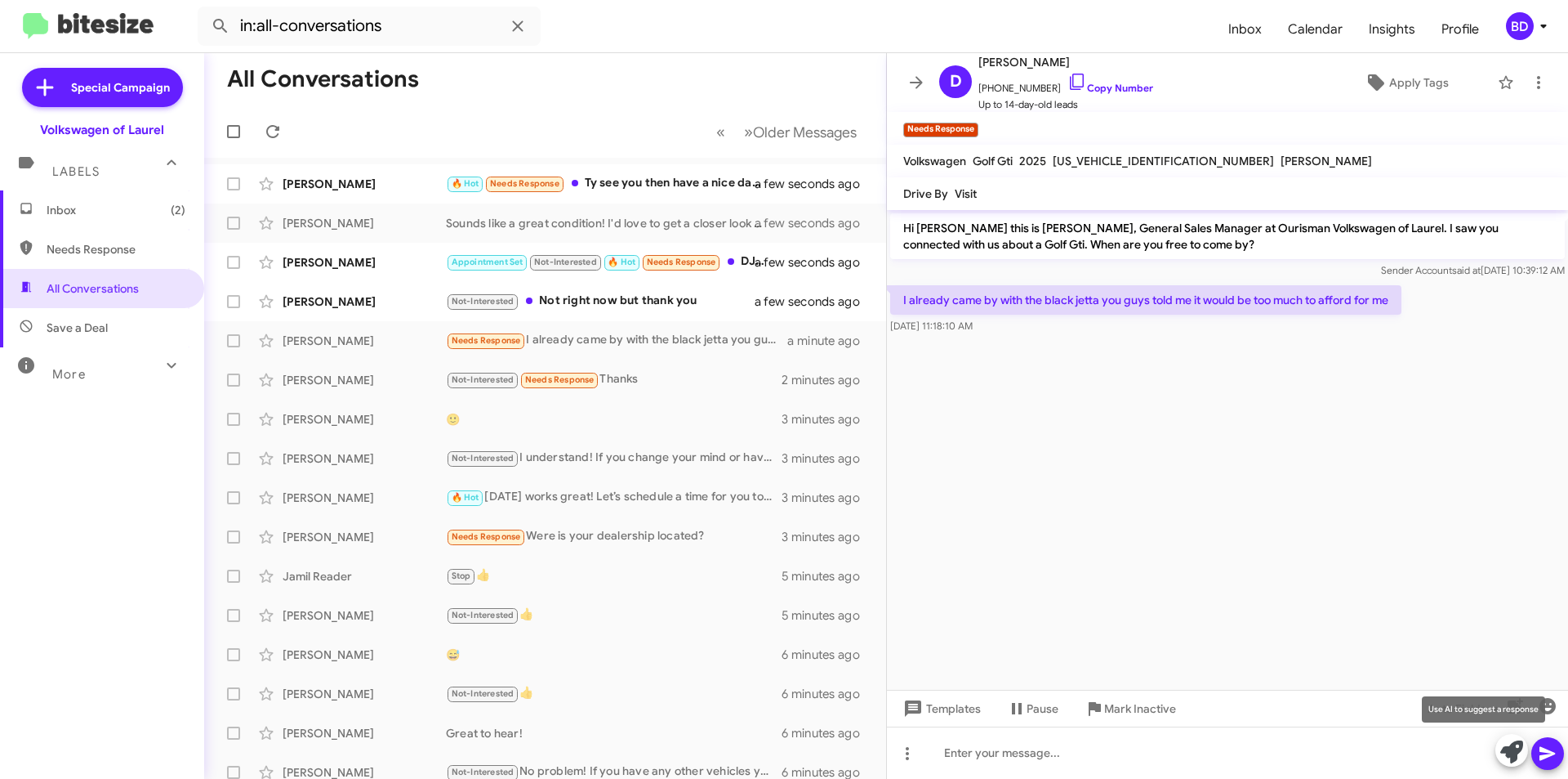
click at [1517, 757] on icon at bounding box center [1512, 752] width 23 height 23
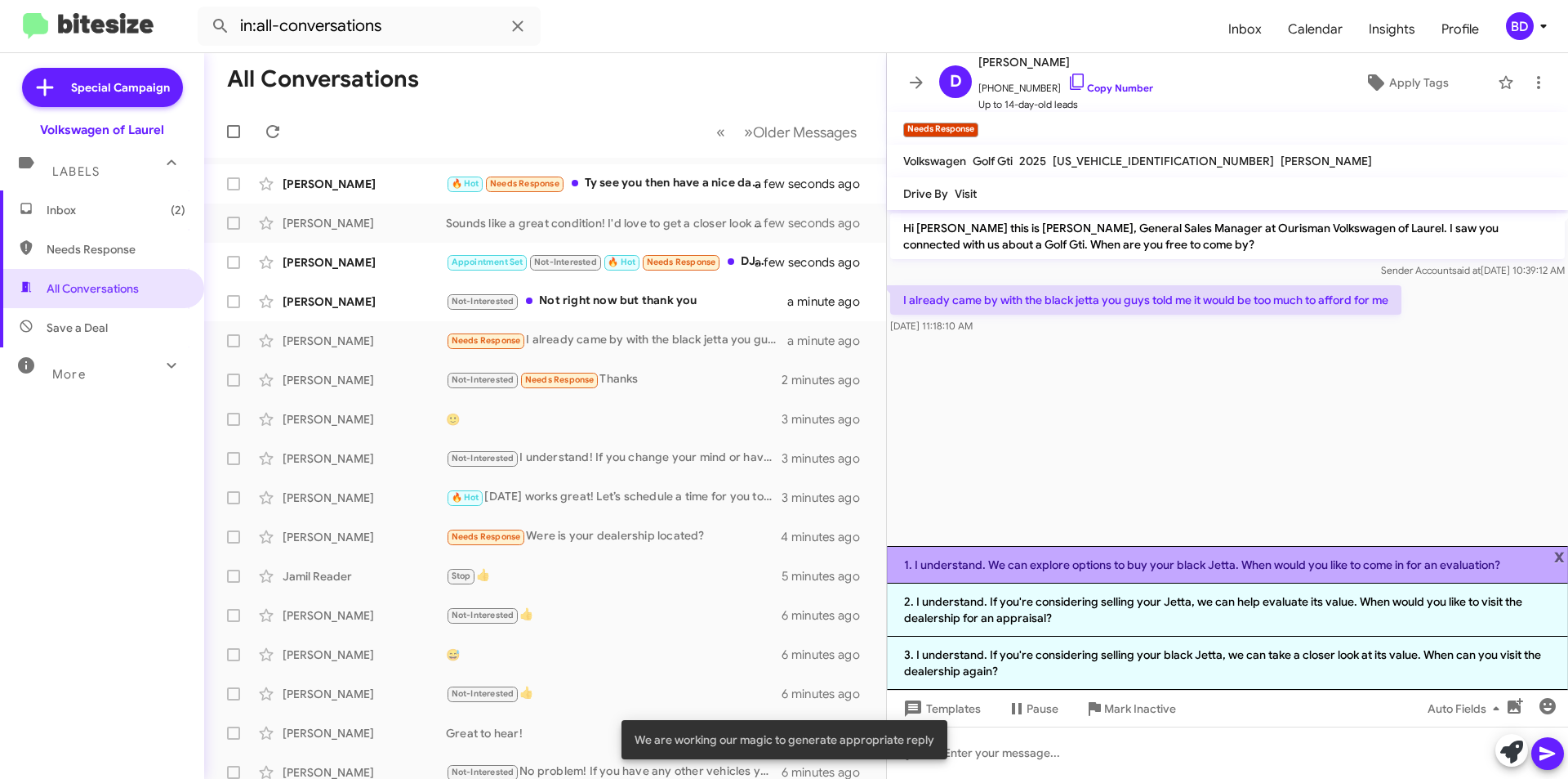
click at [1073, 565] on li "1. I understand. We can explore options to buy your black Jetta. When would you…" at bounding box center [1228, 564] width 682 height 37
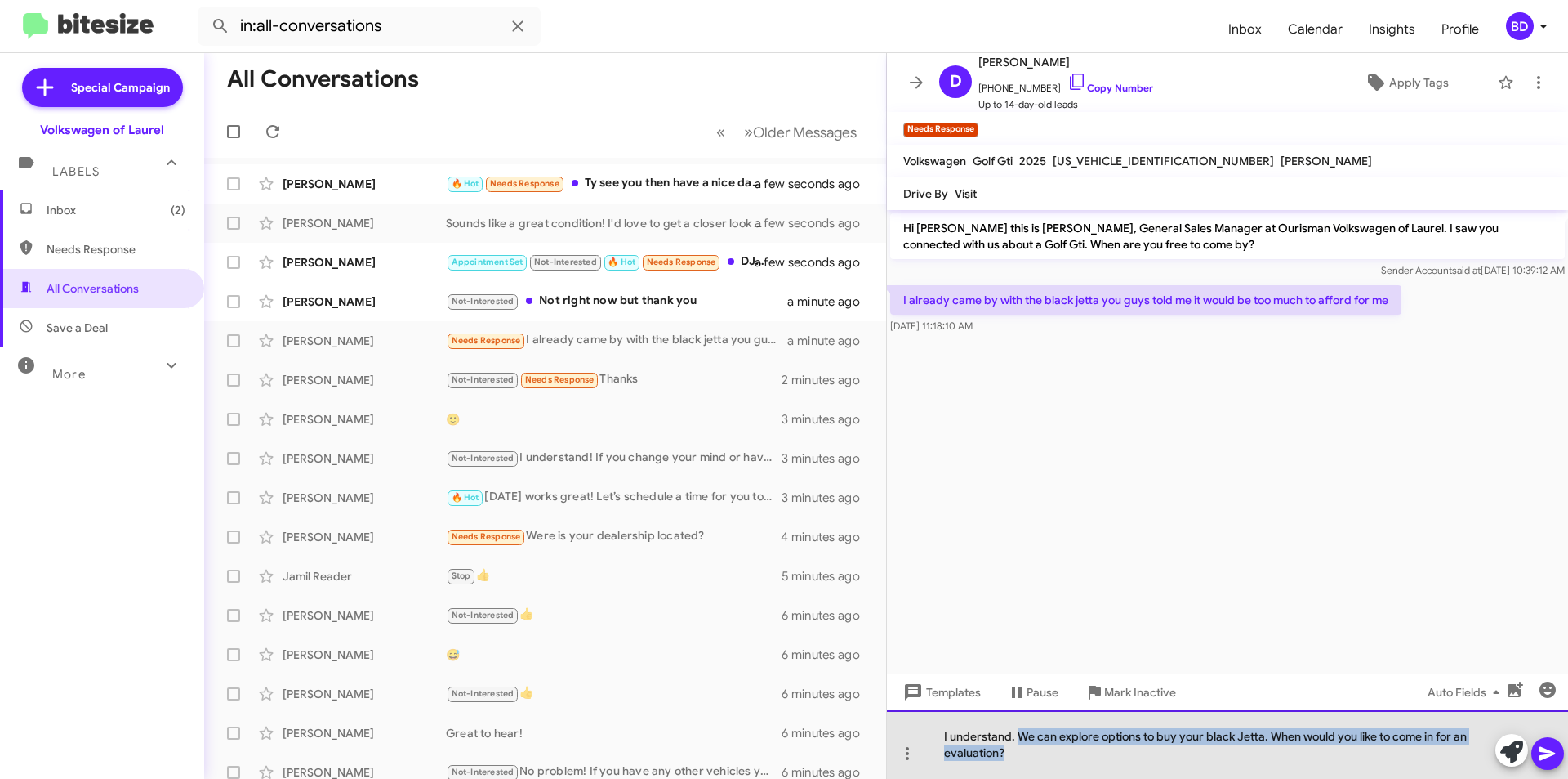
drag, startPoint x: 1018, startPoint y: 737, endPoint x: 1033, endPoint y: 751, distance: 20.5
click at [1030, 751] on div "I understand. We can explore options to buy your black Jetta. When would you li…" at bounding box center [1228, 744] width 682 height 69
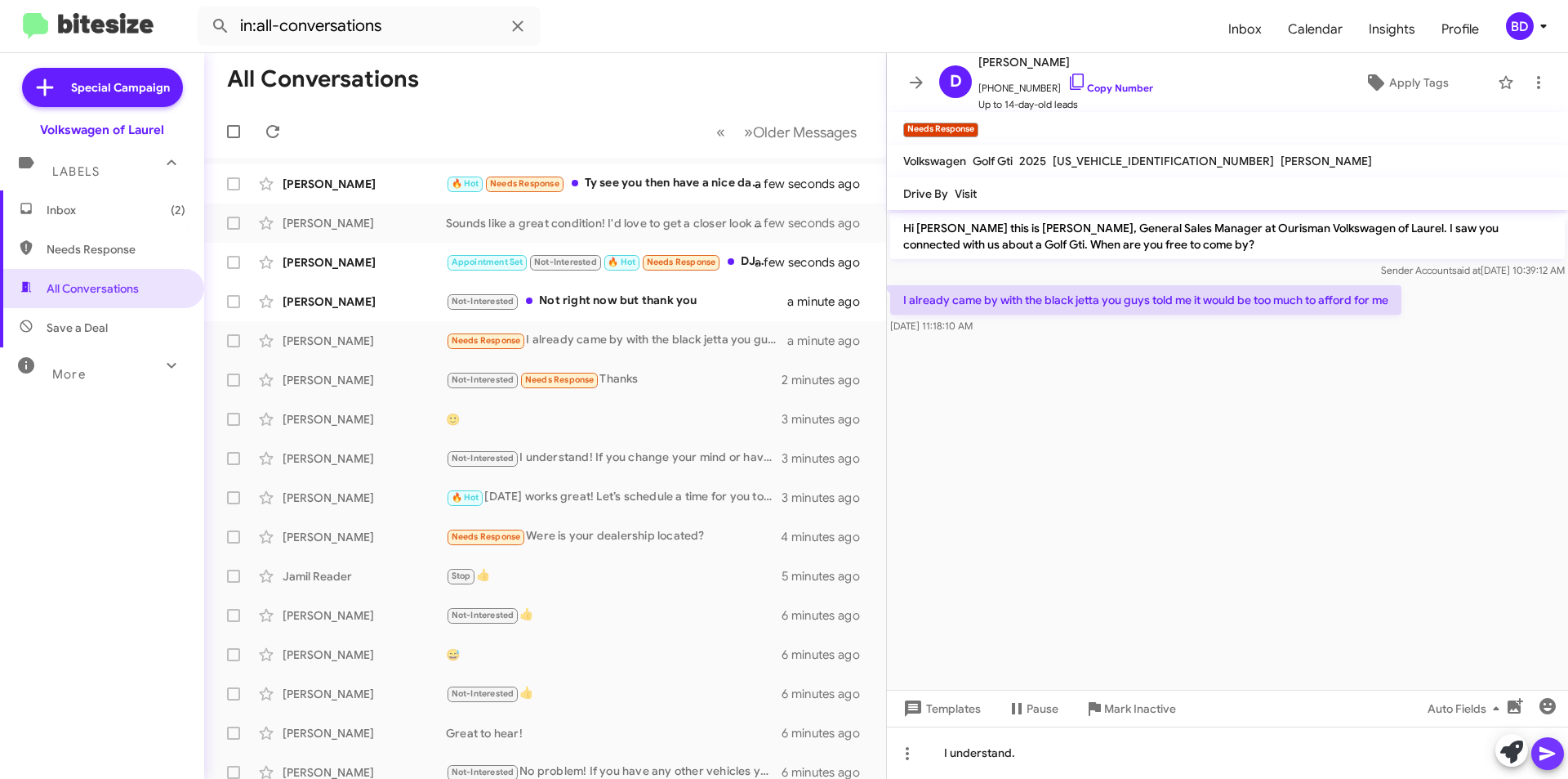
click at [1548, 762] on icon at bounding box center [1548, 753] width 20 height 20
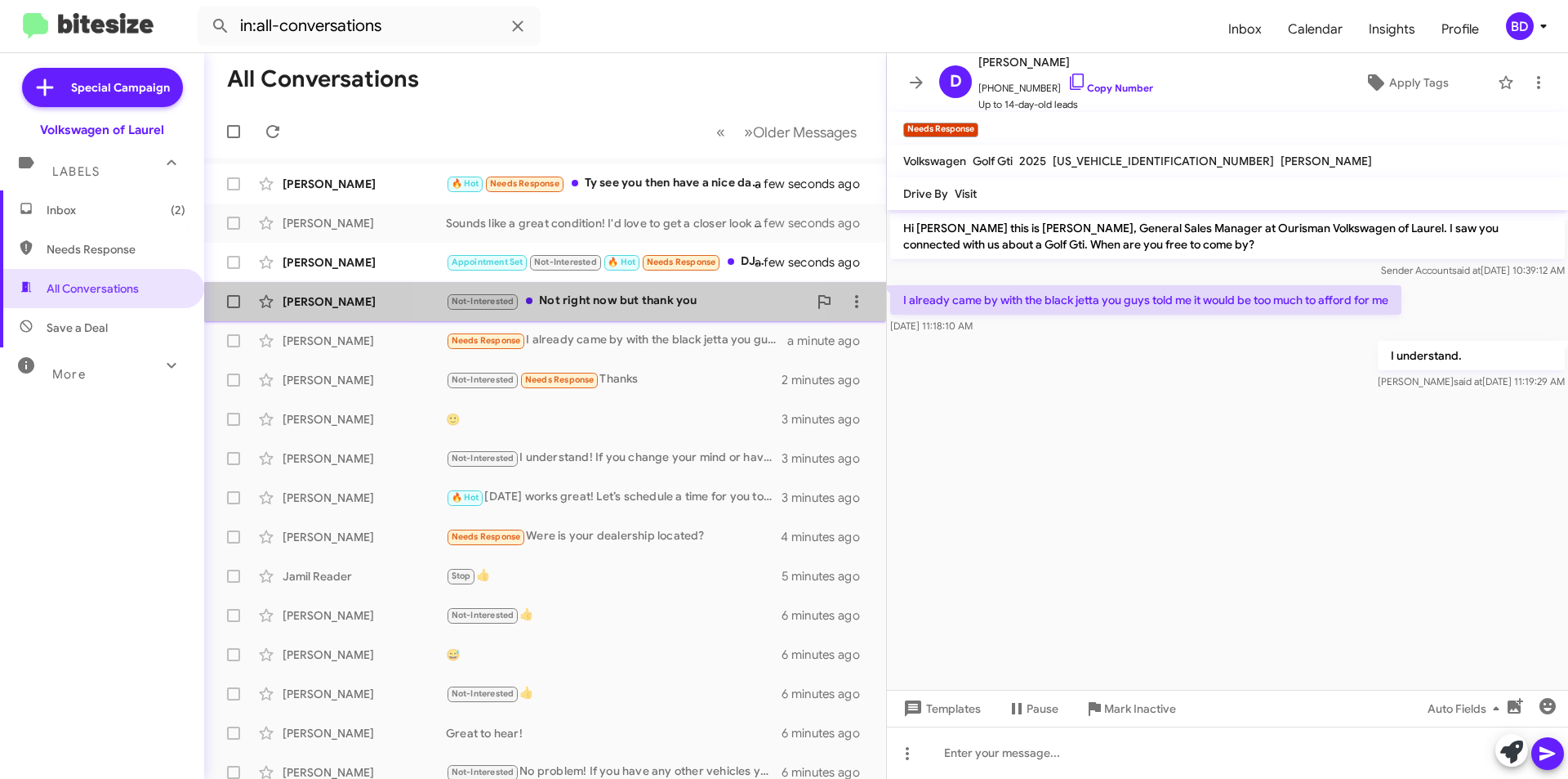
click at [610, 299] on div "Not-Interested Not right now but thank you" at bounding box center [626, 301] width 362 height 19
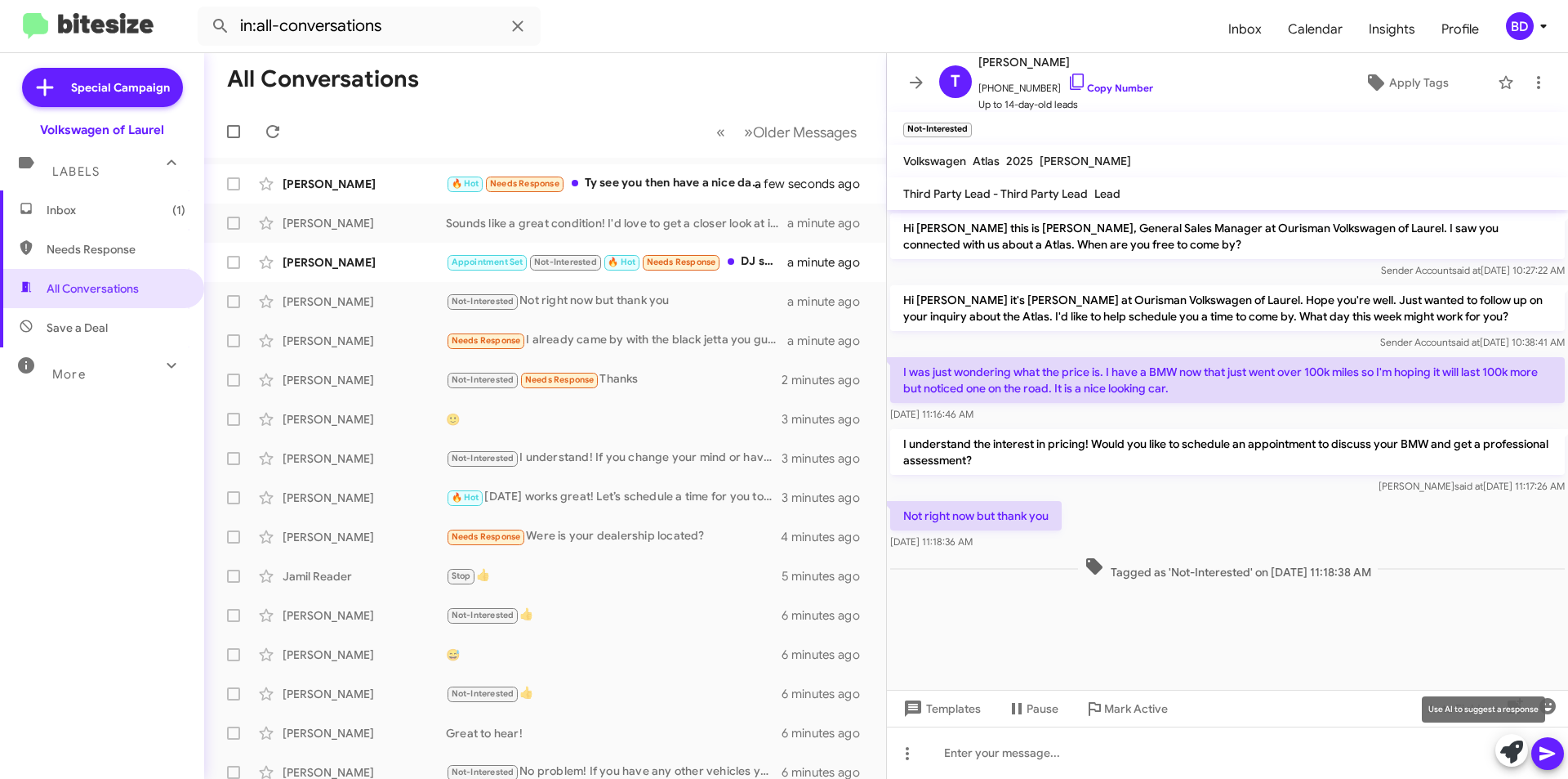
click at [1509, 757] on icon at bounding box center [1512, 752] width 23 height 23
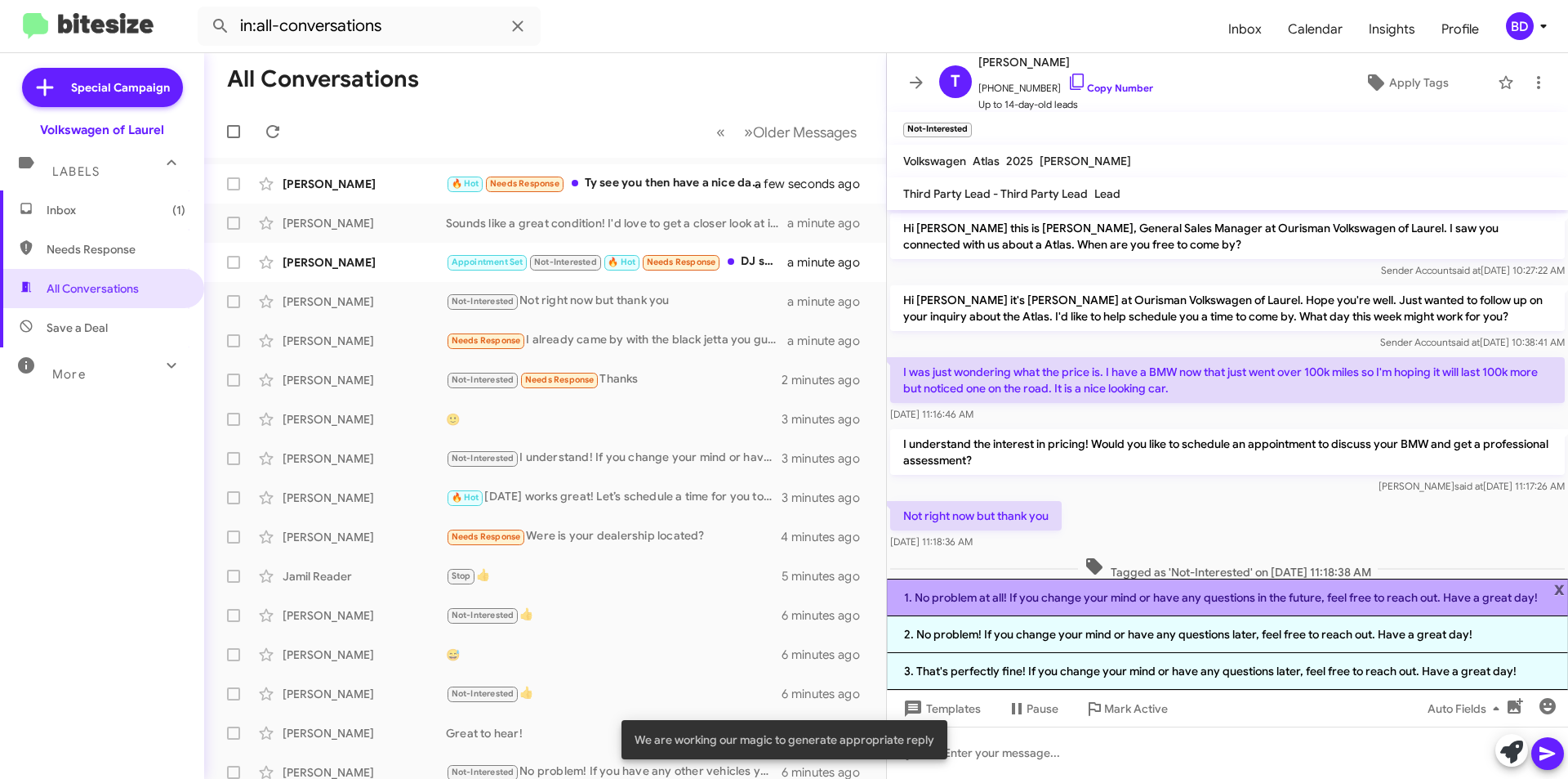
click at [1081, 598] on li "1. No problem at all! If you change your mind or have any questions in the futu…" at bounding box center [1228, 597] width 682 height 37
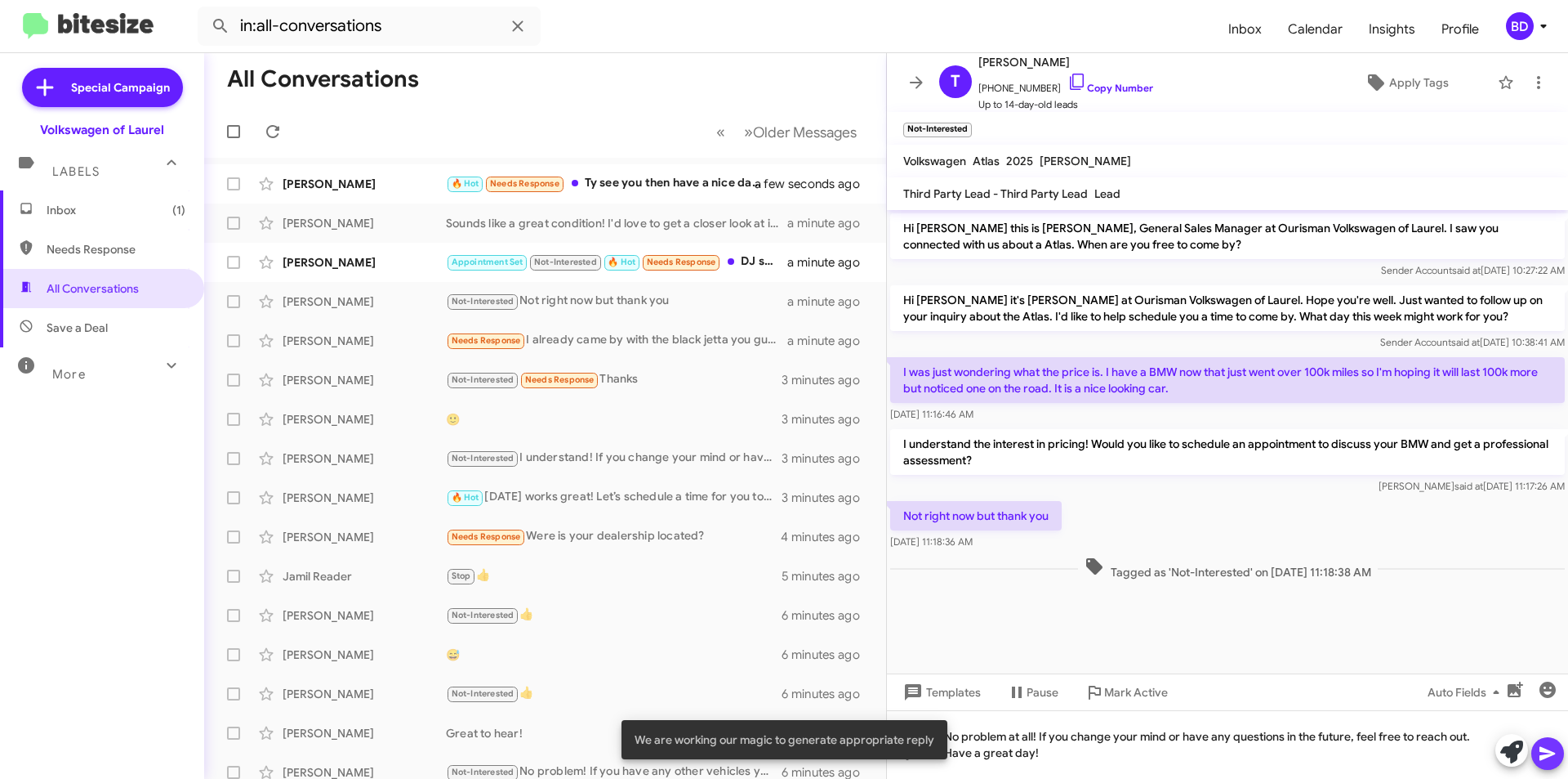
click at [1546, 762] on icon at bounding box center [1548, 753] width 20 height 20
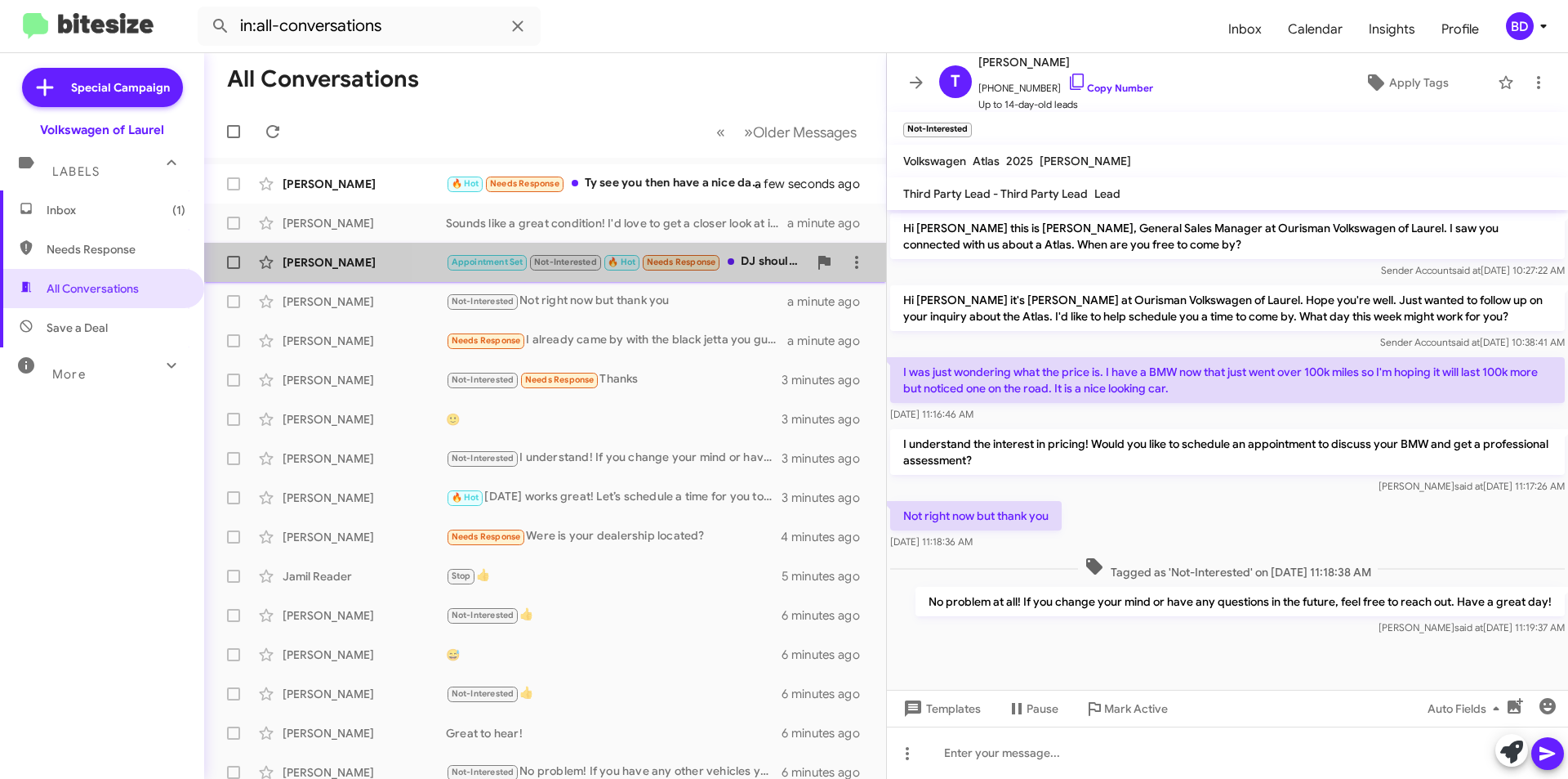
click at [757, 264] on div "Appointment Set Not-Interested 🔥 Hot Needs Response DJ should have all of my pa…" at bounding box center [626, 262] width 362 height 19
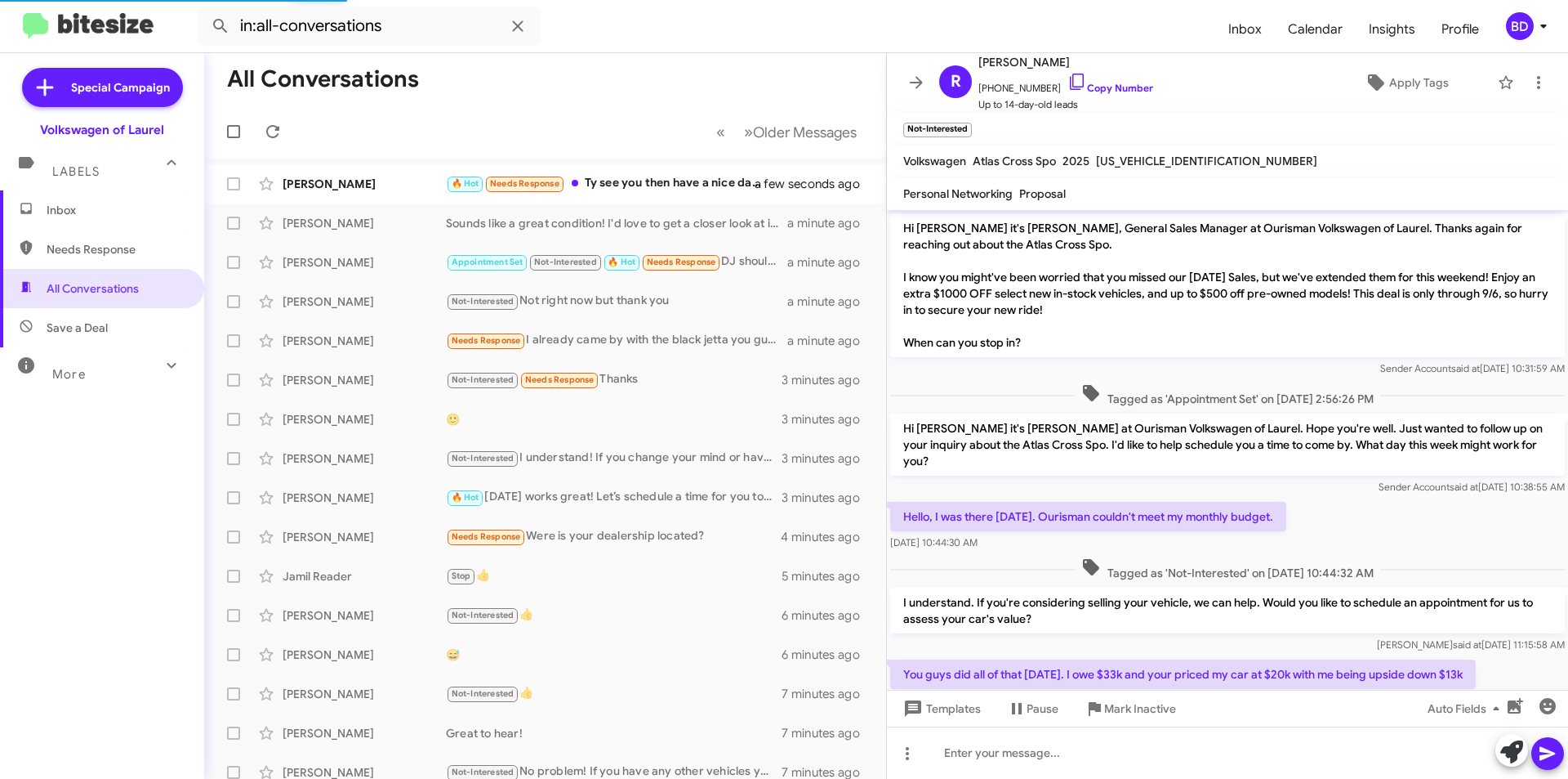
scroll to position [273, 0]
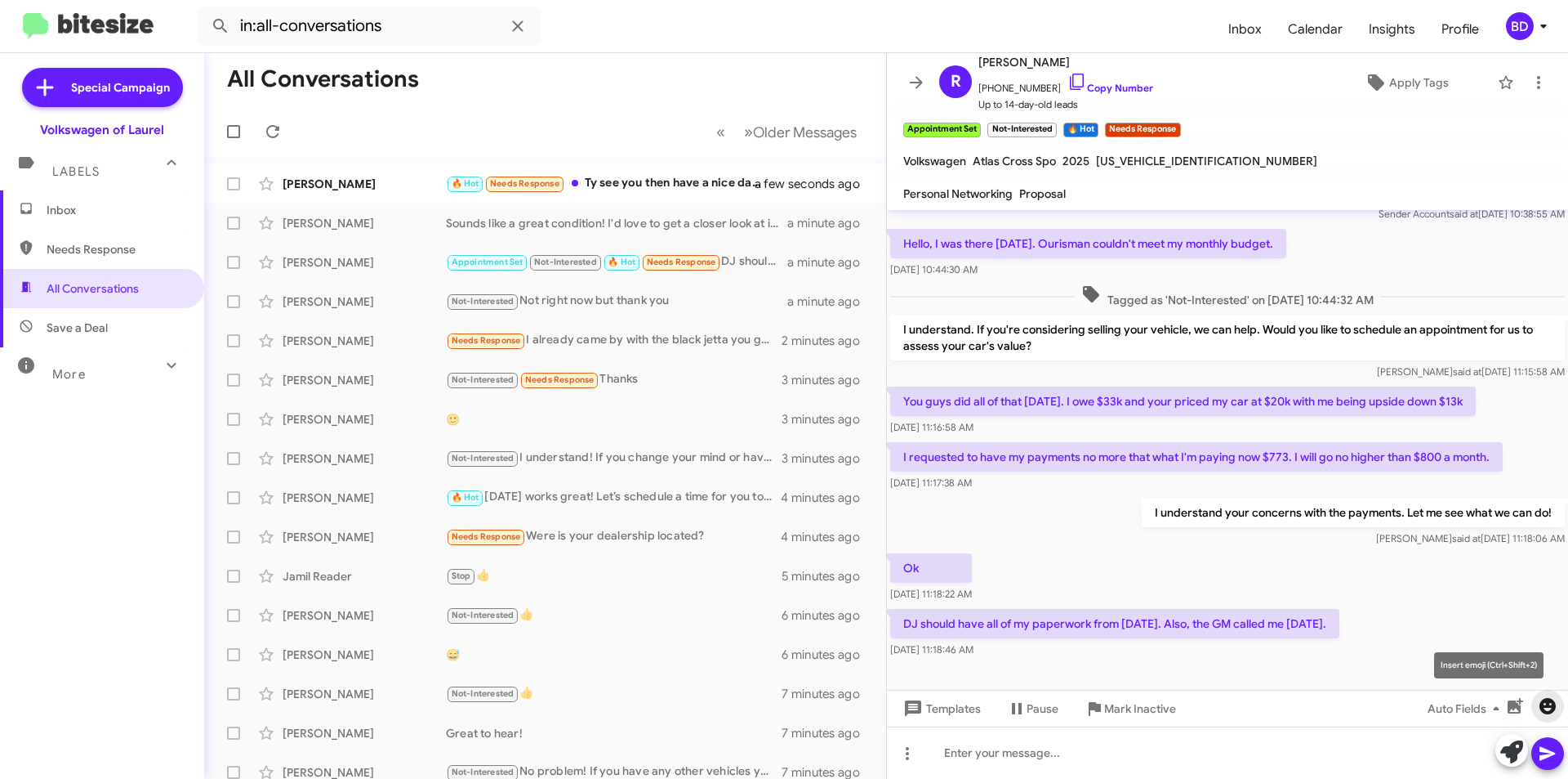
click at [1548, 708] on icon "button" at bounding box center [1548, 706] width 16 height 16
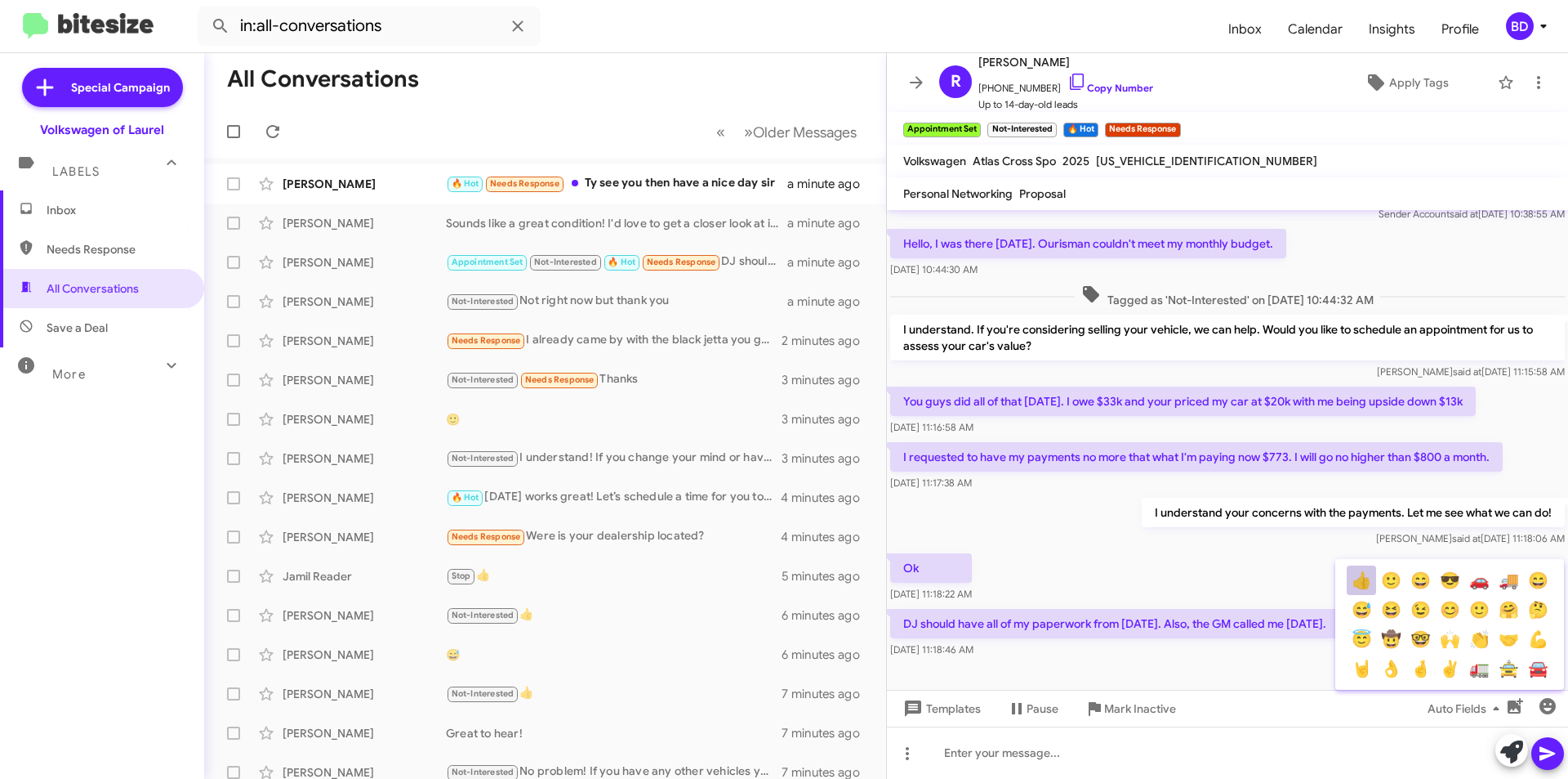
click at [1354, 582] on button "👍" at bounding box center [1362, 580] width 29 height 29
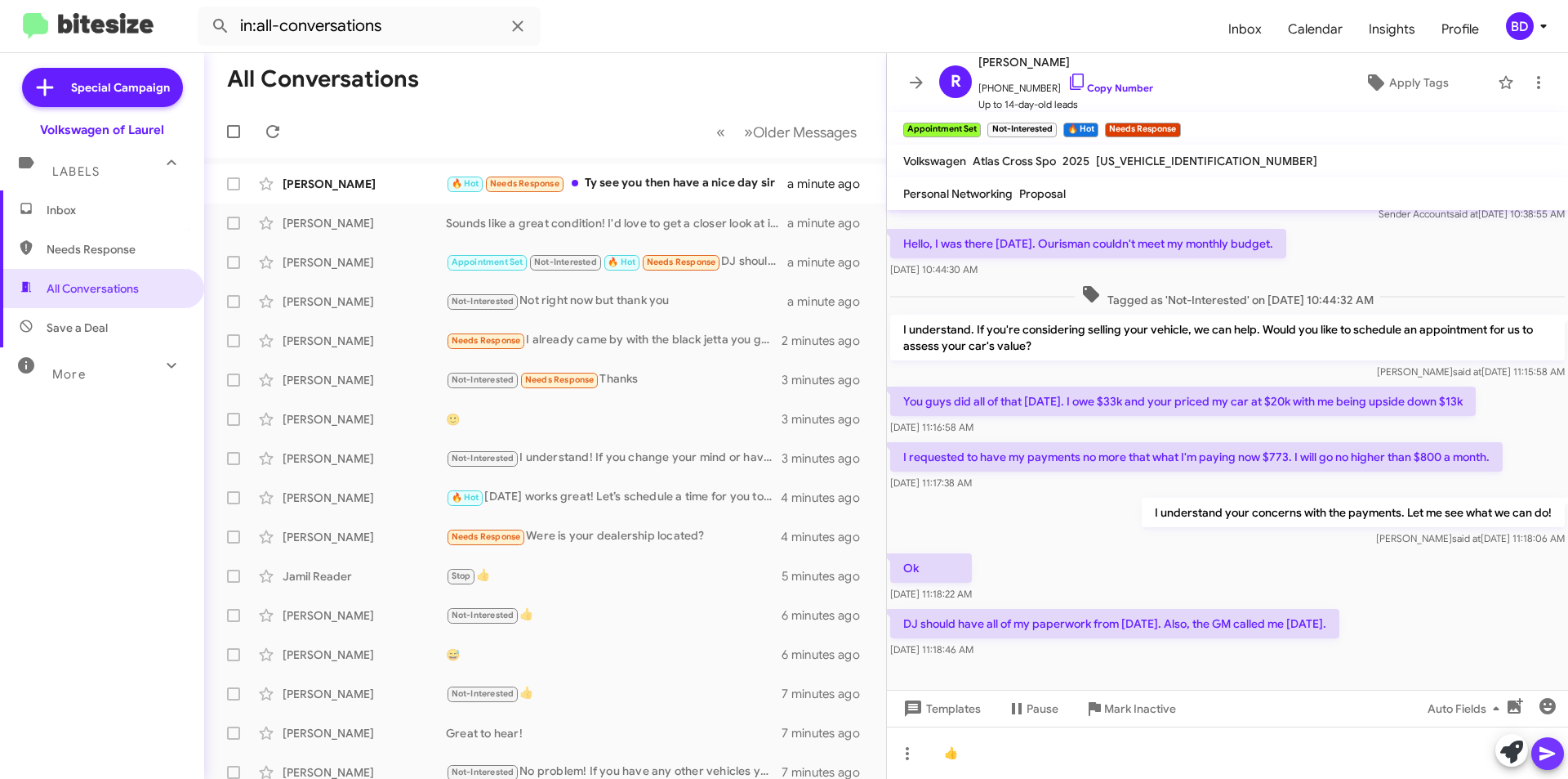
click at [1548, 753] on icon at bounding box center [1548, 753] width 20 height 20
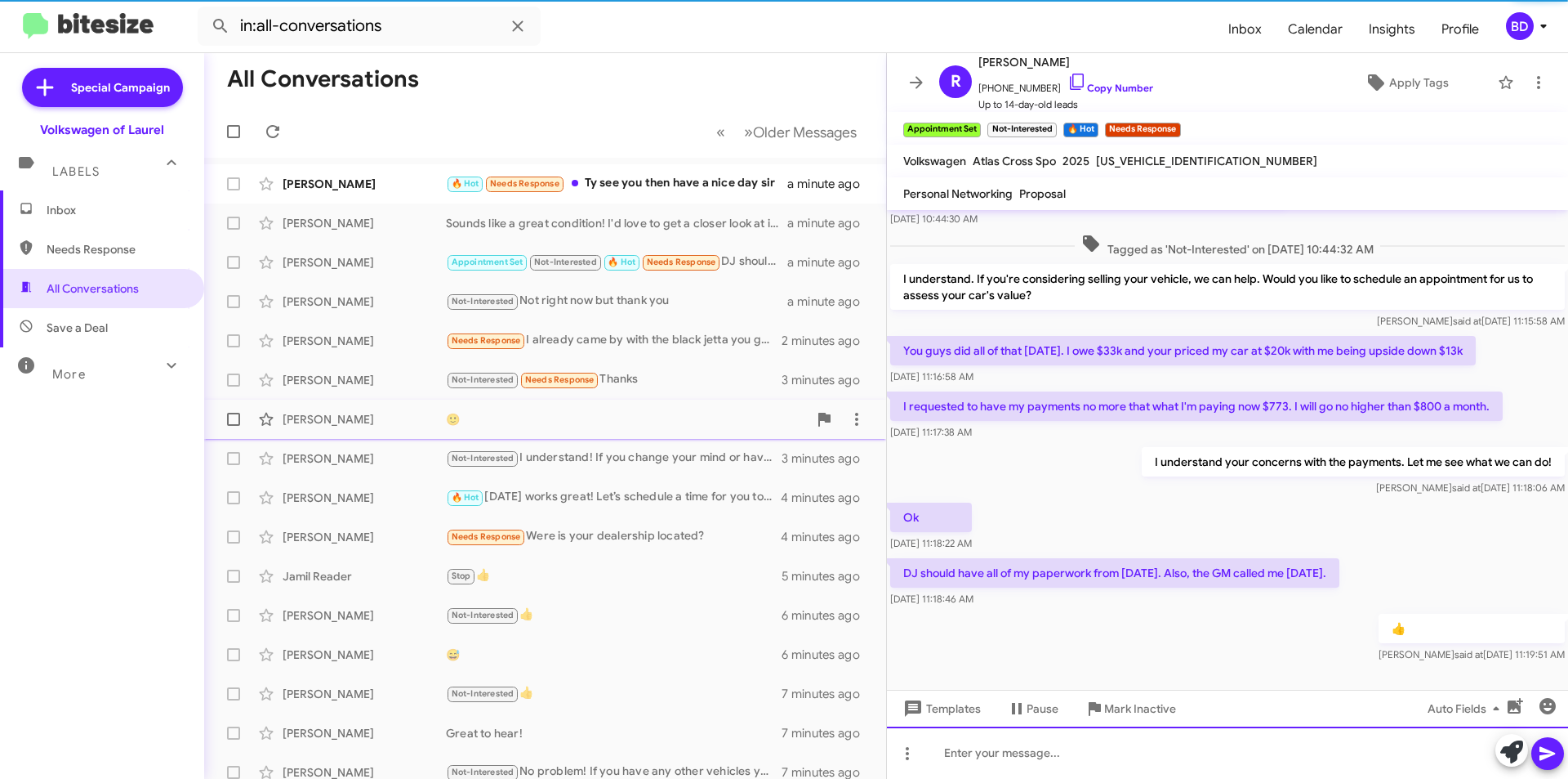
scroll to position [333, 0]
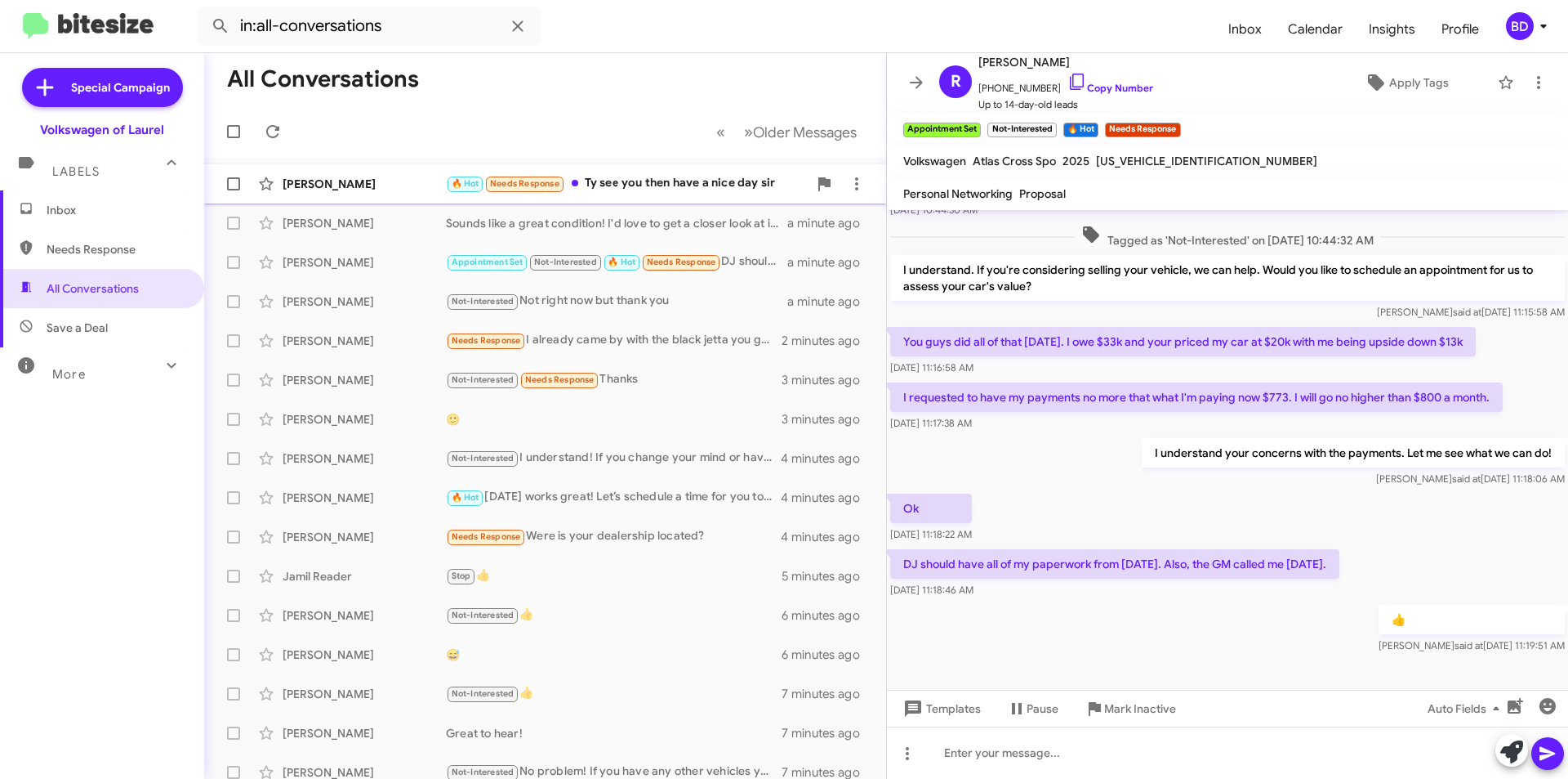
click at [634, 187] on div "🔥 Hot Needs Response Ty see you then have a nice day sir" at bounding box center [626, 183] width 362 height 19
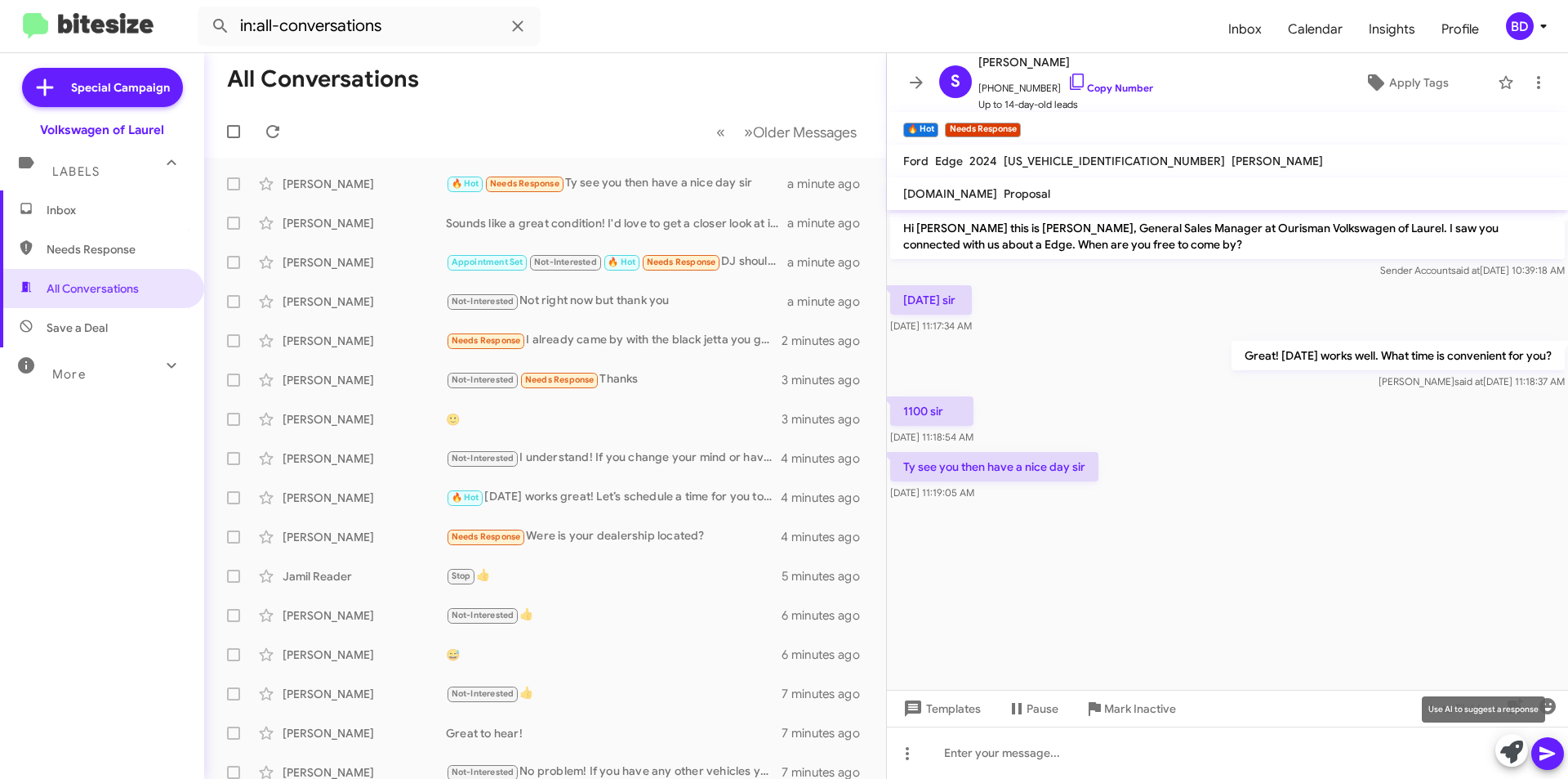
click at [1512, 756] on icon at bounding box center [1512, 752] width 23 height 23
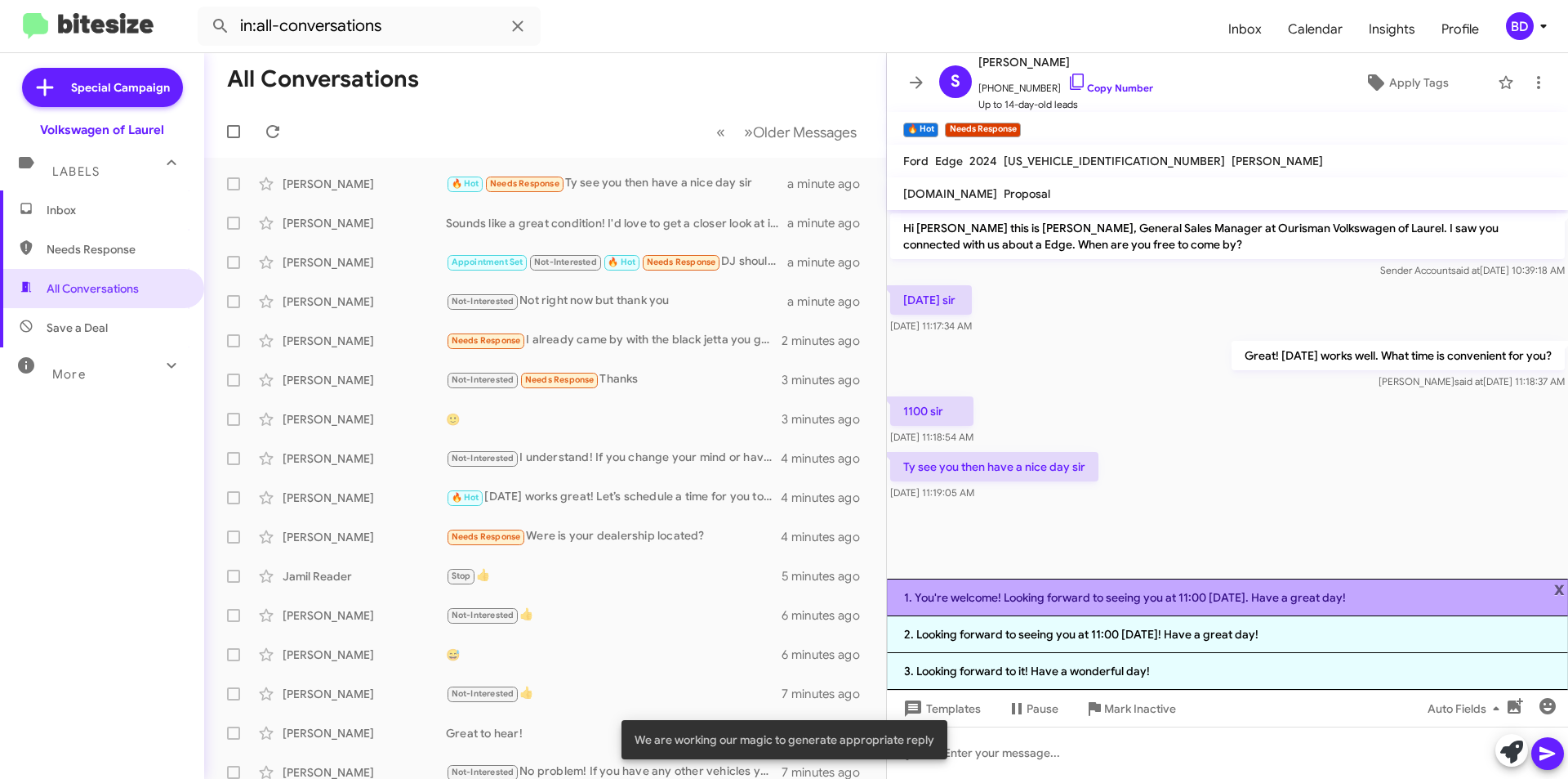
click at [1112, 594] on li "1. You're welcome! Looking forward to seeing you at 11:00 on Saturday. Have a g…" at bounding box center [1228, 597] width 682 height 37
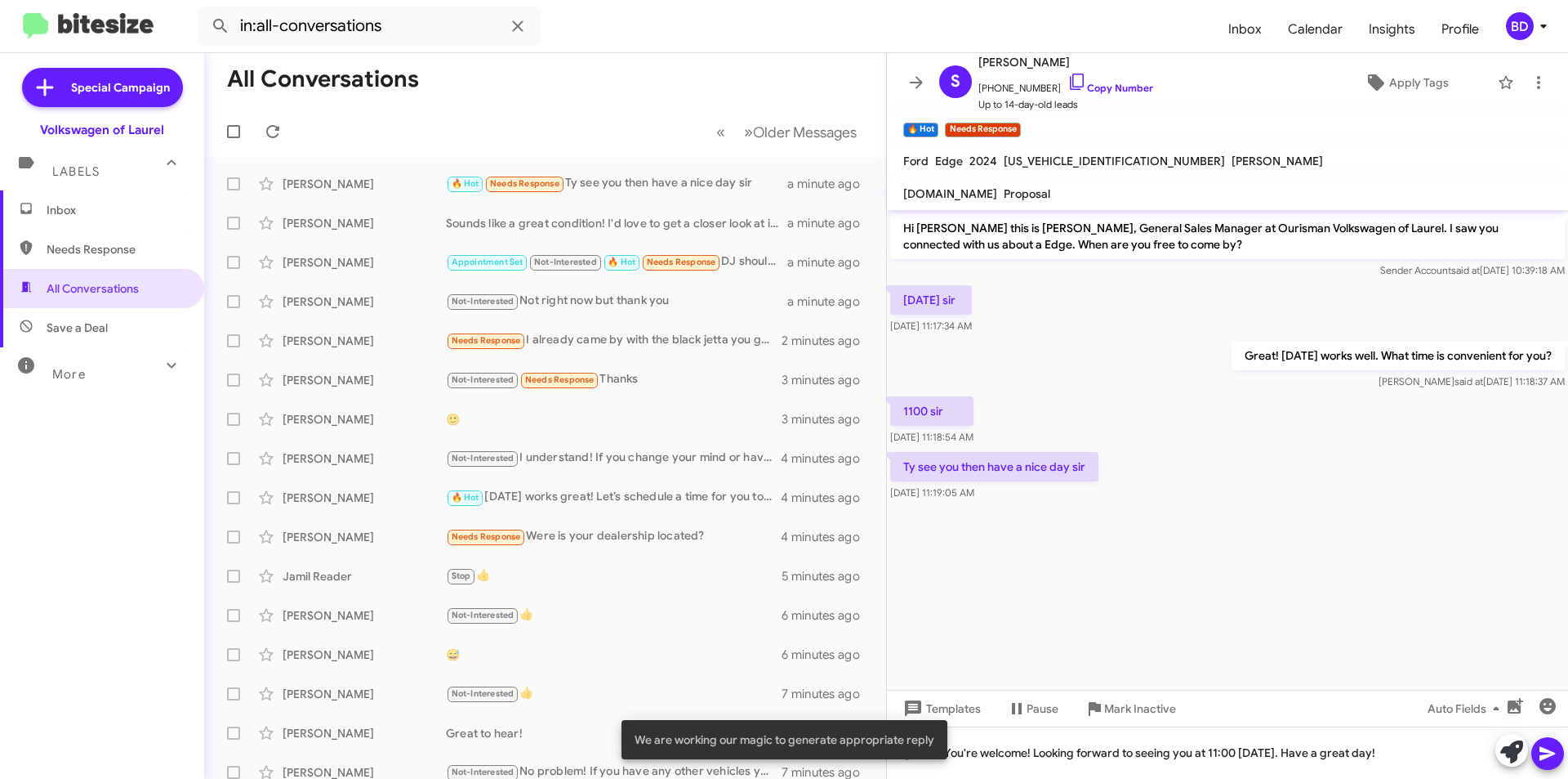
click at [1559, 759] on button at bounding box center [1548, 753] width 33 height 33
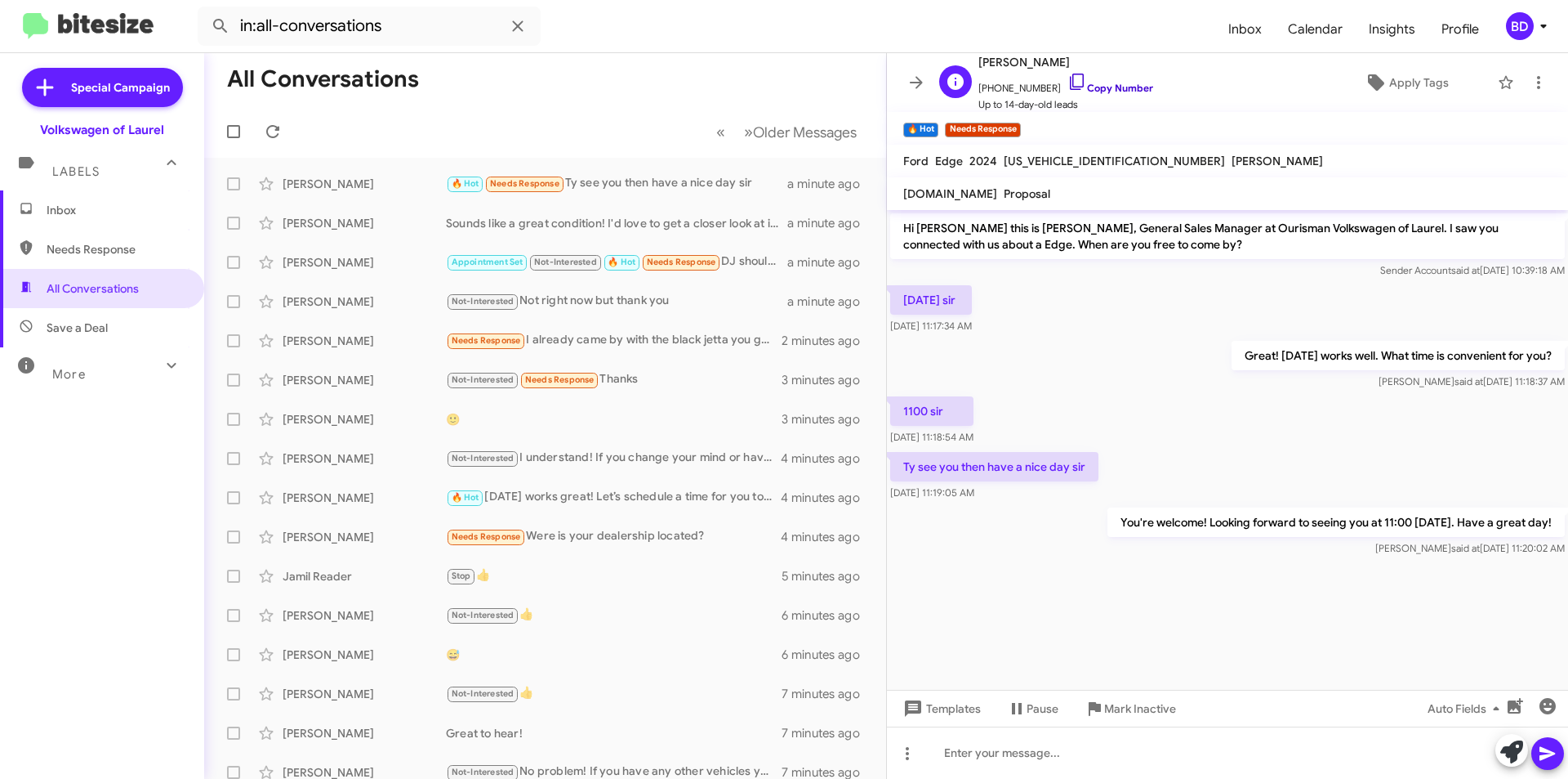
click at [1109, 87] on link "Copy Number" at bounding box center [1111, 88] width 85 height 12
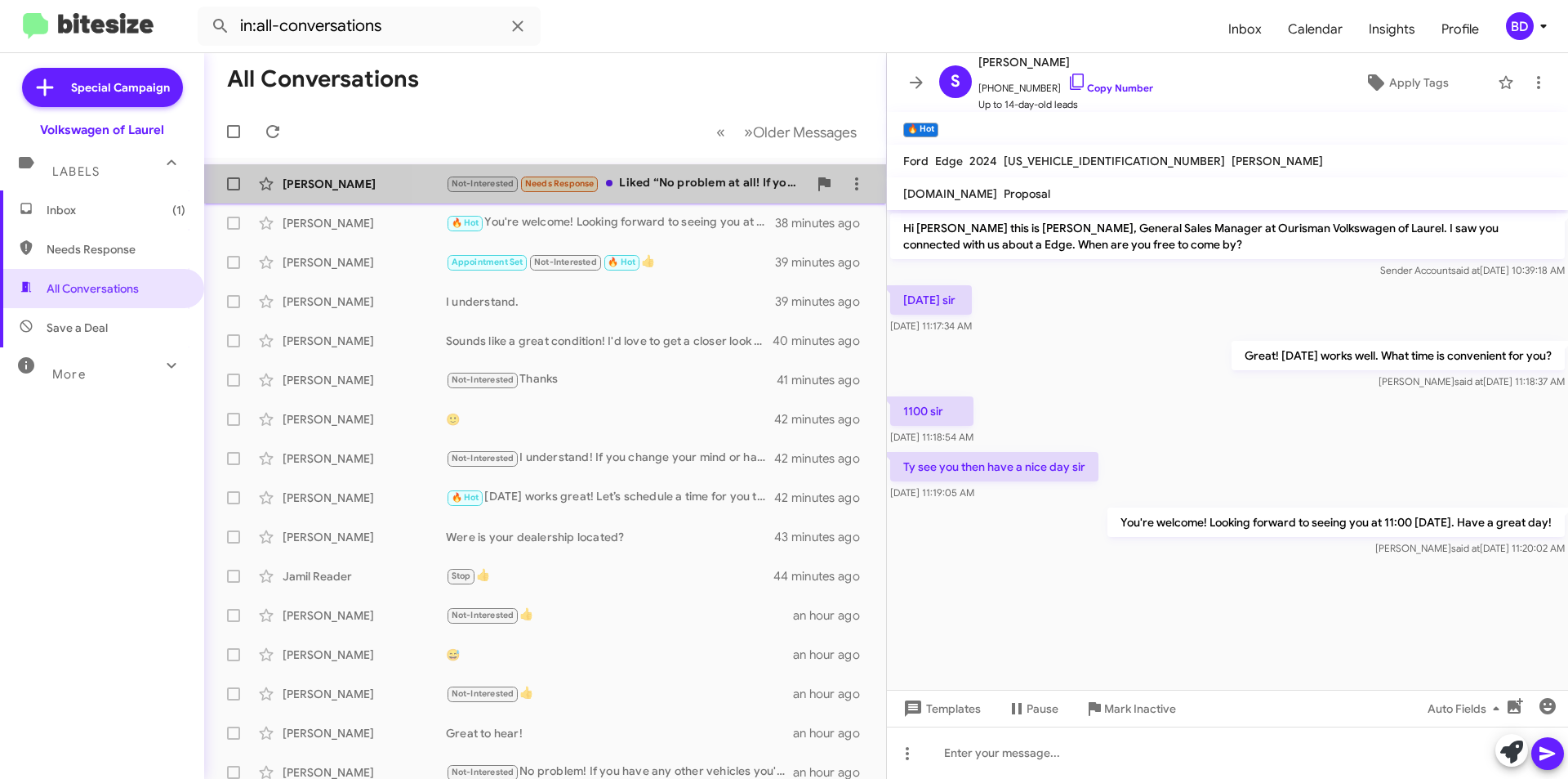
click at [691, 190] on div "Not-Interested Needs Response Liked “No problem at all! If you change your mind…" at bounding box center [626, 183] width 362 height 19
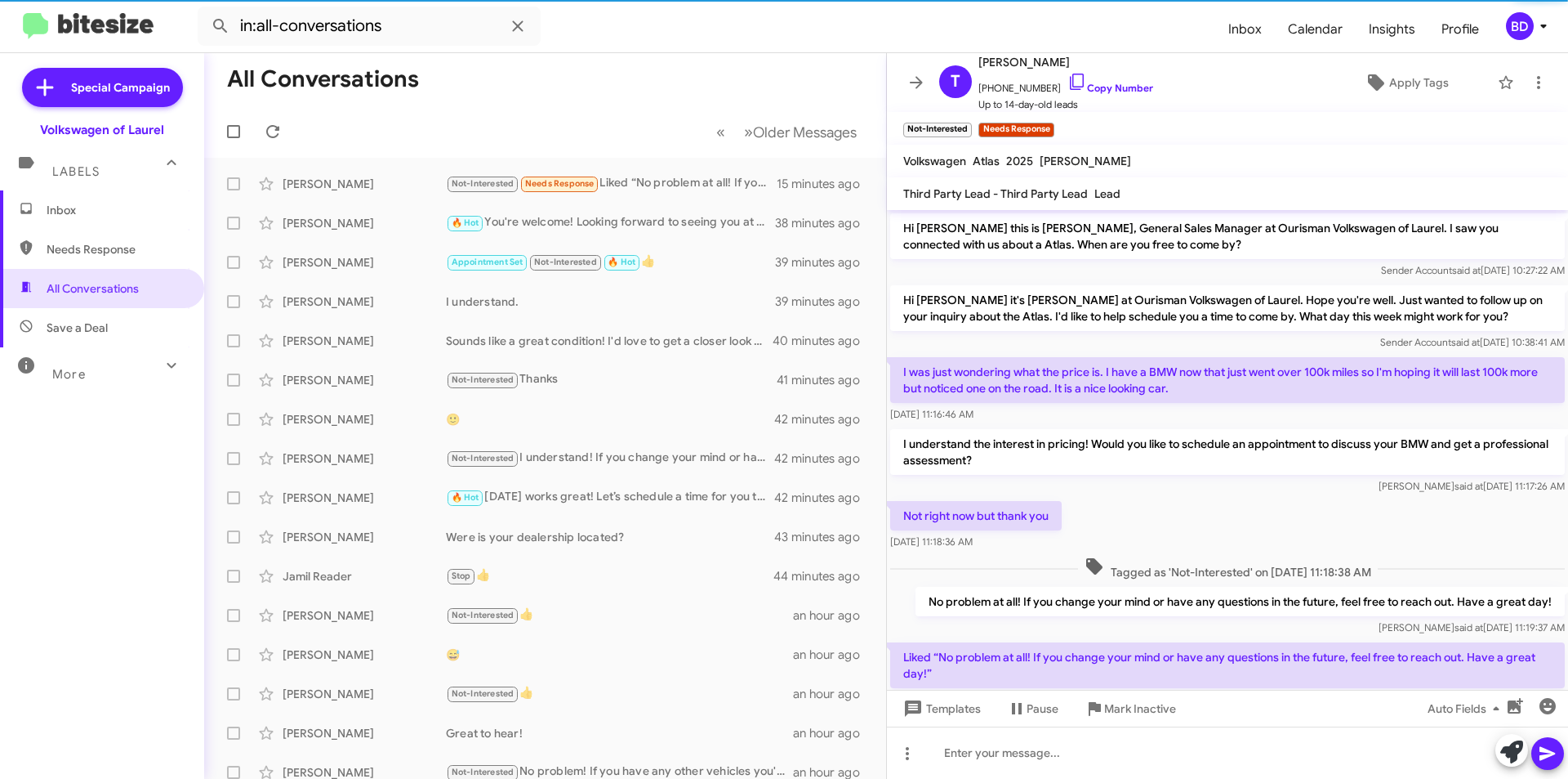
scroll to position [54, 0]
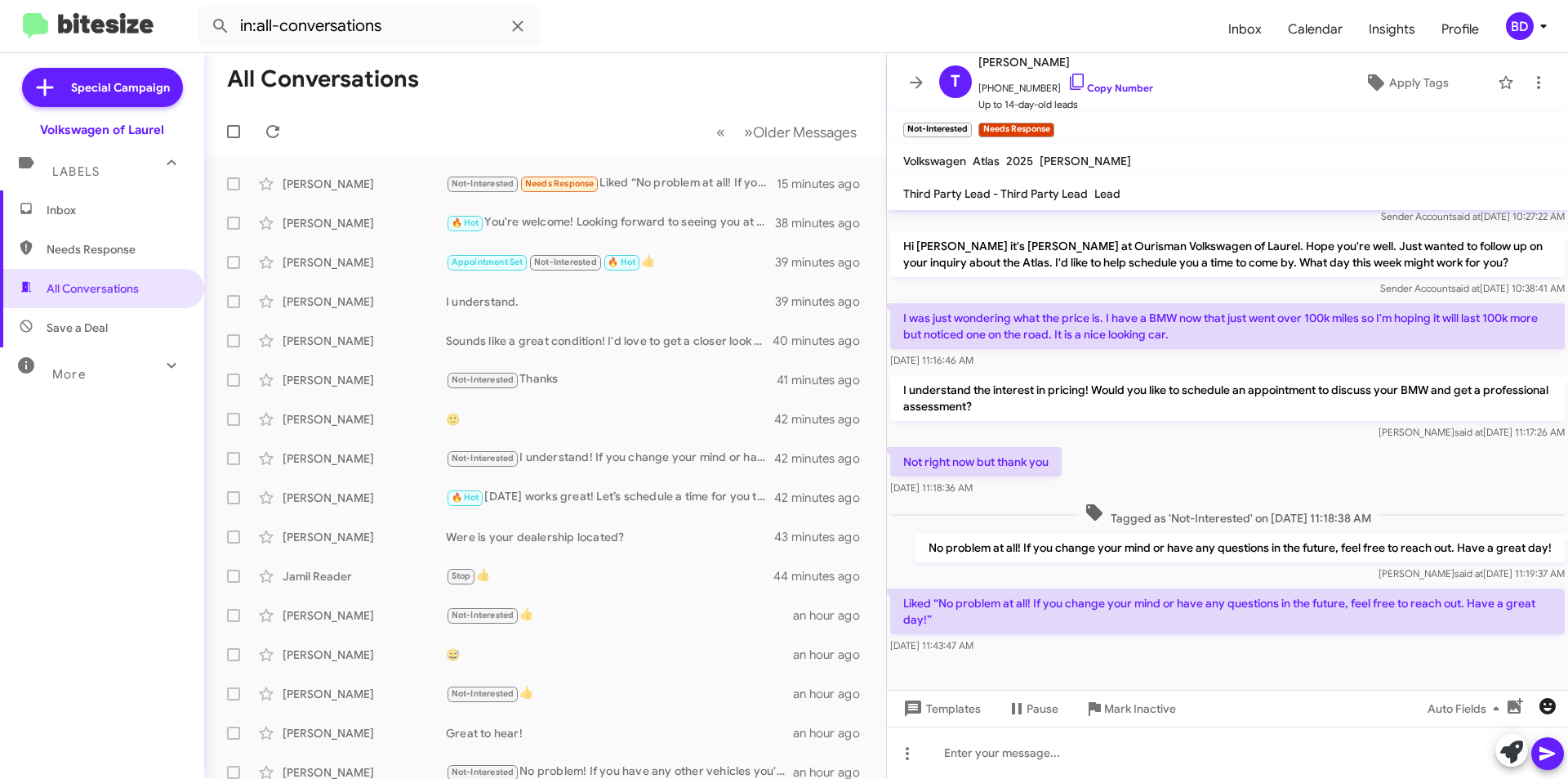
click at [1546, 708] on icon "button" at bounding box center [1548, 706] width 16 height 16
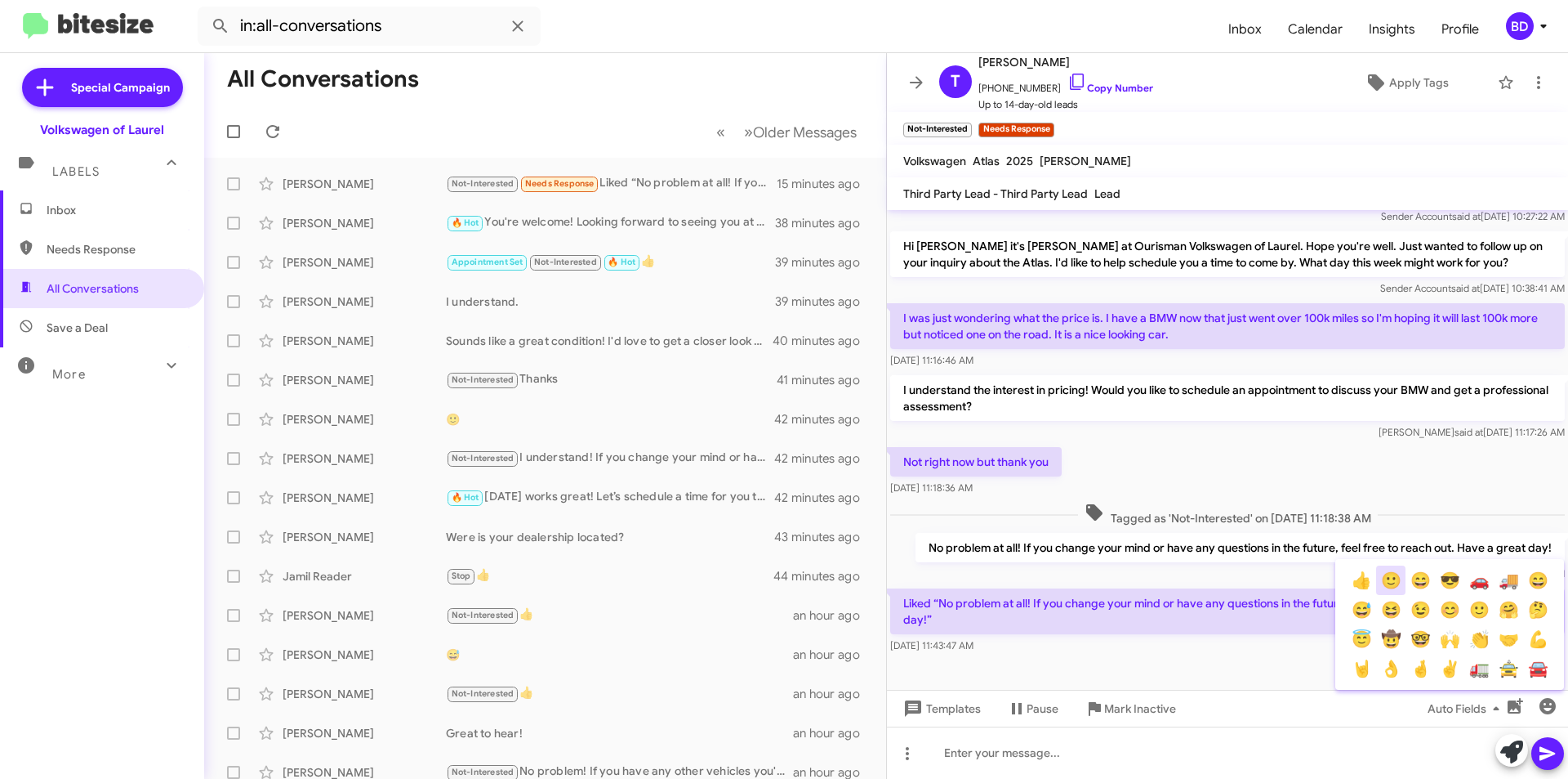
click at [1397, 581] on button "🙂" at bounding box center [1391, 580] width 29 height 29
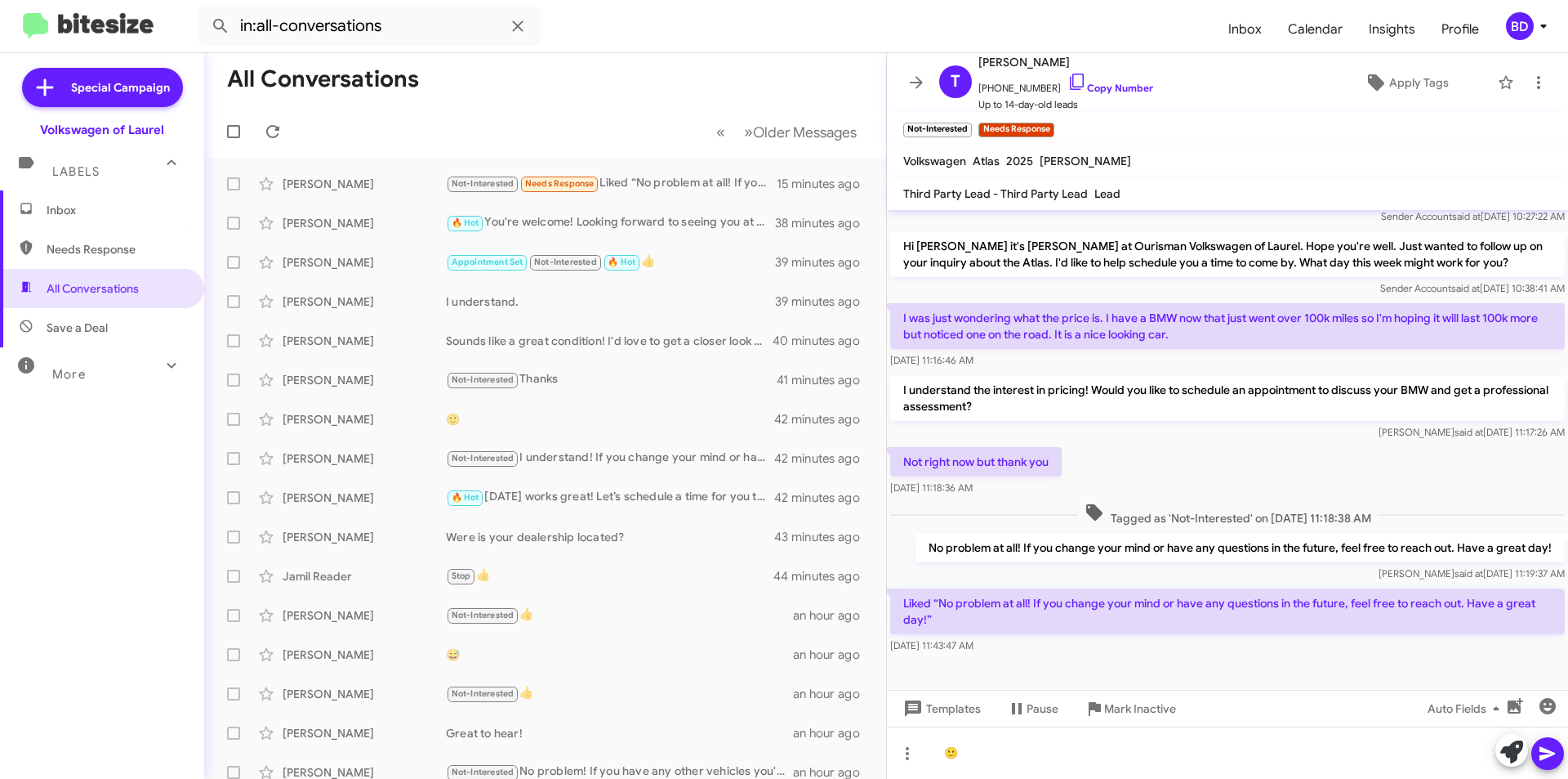
click at [1545, 754] on icon at bounding box center [1548, 753] width 20 height 20
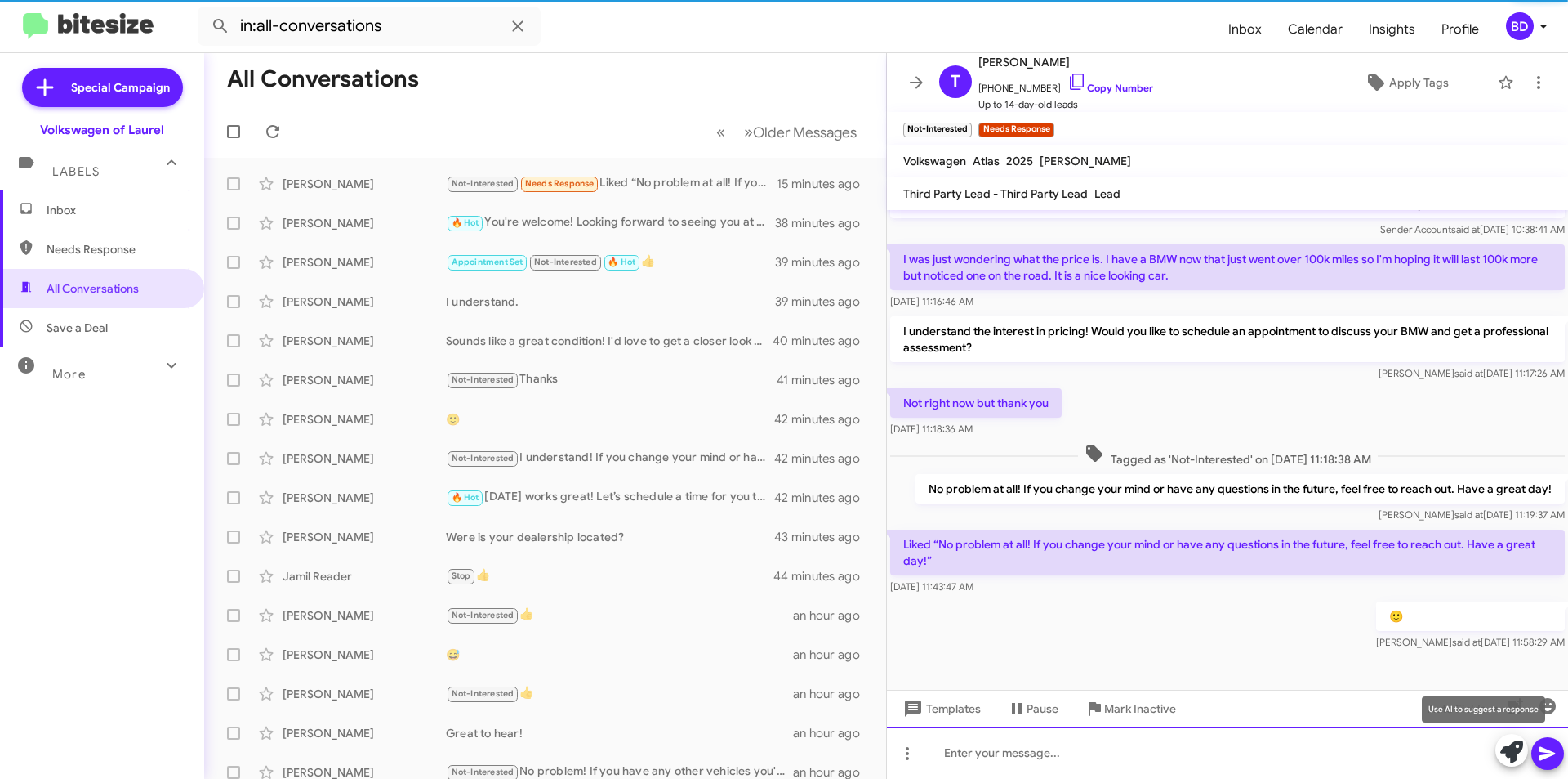
scroll to position [114, 0]
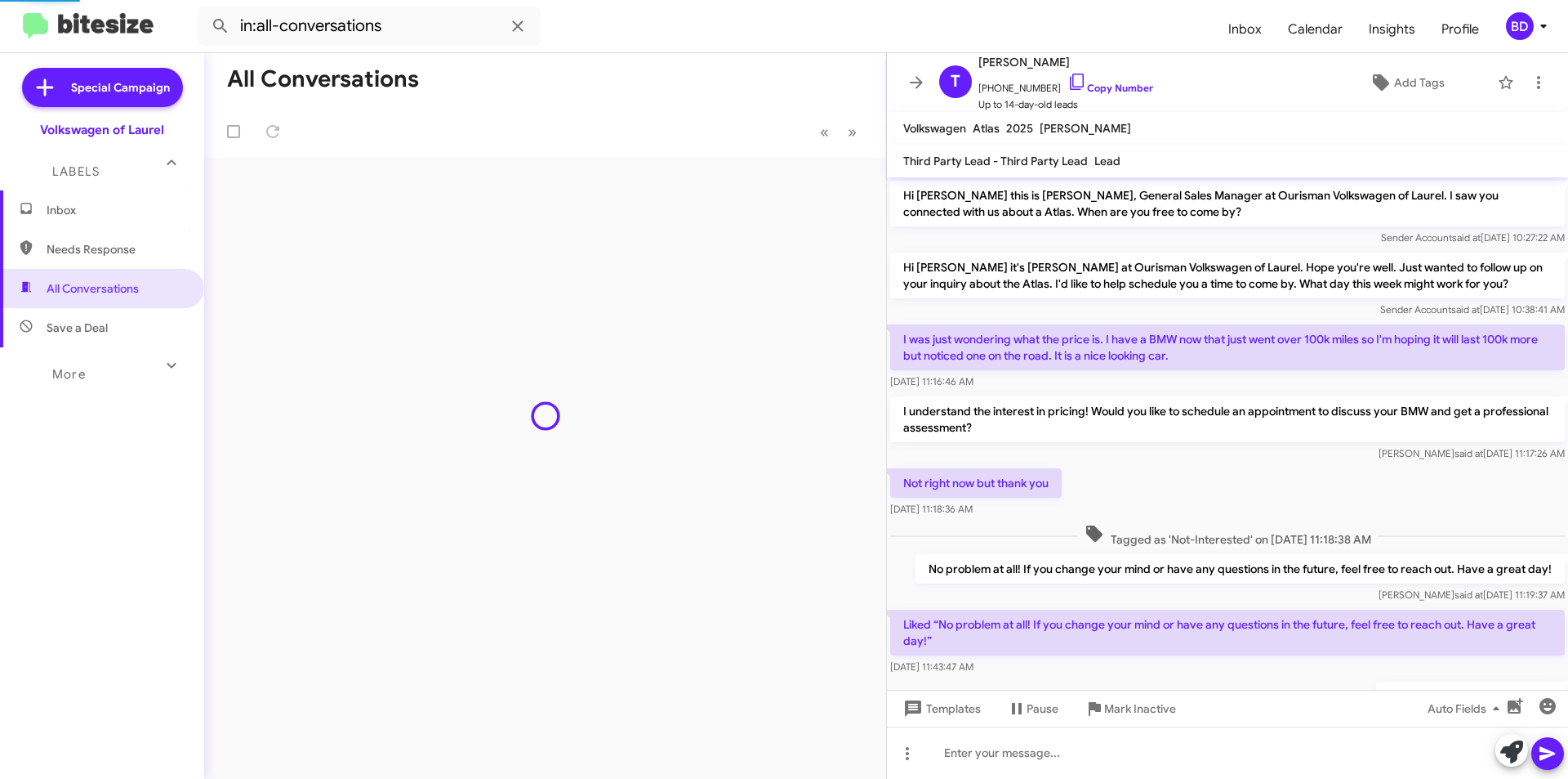
scroll to position [81, 0]
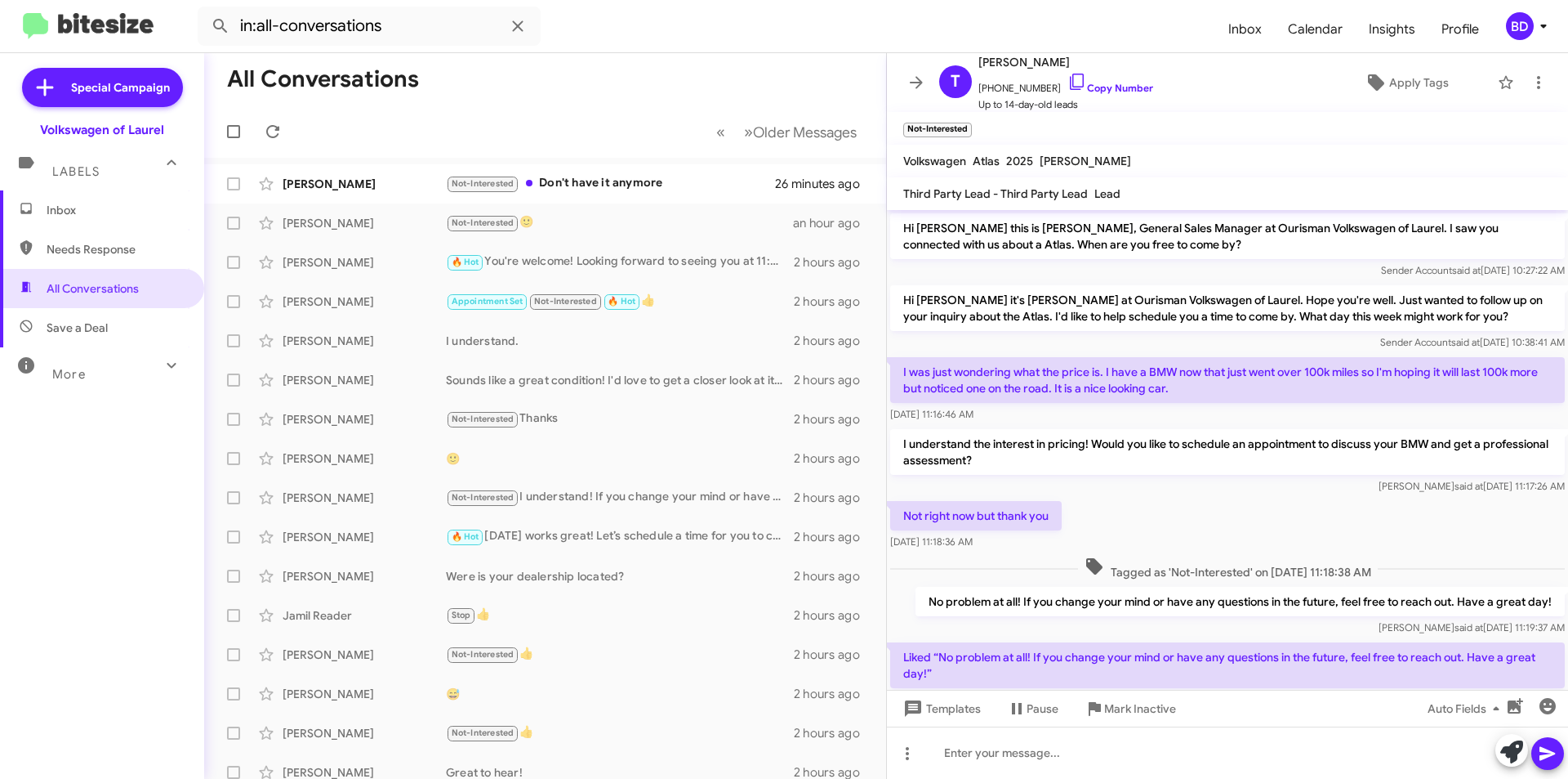
scroll to position [81, 0]
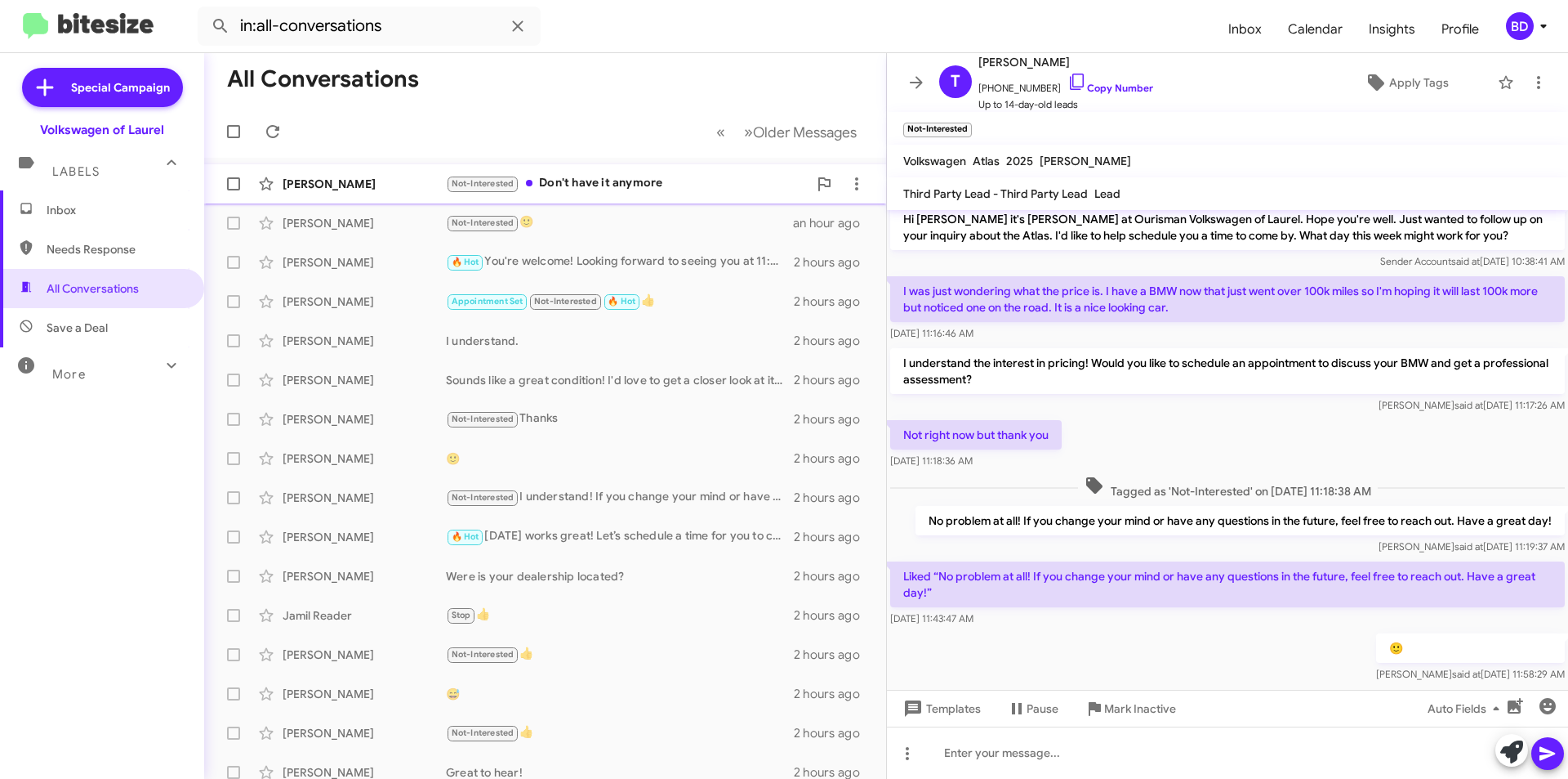
click at [602, 184] on div "Not-Interested Don't have it anymore" at bounding box center [626, 183] width 362 height 19
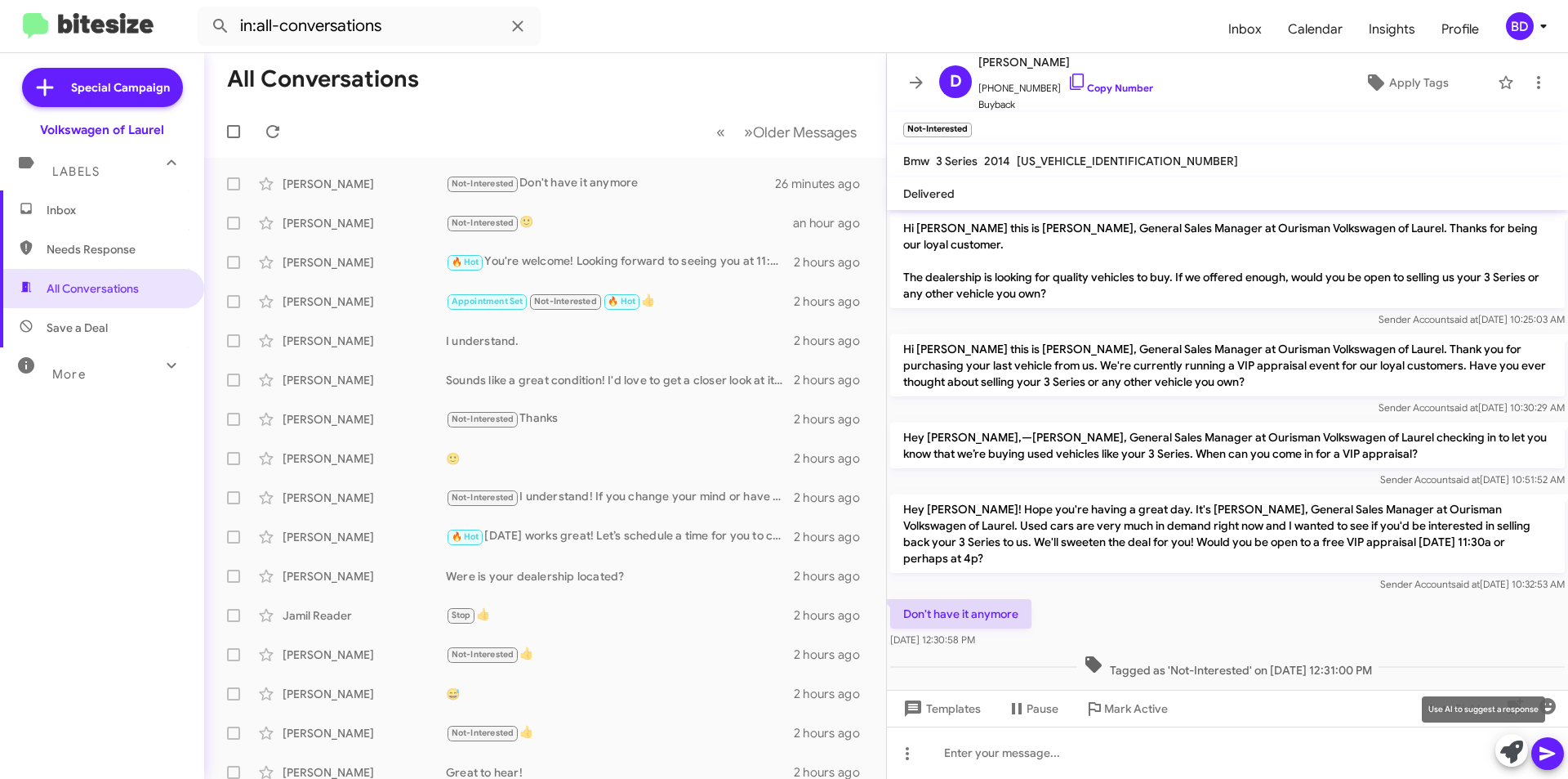
click at [1508, 754] on icon at bounding box center [1512, 752] width 23 height 23
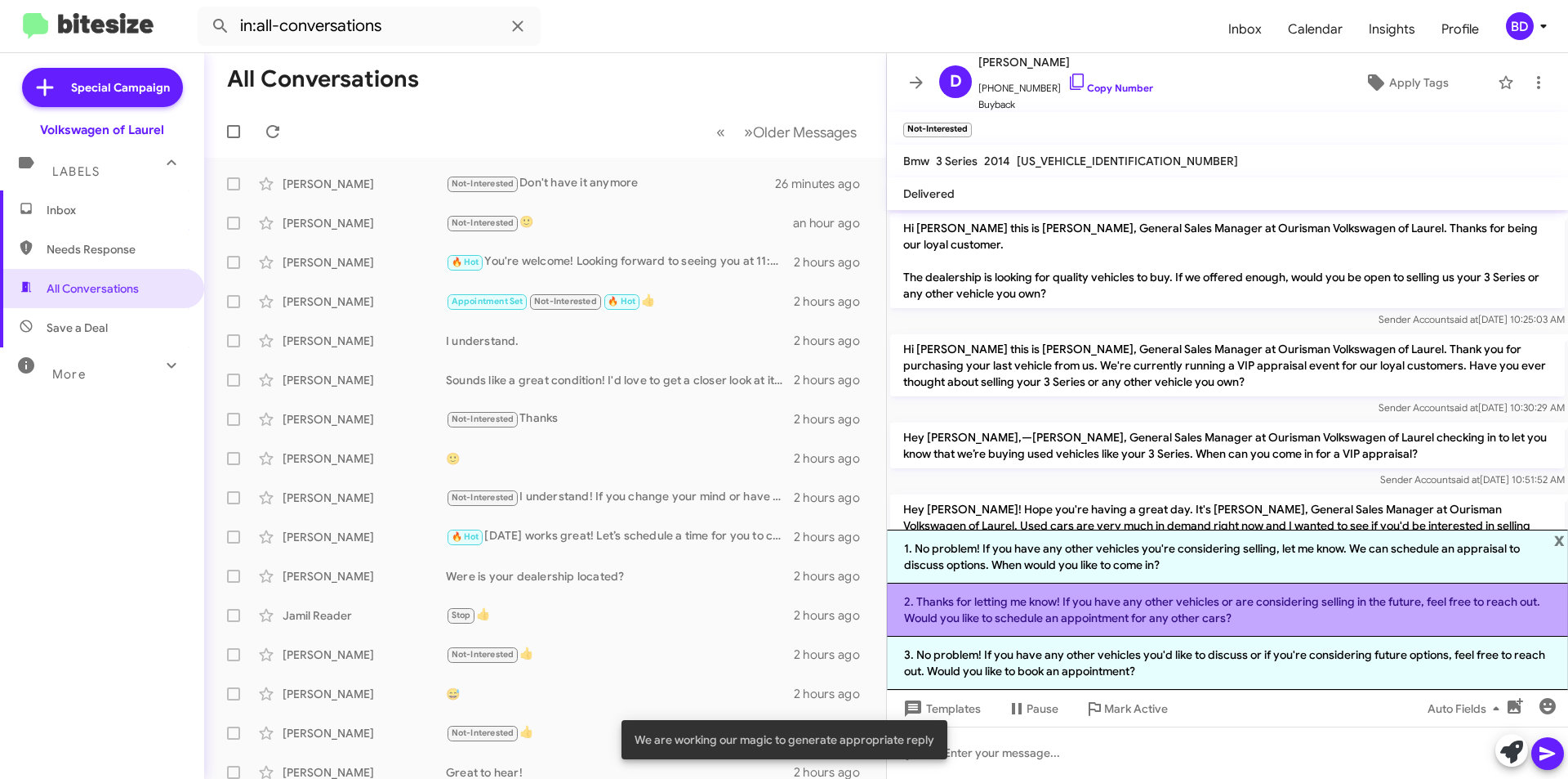
click at [1076, 618] on li "2. Thanks for letting me know! If you have any other vehicles or are considerin…" at bounding box center [1228, 610] width 682 height 53
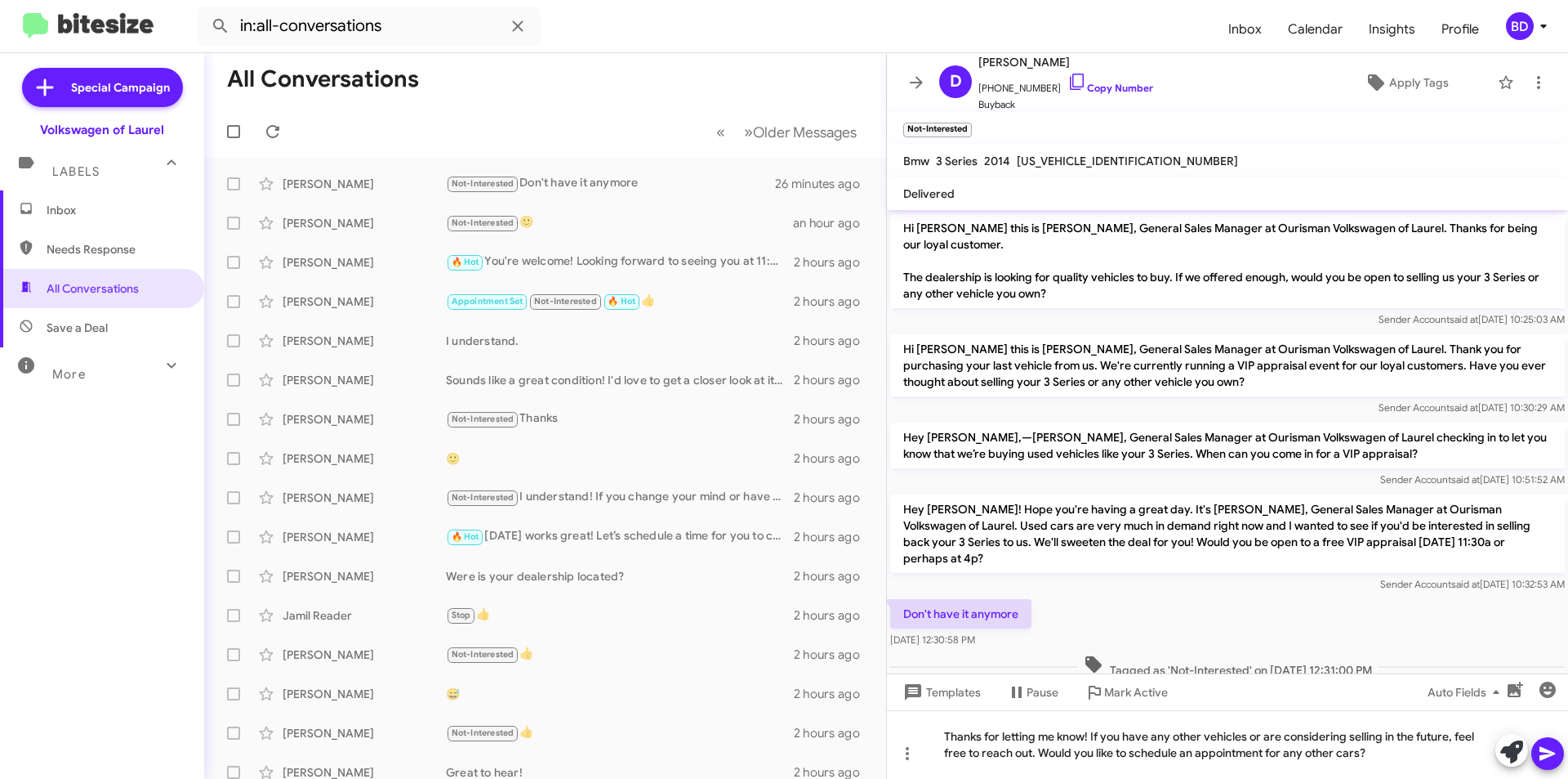
click at [1550, 759] on icon at bounding box center [1548, 753] width 20 height 20
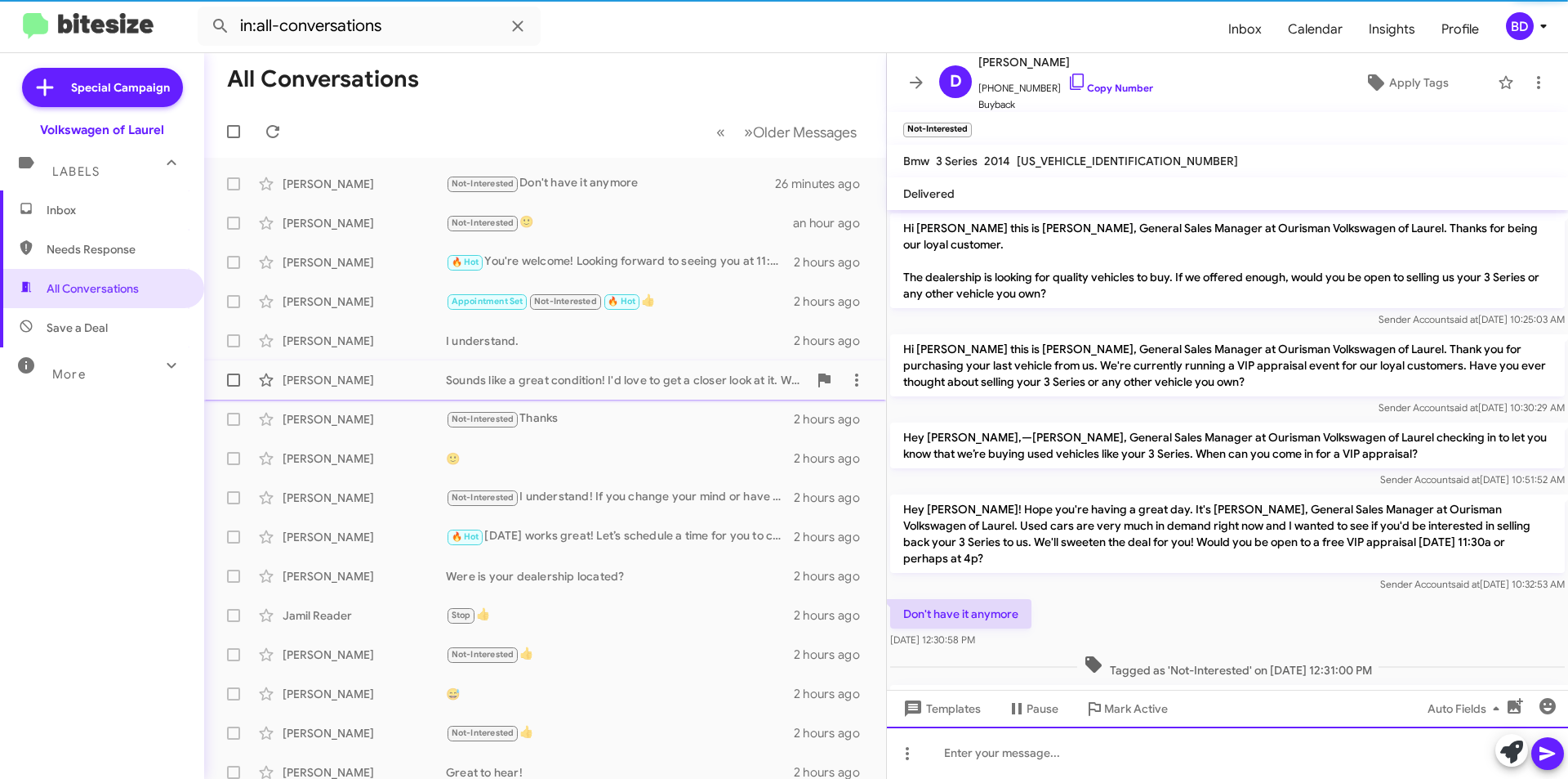
scroll to position [76, 0]
